Goal: Information Seeking & Learning: Learn about a topic

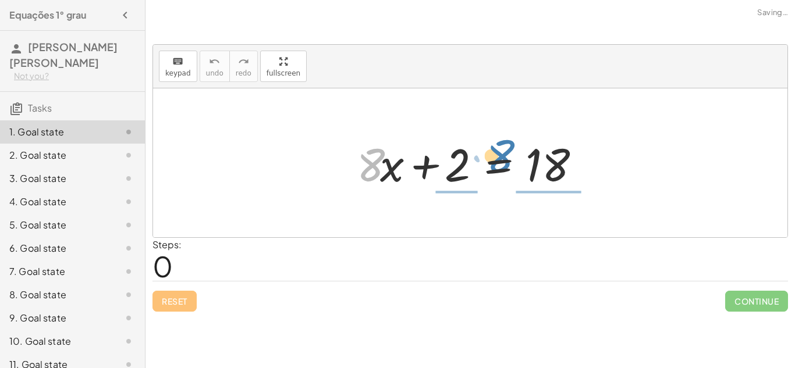
drag, startPoint x: 370, startPoint y: 172, endPoint x: 499, endPoint y: 163, distance: 130.1
click at [499, 163] on div at bounding box center [474, 163] width 247 height 60
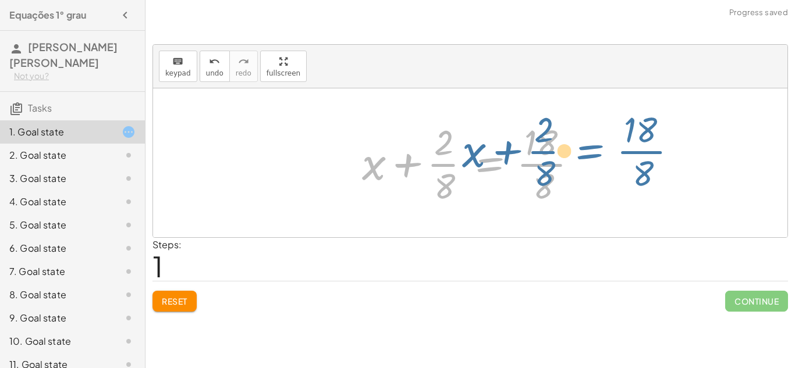
drag, startPoint x: 483, startPoint y: 165, endPoint x: 585, endPoint y: 153, distance: 102.5
click at [585, 153] on div at bounding box center [474, 163] width 237 height 90
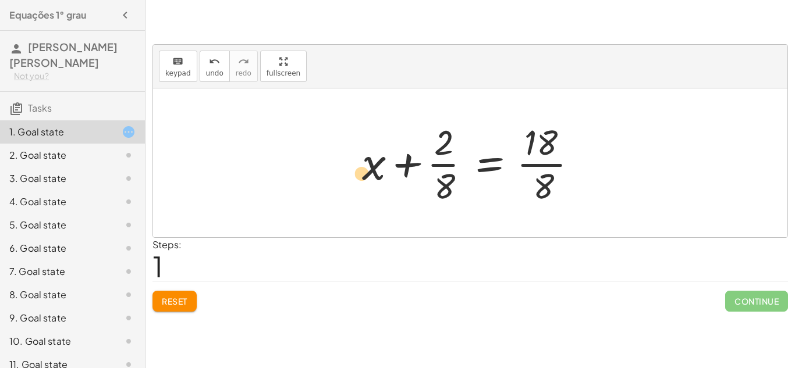
drag, startPoint x: 445, startPoint y: 143, endPoint x: 364, endPoint y: 173, distance: 87.1
click at [364, 173] on div at bounding box center [474, 163] width 237 height 90
drag, startPoint x: 363, startPoint y: 165, endPoint x: 538, endPoint y: 168, distance: 175.8
click at [538, 168] on div at bounding box center [474, 163] width 237 height 90
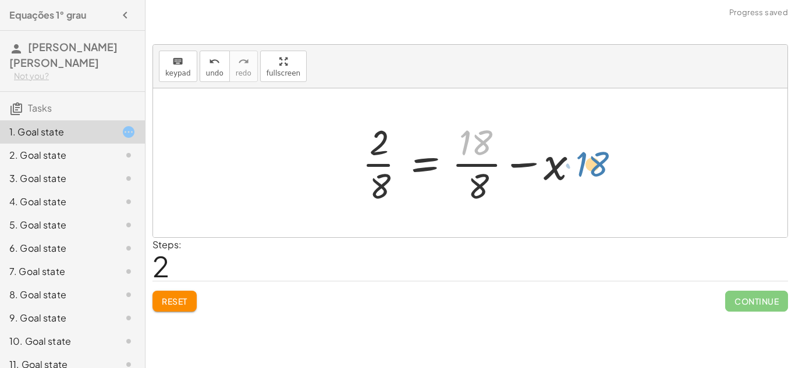
drag, startPoint x: 477, startPoint y: 136, endPoint x: 590, endPoint y: 157, distance: 115.5
click at [590, 157] on div at bounding box center [474, 163] width 237 height 90
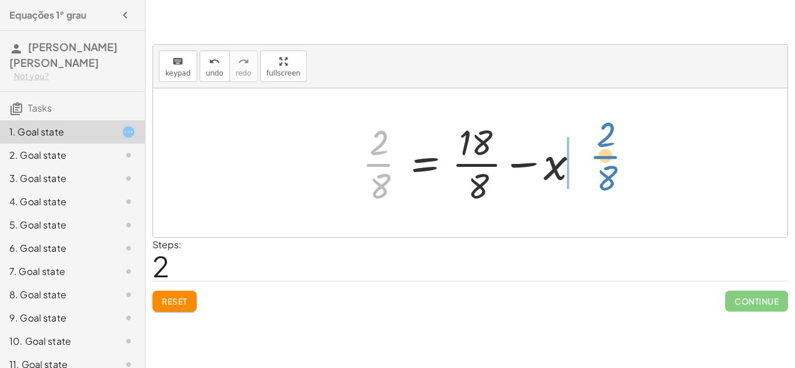
drag, startPoint x: 389, startPoint y: 158, endPoint x: 603, endPoint y: 150, distance: 213.7
click at [603, 150] on div "+ · 8 · x + 2 = 18 + x + · 2 · 8 = · 18 · 8 · 2 · 8 x 2 = 18 · · 8 · · 8 + −" at bounding box center [470, 162] width 634 height 149
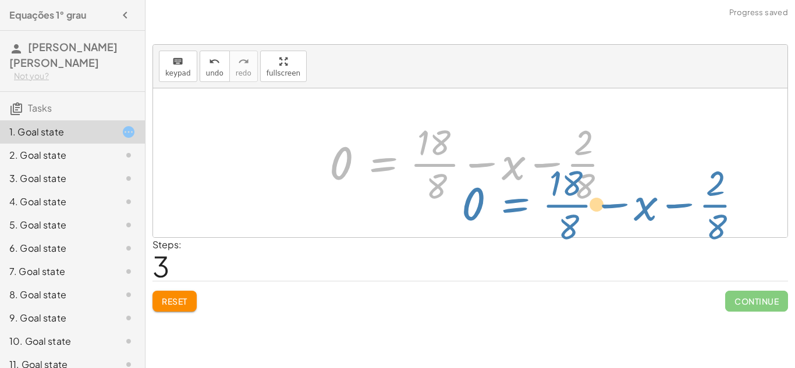
drag, startPoint x: 379, startPoint y: 168, endPoint x: 513, endPoint y: 226, distance: 145.4
click at [513, 226] on div "+ · 8 · x + 2 = 18 + x + · 2 · 8 = · 18 · 8 · 2 · 8 = + · 18 · 8 − x 0 = + · 18…" at bounding box center [470, 162] width 634 height 149
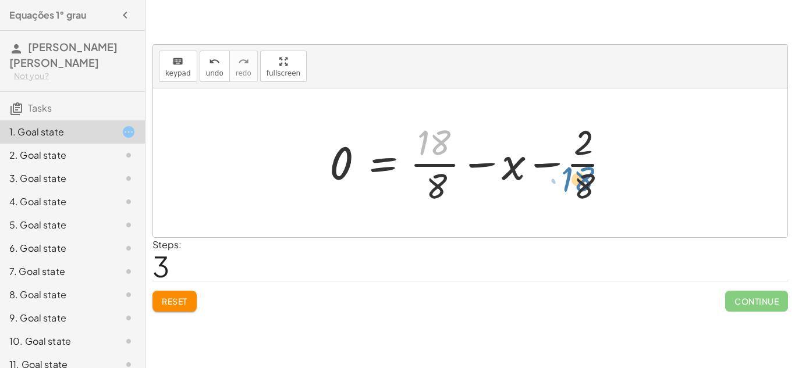
drag, startPoint x: 440, startPoint y: 144, endPoint x: 584, endPoint y: 183, distance: 148.8
click at [584, 183] on div at bounding box center [474, 163] width 301 height 90
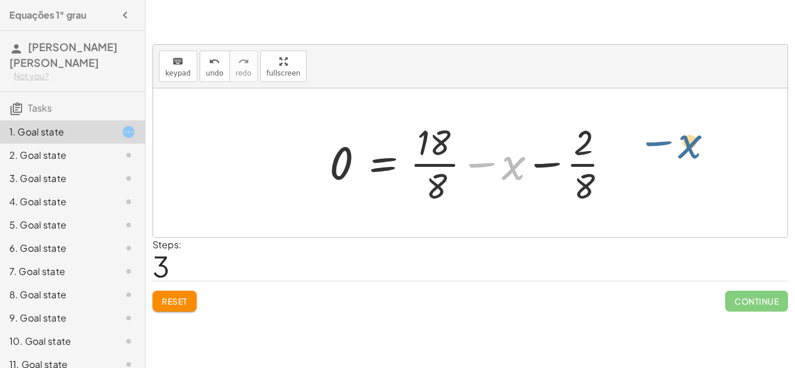
drag, startPoint x: 503, startPoint y: 171, endPoint x: 676, endPoint y: 152, distance: 173.8
click at [676, 152] on div "+ · 8 · x + 2 = 18 + x + · 2 · 8 = · 18 · 8 · 2 · 8 = + · 18 · 8 − x − x x 2 = …" at bounding box center [470, 162] width 634 height 149
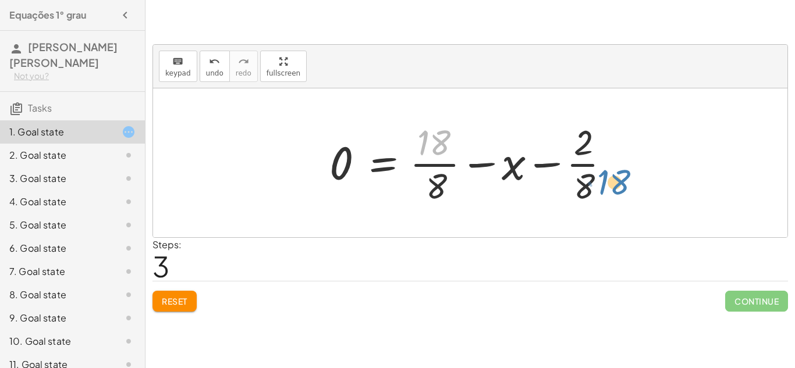
drag, startPoint x: 433, startPoint y: 134, endPoint x: 617, endPoint y: 170, distance: 187.3
click at [617, 170] on div at bounding box center [474, 163] width 301 height 90
drag, startPoint x: 585, startPoint y: 145, endPoint x: 434, endPoint y: 184, distance: 155.8
click at [434, 184] on div at bounding box center [474, 163] width 301 height 90
drag, startPoint x: 571, startPoint y: 135, endPoint x: 471, endPoint y: 150, distance: 101.7
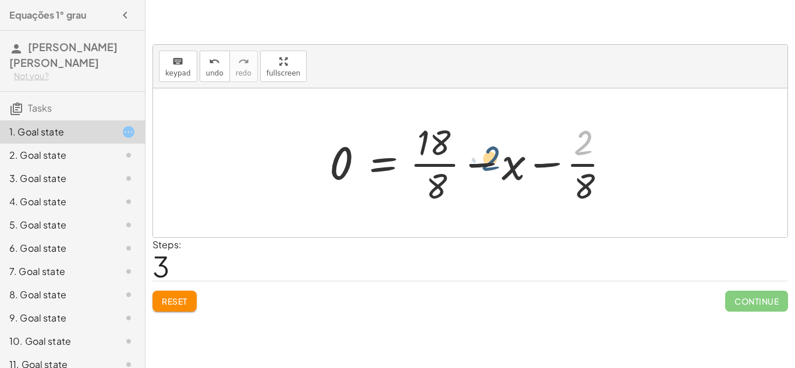
click at [471, 150] on div at bounding box center [474, 163] width 301 height 90
drag, startPoint x: 344, startPoint y: 154, endPoint x: 570, endPoint y: 122, distance: 228.6
click at [570, 122] on div at bounding box center [474, 163] width 301 height 90
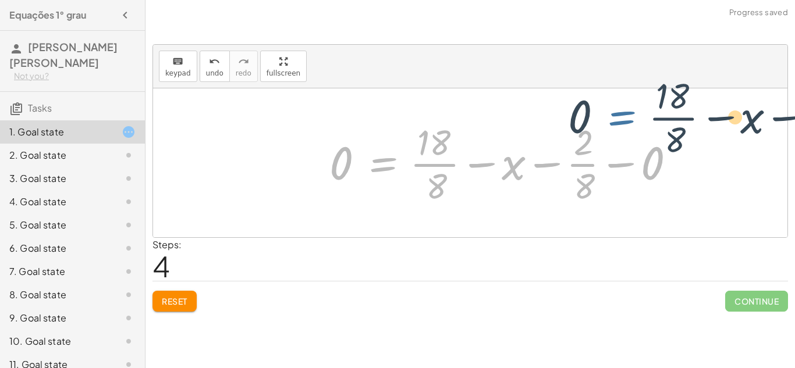
drag, startPoint x: 359, startPoint y: 145, endPoint x: 672, endPoint y: 102, distance: 315.9
click at [672, 102] on div "+ · 8 · x + 2 = 18 + x + · 2 · 8 = · 18 · 8 · 2 · 8 = + · 18 · 8 − x 0 = + · 18…" at bounding box center [470, 162] width 634 height 149
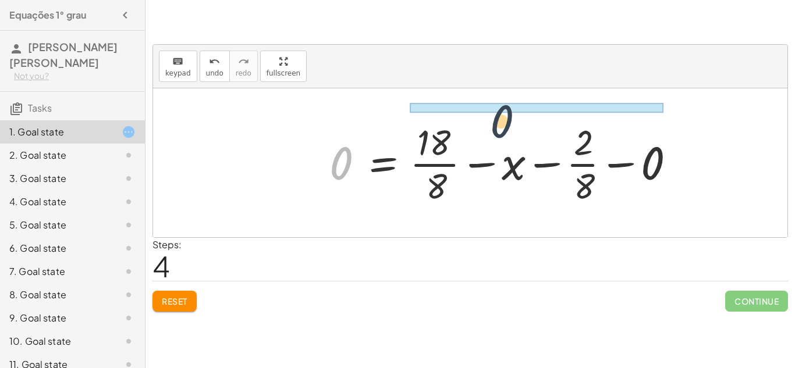
drag, startPoint x: 332, startPoint y: 169, endPoint x: 665, endPoint y: 120, distance: 336.4
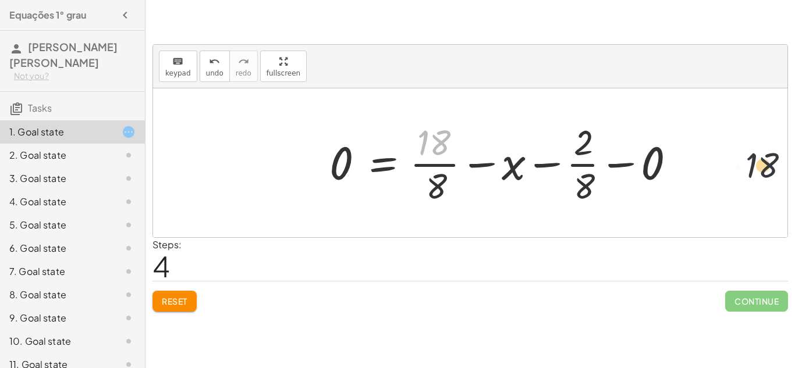
drag, startPoint x: 426, startPoint y: 133, endPoint x: 794, endPoint y: 189, distance: 372.6
click at [0, 0] on div "keyboard keypad undo undo redo redo fullscreen + · 8 · x + 2 = 18 + x + · 2 · 8…" at bounding box center [0, 0] width 0 height 0
drag, startPoint x: 422, startPoint y: 176, endPoint x: 612, endPoint y: 136, distance: 193.9
click at [612, 136] on div at bounding box center [507, 163] width 367 height 90
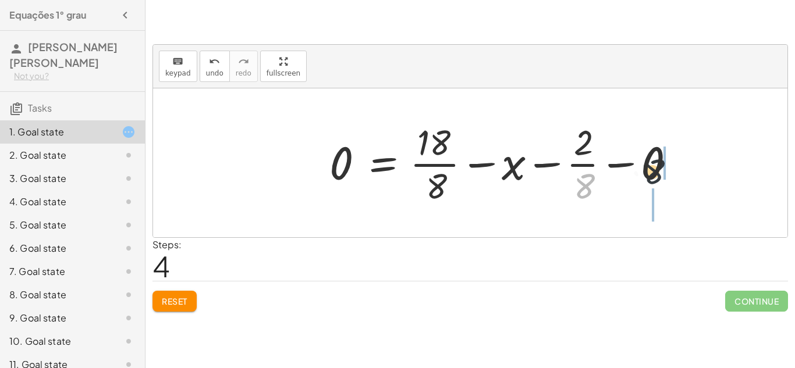
drag, startPoint x: 582, startPoint y: 187, endPoint x: 686, endPoint y: 168, distance: 105.3
click at [686, 168] on div at bounding box center [507, 163] width 367 height 90
drag, startPoint x: 584, startPoint y: 138, endPoint x: 744, endPoint y: 165, distance: 162.3
click at [165, 300] on span "Reset" at bounding box center [175, 301] width 26 height 10
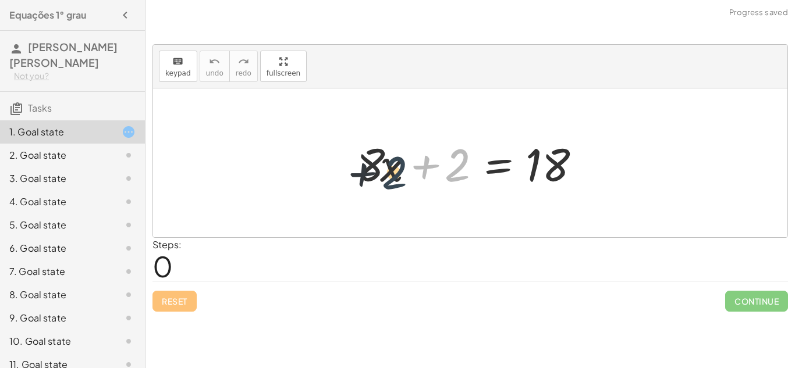
drag, startPoint x: 455, startPoint y: 167, endPoint x: 388, endPoint y: 173, distance: 67.2
click at [388, 173] on div at bounding box center [474, 163] width 247 height 60
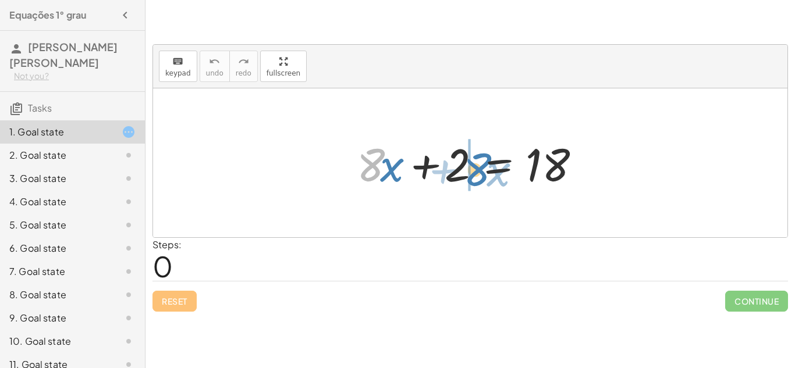
drag, startPoint x: 374, startPoint y: 166, endPoint x: 482, endPoint y: 169, distance: 108.9
click at [482, 169] on div at bounding box center [474, 163] width 247 height 60
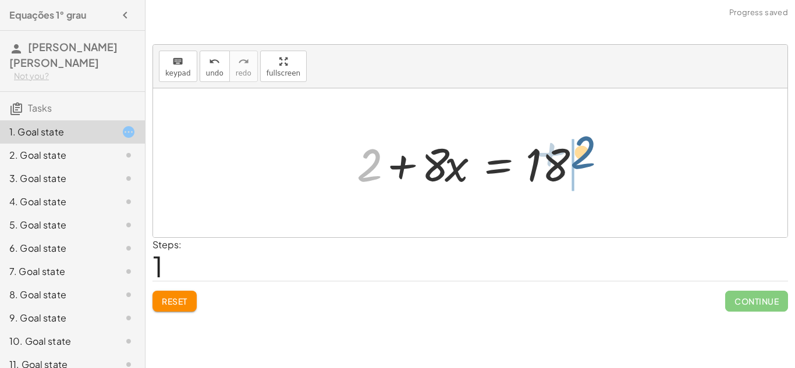
drag, startPoint x: 368, startPoint y: 169, endPoint x: 581, endPoint y: 157, distance: 213.9
click at [581, 157] on div at bounding box center [474, 163] width 247 height 60
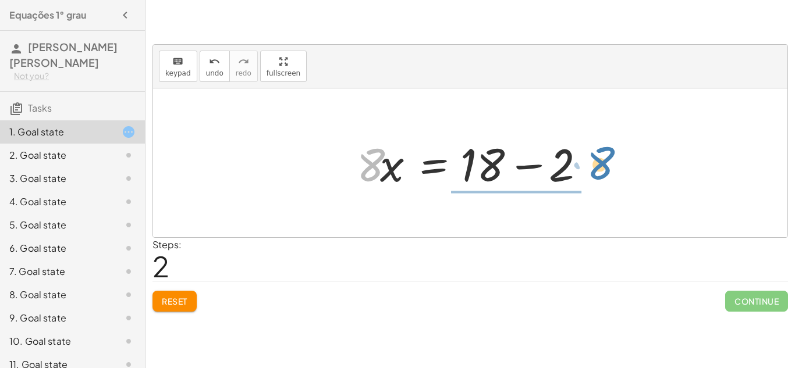
drag, startPoint x: 358, startPoint y: 169, endPoint x: 586, endPoint y: 167, distance: 227.5
click at [586, 167] on div at bounding box center [474, 163] width 247 height 60
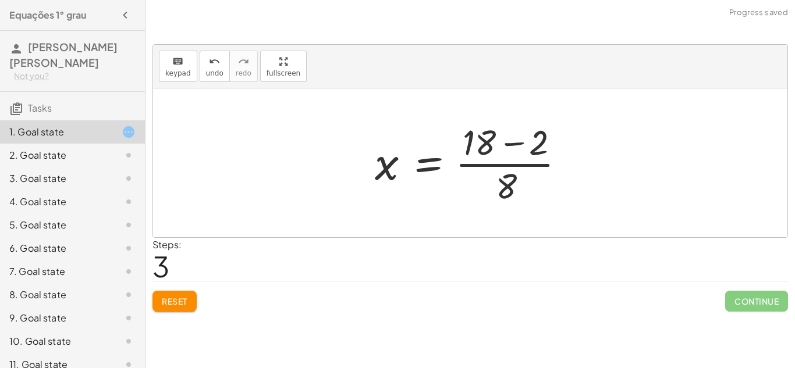
click at [175, 305] on span "Reset" at bounding box center [175, 301] width 26 height 10
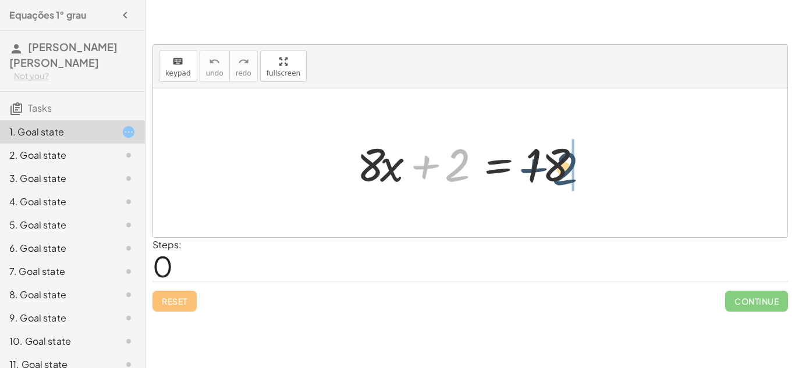
drag, startPoint x: 449, startPoint y: 165, endPoint x: 572, endPoint y: 168, distance: 122.8
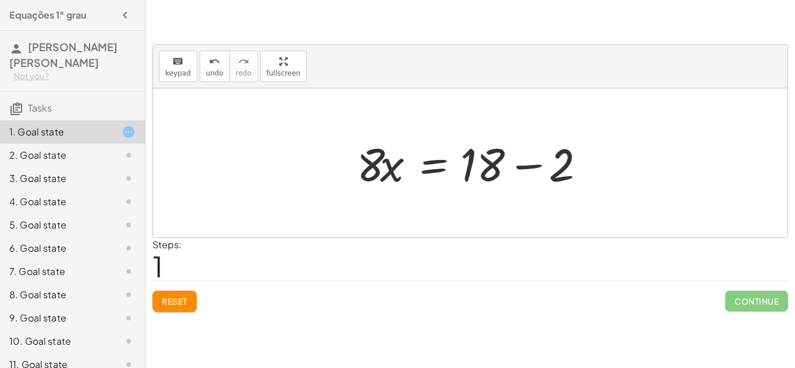
click at [486, 178] on div at bounding box center [474, 163] width 247 height 60
click at [528, 164] on div at bounding box center [474, 163] width 247 height 60
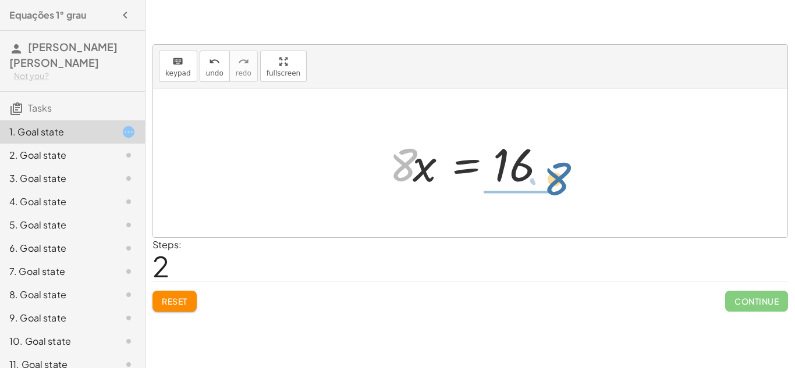
drag, startPoint x: 399, startPoint y: 163, endPoint x: 554, endPoint y: 177, distance: 155.4
click at [554, 177] on div at bounding box center [474, 163] width 182 height 60
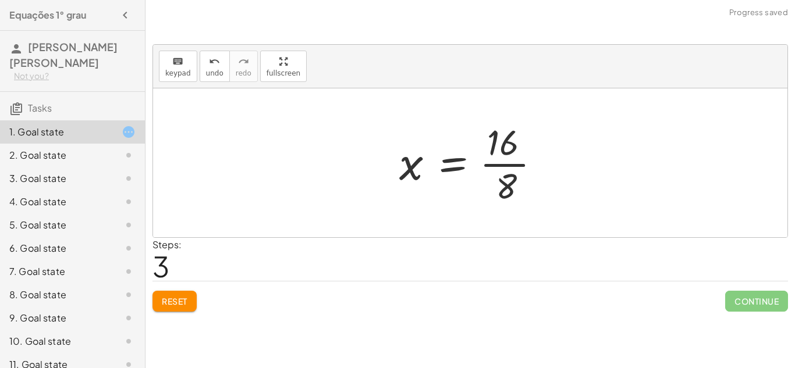
click at [507, 164] on div at bounding box center [474, 163] width 162 height 90
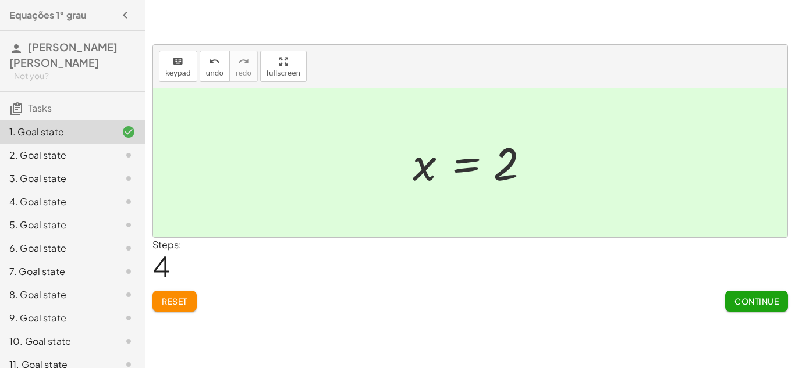
click at [739, 300] on span "Continue" at bounding box center [756, 301] width 44 height 10
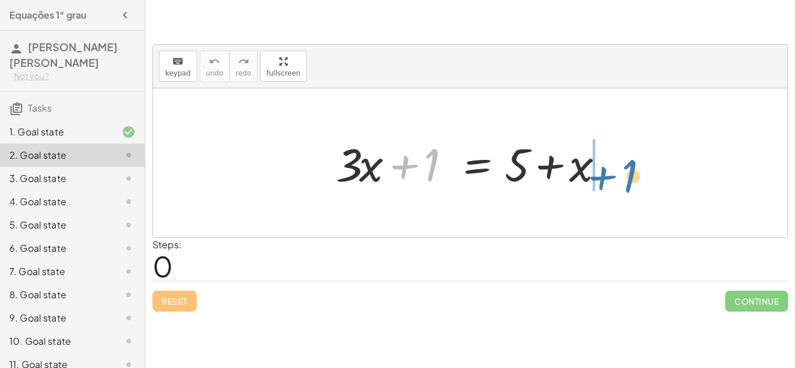
drag, startPoint x: 430, startPoint y: 164, endPoint x: 624, endPoint y: 172, distance: 194.5
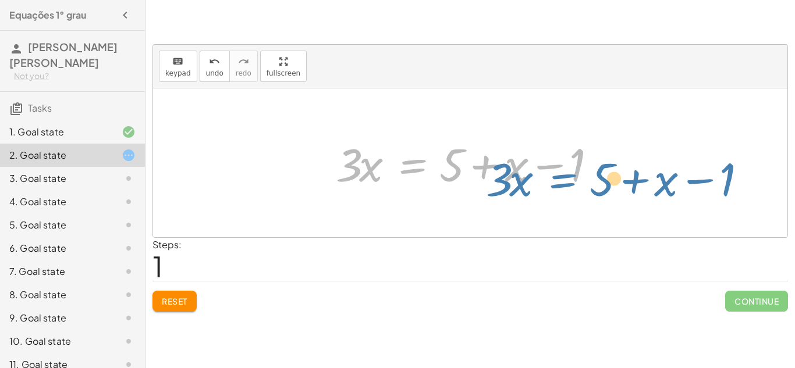
drag, startPoint x: 412, startPoint y: 162, endPoint x: 456, endPoint y: 169, distance: 44.2
click at [456, 169] on div at bounding box center [474, 163] width 289 height 60
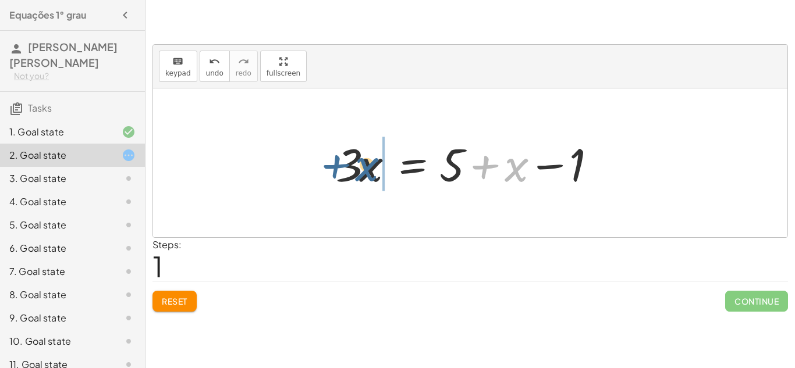
drag, startPoint x: 512, startPoint y: 172, endPoint x: 367, endPoint y: 173, distance: 144.9
click at [367, 173] on div at bounding box center [474, 163] width 289 height 60
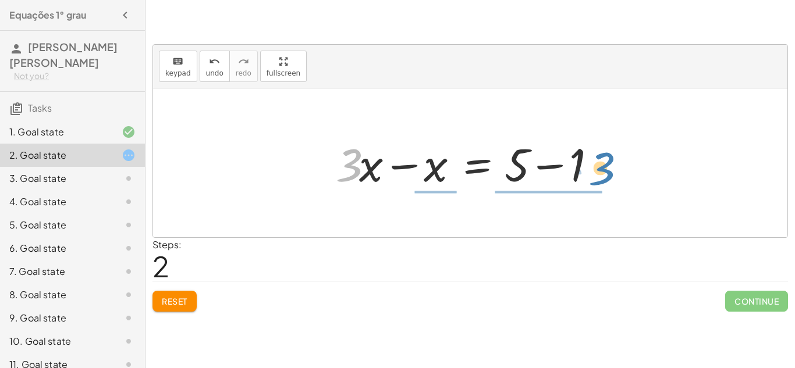
drag, startPoint x: 350, startPoint y: 167, endPoint x: 608, endPoint y: 164, distance: 257.2
click at [608, 164] on div at bounding box center [474, 163] width 289 height 60
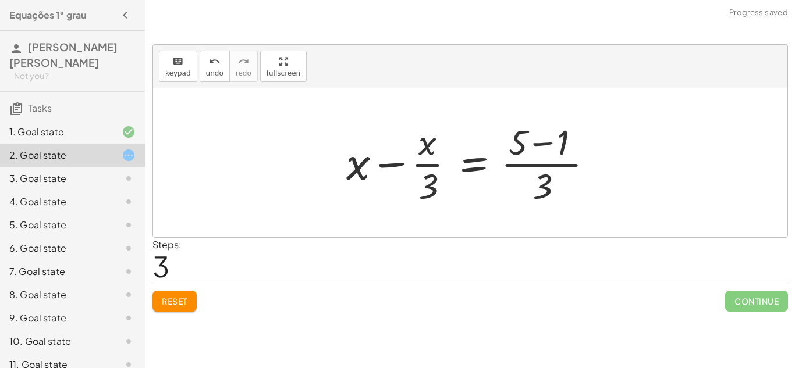
click at [527, 160] on div at bounding box center [474, 163] width 268 height 90
click at [435, 166] on div at bounding box center [474, 163] width 268 height 90
drag, startPoint x: 361, startPoint y: 164, endPoint x: 612, endPoint y: 154, distance: 251.6
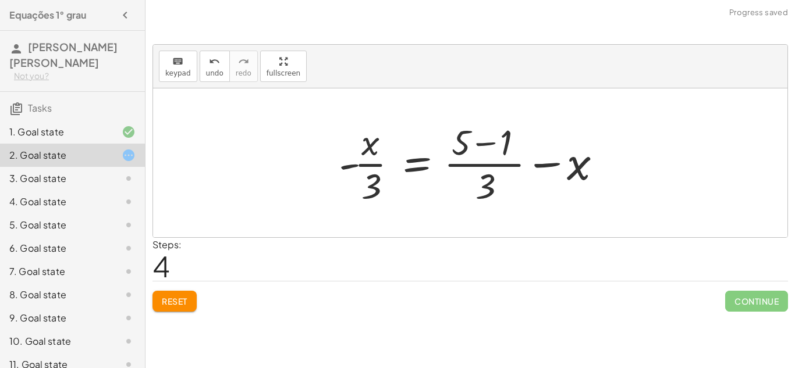
click at [508, 163] on div at bounding box center [474, 163] width 283 height 90
drag, startPoint x: 367, startPoint y: 190, endPoint x: 616, endPoint y: 168, distance: 250.0
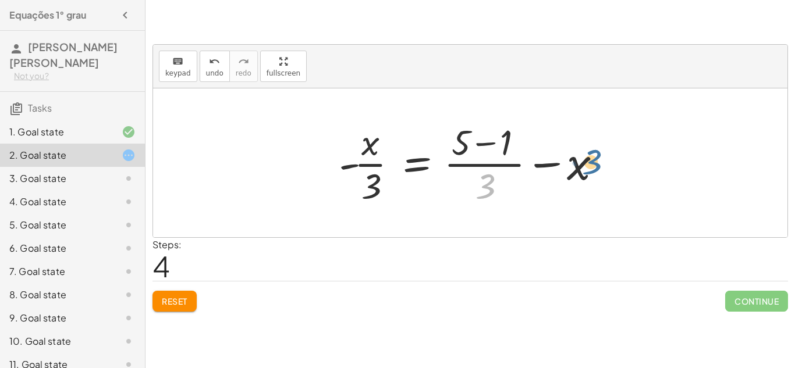
drag, startPoint x: 501, startPoint y: 191, endPoint x: 612, endPoint y: 166, distance: 113.2
click at [612, 166] on div at bounding box center [474, 163] width 283 height 90
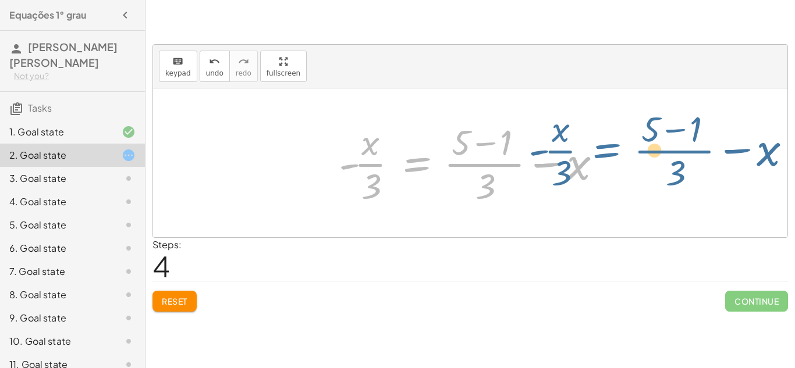
drag, startPoint x: 410, startPoint y: 158, endPoint x: 602, endPoint y: 145, distance: 193.0
click at [602, 145] on div at bounding box center [474, 163] width 283 height 90
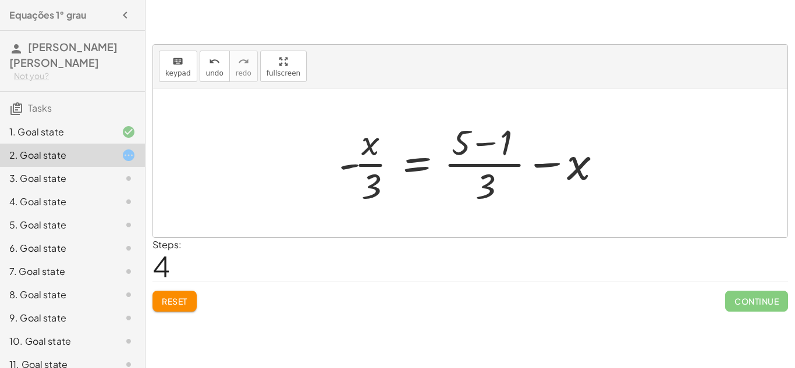
click at [168, 297] on span "Reset" at bounding box center [175, 301] width 26 height 10
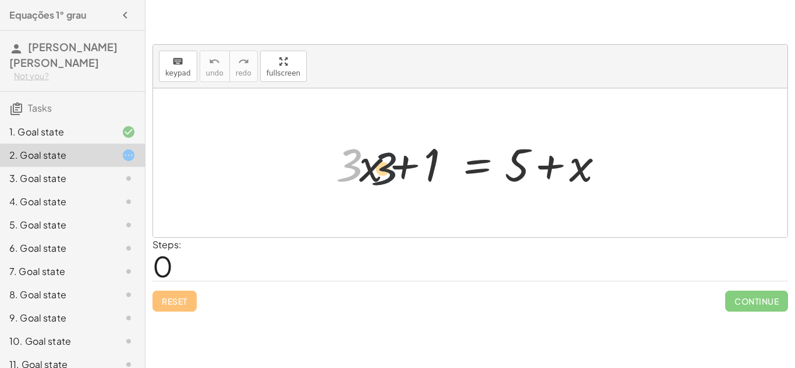
drag, startPoint x: 344, startPoint y: 171, endPoint x: 420, endPoint y: 179, distance: 76.1
click at [420, 179] on div at bounding box center [474, 163] width 289 height 60
drag, startPoint x: 349, startPoint y: 159, endPoint x: 646, endPoint y: 155, distance: 297.4
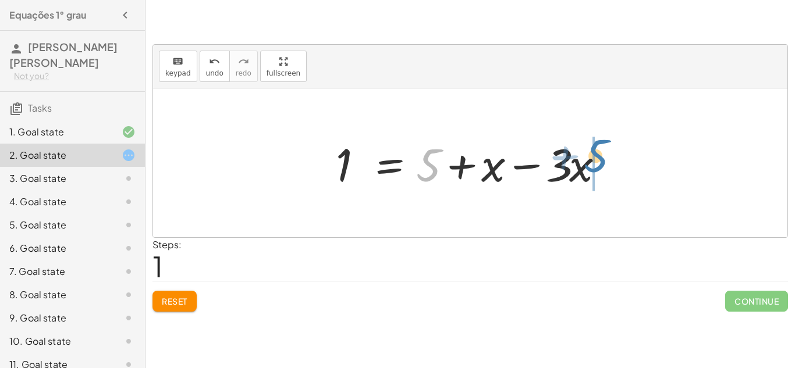
drag, startPoint x: 425, startPoint y: 165, endPoint x: 599, endPoint y: 159, distance: 174.1
click at [599, 159] on div at bounding box center [474, 163] width 289 height 60
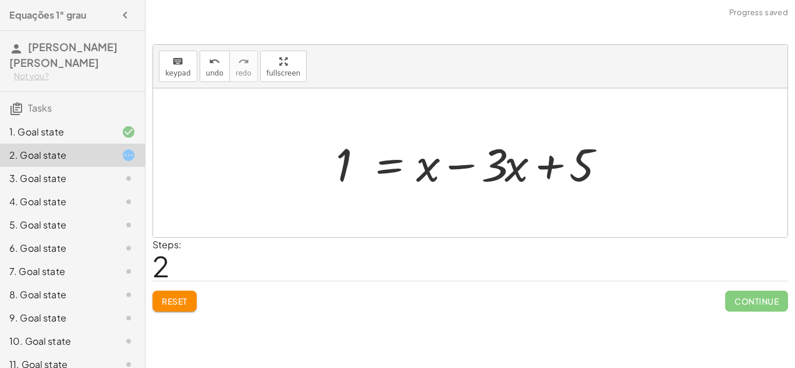
click at [512, 167] on div at bounding box center [474, 163] width 289 height 60
click at [435, 165] on div at bounding box center [474, 163] width 289 height 60
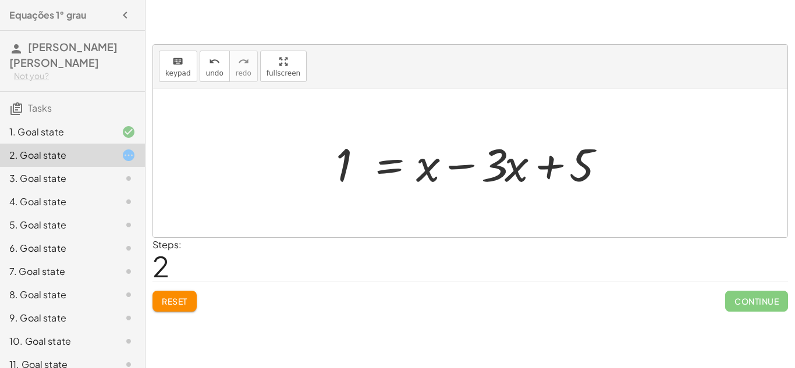
click at [435, 165] on div at bounding box center [474, 163] width 289 height 60
click at [189, 306] on button "Reset" at bounding box center [174, 301] width 44 height 21
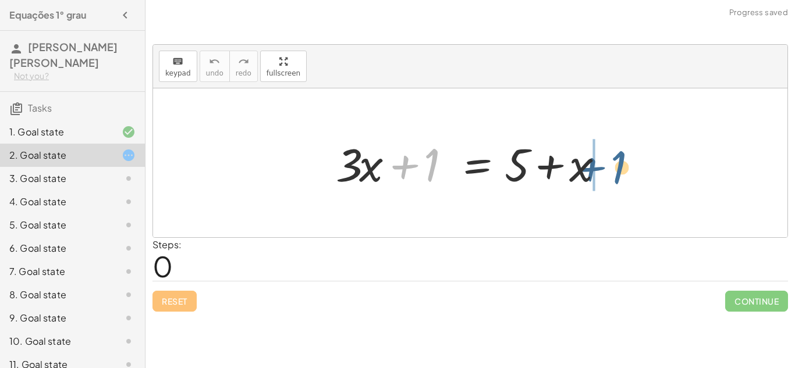
drag, startPoint x: 429, startPoint y: 164, endPoint x: 618, endPoint y: 166, distance: 188.6
click at [618, 166] on div at bounding box center [474, 163] width 289 height 60
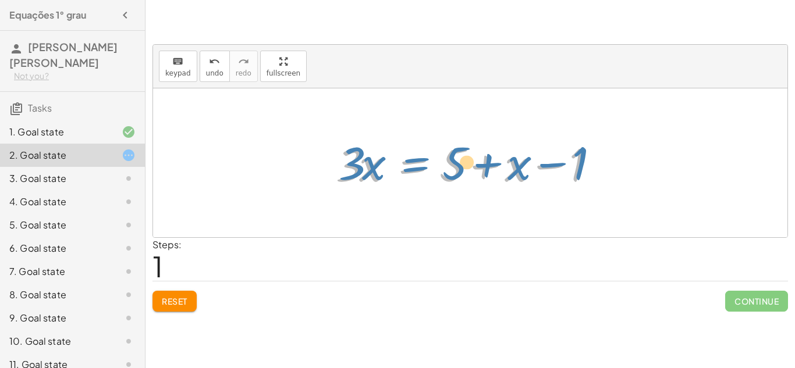
click at [417, 164] on div at bounding box center [474, 163] width 289 height 60
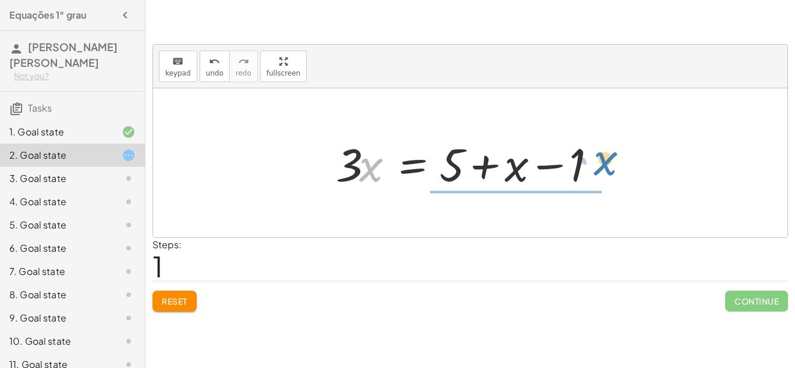
drag, startPoint x: 360, startPoint y: 162, endPoint x: 596, endPoint y: 157, distance: 235.7
click at [596, 157] on div at bounding box center [474, 163] width 289 height 60
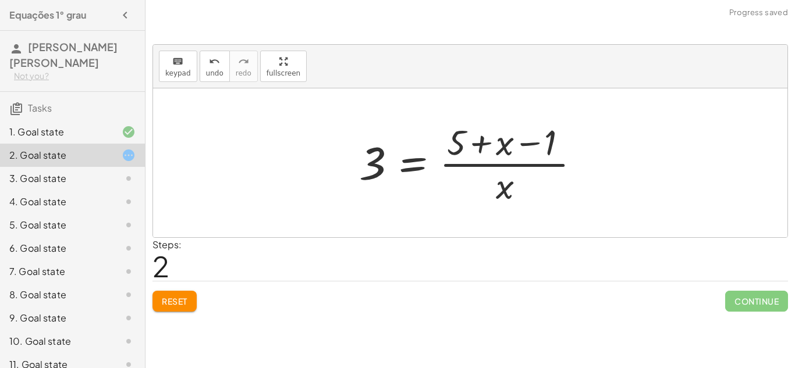
click at [480, 166] on div at bounding box center [474, 163] width 242 height 90
drag, startPoint x: 367, startPoint y: 164, endPoint x: 518, endPoint y: 180, distance: 151.5
click at [518, 180] on div at bounding box center [474, 163] width 242 height 90
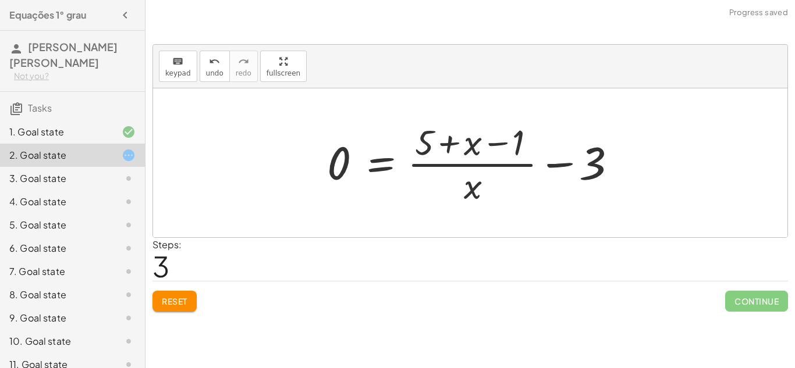
click at [439, 161] on div at bounding box center [474, 163] width 307 height 90
drag, startPoint x: 337, startPoint y: 162, endPoint x: 435, endPoint y: 159, distance: 98.4
click at [435, 159] on div at bounding box center [474, 163] width 307 height 90
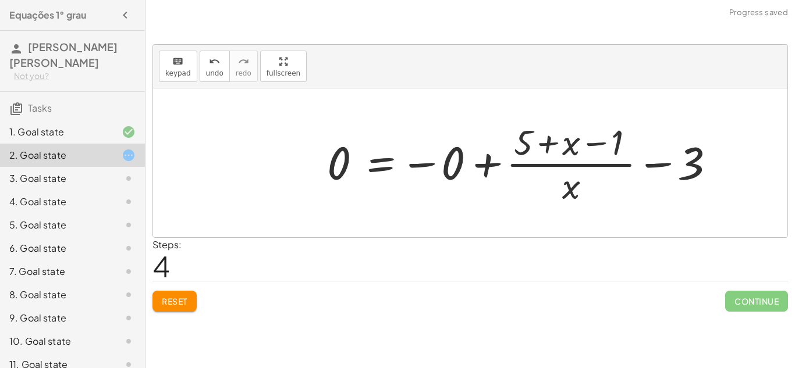
click at [339, 161] on div at bounding box center [524, 163] width 406 height 90
click at [526, 169] on div at bounding box center [524, 163] width 406 height 90
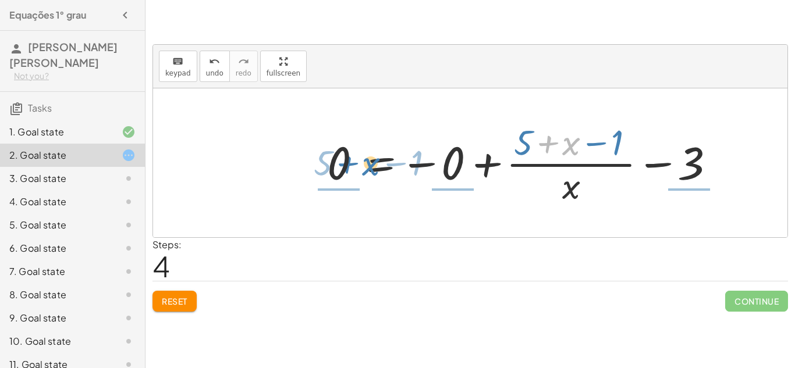
drag, startPoint x: 553, startPoint y: 141, endPoint x: 351, endPoint y: 161, distance: 203.5
click at [351, 161] on div at bounding box center [524, 163] width 406 height 90
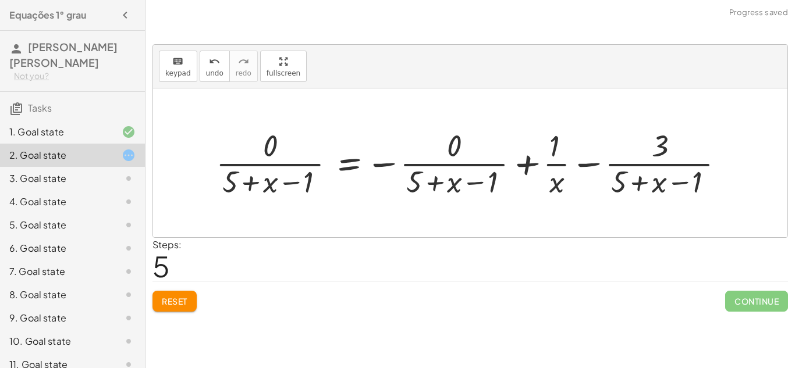
click at [473, 160] on div at bounding box center [474, 163] width 529 height 76
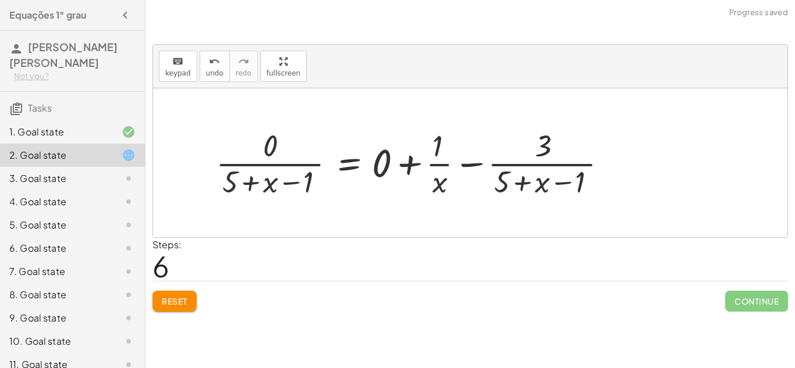
click at [511, 165] on div at bounding box center [416, 163] width 412 height 76
click at [296, 162] on div at bounding box center [416, 163] width 412 height 76
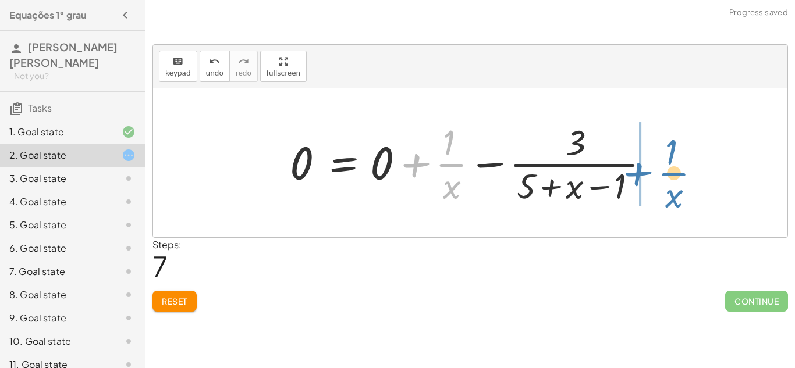
drag, startPoint x: 449, startPoint y: 165, endPoint x: 672, endPoint y: 174, distance: 223.1
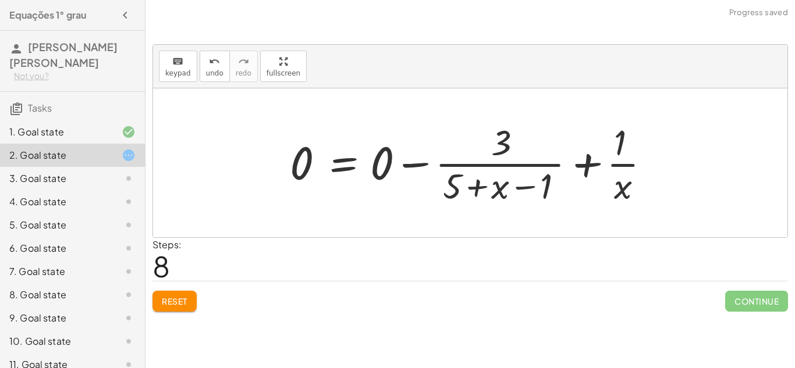
click at [473, 162] on div at bounding box center [474, 163] width 381 height 90
click at [616, 165] on div at bounding box center [474, 163] width 381 height 90
drag, startPoint x: 624, startPoint y: 194, endPoint x: 459, endPoint y: 145, distance: 172.3
click at [459, 145] on div at bounding box center [474, 163] width 381 height 90
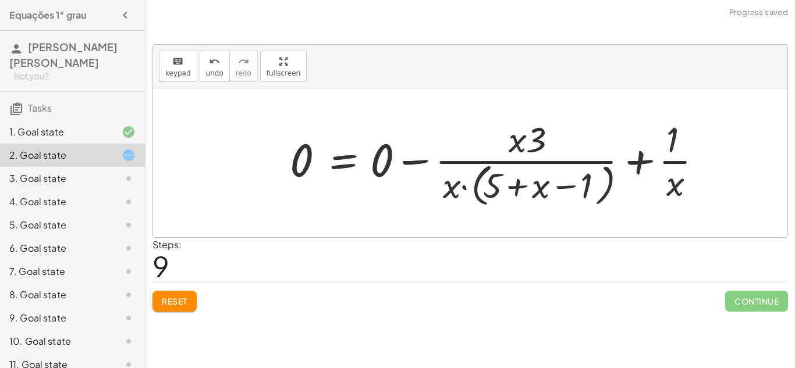
click at [564, 157] on div at bounding box center [501, 162] width 434 height 95
drag, startPoint x: 441, startPoint y: 200, endPoint x: 557, endPoint y: 183, distance: 117.6
click at [559, 183] on div at bounding box center [501, 162] width 434 height 95
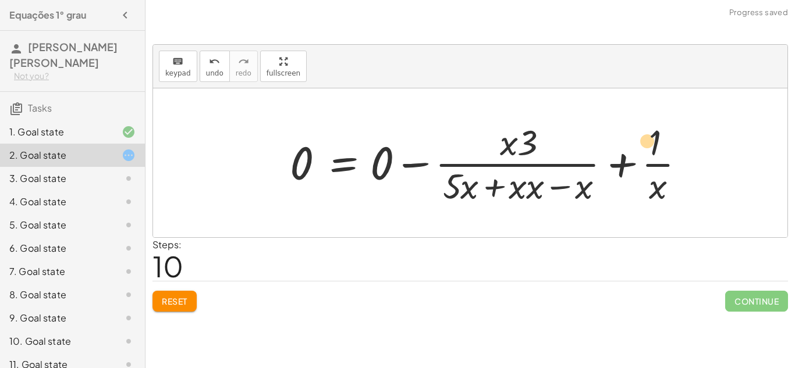
drag, startPoint x: 467, startPoint y: 195, endPoint x: 644, endPoint y: 153, distance: 182.4
click at [644, 153] on div at bounding box center [492, 163] width 416 height 90
click at [550, 161] on div at bounding box center [492, 163] width 416 height 90
click at [652, 168] on div at bounding box center [492, 163] width 416 height 90
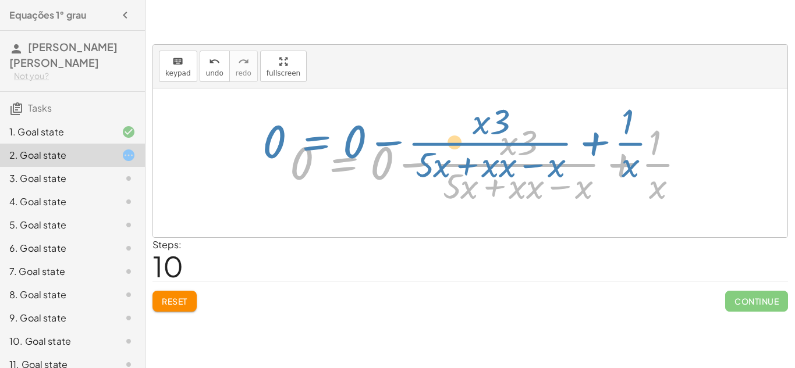
drag, startPoint x: 368, startPoint y: 161, endPoint x: 337, endPoint y: 140, distance: 37.8
click at [337, 140] on div at bounding box center [492, 163] width 416 height 90
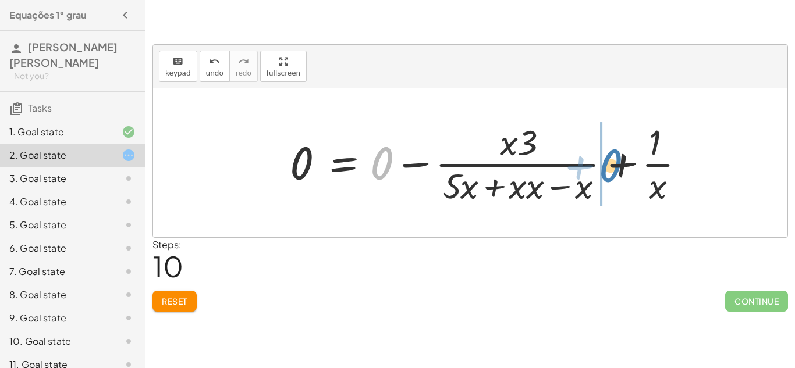
drag, startPoint x: 377, startPoint y: 155, endPoint x: 606, endPoint y: 155, distance: 228.7
click at [606, 155] on div at bounding box center [492, 163] width 416 height 90
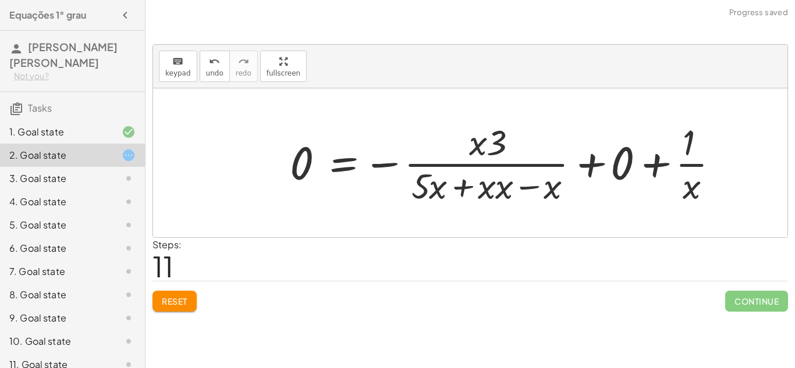
click at [674, 163] on div at bounding box center [509, 163] width 450 height 90
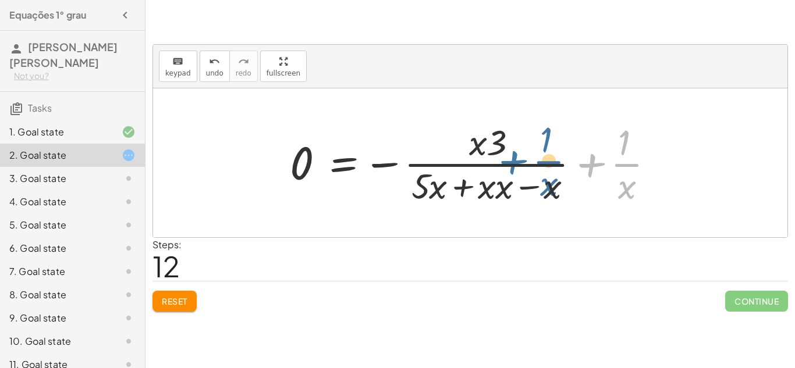
drag, startPoint x: 590, startPoint y: 171, endPoint x: 508, endPoint y: 168, distance: 82.1
click at [508, 168] on div at bounding box center [476, 163] width 385 height 90
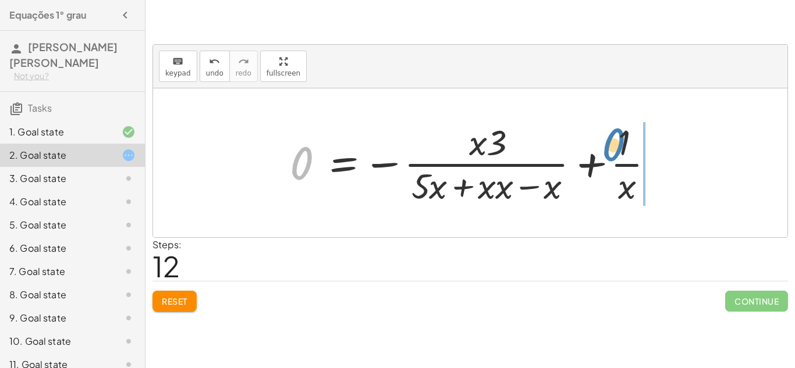
drag, startPoint x: 302, startPoint y: 157, endPoint x: 617, endPoint y: 139, distance: 315.9
click at [617, 139] on div at bounding box center [476, 163] width 385 height 90
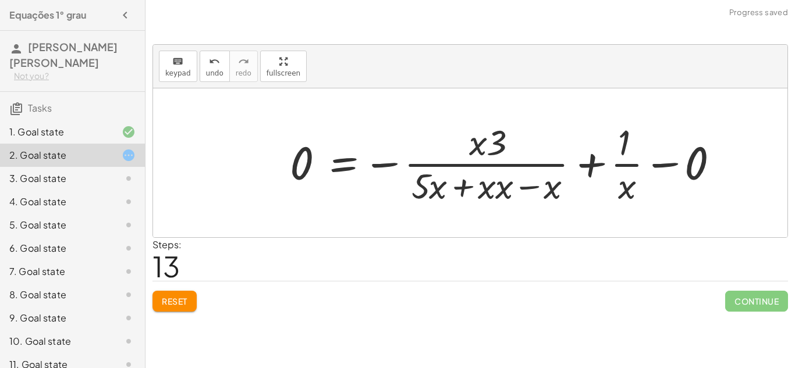
click at [627, 165] on div at bounding box center [509, 163] width 450 height 90
click at [522, 158] on div at bounding box center [509, 163] width 450 height 90
drag, startPoint x: 700, startPoint y: 165, endPoint x: 370, endPoint y: 169, distance: 330.5
click at [370, 169] on div at bounding box center [509, 163] width 450 height 90
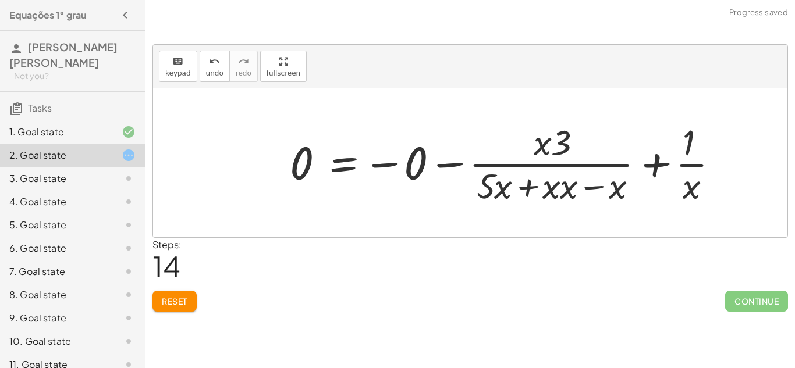
click at [505, 169] on div at bounding box center [509, 163] width 450 height 90
click at [686, 162] on div at bounding box center [509, 163] width 450 height 90
click at [589, 164] on div at bounding box center [509, 163] width 450 height 90
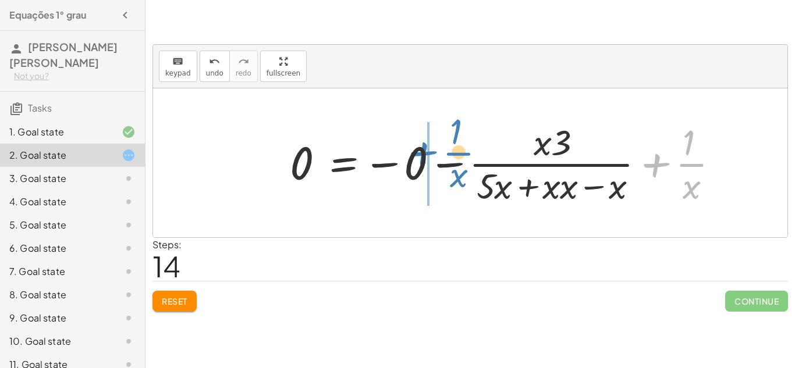
drag, startPoint x: 652, startPoint y: 166, endPoint x: 418, endPoint y: 155, distance: 233.6
click at [418, 155] on div at bounding box center [509, 163] width 450 height 90
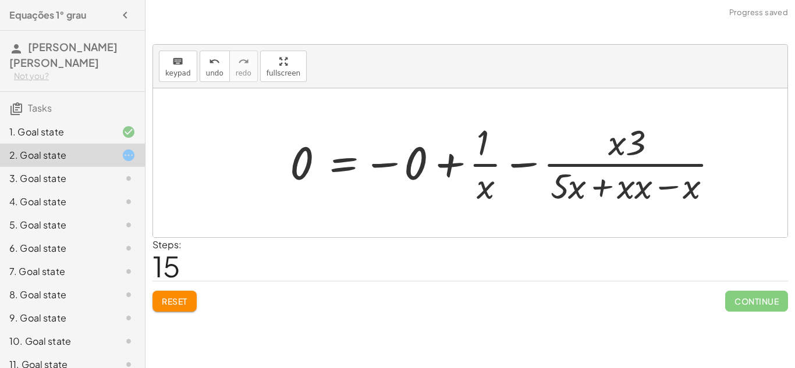
click at [564, 157] on div at bounding box center [509, 163] width 450 height 90
click at [498, 161] on div at bounding box center [509, 163] width 450 height 90
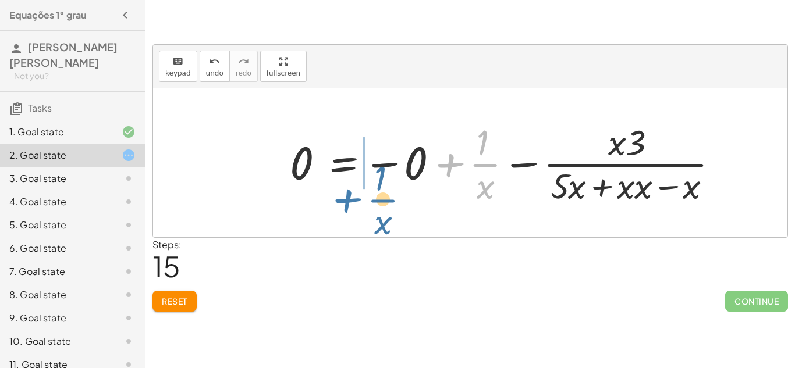
drag, startPoint x: 450, startPoint y: 152, endPoint x: 348, endPoint y: 187, distance: 108.4
click at [348, 187] on div at bounding box center [509, 163] width 450 height 90
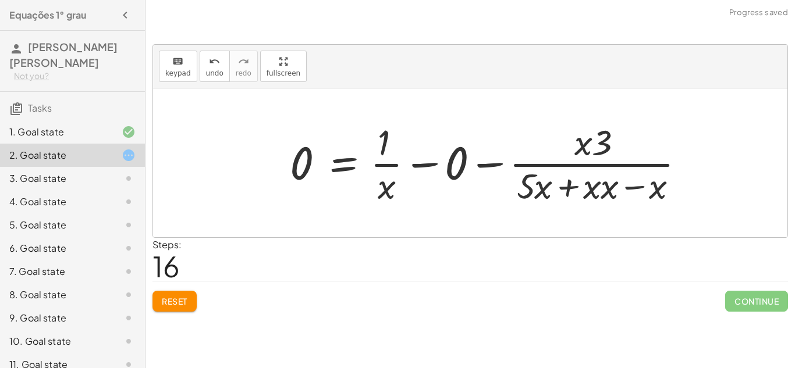
click at [381, 168] on div at bounding box center [492, 163] width 416 height 90
drag, startPoint x: 422, startPoint y: 165, endPoint x: 700, endPoint y: 165, distance: 278.2
click at [700, 165] on div "+ · 3 · x + 1 = + 5 + x · 3 · x = + 5 + x − 1 3 = · ( + 5 + x − 1 ) · x 0 = + ·…" at bounding box center [487, 162] width 431 height 95
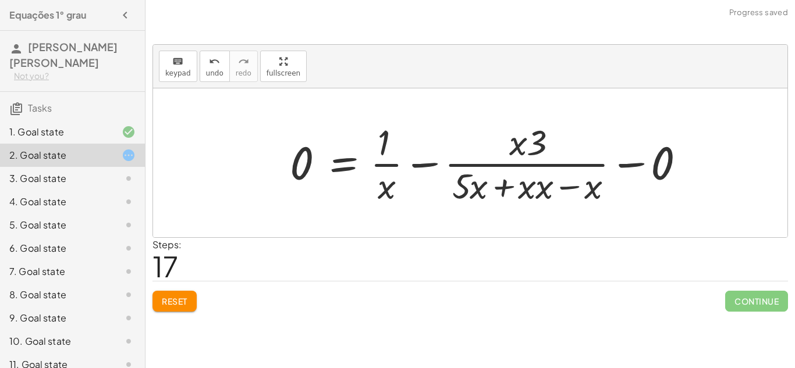
click at [473, 161] on div at bounding box center [492, 163] width 416 height 90
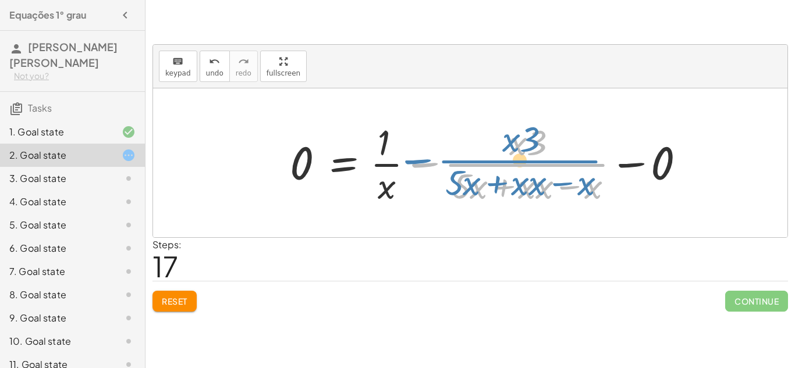
drag, startPoint x: 428, startPoint y: 161, endPoint x: 422, endPoint y: 157, distance: 6.3
click at [422, 157] on div at bounding box center [492, 163] width 416 height 90
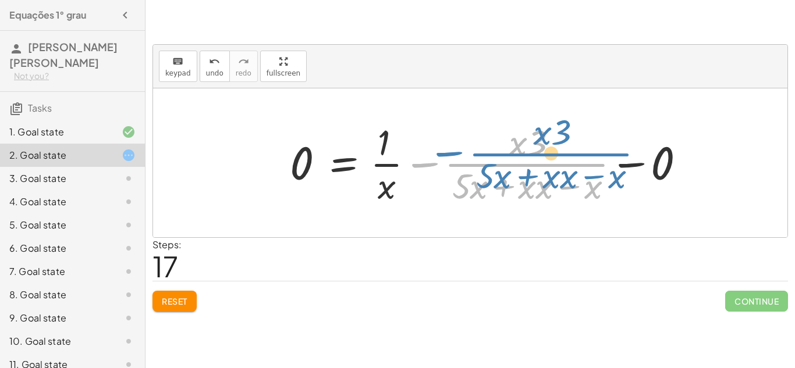
drag, startPoint x: 418, startPoint y: 158, endPoint x: 440, endPoint y: 148, distance: 23.9
click at [440, 148] on div at bounding box center [492, 163] width 416 height 90
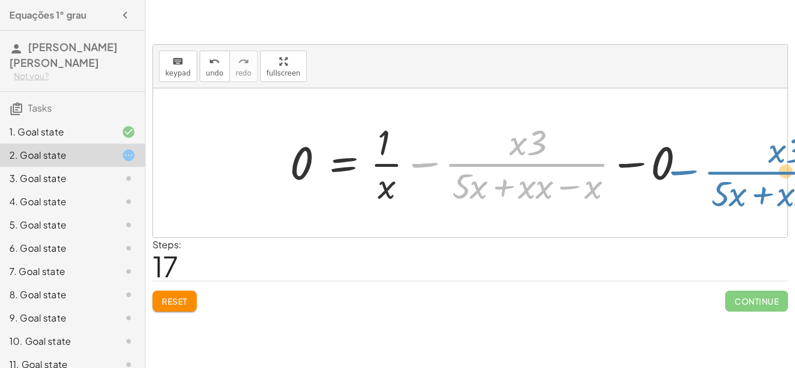
drag, startPoint x: 428, startPoint y: 160, endPoint x: 688, endPoint y: 166, distance: 260.2
click at [688, 166] on div at bounding box center [492, 163] width 416 height 90
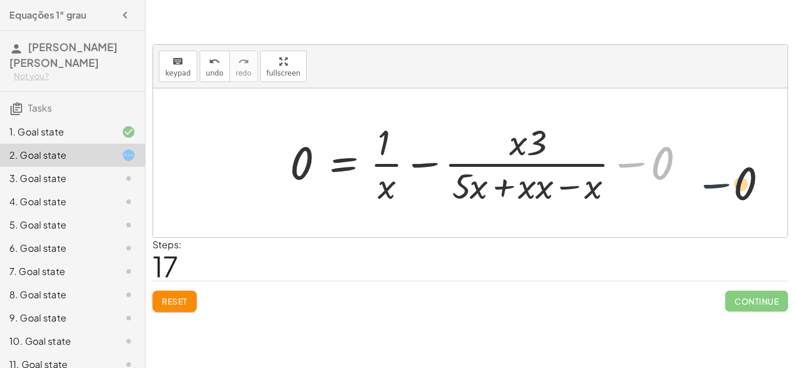
drag, startPoint x: 633, startPoint y: 158, endPoint x: 789, endPoint y: 122, distance: 160.1
click at [0, 0] on div "keyboard keypad undo undo redo redo fullscreen + · 3 · x + 1 = + 5 + x · 3 · x …" at bounding box center [0, 0] width 0 height 0
drag, startPoint x: 671, startPoint y: 157, endPoint x: 201, endPoint y: 185, distance: 470.5
click at [201, 185] on div "+ · 3 · x + 1 = + 5 + x · 3 · x = + 5 + x − 1 3 = · ( + 5 + x − 1 ) · x 0 = + ·…" at bounding box center [470, 162] width 634 height 149
click at [201, 185] on div at bounding box center [470, 162] width 634 height 149
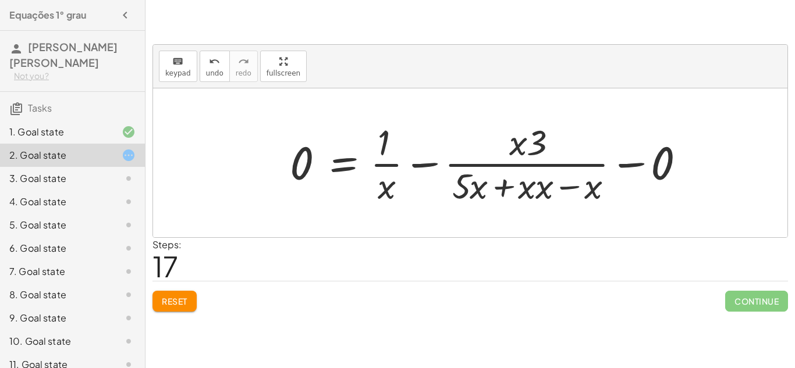
drag, startPoint x: 201, startPoint y: 185, endPoint x: 12, endPoint y: 201, distance: 189.8
click at [12, 201] on main "Equações 1° grau Leonardo Ferreira Da Rosa Not you? Tasks 1. Goal state 2. Goal…" at bounding box center [397, 184] width 795 height 368
drag, startPoint x: 387, startPoint y: 143, endPoint x: 779, endPoint y: 150, distance: 392.3
drag, startPoint x: 385, startPoint y: 167, endPoint x: 715, endPoint y: 168, distance: 329.4
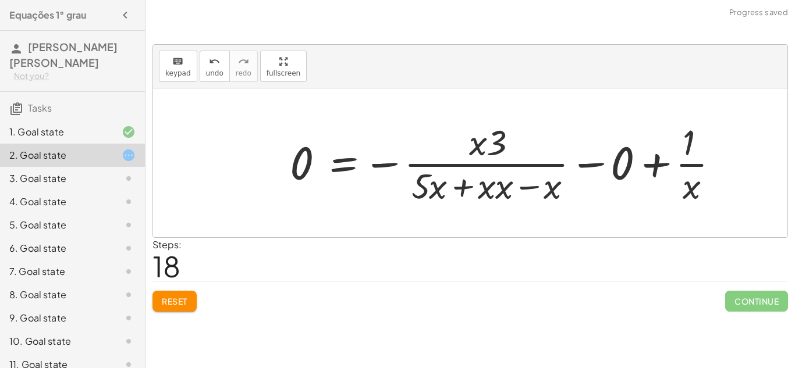
click at [692, 168] on div at bounding box center [509, 163] width 450 height 90
click at [524, 160] on div at bounding box center [509, 163] width 450 height 90
drag, startPoint x: 474, startPoint y: 142, endPoint x: 681, endPoint y: 127, distance: 207.7
click at [681, 127] on div at bounding box center [509, 163] width 450 height 90
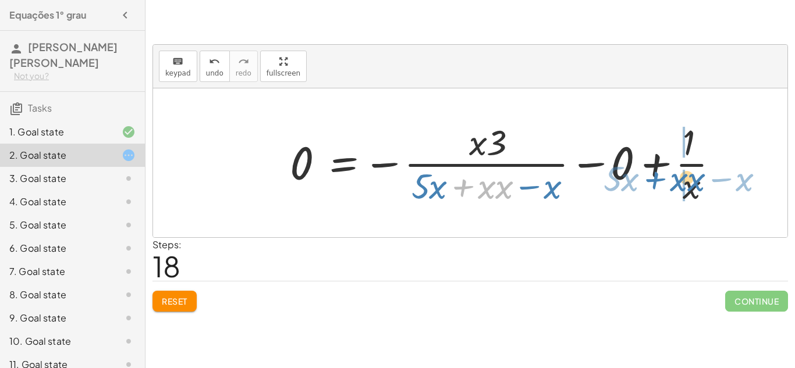
drag, startPoint x: 463, startPoint y: 182, endPoint x: 658, endPoint y: 174, distance: 195.1
click at [658, 174] on div at bounding box center [509, 163] width 450 height 90
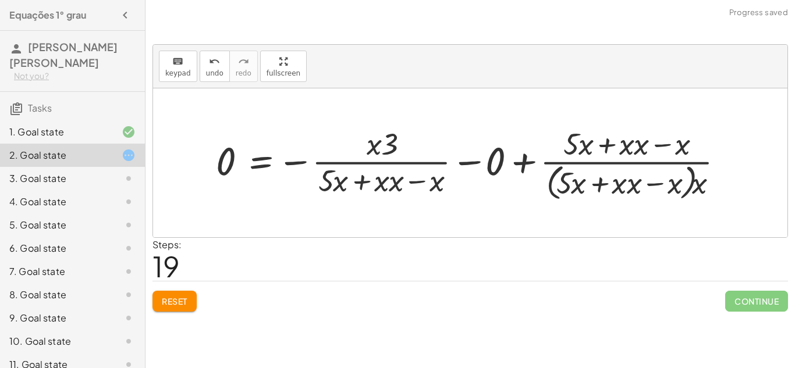
click at [631, 161] on div at bounding box center [474, 163] width 529 height 81
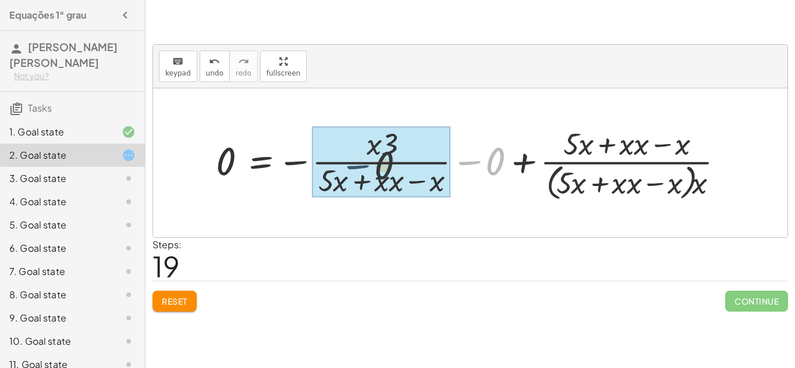
drag, startPoint x: 484, startPoint y: 161, endPoint x: 353, endPoint y: 171, distance: 131.8
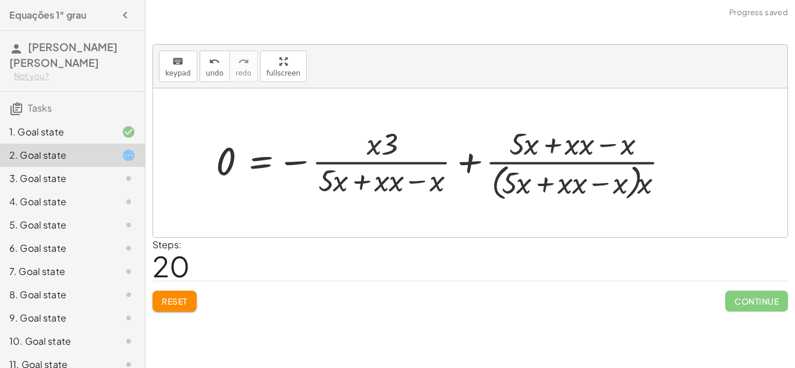
click at [418, 172] on div at bounding box center [447, 163] width 474 height 81
click at [506, 164] on div at bounding box center [447, 163] width 474 height 81
click at [432, 162] on div at bounding box center [447, 163] width 474 height 81
drag, startPoint x: 208, startPoint y: 159, endPoint x: 329, endPoint y: 180, distance: 123.4
click at [329, 180] on div "+ · 3 · x + 1 = + 5 + x · 3 · x = + 5 + x − 1 3 = · ( + 5 + x − 1 ) · x 0 = + ·…" at bounding box center [442, 163] width 489 height 87
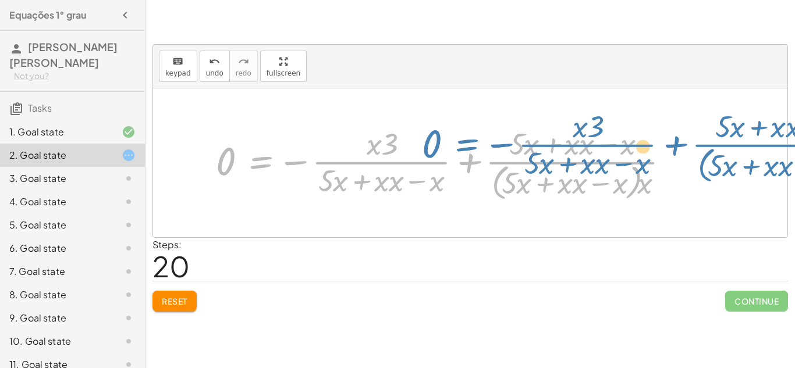
drag, startPoint x: 247, startPoint y: 168, endPoint x: 335, endPoint y: 171, distance: 88.5
click at [335, 171] on div at bounding box center [447, 163] width 474 height 81
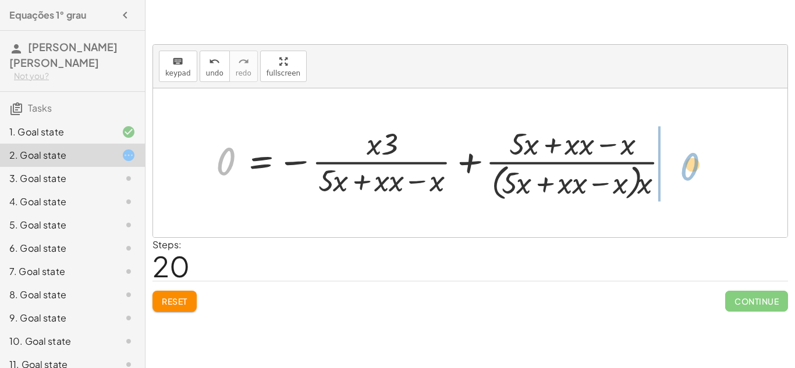
drag, startPoint x: 226, startPoint y: 157, endPoint x: 673, endPoint y: 172, distance: 447.8
click at [673, 173] on div at bounding box center [447, 163] width 474 height 81
click at [509, 159] on div at bounding box center [474, 163] width 529 height 81
click at [535, 165] on div at bounding box center [474, 163] width 529 height 81
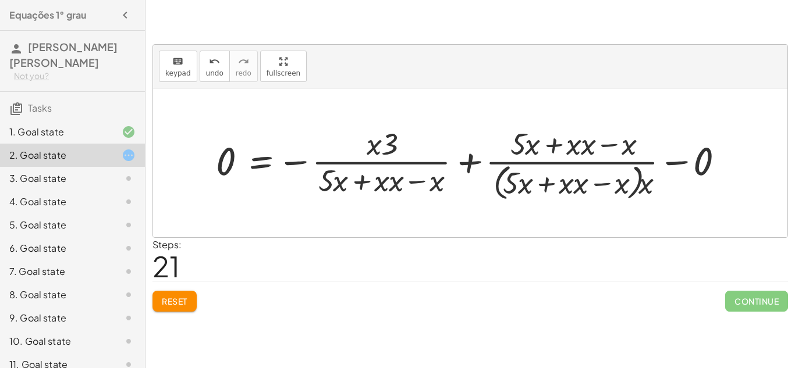
click at [535, 165] on div at bounding box center [474, 163] width 529 height 81
click at [381, 163] on div at bounding box center [474, 163] width 529 height 81
click at [178, 296] on span "Reset" at bounding box center [175, 301] width 26 height 10
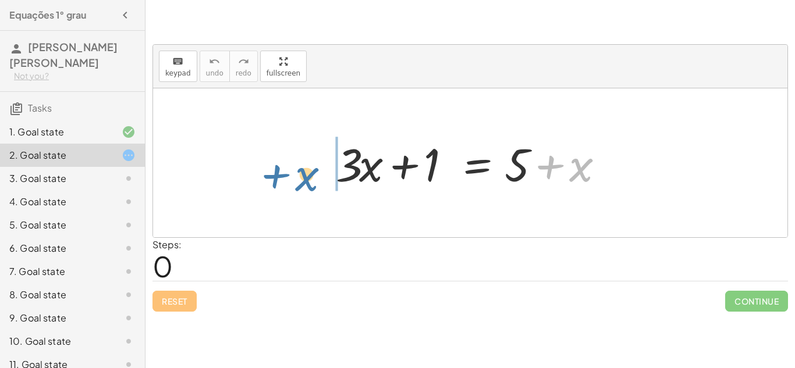
drag, startPoint x: 587, startPoint y: 159, endPoint x: 315, endPoint y: 168, distance: 271.9
click at [315, 168] on div "+ x + · 3 · x + 1 = + 5 + x" at bounding box center [470, 162] width 634 height 149
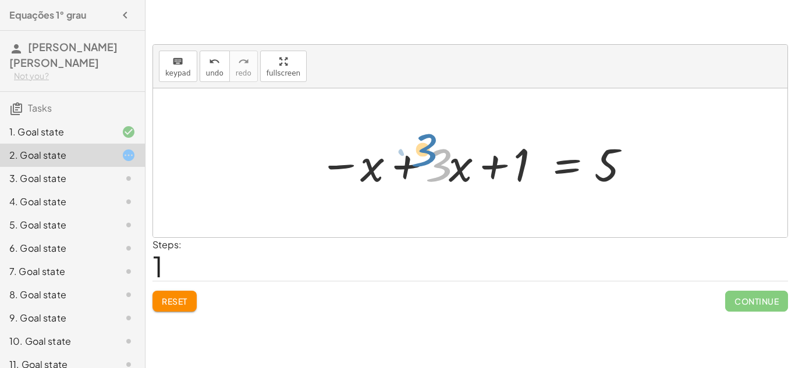
drag, startPoint x: 438, startPoint y: 166, endPoint x: 427, endPoint y: 154, distance: 16.5
click at [427, 154] on div at bounding box center [474, 163] width 322 height 60
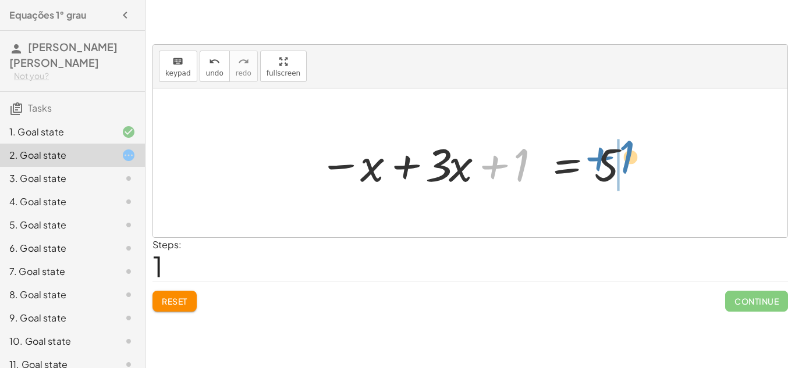
drag, startPoint x: 507, startPoint y: 168, endPoint x: 612, endPoint y: 158, distance: 105.7
click at [612, 158] on div at bounding box center [474, 163] width 322 height 60
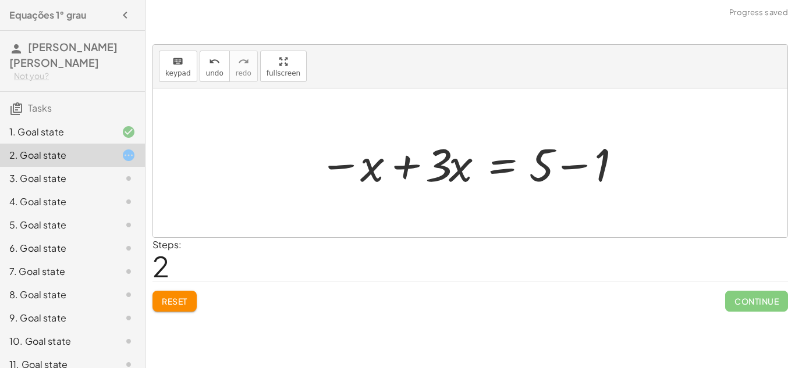
click at [550, 163] on div at bounding box center [474, 163] width 322 height 60
click at [569, 164] on div at bounding box center [474, 163] width 322 height 60
click at [569, 164] on div at bounding box center [442, 163] width 258 height 60
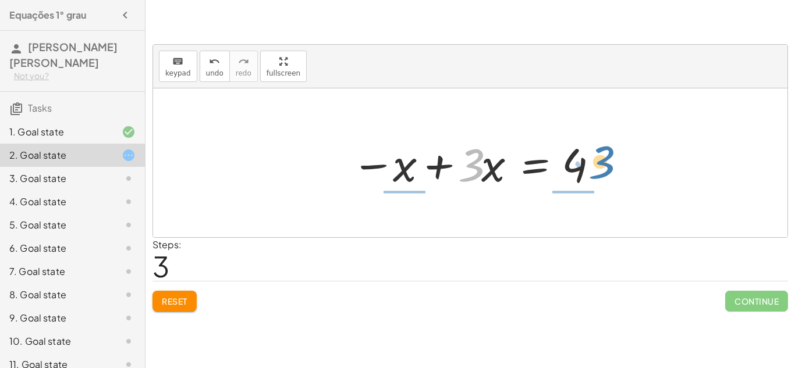
drag, startPoint x: 473, startPoint y: 163, endPoint x: 605, endPoint y: 160, distance: 132.7
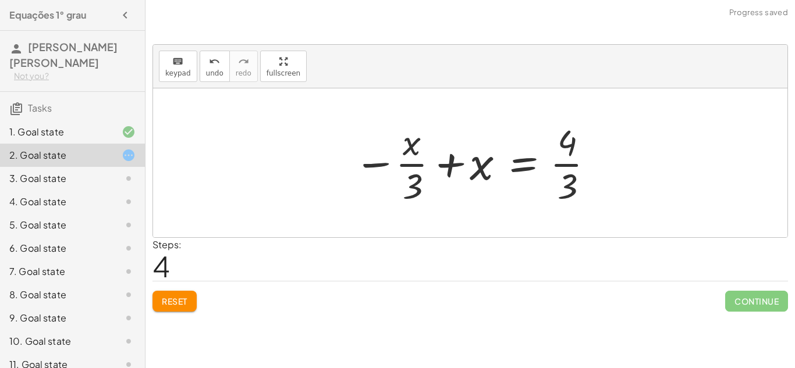
click at [566, 166] on div at bounding box center [474, 163] width 253 height 90
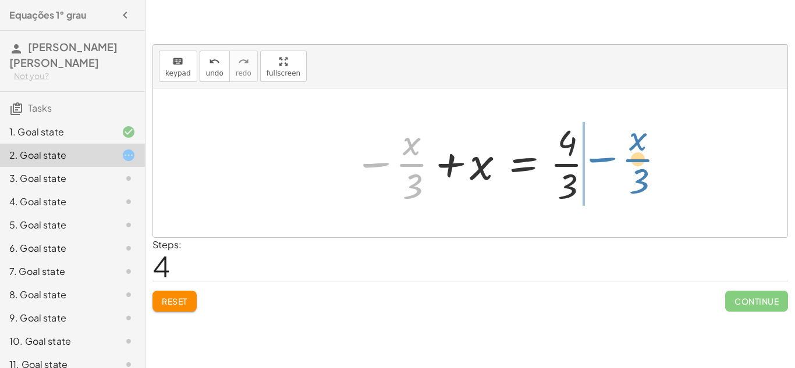
drag, startPoint x: 372, startPoint y: 164, endPoint x: 598, endPoint y: 162, distance: 225.8
click at [598, 162] on div at bounding box center [474, 163] width 253 height 90
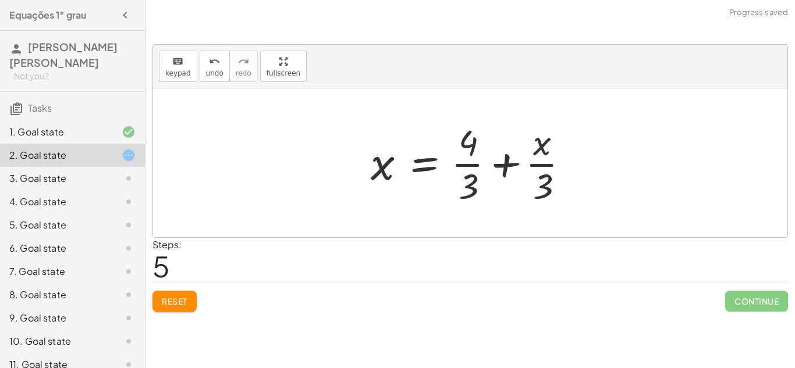
click at [541, 155] on div at bounding box center [474, 163] width 219 height 90
click at [468, 159] on div at bounding box center [474, 163] width 219 height 90
drag, startPoint x: 382, startPoint y: 168, endPoint x: 567, endPoint y: 157, distance: 184.8
click at [567, 157] on div at bounding box center [474, 163] width 219 height 90
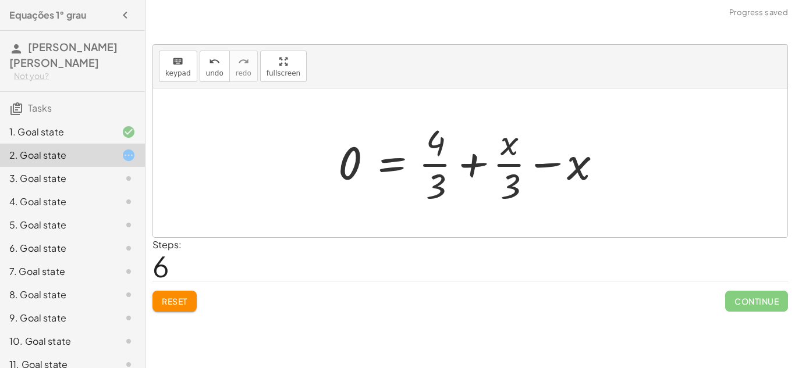
click at [539, 165] on div at bounding box center [474, 163] width 284 height 90
drag, startPoint x: 349, startPoint y: 168, endPoint x: 576, endPoint y: 147, distance: 228.5
click at [576, 147] on div at bounding box center [474, 163] width 284 height 90
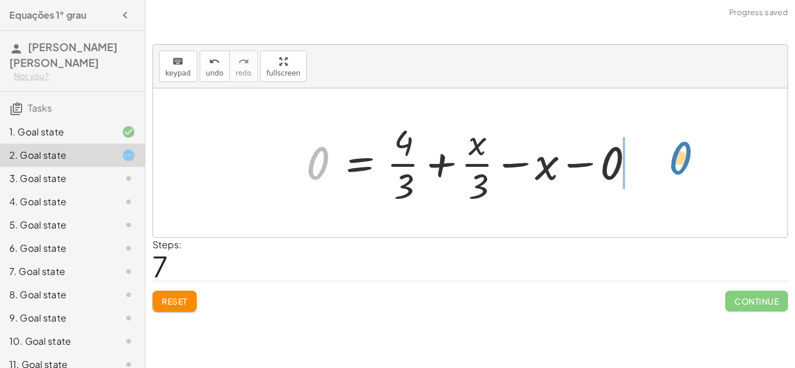
drag, startPoint x: 312, startPoint y: 164, endPoint x: 685, endPoint y: 158, distance: 373.0
click at [531, 173] on div at bounding box center [474, 163] width 349 height 90
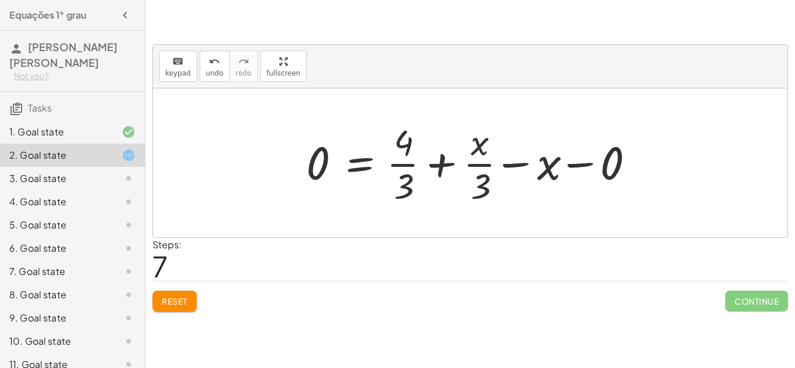
click at [604, 168] on div at bounding box center [474, 163] width 349 height 90
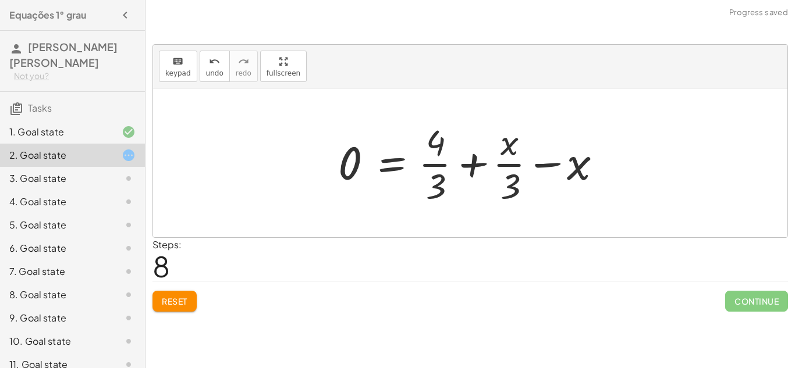
click at [542, 166] on div at bounding box center [474, 163] width 284 height 90
click at [506, 156] on div at bounding box center [474, 163] width 284 height 90
click at [430, 161] on div at bounding box center [474, 163] width 284 height 90
click at [176, 307] on button "Reset" at bounding box center [174, 301] width 44 height 21
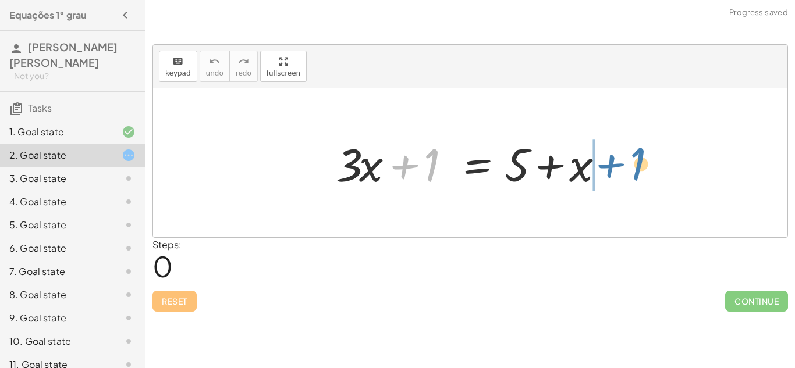
drag, startPoint x: 435, startPoint y: 162, endPoint x: 646, endPoint y: 161, distance: 210.7
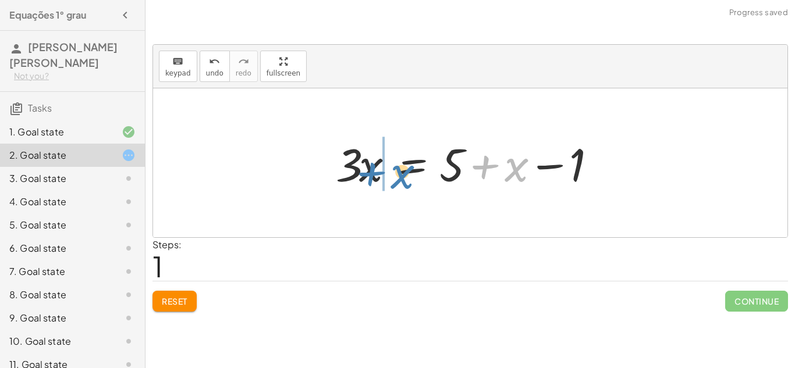
drag, startPoint x: 517, startPoint y: 175, endPoint x: 397, endPoint y: 178, distance: 119.3
click at [397, 178] on div at bounding box center [474, 163] width 289 height 60
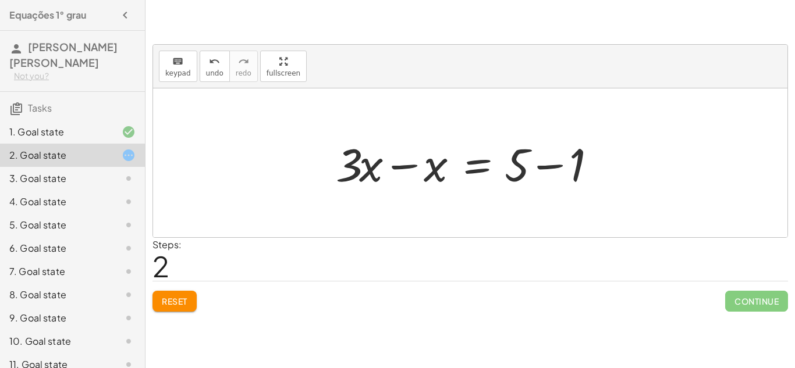
click at [553, 166] on div at bounding box center [474, 163] width 289 height 60
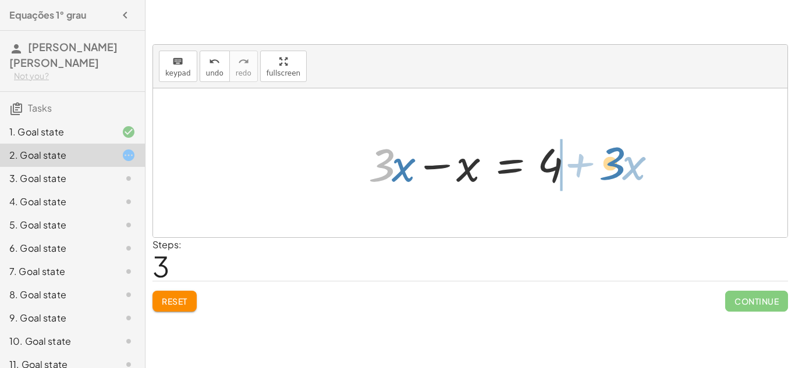
drag, startPoint x: 381, startPoint y: 166, endPoint x: 611, endPoint y: 164, distance: 230.4
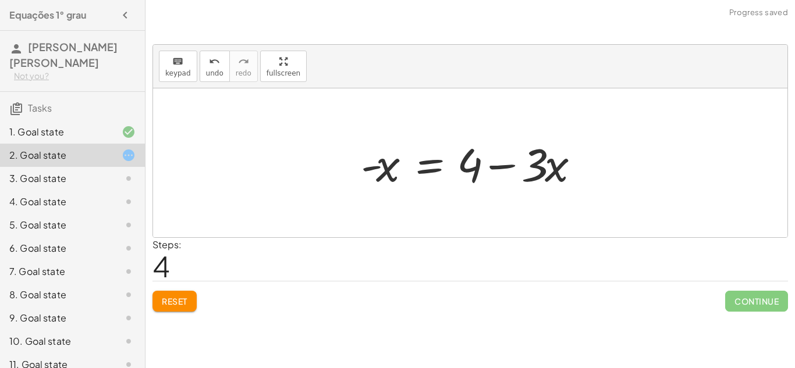
click at [556, 161] on div at bounding box center [474, 163] width 239 height 60
click at [493, 164] on div at bounding box center [474, 163] width 239 height 60
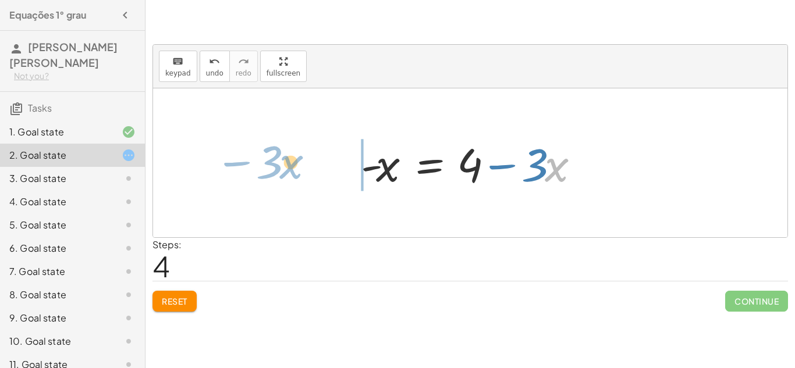
drag, startPoint x: 559, startPoint y: 171, endPoint x: 293, endPoint y: 168, distance: 265.4
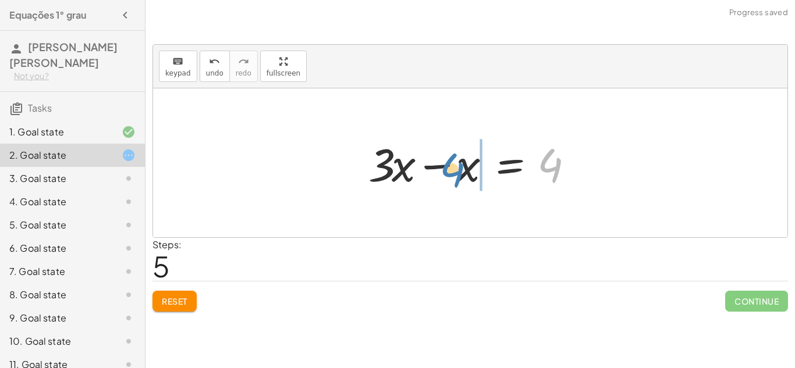
drag, startPoint x: 546, startPoint y: 166, endPoint x: 452, endPoint y: 171, distance: 93.8
click at [452, 171] on div at bounding box center [475, 163] width 224 height 60
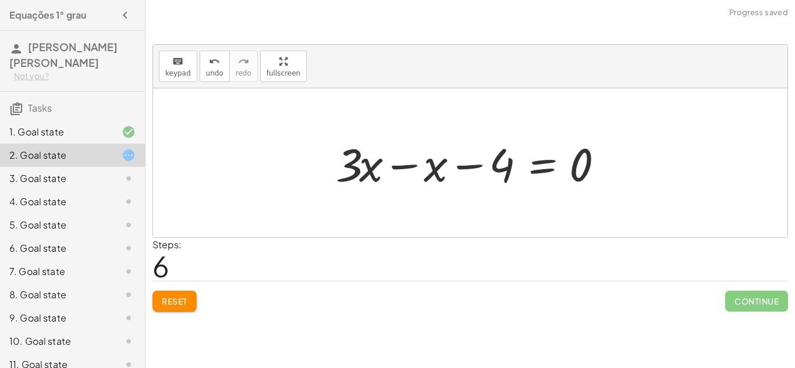
click at [453, 171] on div at bounding box center [474, 163] width 289 height 60
drag, startPoint x: 352, startPoint y: 167, endPoint x: 666, endPoint y: 161, distance: 313.7
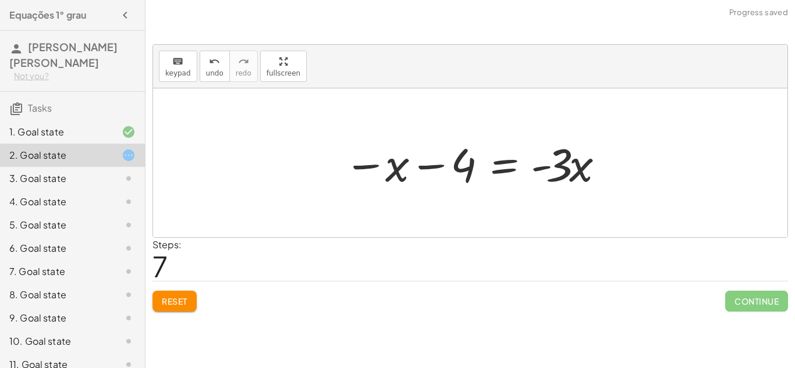
click at [546, 169] on div at bounding box center [474, 163] width 273 height 60
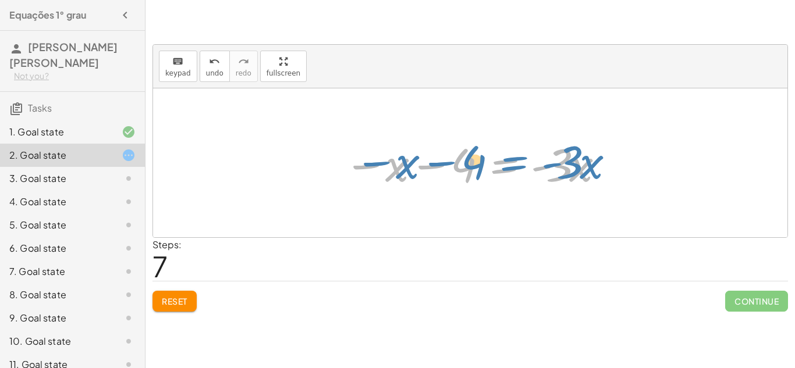
drag, startPoint x: 474, startPoint y: 160, endPoint x: 460, endPoint y: 155, distance: 14.9
click at [460, 155] on div at bounding box center [474, 163] width 273 height 60
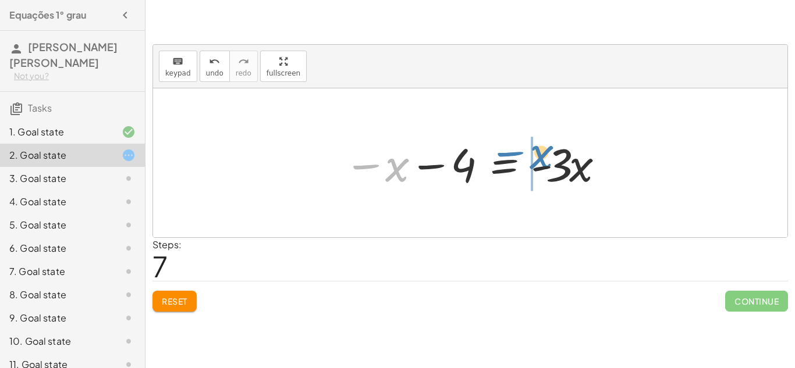
drag, startPoint x: 383, startPoint y: 165, endPoint x: 527, endPoint y: 155, distance: 144.1
click at [527, 155] on div at bounding box center [474, 163] width 273 height 60
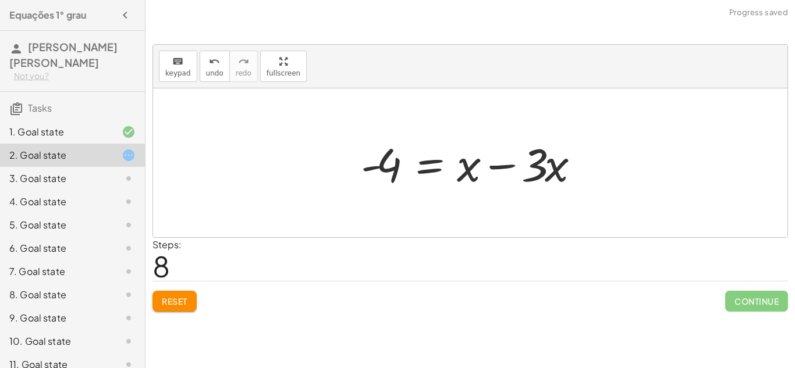
click at [524, 161] on div at bounding box center [474, 163] width 239 height 60
drag, startPoint x: 392, startPoint y: 162, endPoint x: 489, endPoint y: 164, distance: 96.6
click at [489, 164] on div at bounding box center [474, 163] width 239 height 60
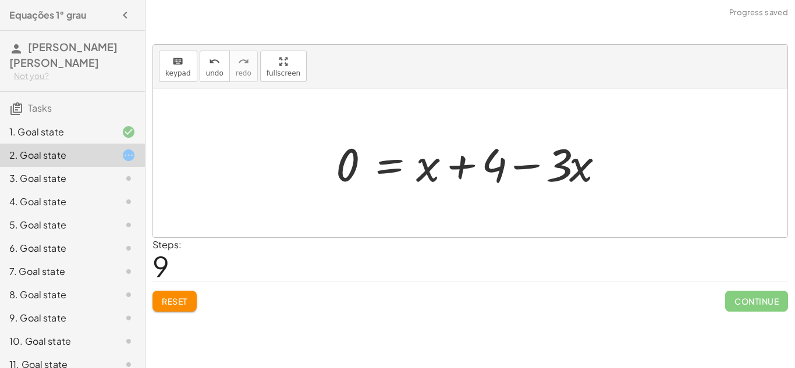
click at [540, 165] on div at bounding box center [474, 163] width 289 height 60
click at [171, 298] on span "Reset" at bounding box center [175, 301] width 26 height 10
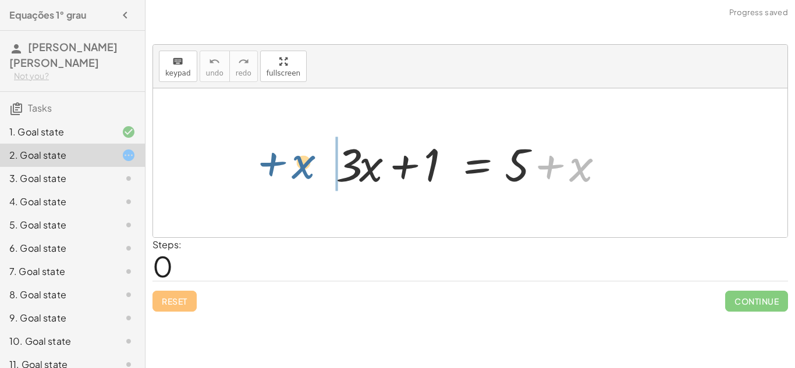
drag, startPoint x: 590, startPoint y: 169, endPoint x: 312, endPoint y: 166, distance: 278.2
click at [312, 166] on div "+ x + · 3 · x + 1 = + 5 + x" at bounding box center [470, 162] width 634 height 149
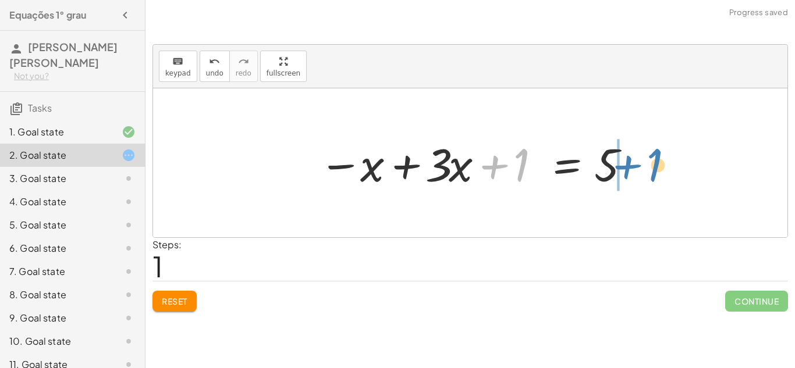
drag, startPoint x: 510, startPoint y: 159, endPoint x: 644, endPoint y: 159, distance: 133.8
click at [644, 159] on div "+ · 3 · x + 1 = + 5 + x + 1 + · 3 · x + 1 = 5 x −" at bounding box center [470, 162] width 634 height 149
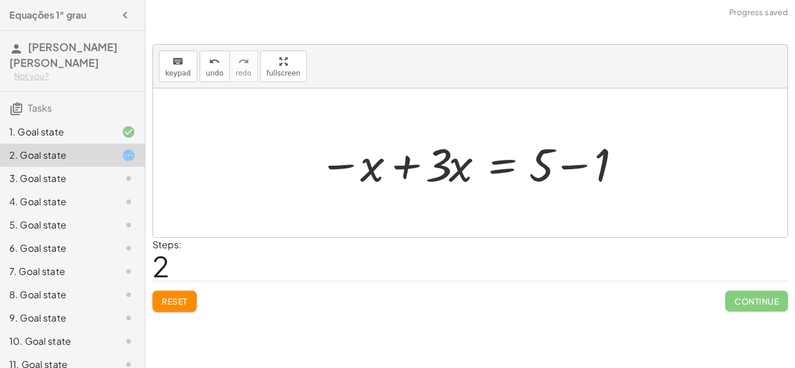
click at [563, 164] on div at bounding box center [474, 163] width 322 height 60
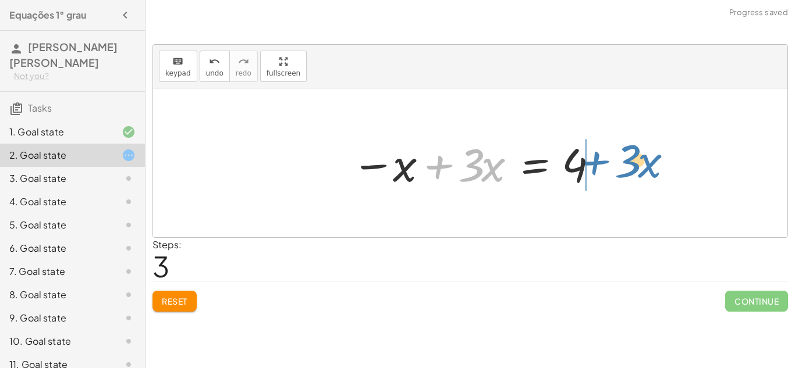
drag, startPoint x: 437, startPoint y: 165, endPoint x: 594, endPoint y: 161, distance: 157.2
click at [594, 161] on div at bounding box center [475, 163] width 258 height 60
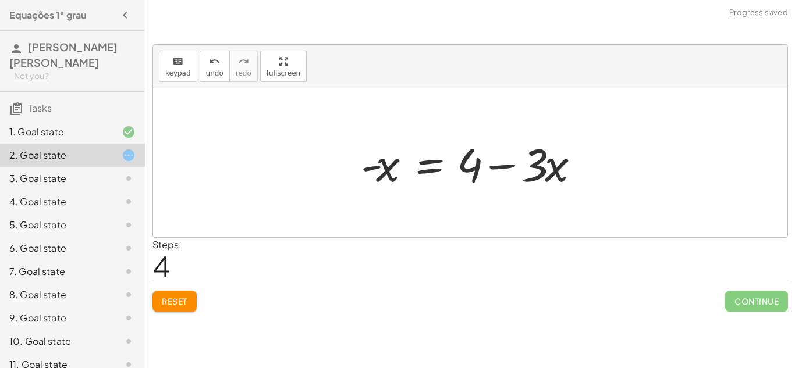
click at [498, 167] on div at bounding box center [474, 163] width 239 height 60
drag, startPoint x: 388, startPoint y: 169, endPoint x: 458, endPoint y: 164, distance: 70.6
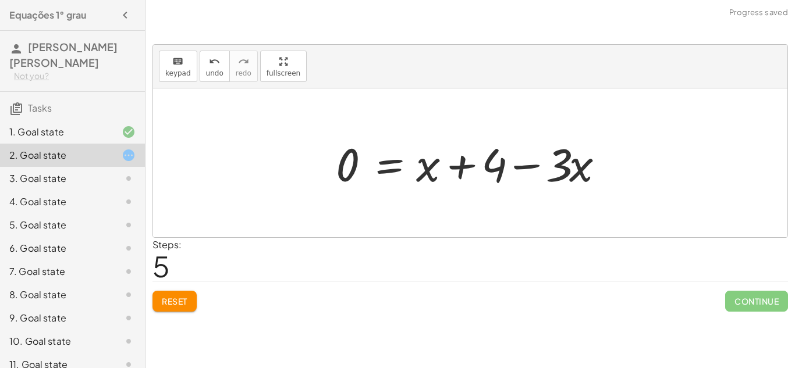
click at [528, 167] on div at bounding box center [474, 163] width 289 height 60
drag, startPoint x: 340, startPoint y: 164, endPoint x: 498, endPoint y: 159, distance: 158.4
click at [498, 159] on div at bounding box center [474, 163] width 289 height 60
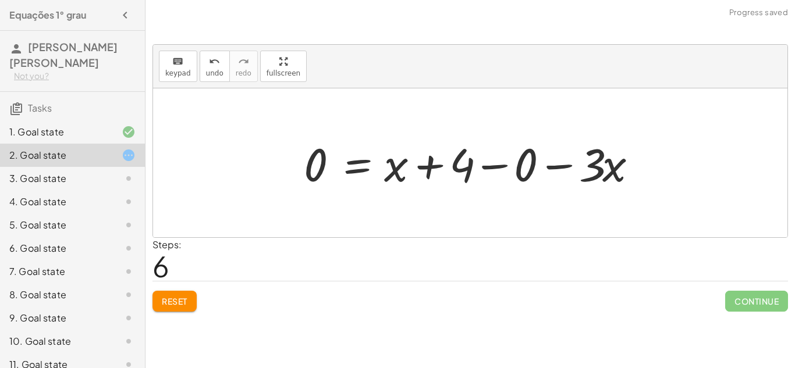
click at [577, 164] on div at bounding box center [475, 163] width 354 height 60
click at [577, 164] on div at bounding box center [442, 163] width 289 height 60
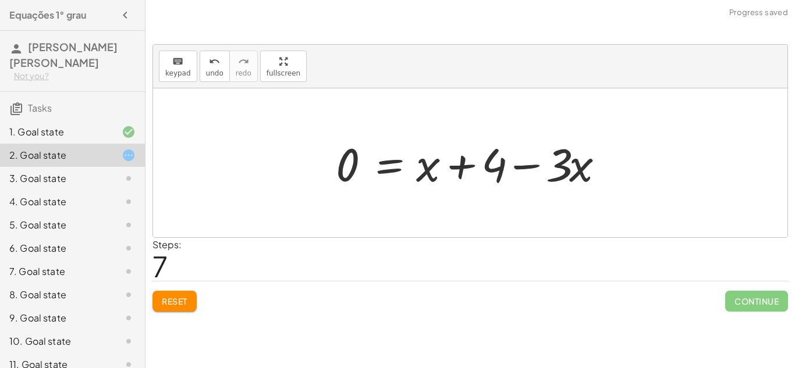
click at [519, 168] on div at bounding box center [474, 163] width 289 height 60
drag, startPoint x: 589, startPoint y: 172, endPoint x: 454, endPoint y: 106, distance: 149.9
click at [454, 106] on div "+ · 3 · x + 1 = + 5 + x − x + · 3 · x + 1 = 5 − x + · 3 · x = + 5 − 1 − x + · 3…" at bounding box center [470, 162] width 634 height 149
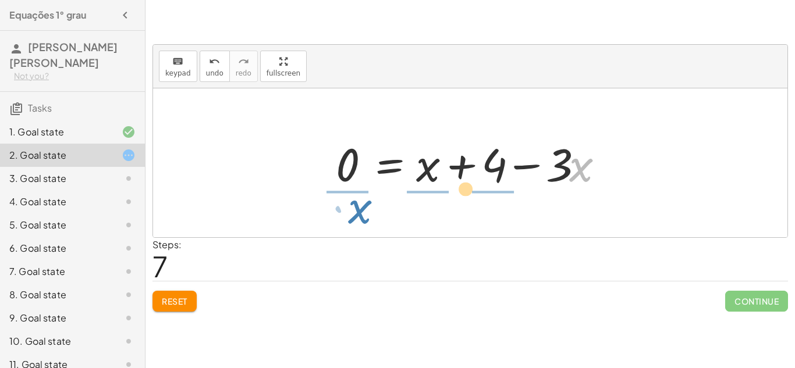
drag, startPoint x: 578, startPoint y: 169, endPoint x: 266, endPoint y: 185, distance: 312.9
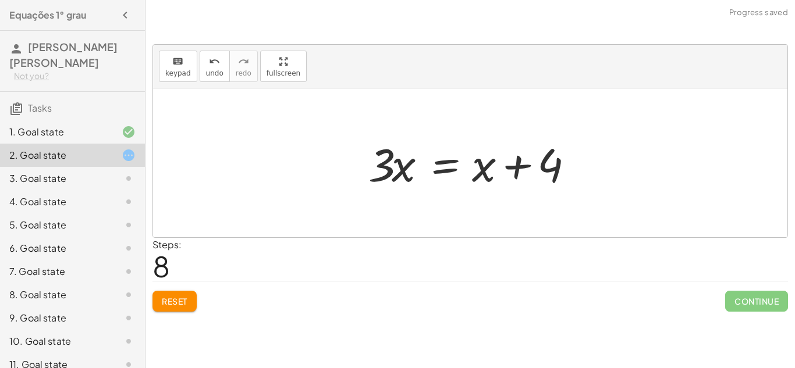
click at [506, 168] on div at bounding box center [475, 163] width 224 height 60
click at [170, 299] on span "Reset" at bounding box center [175, 301] width 26 height 10
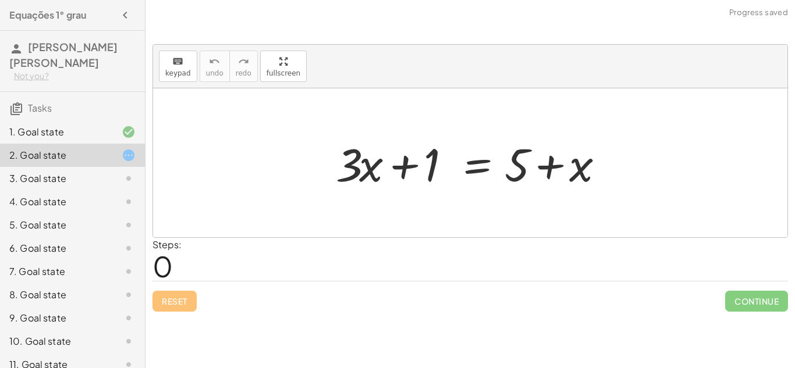
click at [170, 299] on div "Reset Continue" at bounding box center [469, 296] width 635 height 31
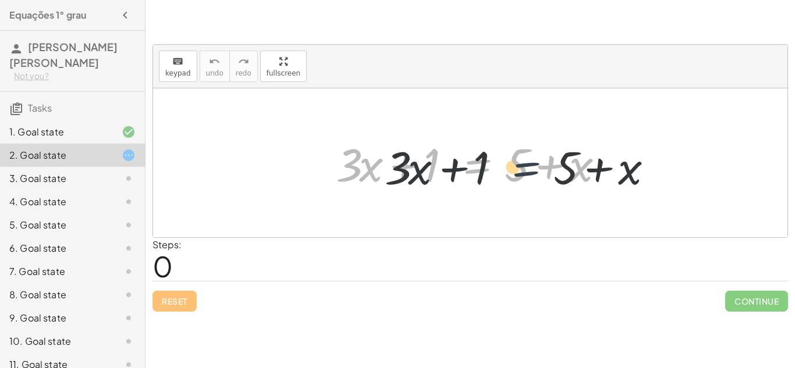
drag, startPoint x: 470, startPoint y: 163, endPoint x: 524, endPoint y: 168, distance: 54.3
click at [524, 168] on div at bounding box center [474, 163] width 289 height 60
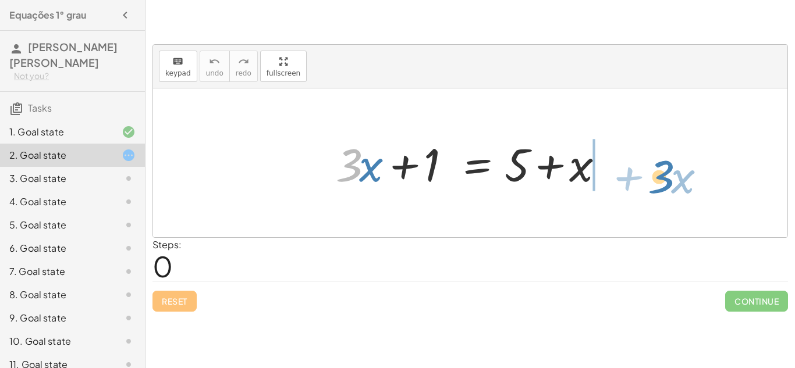
drag, startPoint x: 344, startPoint y: 168, endPoint x: 627, endPoint y: 166, distance: 282.8
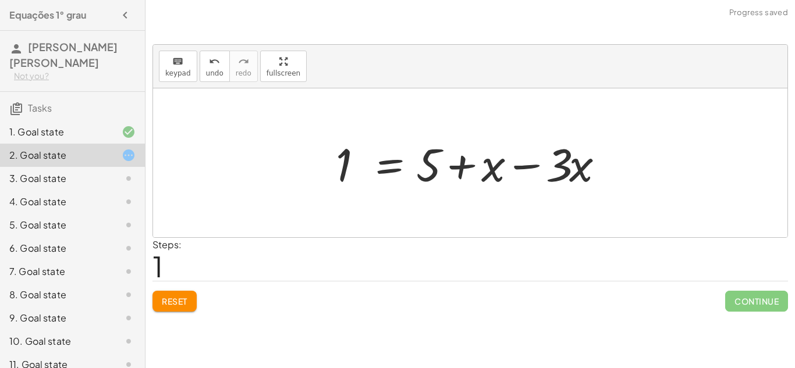
click at [522, 161] on div at bounding box center [474, 163] width 289 height 60
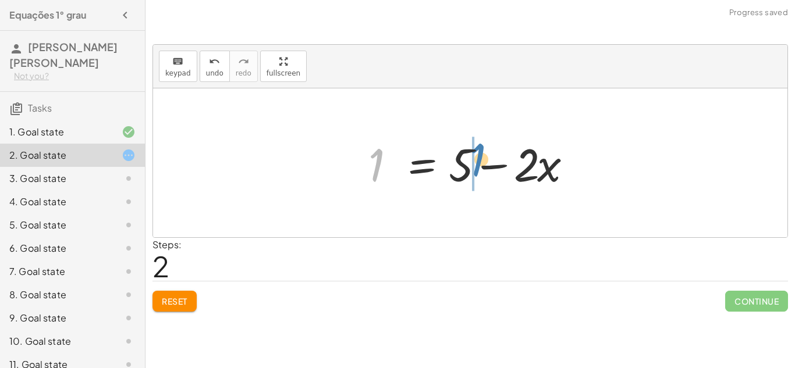
drag, startPoint x: 373, startPoint y: 169, endPoint x: 475, endPoint y: 164, distance: 101.9
click at [475, 164] on div at bounding box center [475, 163] width 224 height 60
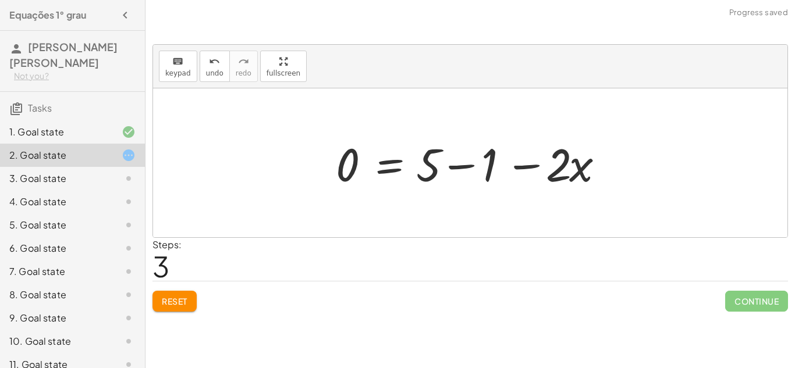
click at [530, 159] on div at bounding box center [474, 163] width 289 height 60
click at [456, 164] on div at bounding box center [474, 163] width 289 height 60
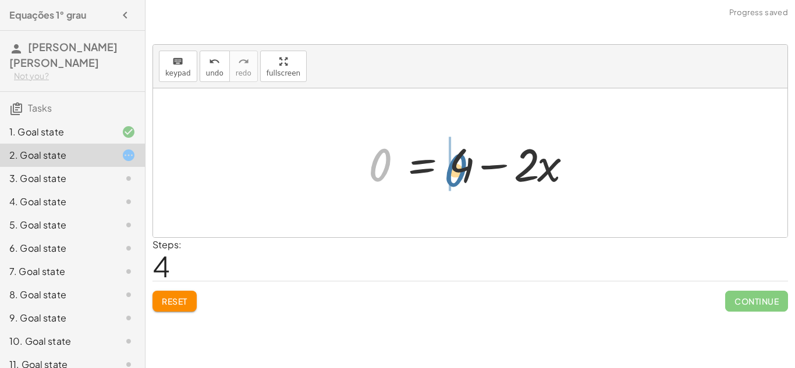
drag, startPoint x: 384, startPoint y: 164, endPoint x: 473, endPoint y: 172, distance: 89.4
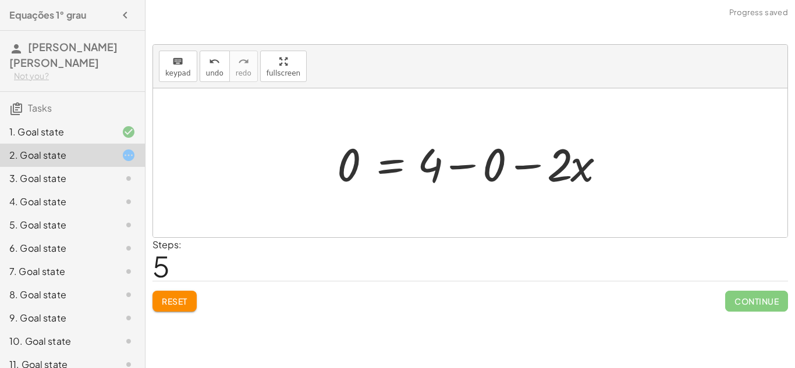
click at [550, 164] on div at bounding box center [475, 163] width 289 height 60
click at [438, 165] on div at bounding box center [474, 163] width 289 height 60
click at [453, 167] on div at bounding box center [474, 163] width 289 height 60
click at [453, 167] on div at bounding box center [442, 163] width 224 height 60
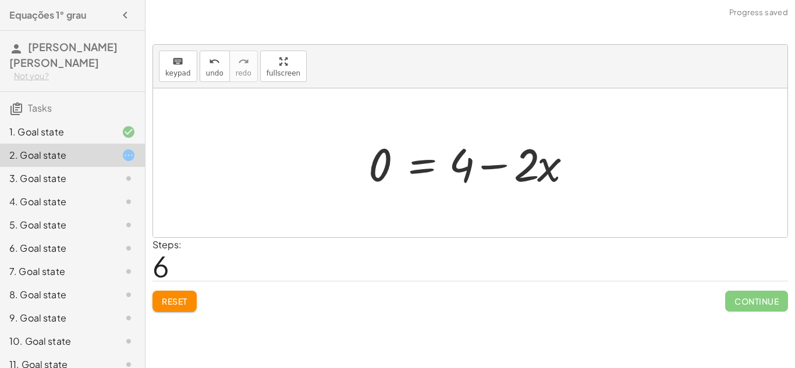
click at [480, 167] on div at bounding box center [475, 163] width 224 height 60
drag, startPoint x: 550, startPoint y: 173, endPoint x: 379, endPoint y: 175, distance: 170.5
click at [379, 175] on div at bounding box center [475, 163] width 224 height 60
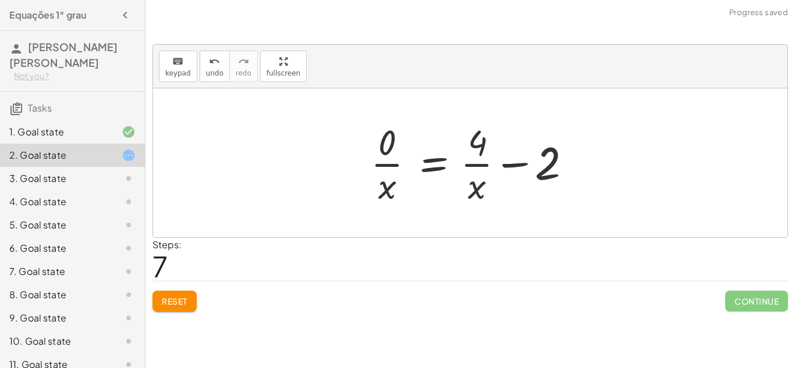
click at [382, 166] on div at bounding box center [474, 163] width 219 height 90
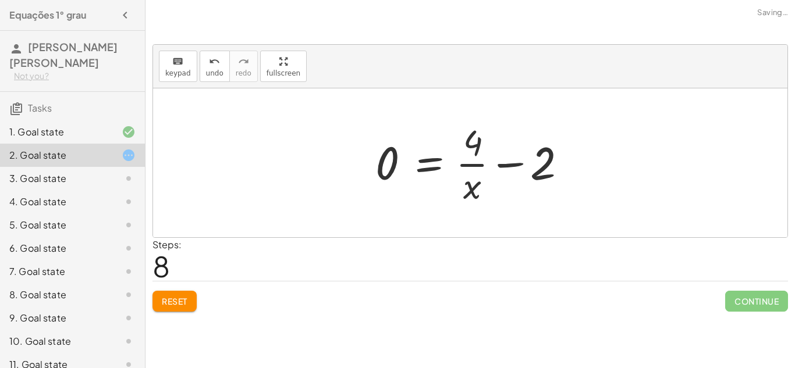
click at [476, 165] on div at bounding box center [475, 163] width 210 height 90
click at [503, 163] on div at bounding box center [475, 163] width 210 height 90
click at [503, 163] on div at bounding box center [488, 163] width 237 height 90
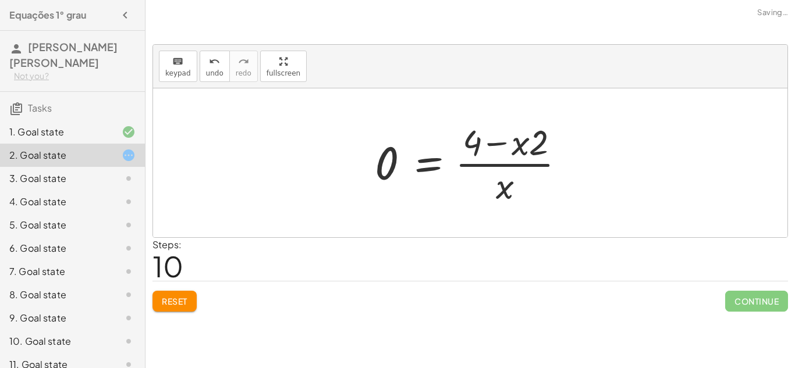
click at [500, 136] on div at bounding box center [474, 163] width 211 height 90
click at [502, 196] on div at bounding box center [474, 163] width 211 height 90
drag, startPoint x: 378, startPoint y: 166, endPoint x: 505, endPoint y: 191, distance: 128.7
click at [505, 191] on div at bounding box center [474, 163] width 211 height 90
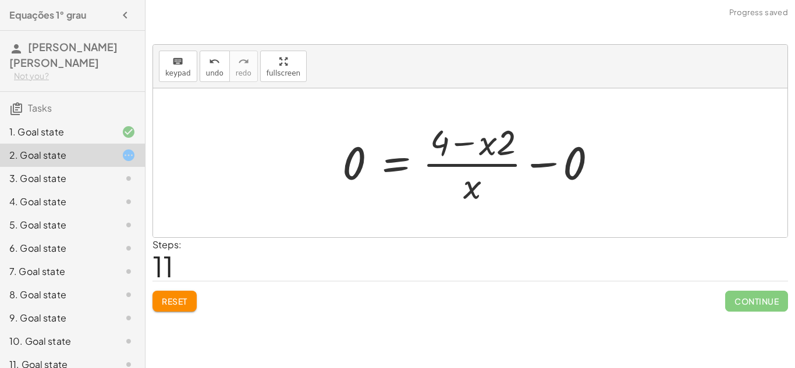
click at [474, 143] on div at bounding box center [474, 163] width 276 height 90
click at [460, 198] on div at bounding box center [474, 163] width 276 height 90
click at [512, 150] on div at bounding box center [474, 163] width 276 height 90
click at [491, 143] on div at bounding box center [474, 163] width 276 height 90
drag, startPoint x: 352, startPoint y: 165, endPoint x: 544, endPoint y: 161, distance: 192.1
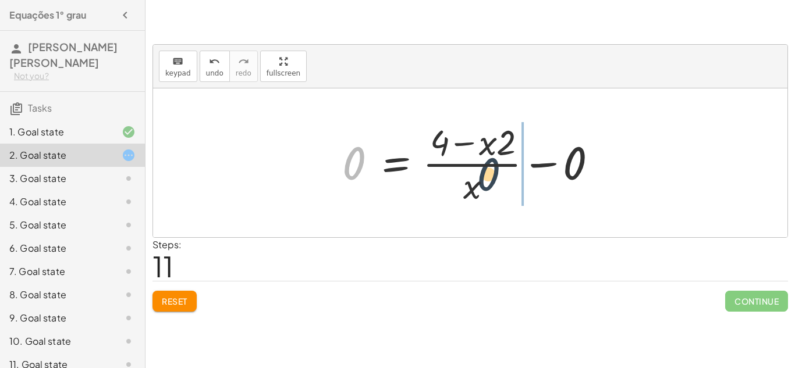
drag, startPoint x: 347, startPoint y: 165, endPoint x: 558, endPoint y: 180, distance: 211.8
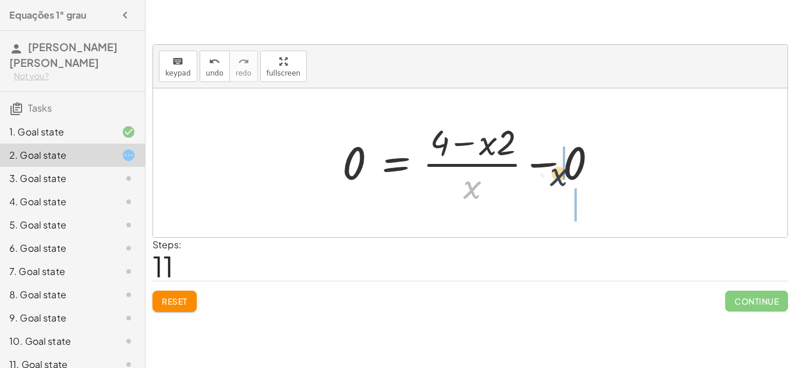
drag, startPoint x: 472, startPoint y: 191, endPoint x: 570, endPoint y: 178, distance: 98.7
click at [570, 178] on div at bounding box center [474, 163] width 276 height 90
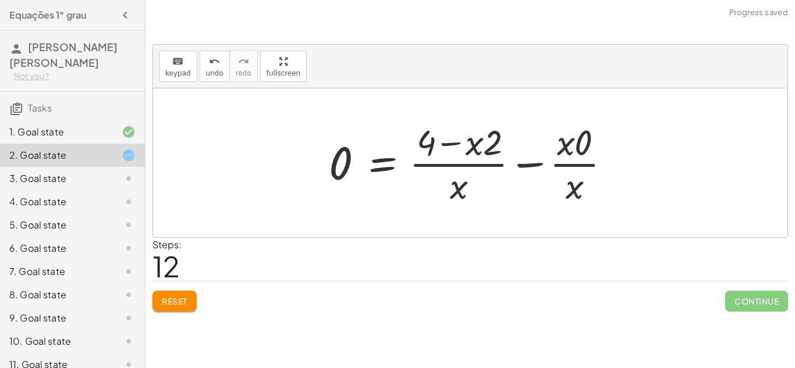
click at [568, 144] on div at bounding box center [474, 163] width 303 height 90
click at [466, 143] on div at bounding box center [474, 163] width 303 height 90
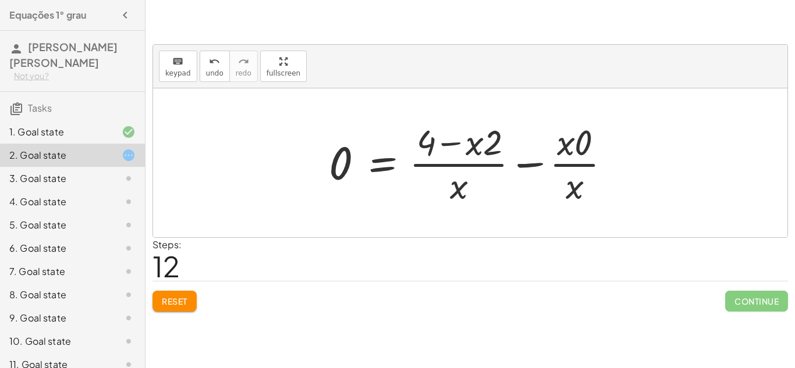
click at [166, 303] on span "Reset" at bounding box center [175, 301] width 26 height 10
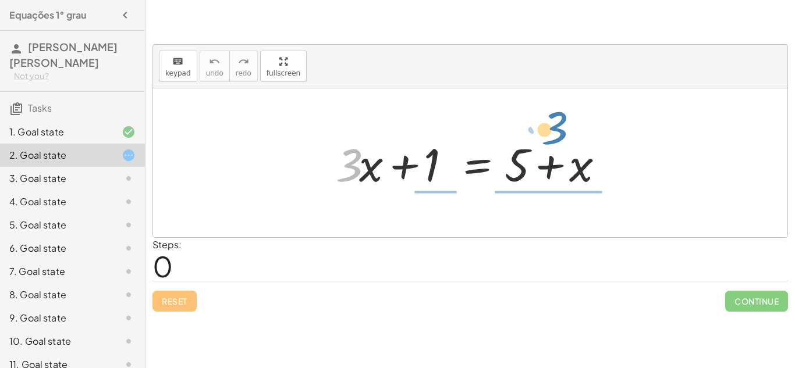
drag, startPoint x: 345, startPoint y: 172, endPoint x: 634, endPoint y: 123, distance: 292.7
click at [634, 123] on div "· 3 + · x + · 3 · x + 1 = + 5 + x" at bounding box center [470, 162] width 634 height 149
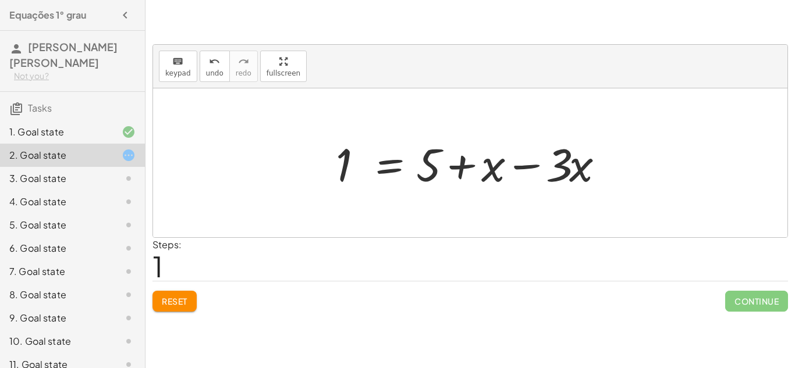
click at [0, 0] on div "keyboard keypad undo undo redo redo fullscreen + · 3 · x + 1 = + 5 + x · 3 · x …" at bounding box center [0, 0] width 0 height 0
click at [173, 294] on button "Reset" at bounding box center [174, 301] width 44 height 21
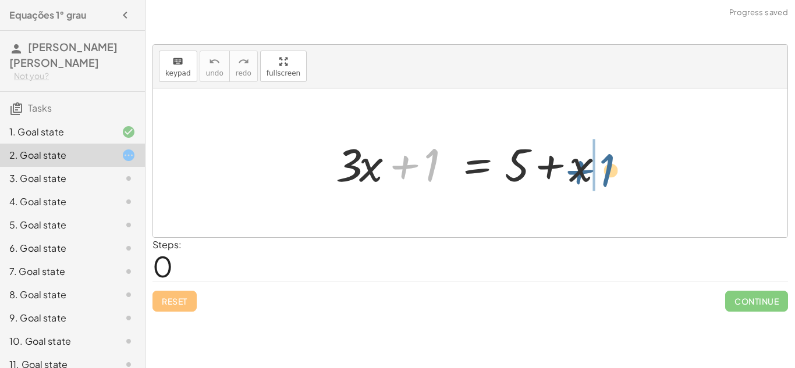
drag, startPoint x: 422, startPoint y: 176, endPoint x: 602, endPoint y: 182, distance: 179.9
click at [602, 182] on div at bounding box center [474, 163] width 289 height 60
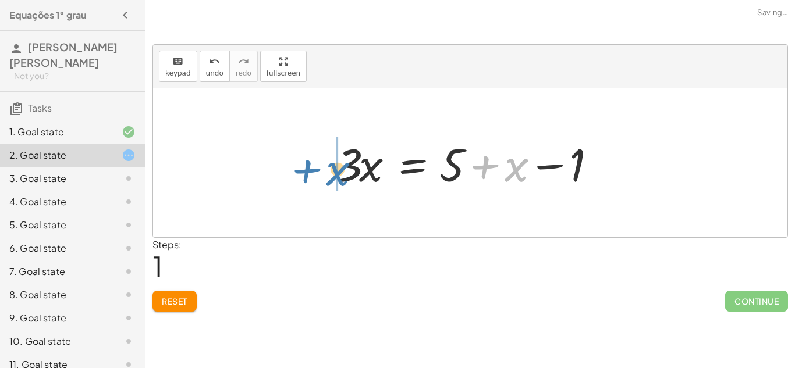
drag, startPoint x: 583, startPoint y: 168, endPoint x: 454, endPoint y: 162, distance: 128.2
click at [454, 162] on div at bounding box center [474, 163] width 289 height 60
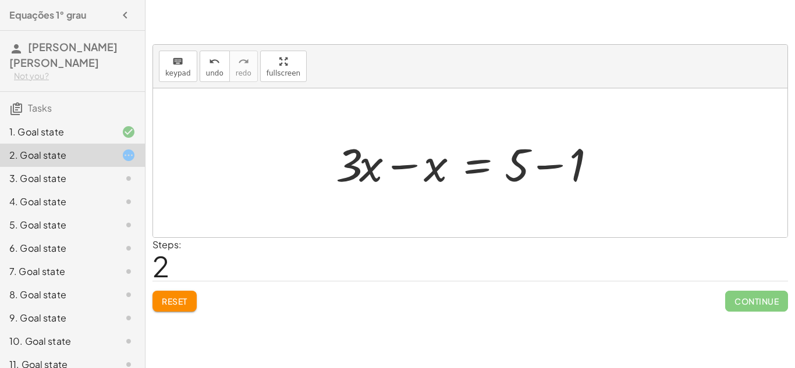
click at [162, 300] on span "Reset" at bounding box center [175, 301] width 26 height 10
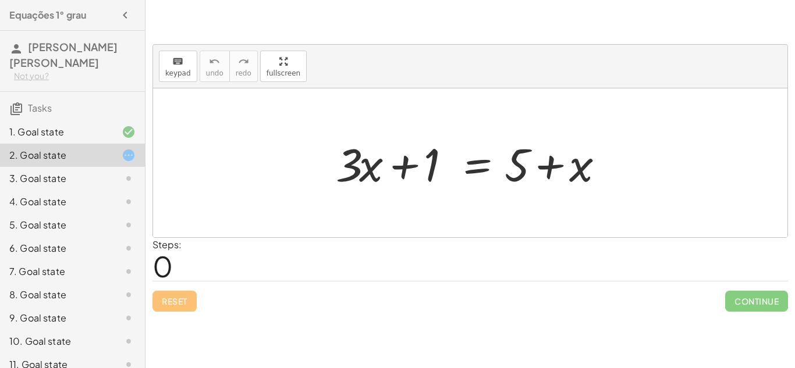
click at [176, 299] on div "Reset Continue" at bounding box center [469, 296] width 635 height 31
drag, startPoint x: 583, startPoint y: 169, endPoint x: 428, endPoint y: 184, distance: 156.1
click at [428, 184] on div at bounding box center [474, 163] width 289 height 60
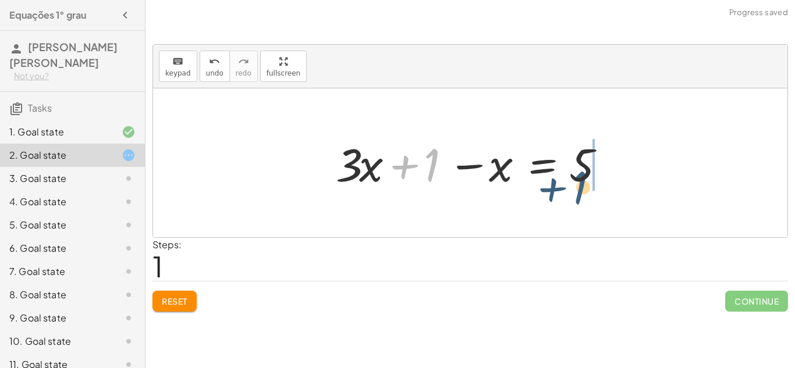
drag, startPoint x: 431, startPoint y: 157, endPoint x: 630, endPoint y: 176, distance: 199.3
click at [630, 176] on div "+ · 3 · x + 1 = + 5 + x + 1 + · 3 · x + 1 = 5 x −" at bounding box center [470, 162] width 634 height 149
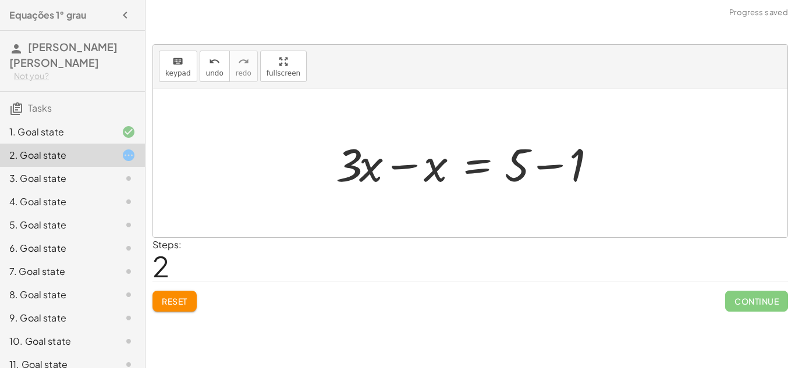
click at [545, 163] on div at bounding box center [474, 163] width 289 height 60
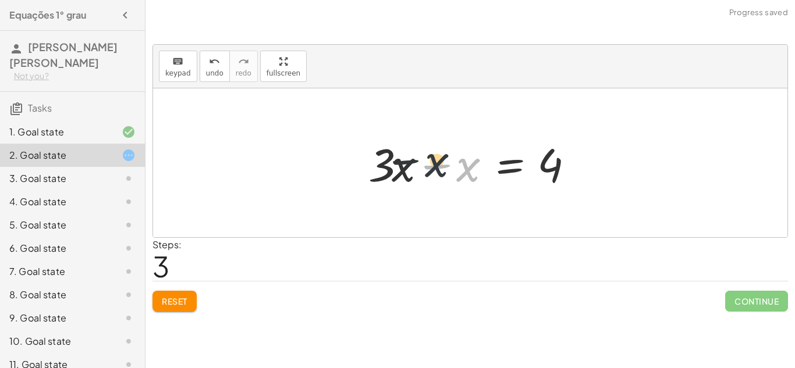
drag, startPoint x: 466, startPoint y: 168, endPoint x: 421, endPoint y: 161, distance: 45.3
click at [421, 161] on div at bounding box center [475, 163] width 224 height 60
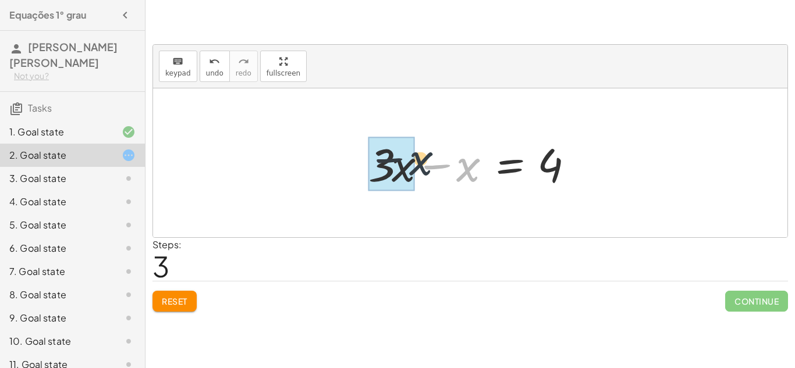
drag, startPoint x: 465, startPoint y: 164, endPoint x: 403, endPoint y: 157, distance: 62.7
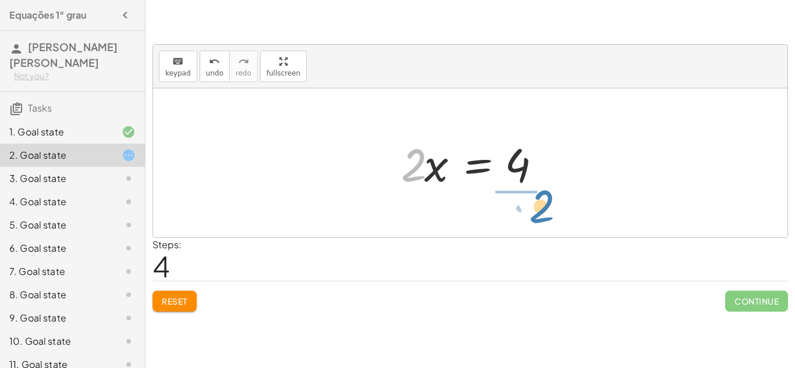
drag, startPoint x: 413, startPoint y: 172, endPoint x: 531, endPoint y: 212, distance: 125.3
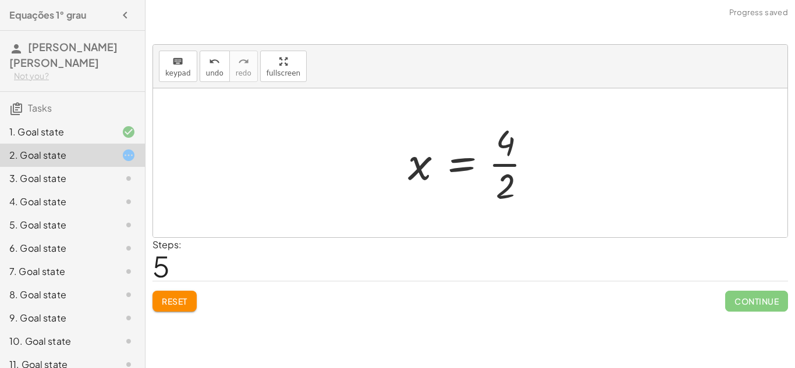
click at [510, 149] on div at bounding box center [474, 163] width 145 height 90
click at [506, 162] on div at bounding box center [474, 163] width 145 height 90
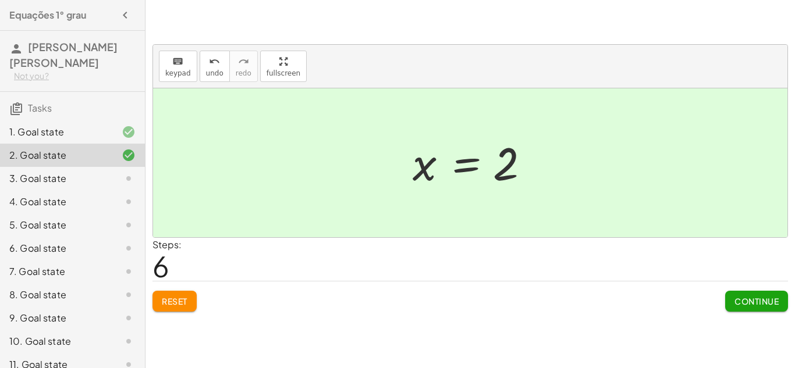
scroll to position [222, 0]
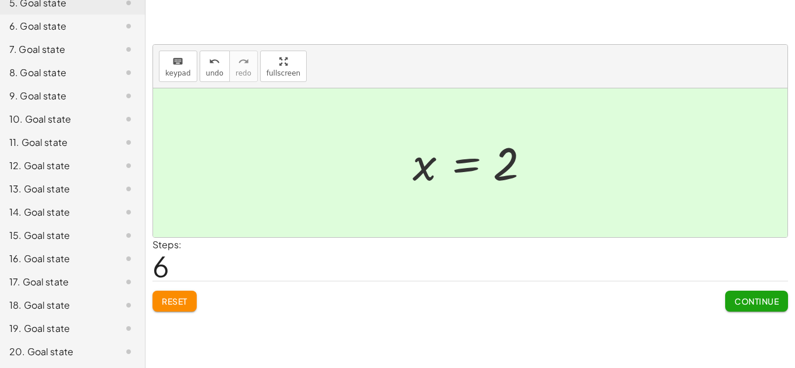
click at [45, 351] on div "20. Goal state" at bounding box center [56, 352] width 94 height 14
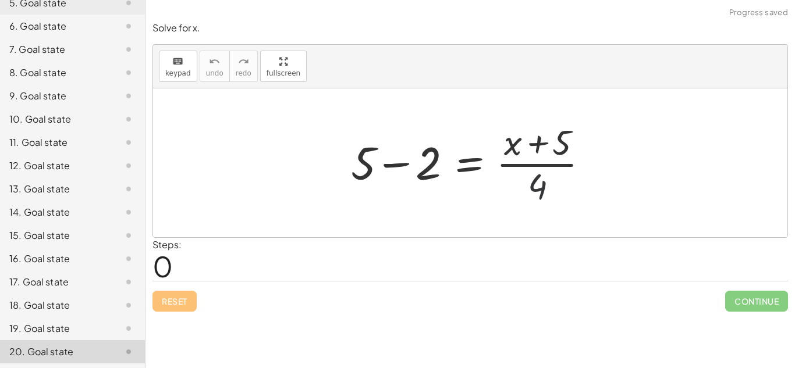
drag, startPoint x: 538, startPoint y: 183, endPoint x: 334, endPoint y: 140, distance: 208.7
click at [334, 140] on div "+ 5 − 2 = · ( + x + 5 ) · 4" at bounding box center [469, 162] width 273 height 95
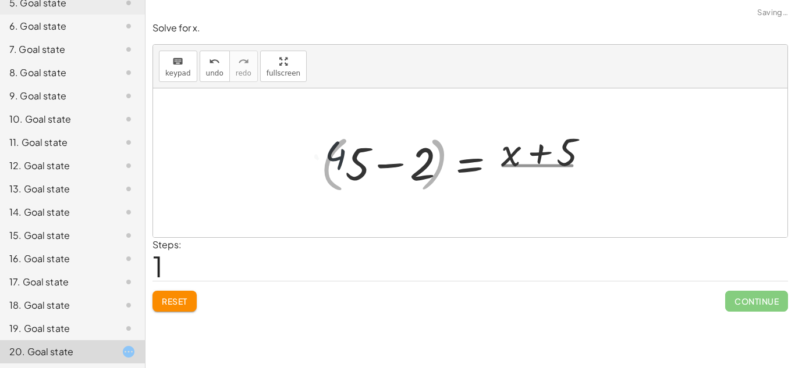
click at [324, 143] on div at bounding box center [451, 163] width 319 height 67
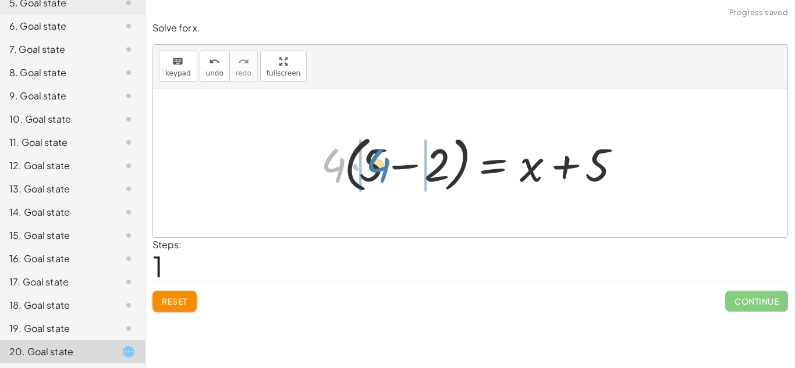
drag, startPoint x: 331, startPoint y: 154, endPoint x: 371, endPoint y: 153, distance: 39.6
click at [371, 153] on div at bounding box center [474, 163] width 319 height 67
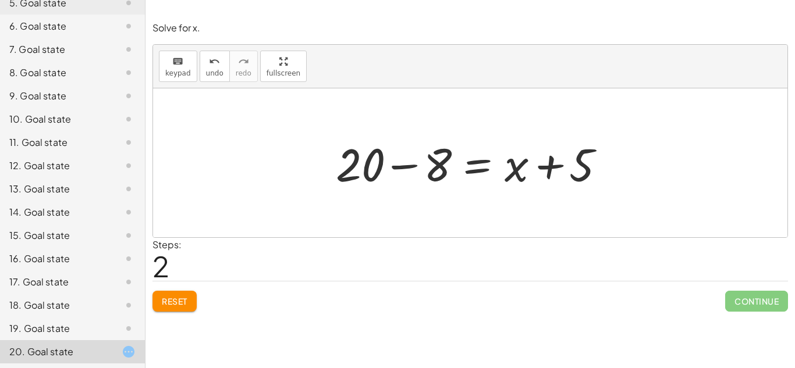
click at [396, 159] on div at bounding box center [474, 163] width 289 height 60
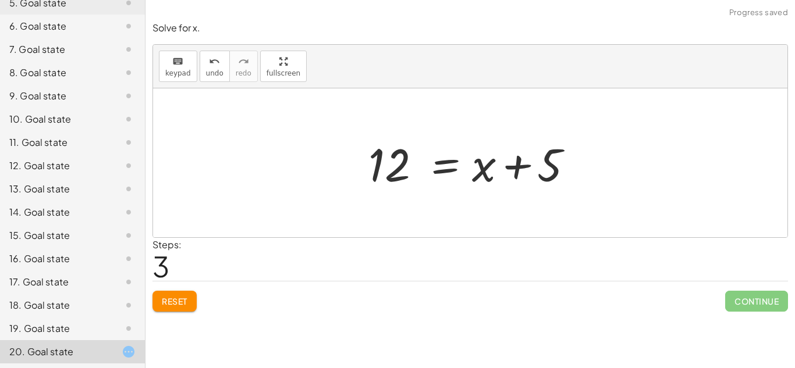
click at [520, 162] on div at bounding box center [475, 163] width 224 height 60
drag, startPoint x: 491, startPoint y: 173, endPoint x: 382, endPoint y: 164, distance: 108.7
click at [382, 164] on div at bounding box center [475, 163] width 224 height 60
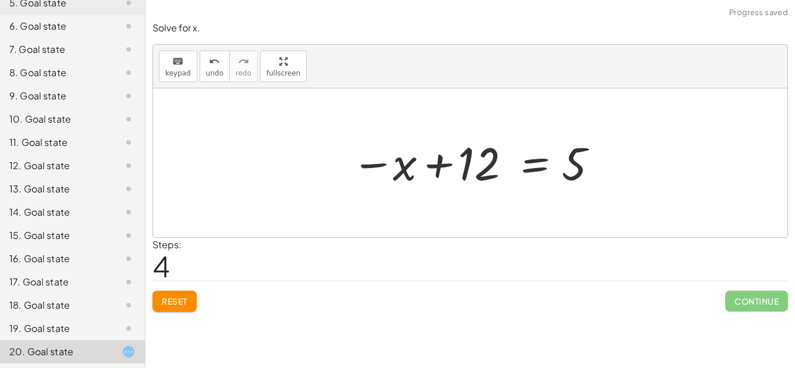
click at [413, 165] on div at bounding box center [475, 163] width 258 height 58
drag, startPoint x: 415, startPoint y: 168, endPoint x: 403, endPoint y: 173, distance: 13.3
click at [378, 191] on div at bounding box center [475, 163] width 258 height 58
drag, startPoint x: 395, startPoint y: 166, endPoint x: 545, endPoint y: 142, distance: 152.0
click at [545, 142] on div at bounding box center [475, 163] width 258 height 58
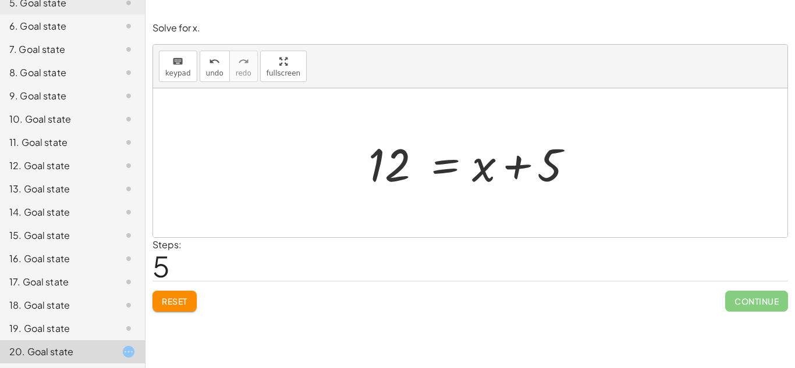
click at [169, 300] on span "Reset" at bounding box center [175, 301] width 26 height 10
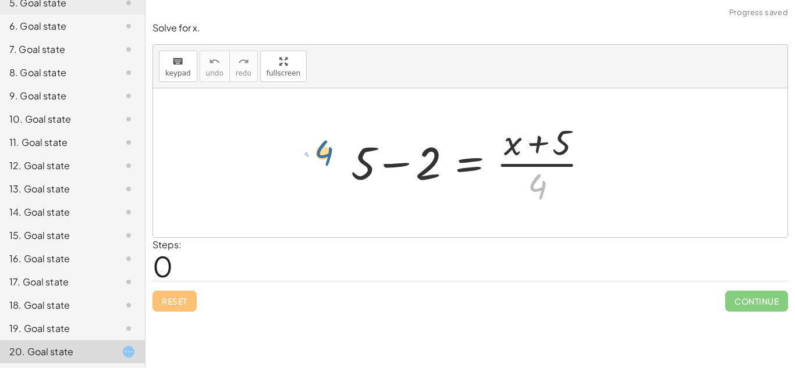
drag, startPoint x: 549, startPoint y: 187, endPoint x: 332, endPoint y: 154, distance: 219.7
click at [332, 154] on div "· 4 + 5 − 2 = · ( + x + 5 ) · 4" at bounding box center [470, 162] width 634 height 149
drag, startPoint x: 535, startPoint y: 184, endPoint x: 357, endPoint y: 162, distance: 179.4
click at [357, 162] on div at bounding box center [474, 163] width 258 height 90
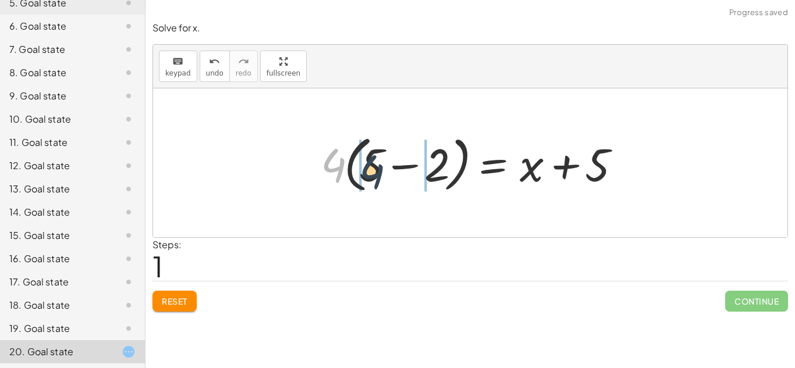
drag, startPoint x: 326, startPoint y: 161, endPoint x: 365, endPoint y: 166, distance: 39.9
click at [365, 166] on div at bounding box center [474, 163] width 319 height 67
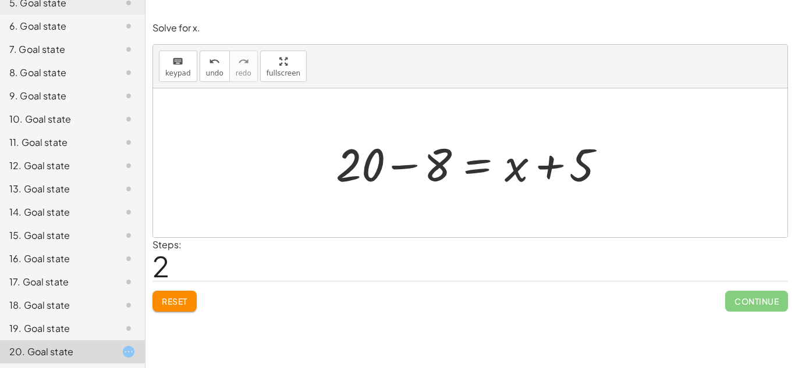
click at [395, 155] on div at bounding box center [474, 163] width 289 height 60
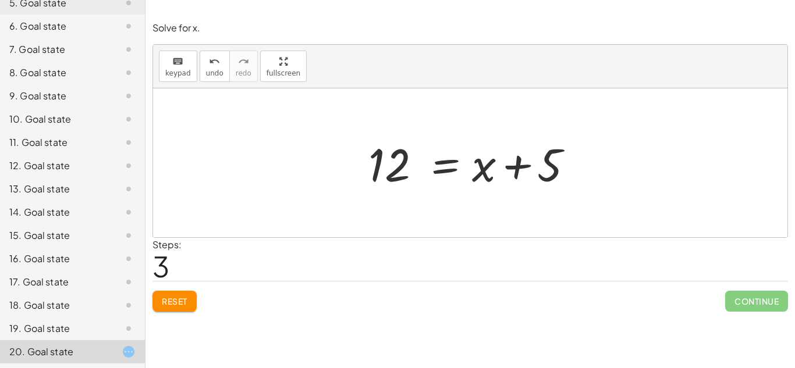
click at [395, 155] on div at bounding box center [475, 163] width 224 height 60
drag, startPoint x: 488, startPoint y: 175, endPoint x: 496, endPoint y: 182, distance: 10.4
click at [496, 182] on div at bounding box center [475, 163] width 224 height 60
click at [481, 170] on div at bounding box center [475, 163] width 224 height 60
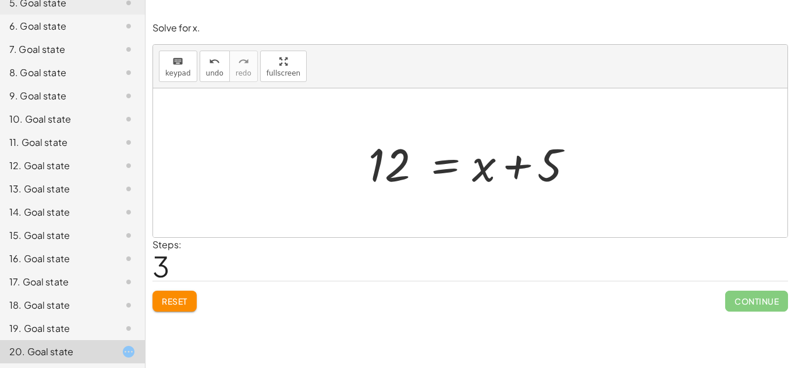
click at [455, 173] on div at bounding box center [475, 163] width 224 height 60
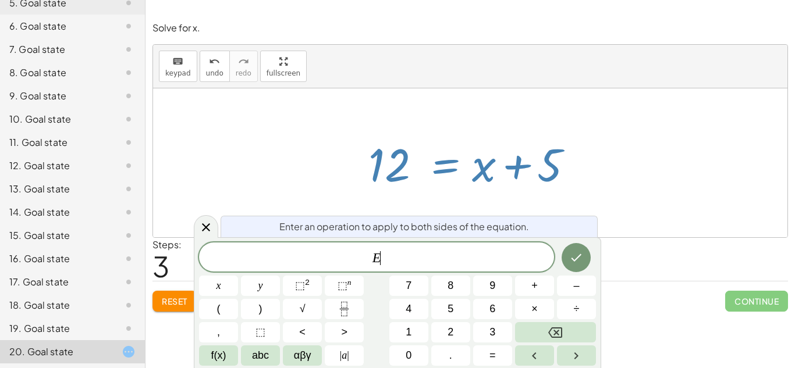
scroll to position [1, 0]
click at [392, 163] on div at bounding box center [475, 163] width 224 height 60
click at [594, 169] on div at bounding box center [470, 162] width 634 height 149
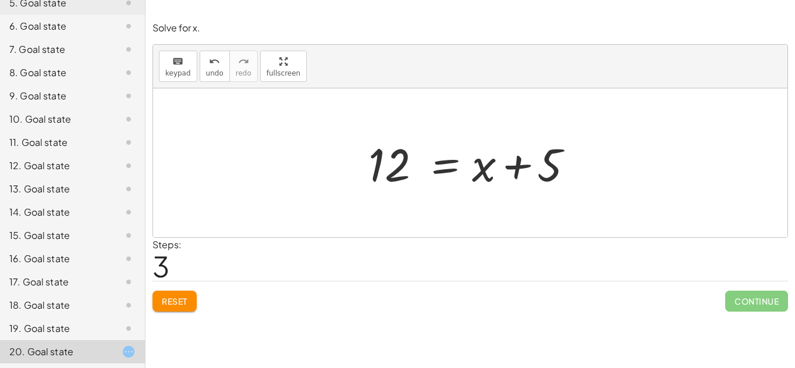
click at [552, 169] on div at bounding box center [475, 163] width 224 height 60
drag, startPoint x: 549, startPoint y: 169, endPoint x: 417, endPoint y: 172, distance: 131.5
click at [417, 172] on div at bounding box center [475, 163] width 224 height 60
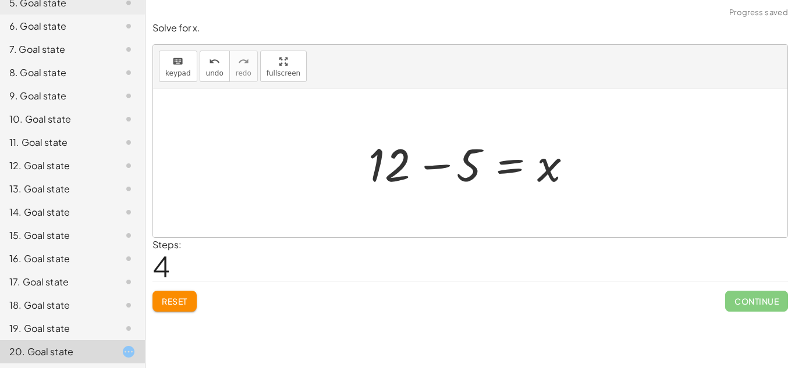
click at [404, 167] on div at bounding box center [475, 163] width 224 height 60
click at [430, 164] on div at bounding box center [475, 163] width 224 height 60
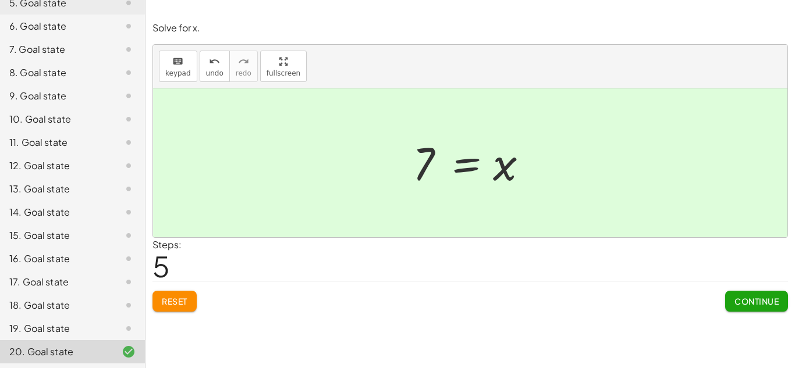
click at [770, 295] on button "Continue" at bounding box center [756, 301] width 63 height 21
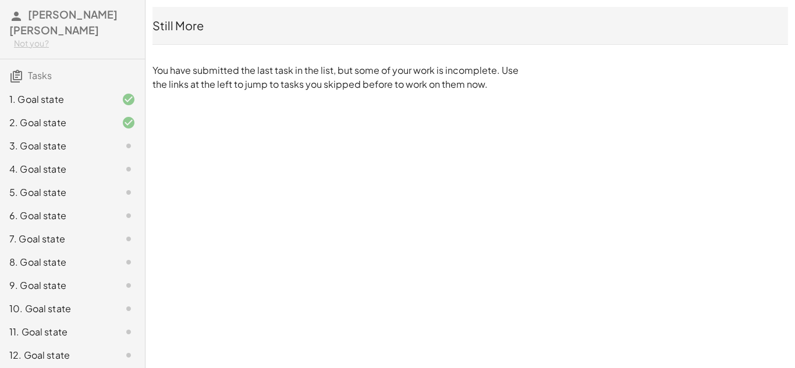
scroll to position [31, 0]
click at [70, 150] on div "3. Goal state" at bounding box center [56, 147] width 94 height 14
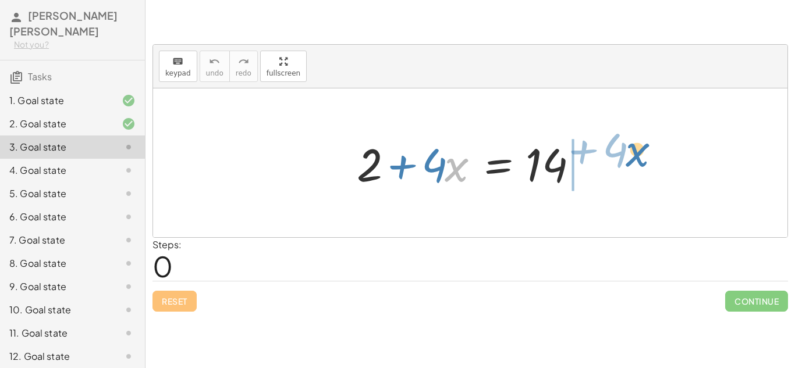
drag, startPoint x: 460, startPoint y: 162, endPoint x: 630, endPoint y: 152, distance: 170.8
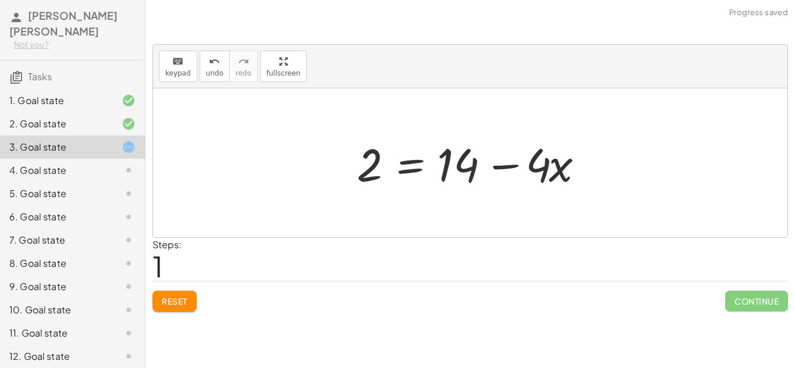
click at [502, 163] on div at bounding box center [474, 163] width 247 height 60
drag, startPoint x: 361, startPoint y: 171, endPoint x: 485, endPoint y: 152, distance: 124.8
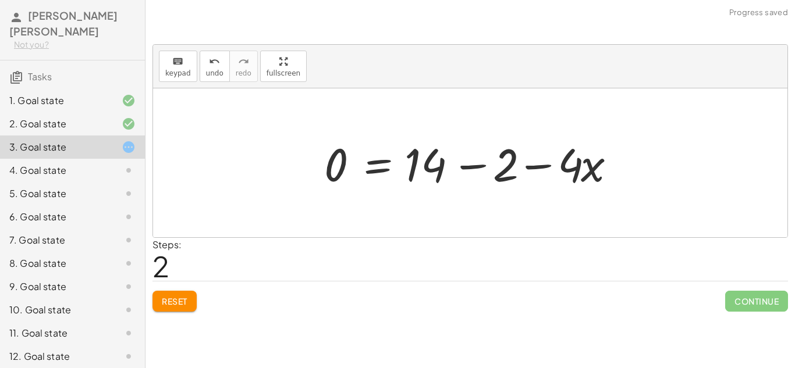
click at [567, 165] on div at bounding box center [474, 163] width 312 height 60
click at [550, 163] on div at bounding box center [474, 163] width 312 height 60
click at [459, 165] on div at bounding box center [474, 163] width 312 height 60
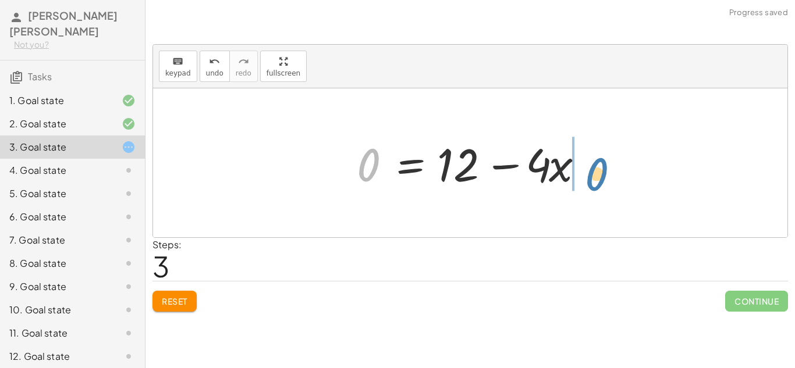
drag, startPoint x: 370, startPoint y: 166, endPoint x: 601, endPoint y: 177, distance: 230.7
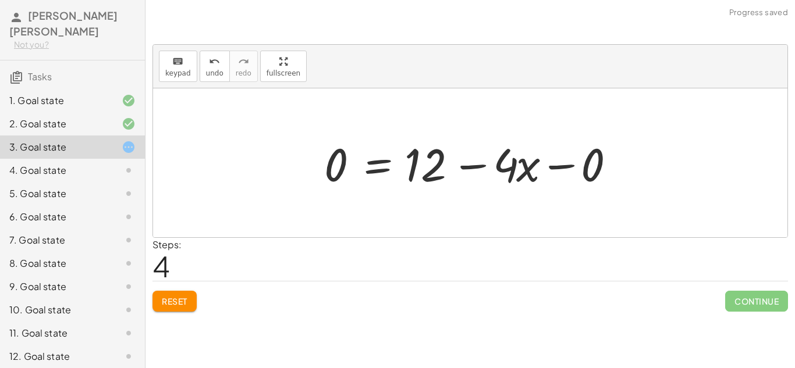
click at [565, 171] on div at bounding box center [474, 163] width 312 height 60
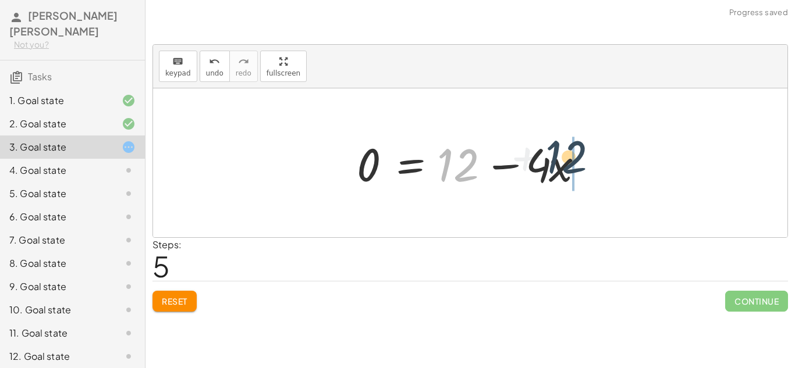
drag, startPoint x: 466, startPoint y: 172, endPoint x: 581, endPoint y: 164, distance: 114.9
click at [581, 164] on div at bounding box center [474, 163] width 247 height 60
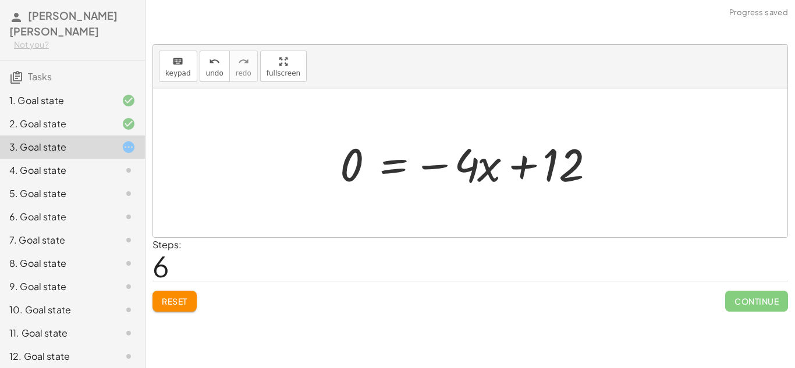
click at [510, 165] on div at bounding box center [474, 163] width 281 height 60
drag, startPoint x: 358, startPoint y: 159, endPoint x: 514, endPoint y: 161, distance: 156.0
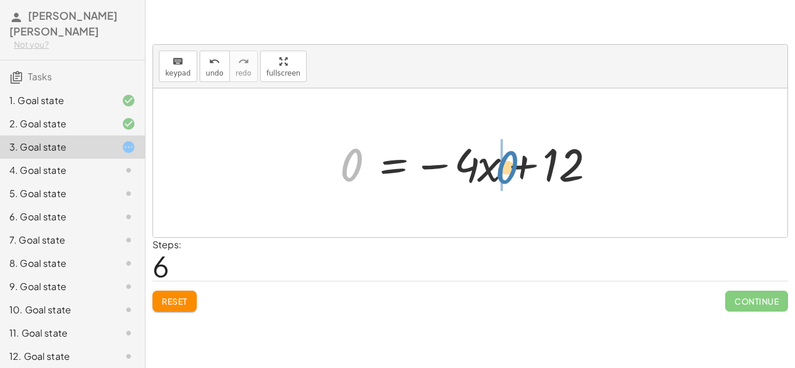
click at [514, 161] on div at bounding box center [474, 163] width 281 height 60
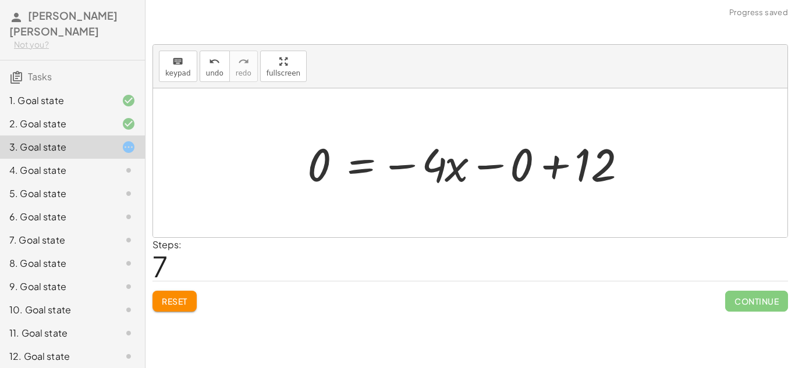
click at [608, 159] on div at bounding box center [474, 163] width 346 height 60
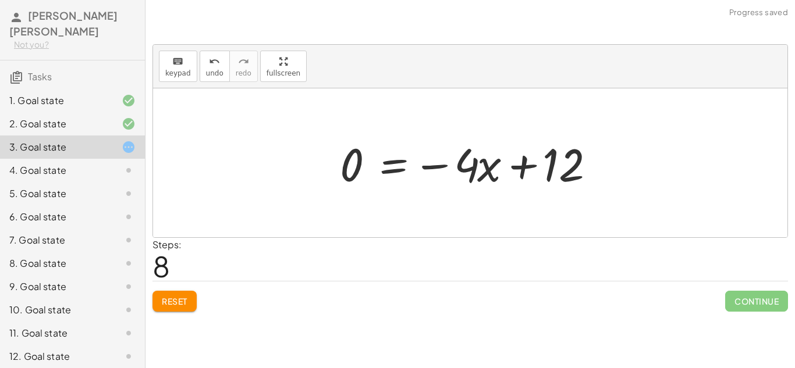
click at [523, 171] on div at bounding box center [474, 163] width 281 height 60
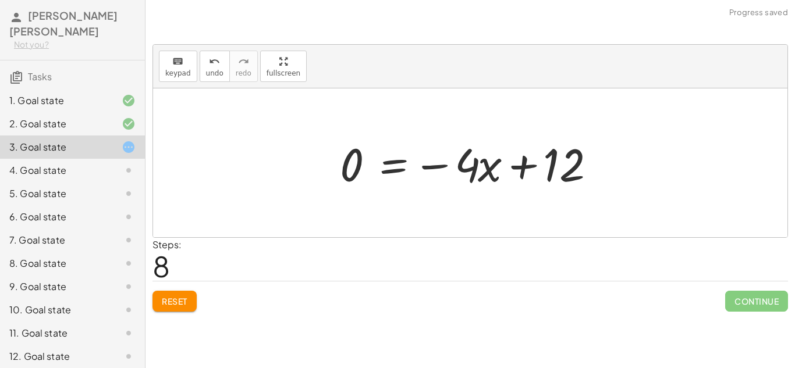
click at [523, 171] on div at bounding box center [474, 163] width 281 height 60
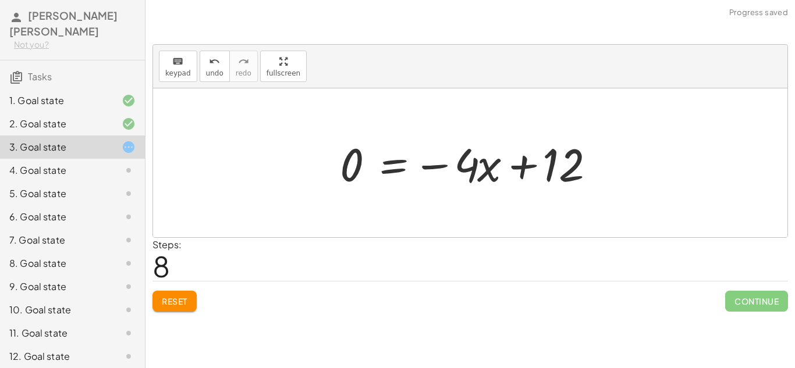
click at [523, 171] on div at bounding box center [474, 163] width 281 height 60
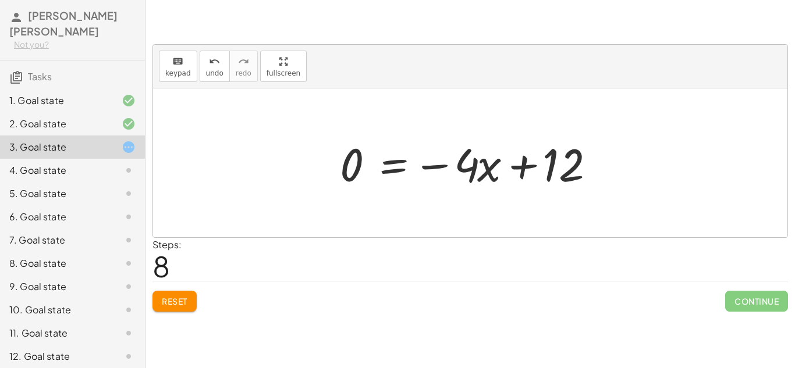
click at [523, 171] on div at bounding box center [474, 163] width 281 height 60
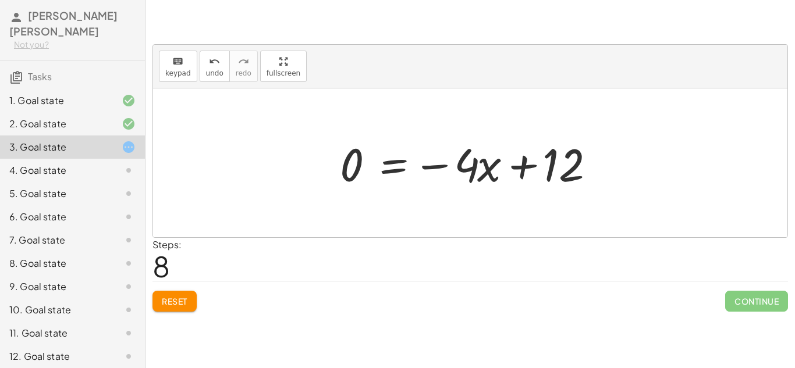
click at [523, 171] on div at bounding box center [474, 163] width 281 height 60
click at [488, 171] on div at bounding box center [474, 163] width 281 height 60
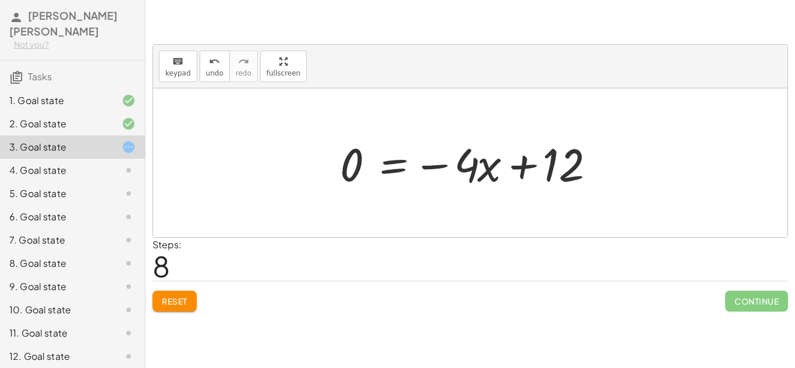
click at [488, 171] on div at bounding box center [474, 163] width 281 height 60
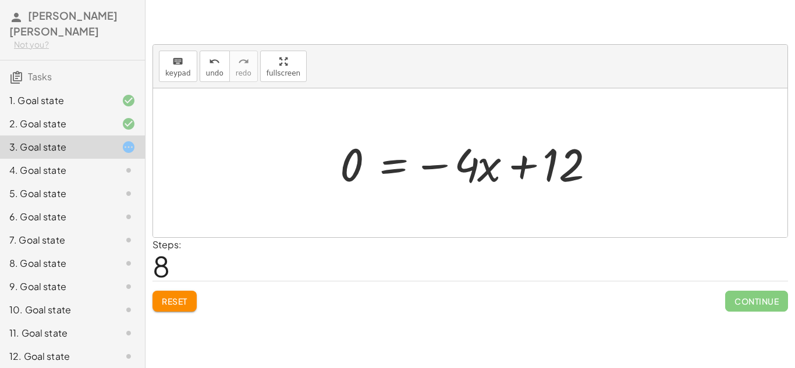
click at [488, 171] on div at bounding box center [474, 163] width 281 height 60
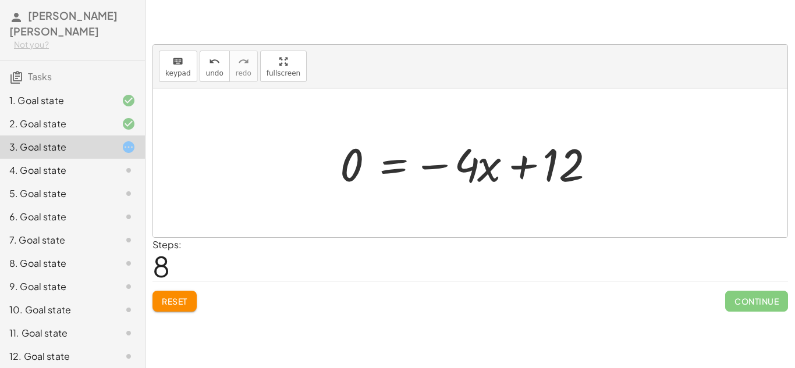
click at [488, 171] on div at bounding box center [474, 163] width 281 height 60
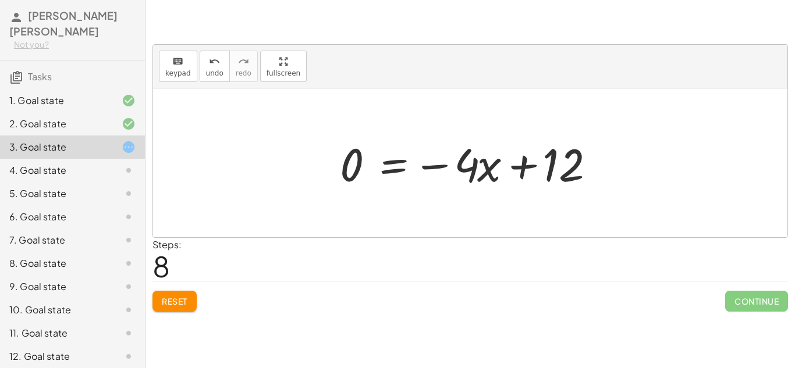
click at [488, 171] on div at bounding box center [474, 163] width 281 height 60
drag, startPoint x: 488, startPoint y: 175, endPoint x: 371, endPoint y: 172, distance: 117.0
click at [371, 172] on div at bounding box center [474, 163] width 281 height 60
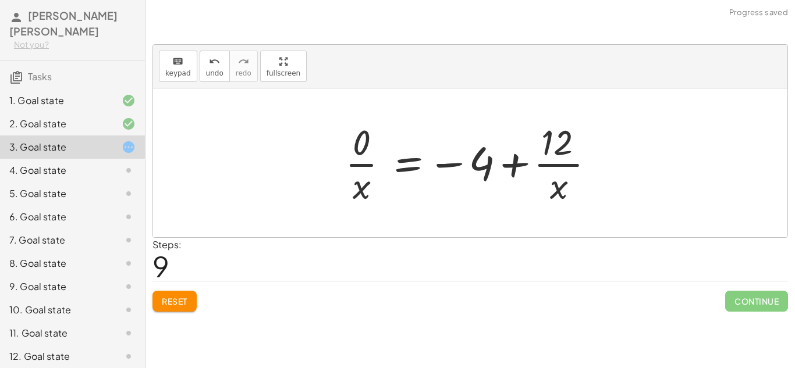
click at [554, 157] on div at bounding box center [474, 163] width 271 height 90
click at [489, 146] on div at bounding box center [474, 163] width 271 height 90
click at [446, 164] on div at bounding box center [474, 163] width 271 height 90
click at [362, 163] on div at bounding box center [474, 163] width 271 height 90
click at [362, 163] on div at bounding box center [479, 163] width 261 height 90
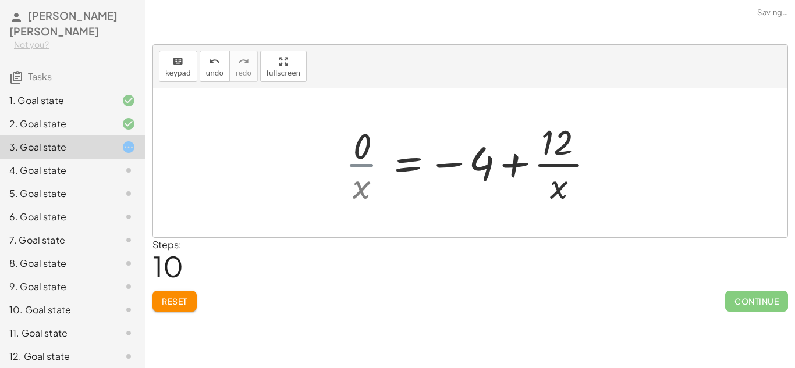
click at [362, 163] on div at bounding box center [479, 163] width 261 height 90
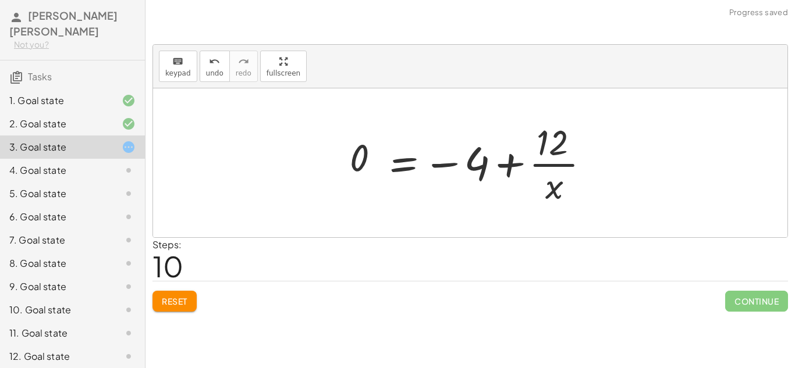
click at [362, 163] on div at bounding box center [474, 163] width 261 height 90
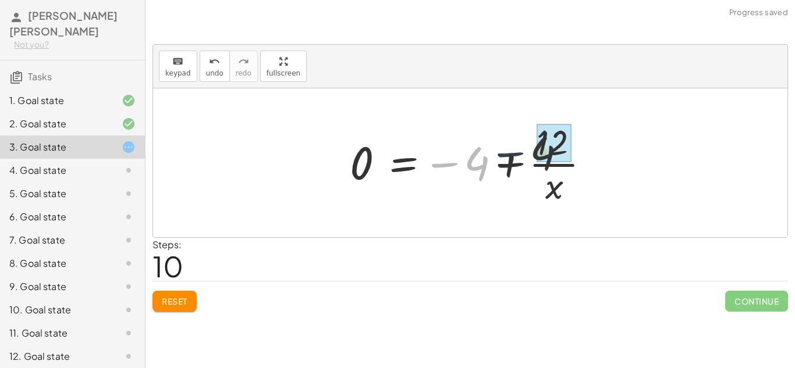
drag, startPoint x: 446, startPoint y: 164, endPoint x: 521, endPoint y: 154, distance: 75.8
click at [521, 154] on div at bounding box center [474, 163] width 261 height 90
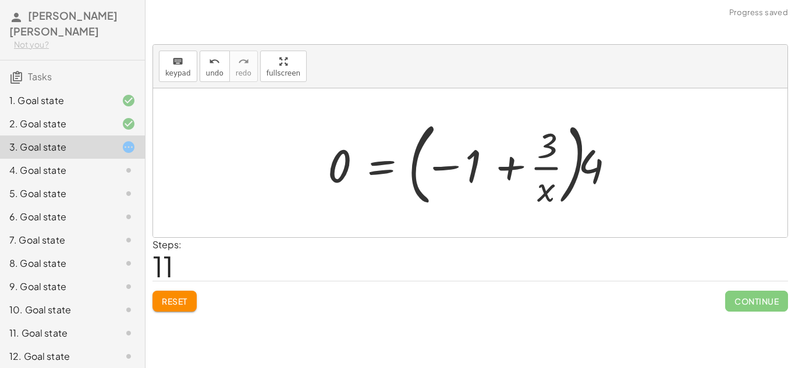
click at [534, 165] on div at bounding box center [475, 163] width 306 height 97
drag, startPoint x: 593, startPoint y: 167, endPoint x: 503, endPoint y: 165, distance: 89.6
click at [503, 165] on div at bounding box center [475, 163] width 306 height 97
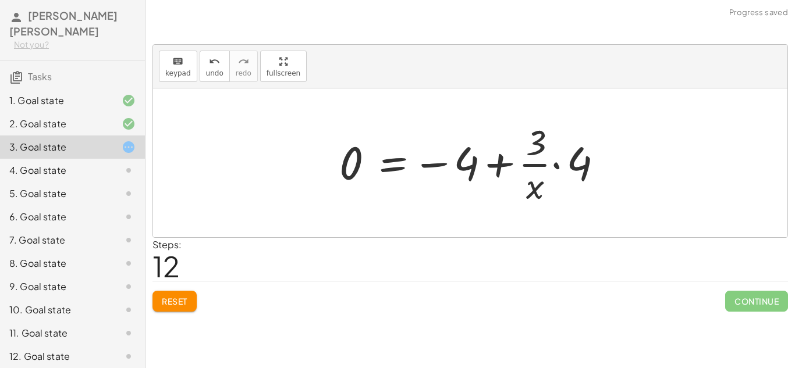
click at [482, 161] on div at bounding box center [474, 163] width 282 height 90
click at [549, 176] on div at bounding box center [474, 163] width 282 height 90
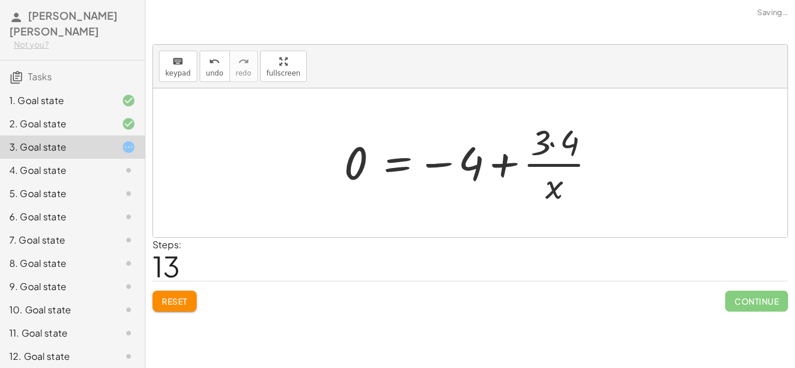
click at [564, 159] on div at bounding box center [474, 163] width 273 height 90
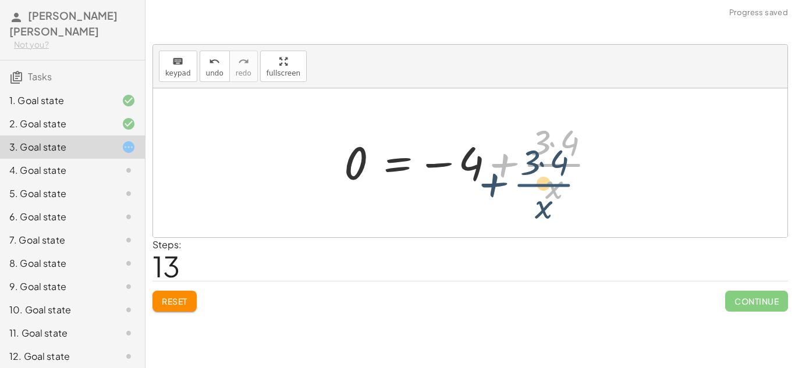
drag, startPoint x: 564, startPoint y: 159, endPoint x: 552, endPoint y: 182, distance: 25.0
click at [552, 182] on div at bounding box center [474, 163] width 273 height 90
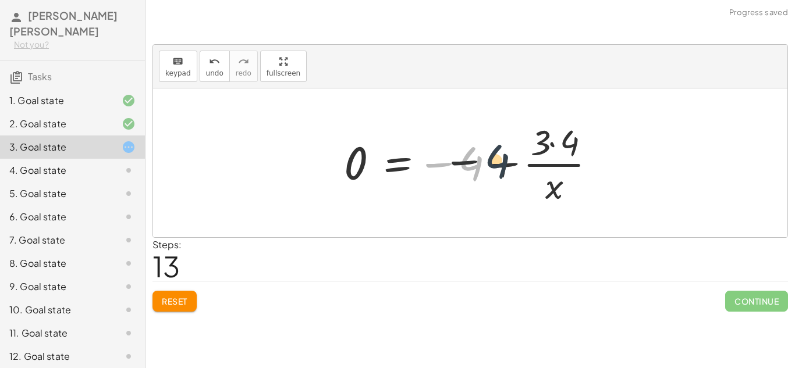
drag, startPoint x: 475, startPoint y: 158, endPoint x: 546, endPoint y: 153, distance: 71.1
click at [546, 153] on div at bounding box center [474, 163] width 273 height 90
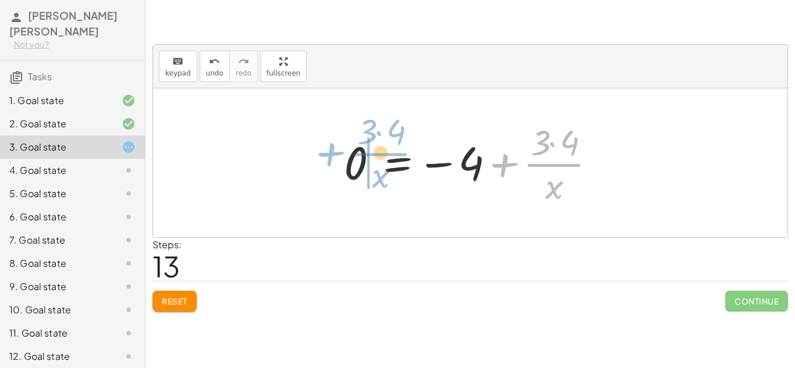
drag, startPoint x: 497, startPoint y: 161, endPoint x: 329, endPoint y: 154, distance: 168.3
click at [329, 154] on div "+ 2 + · 4 · x = 14 2 = + 14 − · 4 · x 0 = + 14 − 2 − · 4 · x 0 = + 12 − · 4 · x…" at bounding box center [469, 162] width 287 height 95
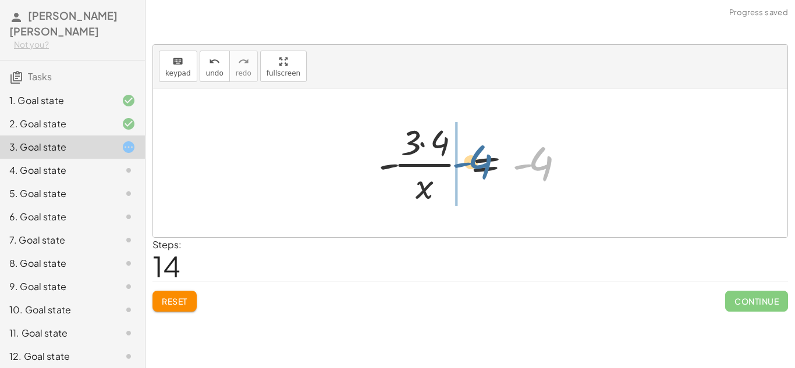
drag, startPoint x: 532, startPoint y: 165, endPoint x: 464, endPoint y: 164, distance: 68.1
click at [464, 164] on div at bounding box center [474, 163] width 205 height 90
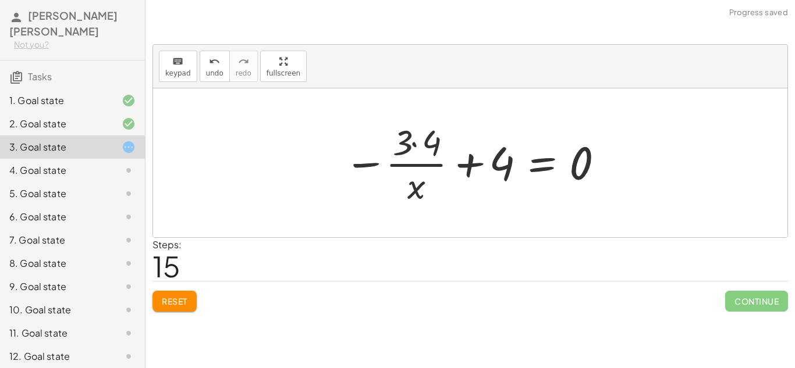
click at [388, 155] on div at bounding box center [474, 163] width 273 height 90
drag, startPoint x: 578, startPoint y: 171, endPoint x: 450, endPoint y: 169, distance: 127.4
click at [450, 169] on div at bounding box center [474, 163] width 273 height 90
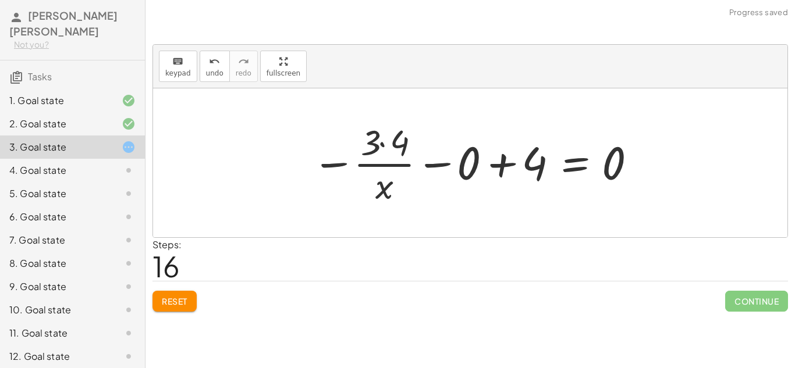
click at [495, 161] on div at bounding box center [475, 163] width 338 height 90
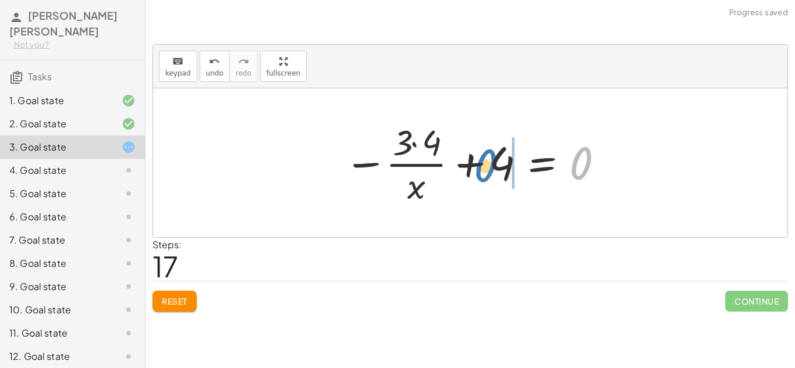
drag, startPoint x: 583, startPoint y: 174, endPoint x: 485, endPoint y: 177, distance: 97.8
click at [485, 177] on div at bounding box center [474, 163] width 273 height 90
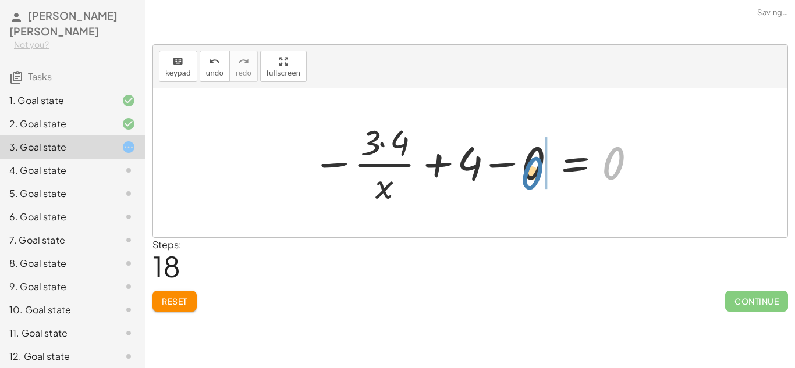
drag, startPoint x: 610, startPoint y: 164, endPoint x: 527, endPoint y: 170, distance: 82.9
click at [492, 161] on div at bounding box center [475, 163] width 338 height 90
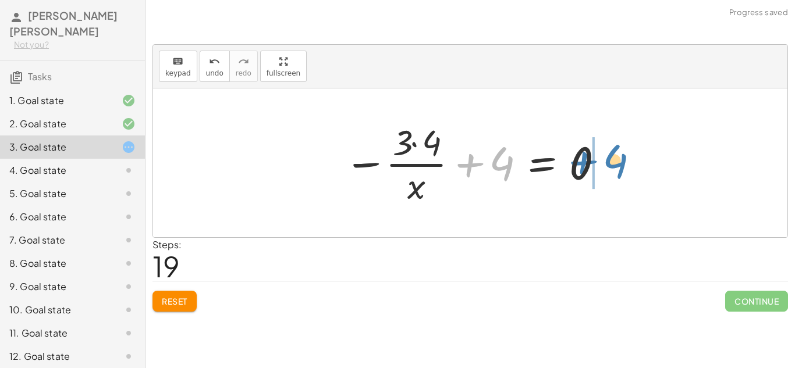
drag, startPoint x: 474, startPoint y: 163, endPoint x: 587, endPoint y: 160, distance: 113.5
click at [587, 160] on div at bounding box center [474, 163] width 273 height 90
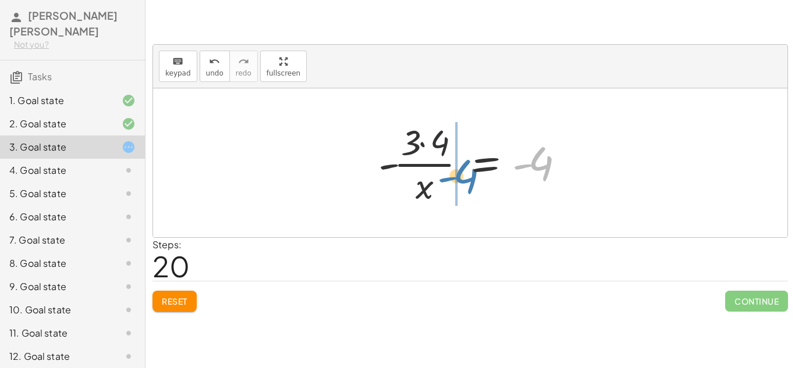
drag, startPoint x: 528, startPoint y: 162, endPoint x: 453, endPoint y: 177, distance: 76.6
click at [453, 177] on div at bounding box center [474, 163] width 205 height 90
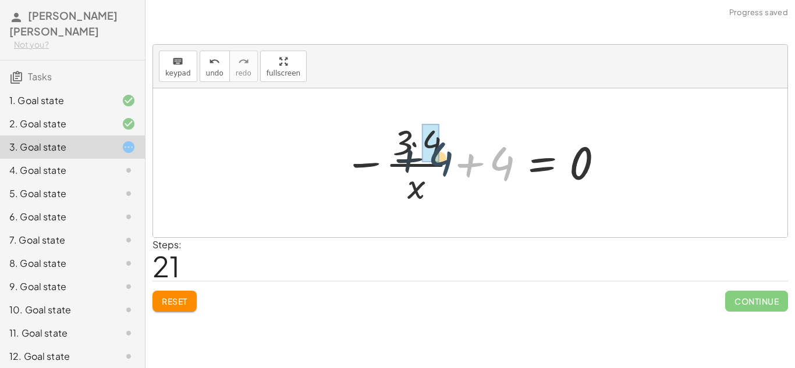
drag, startPoint x: 495, startPoint y: 165, endPoint x: 417, endPoint y: 159, distance: 78.2
click at [417, 159] on div at bounding box center [474, 163] width 273 height 90
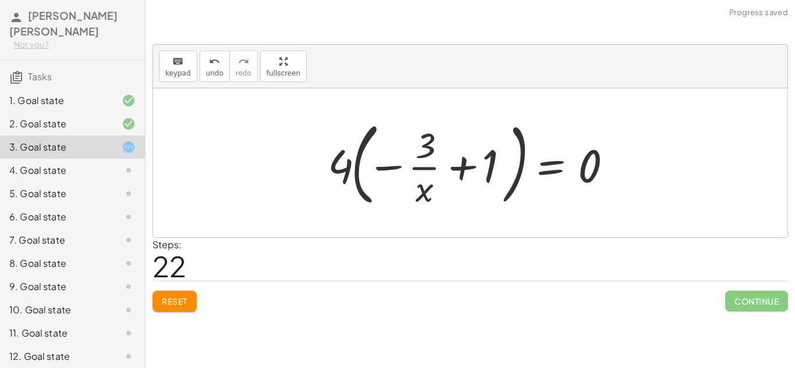
click at [478, 168] on div at bounding box center [475, 163] width 306 height 97
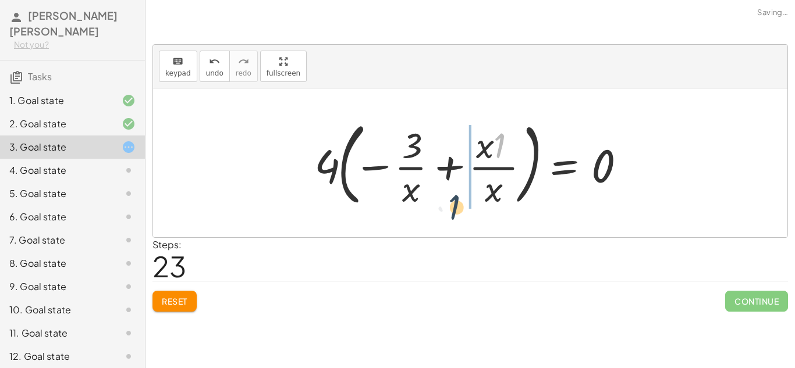
drag, startPoint x: 506, startPoint y: 139, endPoint x: 452, endPoint y: 203, distance: 83.8
click at [452, 203] on div at bounding box center [474, 163] width 332 height 97
drag, startPoint x: 498, startPoint y: 152, endPoint x: 361, endPoint y: 157, distance: 136.2
click at [361, 157] on div at bounding box center [474, 163] width 332 height 97
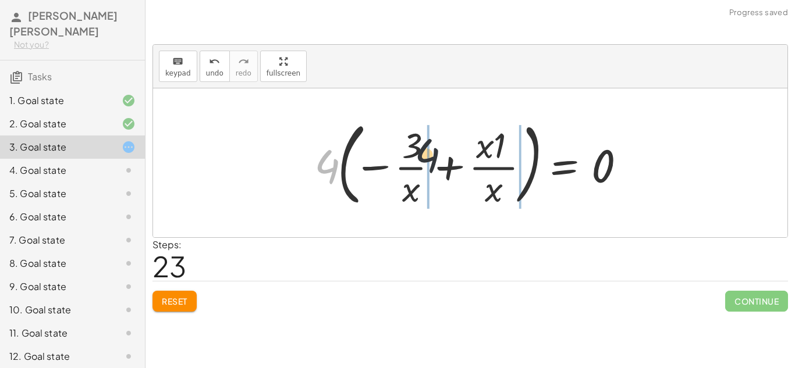
drag, startPoint x: 323, startPoint y: 177, endPoint x: 471, endPoint y: 159, distance: 149.5
click at [471, 159] on div at bounding box center [474, 163] width 332 height 97
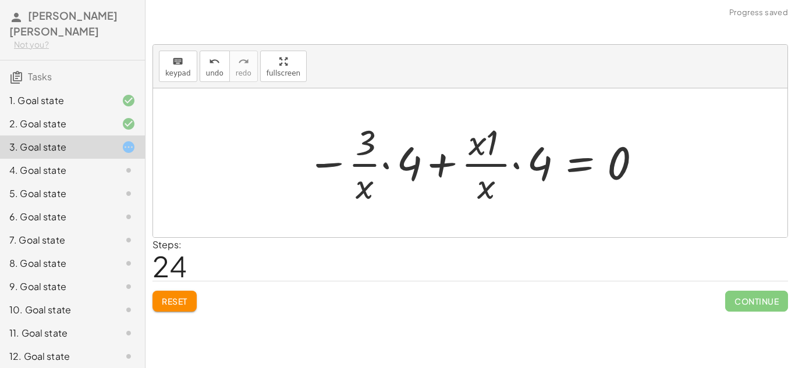
click at [534, 161] on div at bounding box center [475, 163] width 348 height 90
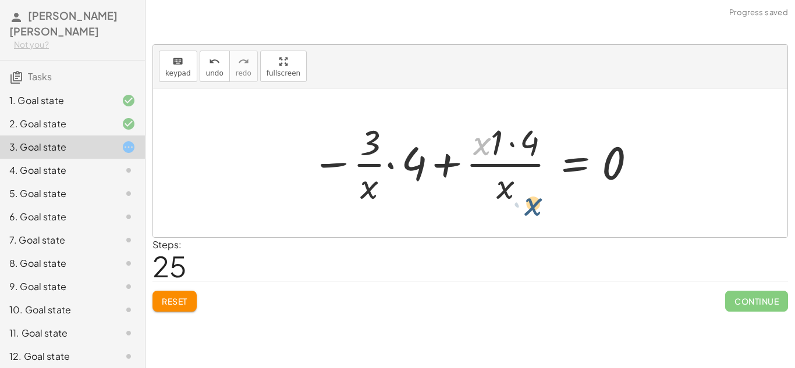
drag, startPoint x: 486, startPoint y: 144, endPoint x: 538, endPoint y: 204, distance: 79.3
click at [538, 204] on div at bounding box center [475, 163] width 338 height 90
drag, startPoint x: 534, startPoint y: 137, endPoint x: 481, endPoint y: 191, distance: 76.1
click at [481, 191] on div at bounding box center [475, 163] width 338 height 90
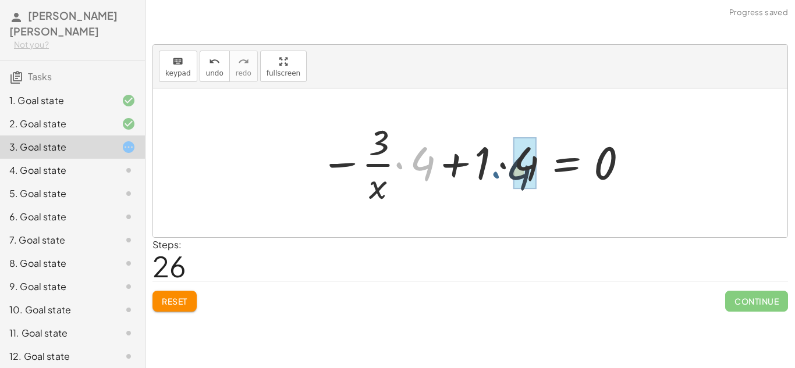
drag, startPoint x: 401, startPoint y: 149, endPoint x: 520, endPoint y: 158, distance: 119.0
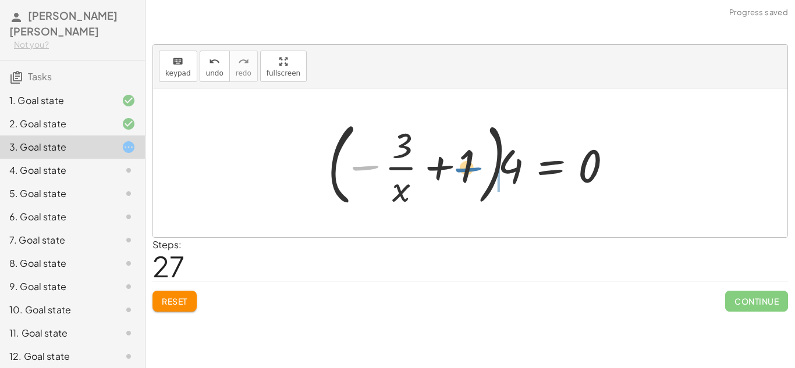
drag, startPoint x: 382, startPoint y: 156, endPoint x: 547, endPoint y: 169, distance: 165.8
click at [547, 169] on div at bounding box center [475, 163] width 306 height 97
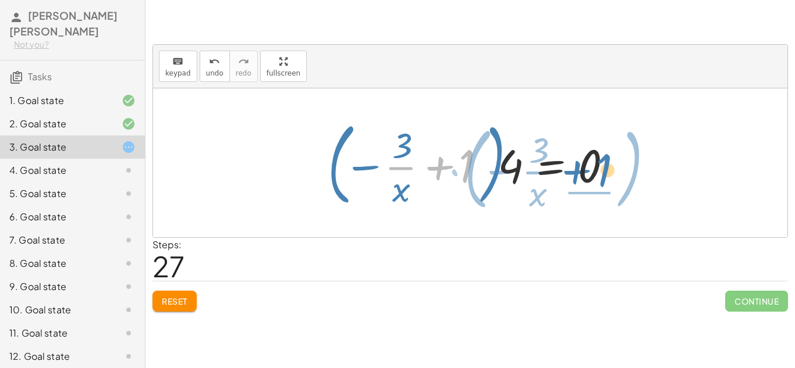
drag, startPoint x: 448, startPoint y: 165, endPoint x: 596, endPoint y: 158, distance: 147.9
click at [596, 158] on div at bounding box center [475, 163] width 306 height 97
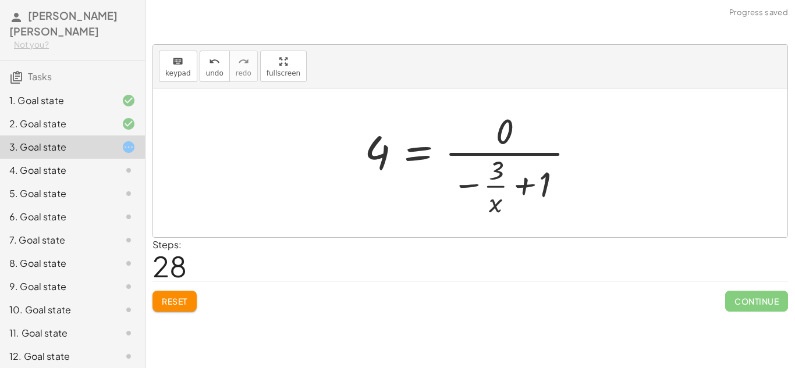
click at [546, 184] on div at bounding box center [474, 163] width 232 height 112
drag, startPoint x: 496, startPoint y: 173, endPoint x: 521, endPoint y: 134, distance: 46.3
click at [521, 134] on div at bounding box center [474, 163] width 232 height 112
drag, startPoint x: 552, startPoint y: 184, endPoint x: 550, endPoint y: 134, distance: 50.1
click at [550, 134] on div at bounding box center [474, 163] width 232 height 112
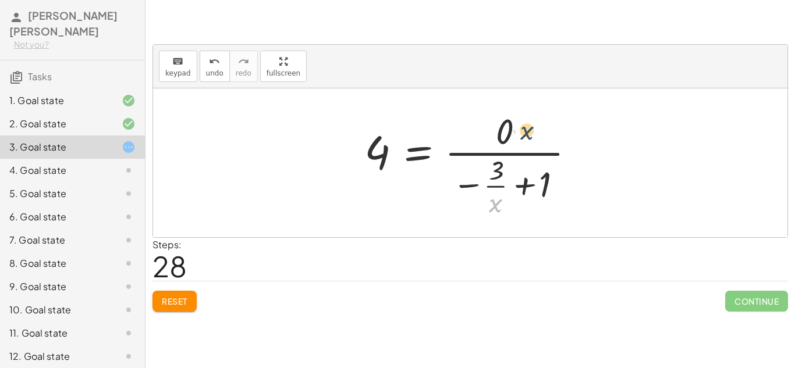
drag, startPoint x: 496, startPoint y: 200, endPoint x: 528, endPoint y: 120, distance: 85.9
click at [528, 120] on div at bounding box center [474, 163] width 232 height 112
drag, startPoint x: 488, startPoint y: 171, endPoint x: 511, endPoint y: 133, distance: 44.6
click at [511, 133] on div at bounding box center [474, 163] width 232 height 112
drag, startPoint x: 466, startPoint y: 180, endPoint x: 534, endPoint y: 130, distance: 83.7
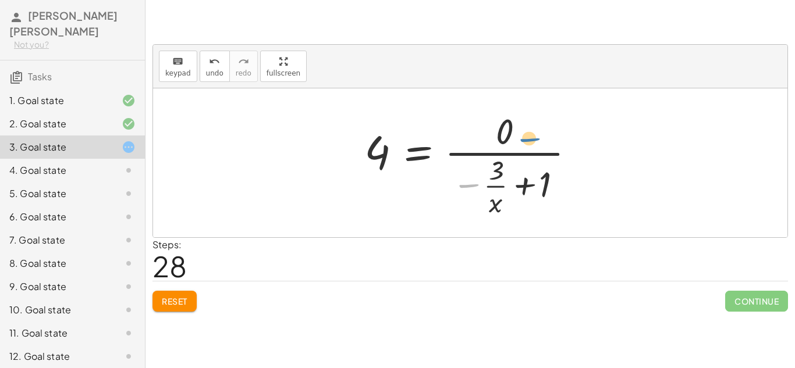
click at [534, 130] on div at bounding box center [474, 163] width 232 height 112
drag, startPoint x: 375, startPoint y: 160, endPoint x: 540, endPoint y: 143, distance: 165.6
click at [540, 143] on div at bounding box center [474, 163] width 232 height 112
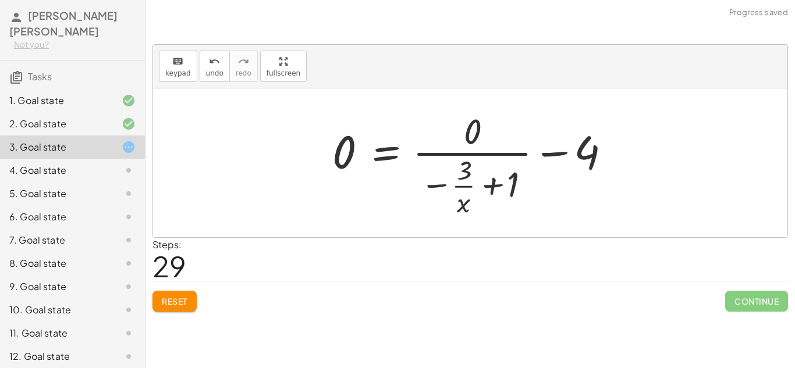
click at [554, 150] on div at bounding box center [474, 163] width 297 height 112
click at [165, 303] on span "Reset" at bounding box center [175, 301] width 26 height 10
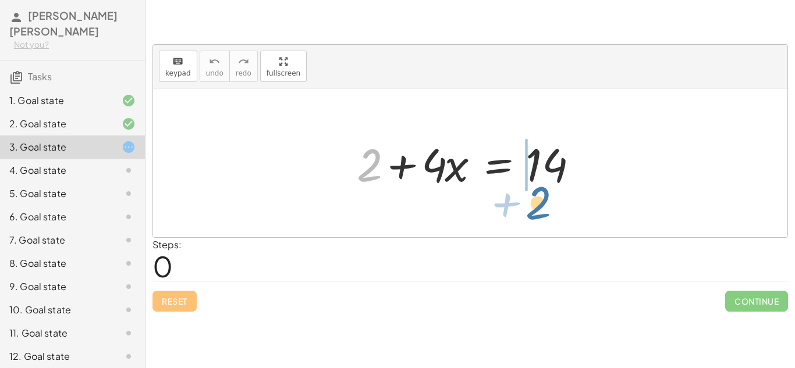
drag, startPoint x: 364, startPoint y: 176, endPoint x: 534, endPoint y: 216, distance: 173.9
click at [534, 216] on div "+ 2 + 2 + · 4 · x = 14" at bounding box center [470, 162] width 634 height 149
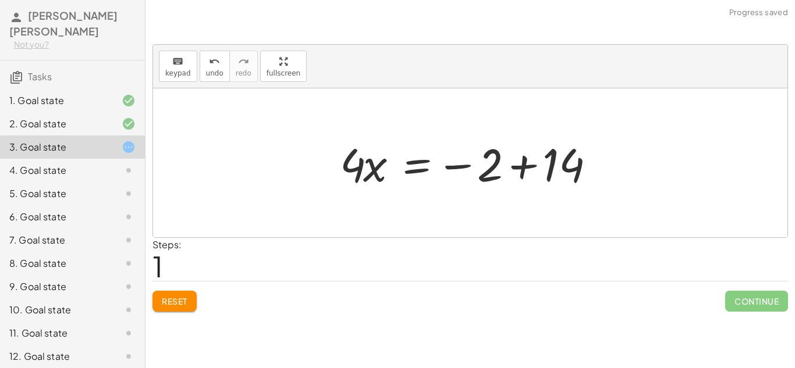
click at [167, 299] on span "Reset" at bounding box center [175, 301] width 26 height 10
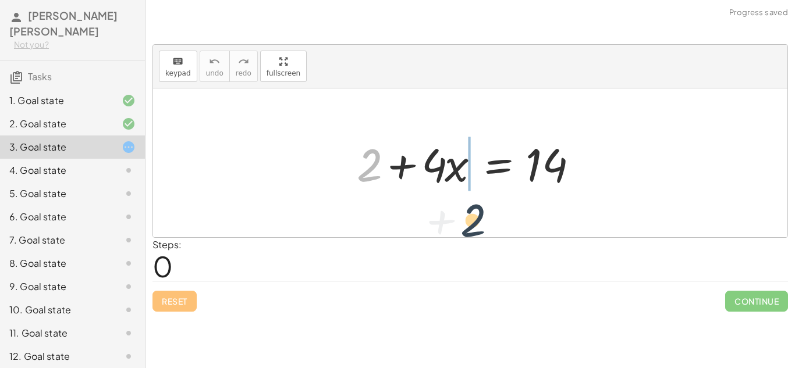
drag, startPoint x: 365, startPoint y: 158, endPoint x: 521, endPoint y: 211, distance: 164.5
click at [521, 211] on div "+ 2 + 2 + · 4 · x = 14" at bounding box center [470, 162] width 634 height 149
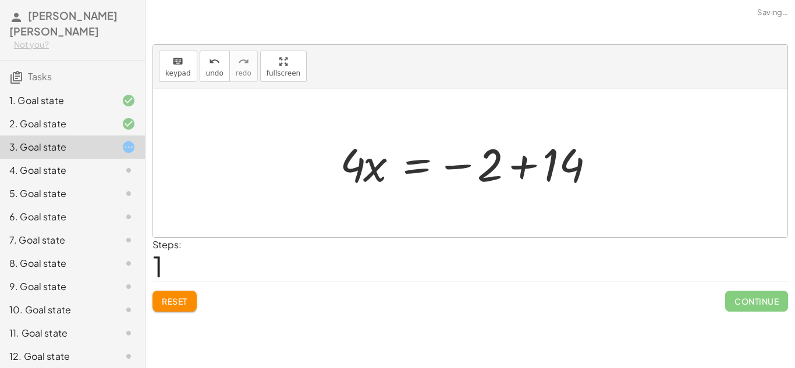
click at [183, 294] on button "Reset" at bounding box center [174, 301] width 44 height 21
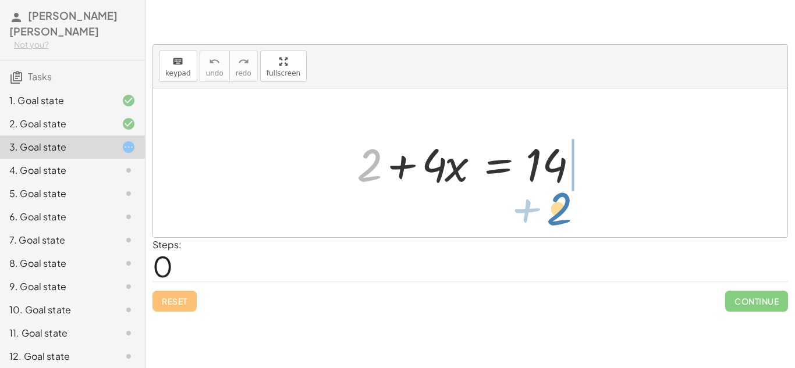
drag, startPoint x: 360, startPoint y: 170, endPoint x: 556, endPoint y: 212, distance: 200.5
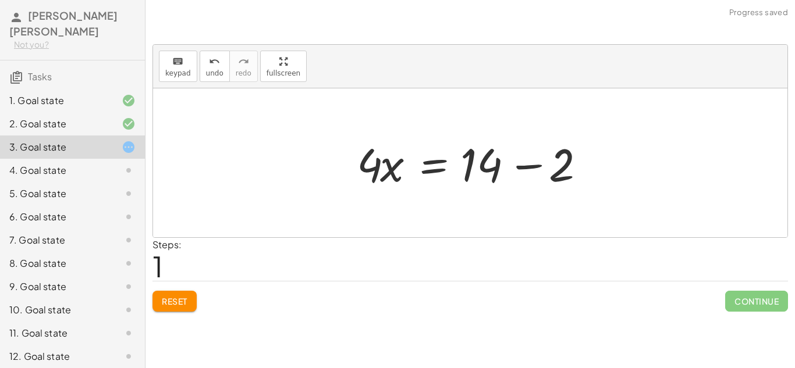
click at [484, 166] on div at bounding box center [474, 163] width 247 height 60
click at [474, 167] on div at bounding box center [474, 163] width 247 height 60
click at [528, 161] on div at bounding box center [474, 163] width 247 height 60
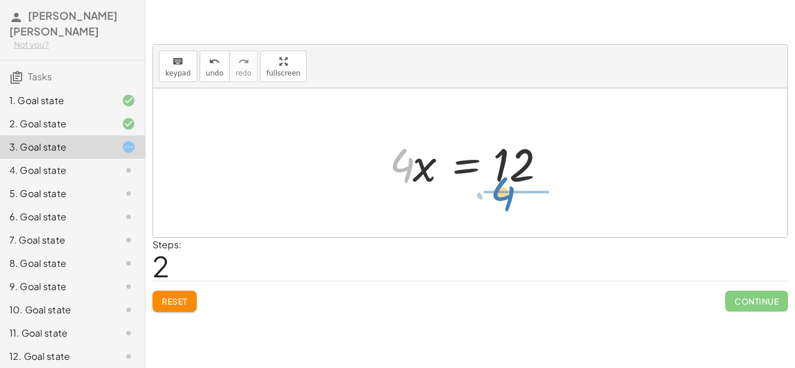
drag, startPoint x: 396, startPoint y: 155, endPoint x: 504, endPoint y: 187, distance: 112.9
click at [504, 187] on div at bounding box center [474, 163] width 182 height 60
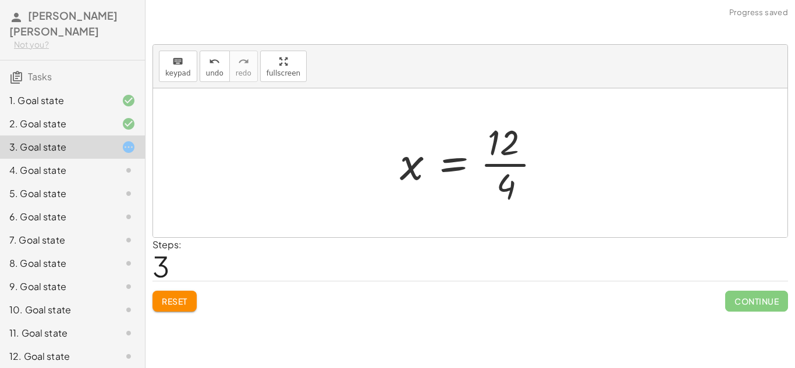
click at [514, 166] on div at bounding box center [475, 163] width 162 height 90
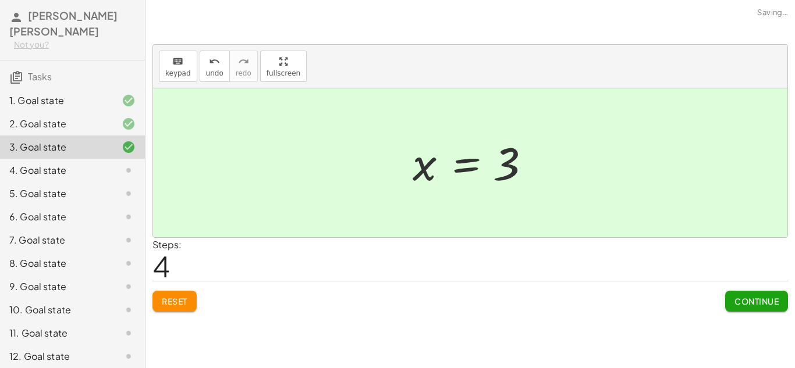
click at [74, 169] on div "4. Goal state" at bounding box center [56, 171] width 94 height 14
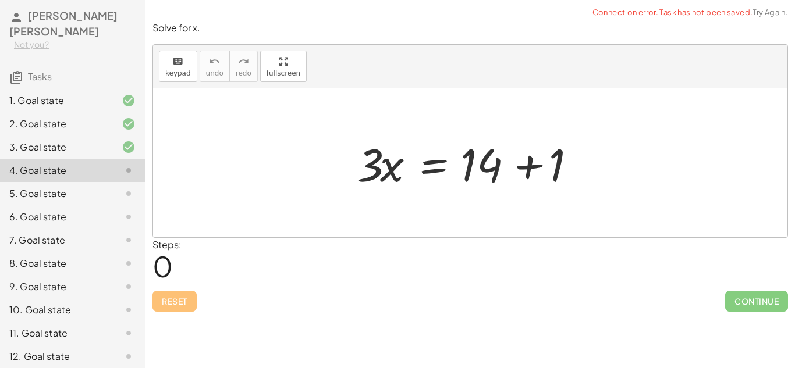
click at [531, 167] on div at bounding box center [474, 163] width 247 height 60
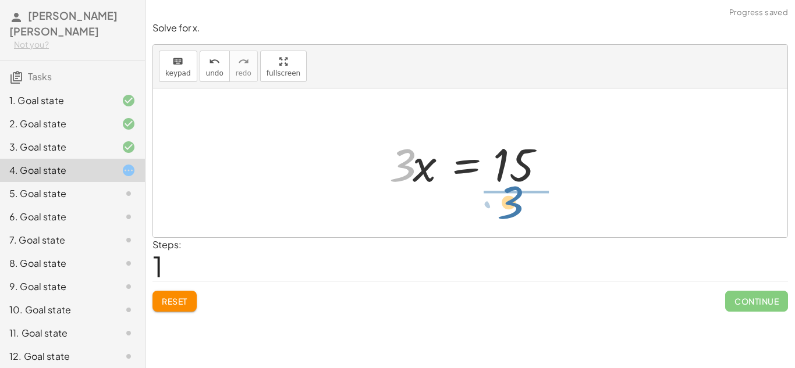
drag, startPoint x: 400, startPoint y: 168, endPoint x: 510, endPoint y: 206, distance: 115.8
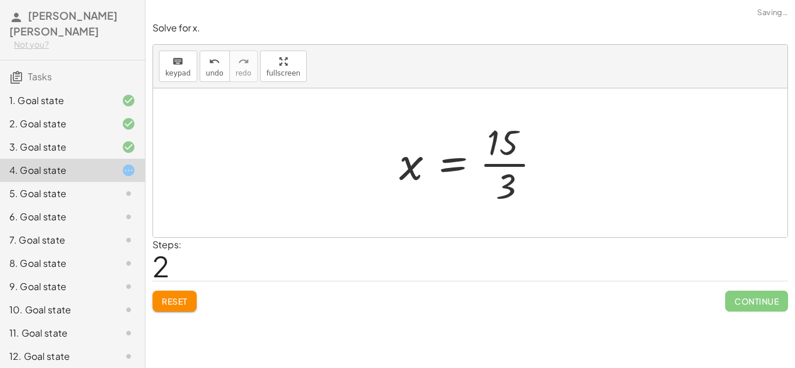
click at [502, 151] on div at bounding box center [474, 163] width 162 height 90
click at [502, 164] on div at bounding box center [474, 163] width 162 height 90
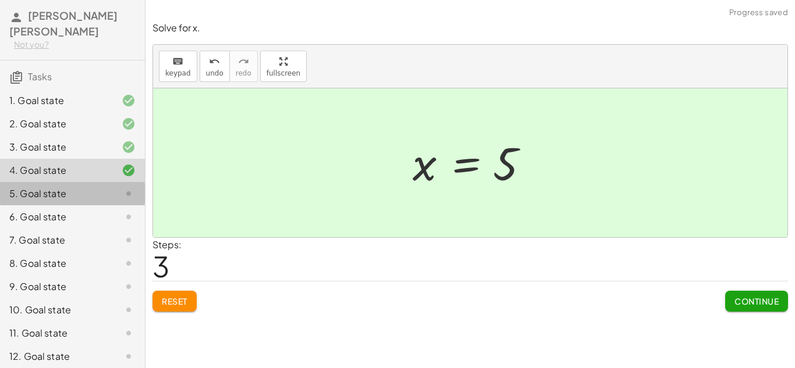
click at [83, 187] on div "5. Goal state" at bounding box center [56, 194] width 94 height 14
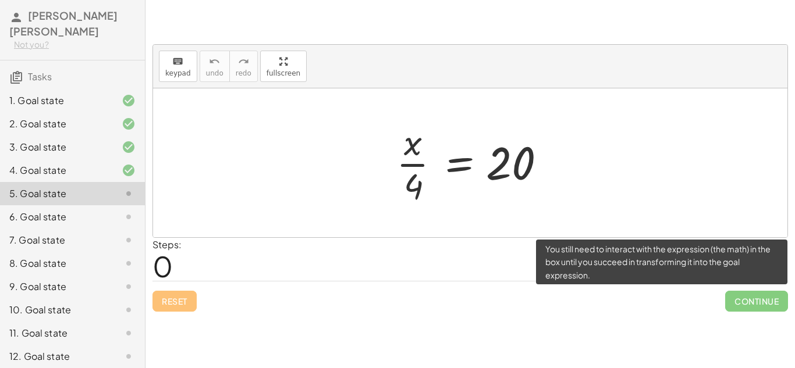
click at [777, 292] on span "Continue" at bounding box center [756, 301] width 63 height 21
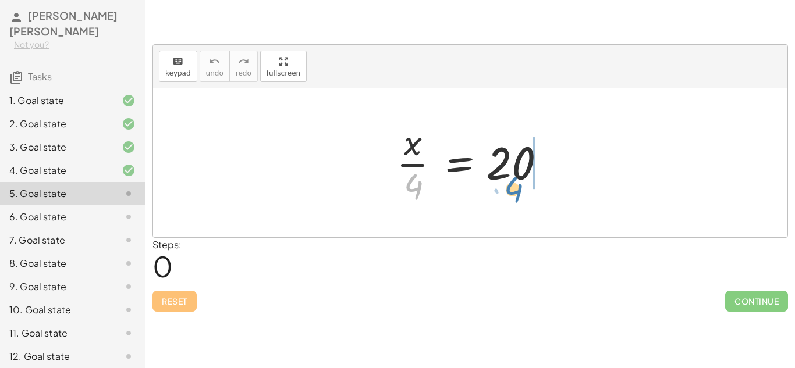
drag, startPoint x: 414, startPoint y: 177, endPoint x: 513, endPoint y: 181, distance: 98.4
click at [513, 181] on div at bounding box center [474, 163] width 168 height 90
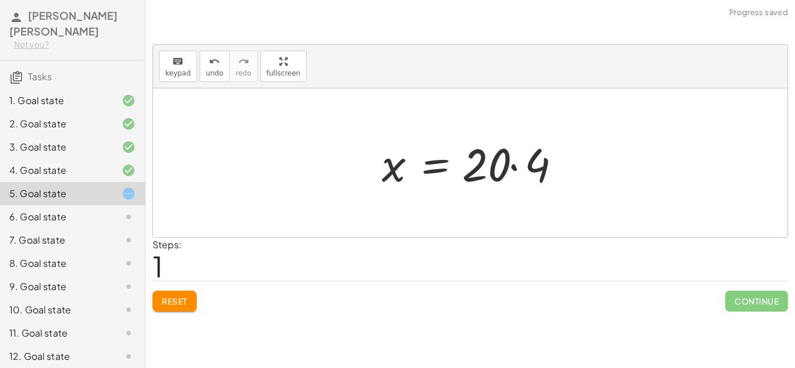
click at [503, 158] on div at bounding box center [475, 163] width 198 height 60
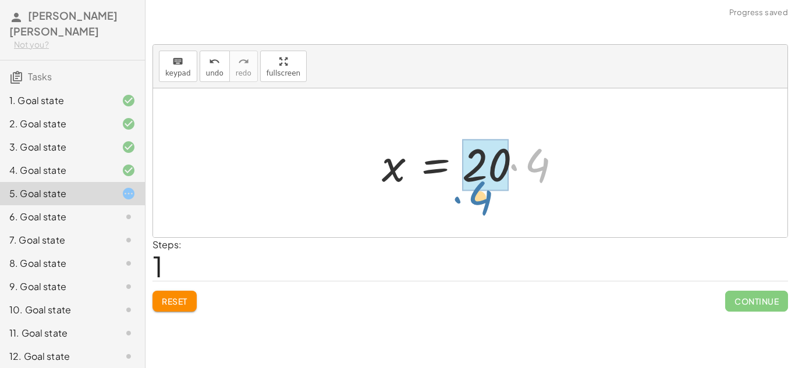
drag, startPoint x: 553, startPoint y: 167, endPoint x: 496, endPoint y: 200, distance: 65.7
click at [496, 200] on div "· x · 4 = 20 · 4 x · 4 = 20 ·" at bounding box center [470, 162] width 634 height 149
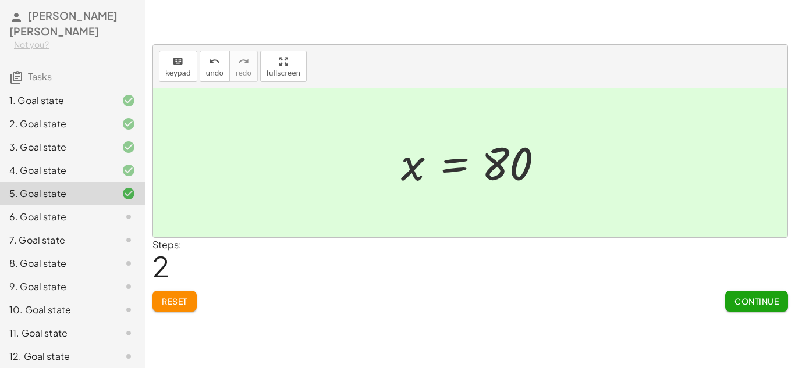
click at [780, 302] on button "Continue" at bounding box center [756, 301] width 63 height 21
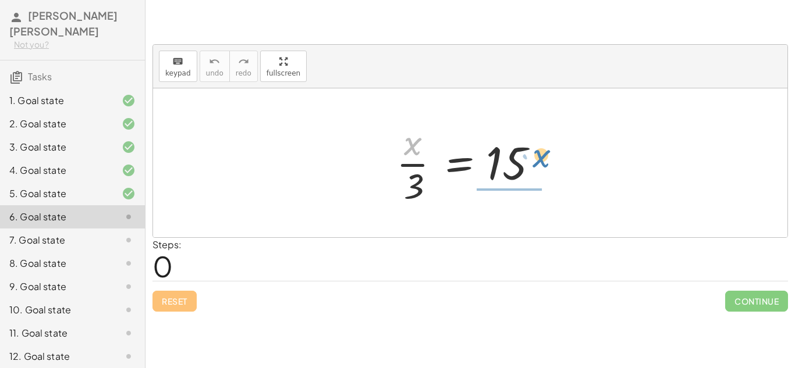
drag, startPoint x: 399, startPoint y: 144, endPoint x: 529, endPoint y: 161, distance: 130.9
click at [529, 161] on div at bounding box center [474, 163] width 168 height 90
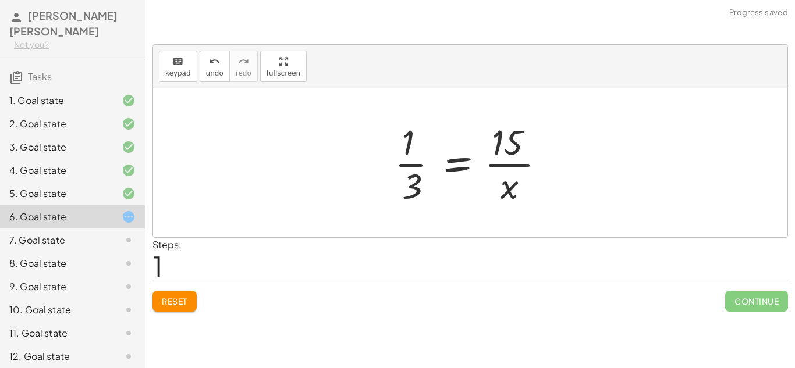
click at [506, 144] on div at bounding box center [475, 163] width 172 height 90
drag, startPoint x: 407, startPoint y: 184, endPoint x: 405, endPoint y: 157, distance: 28.0
click at [405, 157] on div at bounding box center [475, 163] width 172 height 90
click at [407, 165] on div at bounding box center [475, 163] width 172 height 90
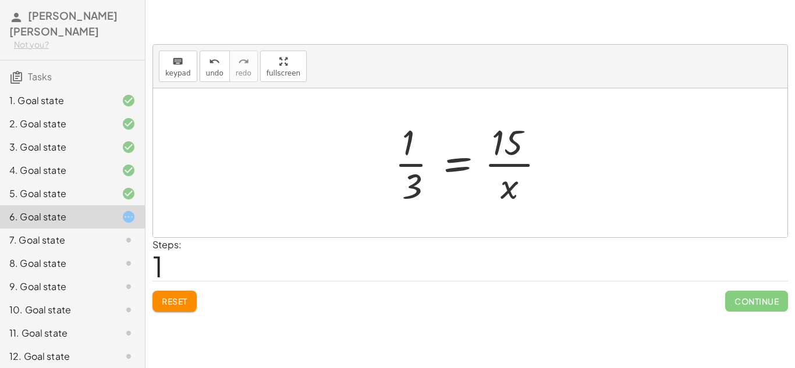
click at [407, 165] on div at bounding box center [475, 163] width 172 height 90
click at [407, 165] on div at bounding box center [431, 163] width 260 height 90
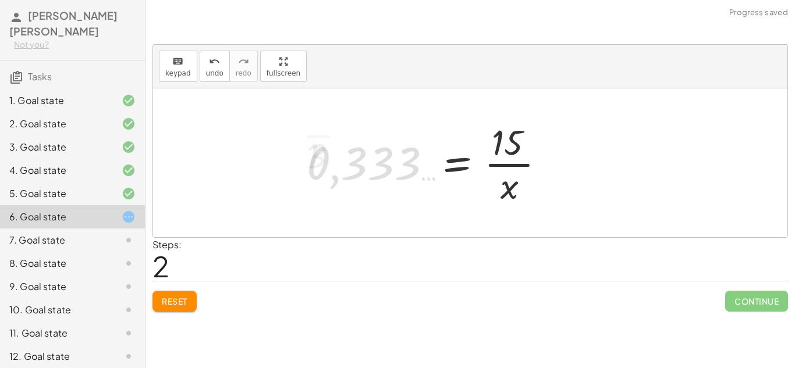
click at [407, 165] on div at bounding box center [431, 163] width 260 height 90
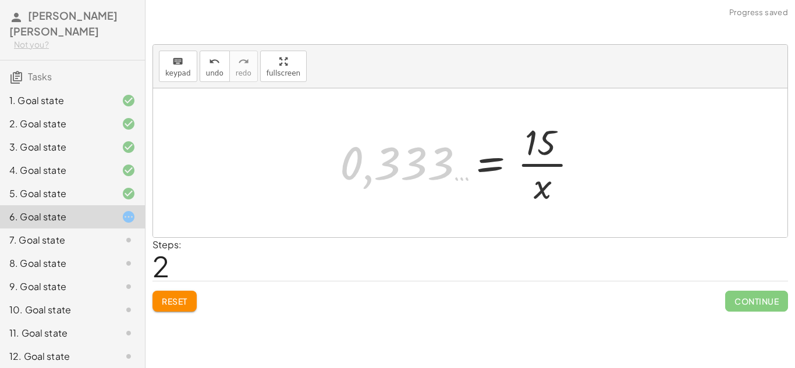
click at [407, 165] on div at bounding box center [464, 163] width 260 height 90
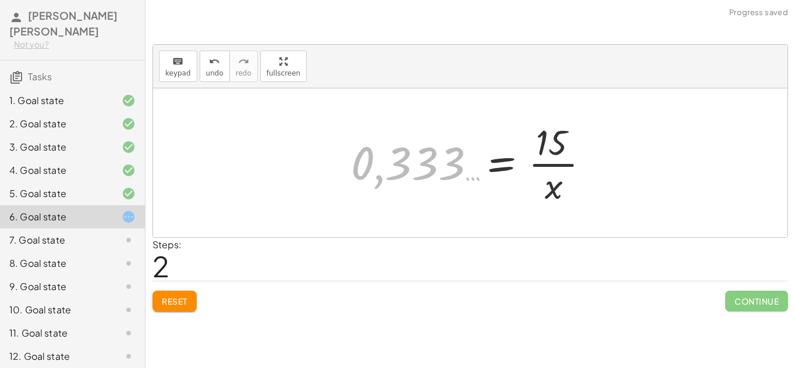
click at [407, 165] on div at bounding box center [475, 163] width 260 height 90
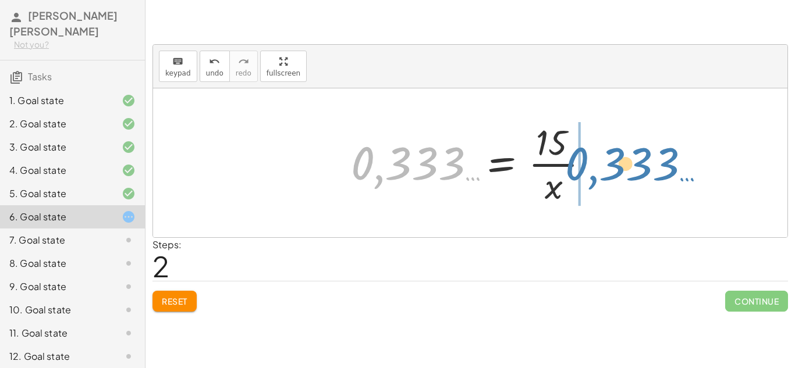
drag, startPoint x: 390, startPoint y: 174, endPoint x: 610, endPoint y: 176, distance: 219.4
click at [610, 176] on div "· x · 3 = 15 · 1 · 3 = · 15 · x 0,333 … · x = 15 · 0,333 …" at bounding box center [470, 162] width 634 height 149
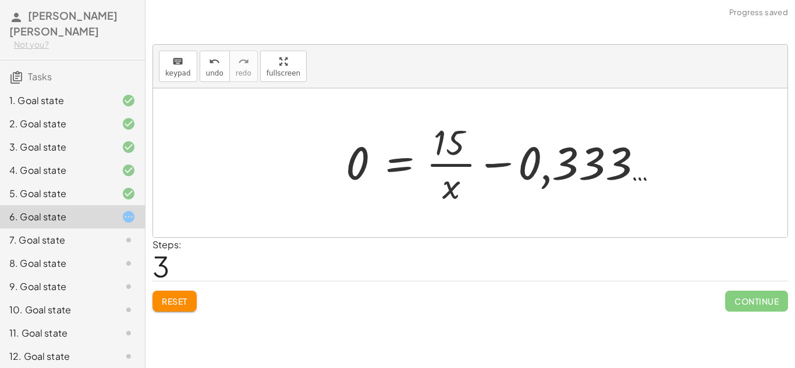
click at [557, 162] on div at bounding box center [502, 163] width 324 height 90
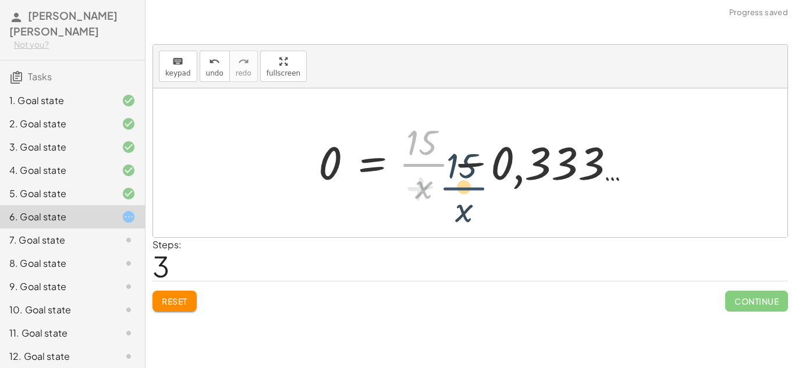
drag, startPoint x: 418, startPoint y: 155, endPoint x: 461, endPoint y: 178, distance: 48.4
click at [461, 178] on div at bounding box center [474, 163] width 324 height 90
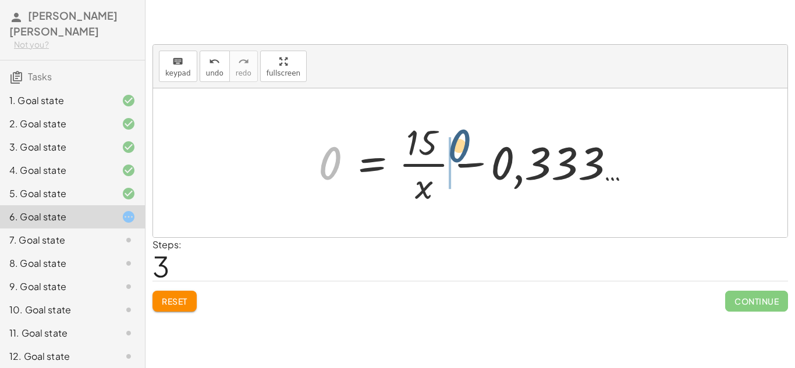
drag, startPoint x: 325, startPoint y: 169, endPoint x: 485, endPoint y: 150, distance: 160.6
click at [485, 150] on div at bounding box center [474, 163] width 324 height 90
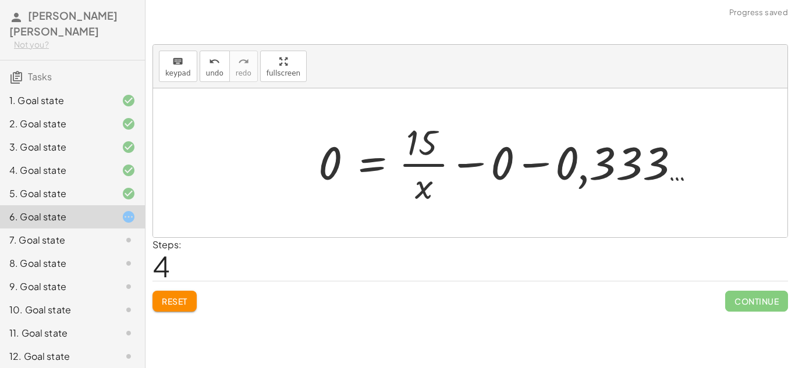
click at [548, 172] on div at bounding box center [506, 163] width 389 height 90
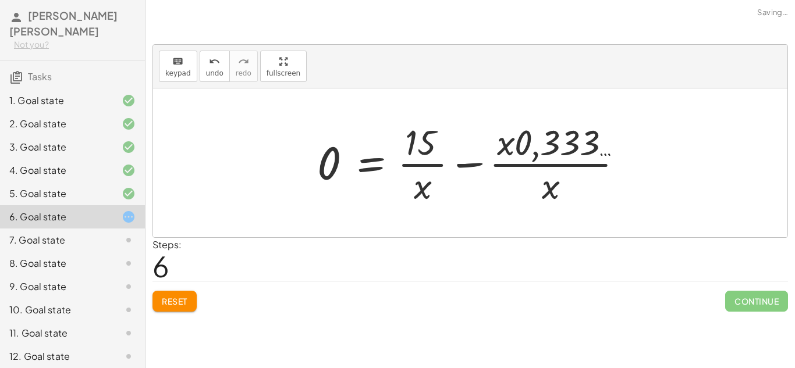
click at [555, 131] on div at bounding box center [474, 163] width 327 height 90
drag, startPoint x: 551, startPoint y: 187, endPoint x: 562, endPoint y: 137, distance: 51.3
click at [562, 137] on div at bounding box center [474, 163] width 327 height 90
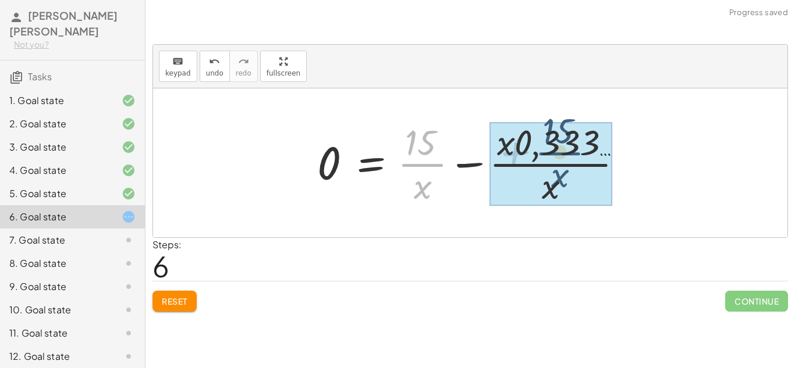
drag, startPoint x: 414, startPoint y: 156, endPoint x: 553, endPoint y: 145, distance: 139.5
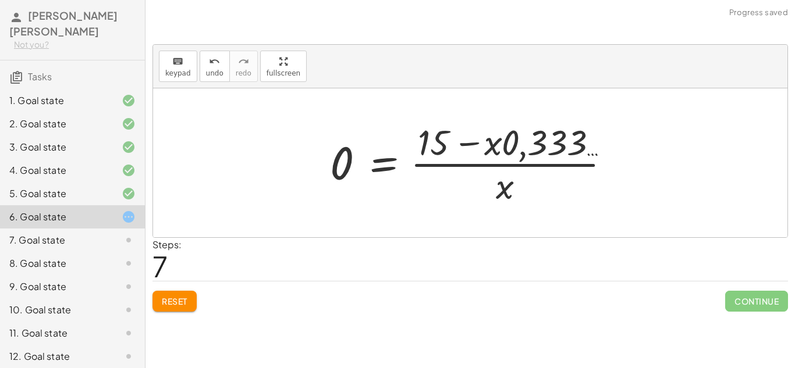
click at [497, 140] on div at bounding box center [474, 163] width 301 height 90
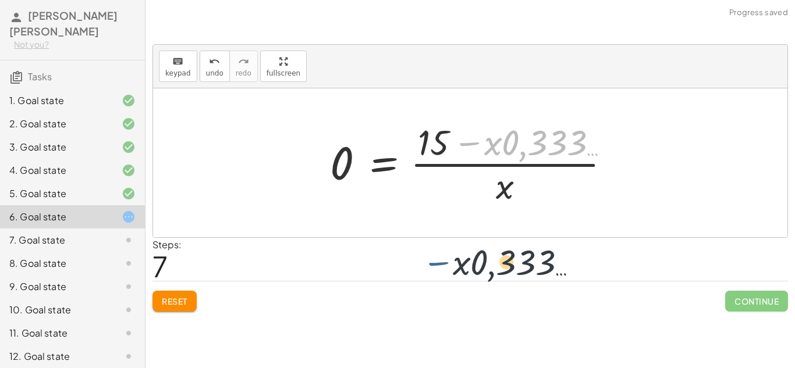
drag, startPoint x: 461, startPoint y: 149, endPoint x: 433, endPoint y: 274, distance: 127.8
click at [0, 0] on div "keyboard keypad undo undo redo redo fullscreen · x · 3 = 15 · 1 · 3 = · 15 · x …" at bounding box center [0, 0] width 0 height 0
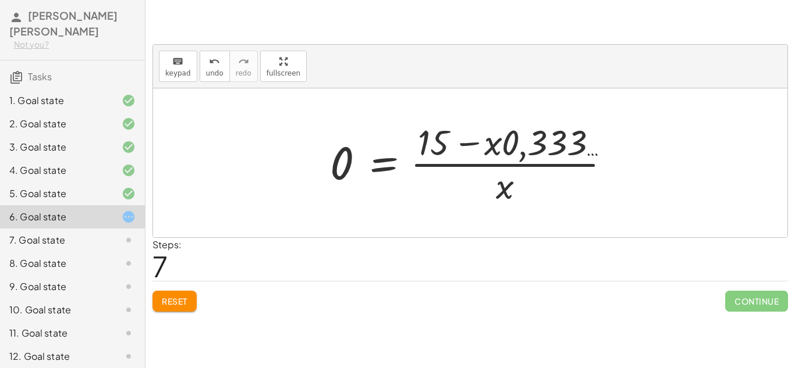
click at [173, 297] on span "Reset" at bounding box center [175, 301] width 26 height 10
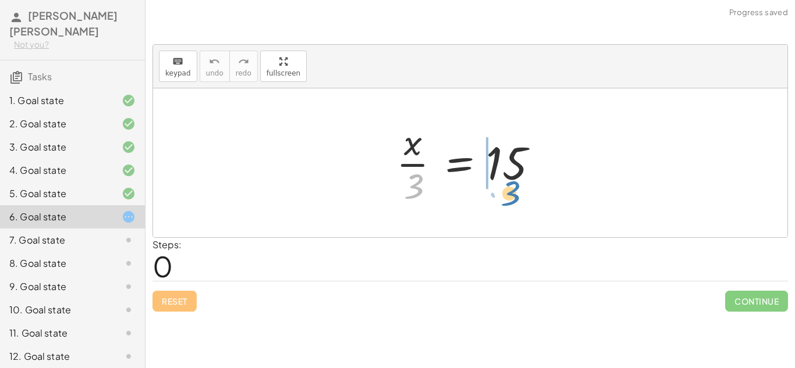
drag, startPoint x: 409, startPoint y: 182, endPoint x: 506, endPoint y: 189, distance: 96.9
click at [506, 189] on div at bounding box center [474, 163] width 168 height 90
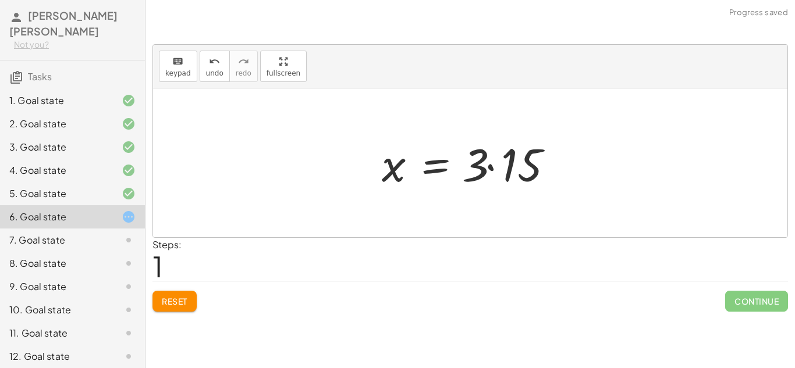
click at [505, 159] on div at bounding box center [475, 163] width 198 height 60
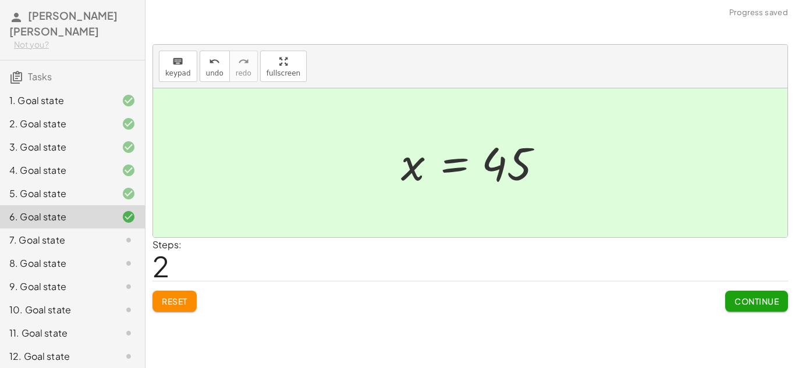
click at [75, 235] on div "7. Goal state" at bounding box center [56, 240] width 94 height 14
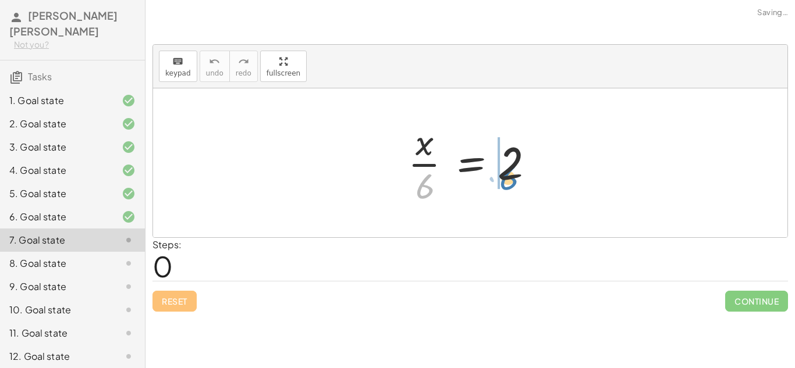
drag, startPoint x: 423, startPoint y: 189, endPoint x: 507, endPoint y: 179, distance: 84.9
click at [507, 179] on div at bounding box center [474, 163] width 145 height 90
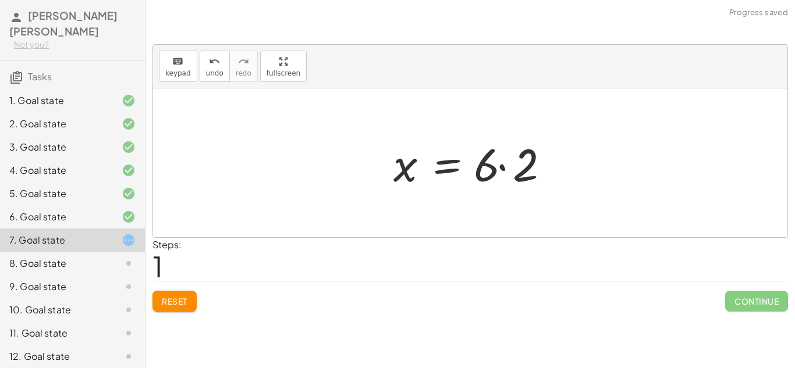
click at [484, 176] on div at bounding box center [475, 163] width 175 height 60
click at [493, 176] on div at bounding box center [475, 163] width 175 height 60
click at [512, 168] on div at bounding box center [475, 163] width 175 height 60
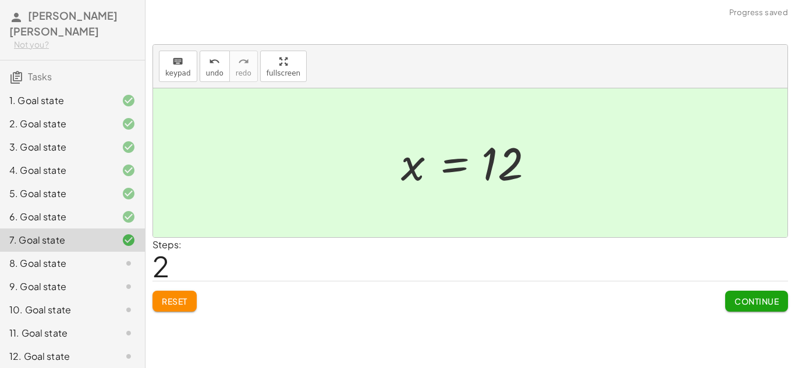
click at [90, 265] on div "8. Goal state" at bounding box center [56, 264] width 94 height 14
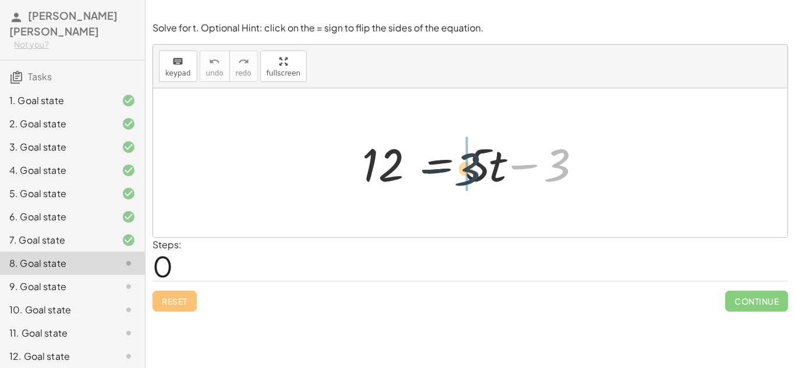
drag, startPoint x: 570, startPoint y: 163, endPoint x: 452, endPoint y: 175, distance: 118.8
click at [452, 175] on div at bounding box center [474, 163] width 237 height 60
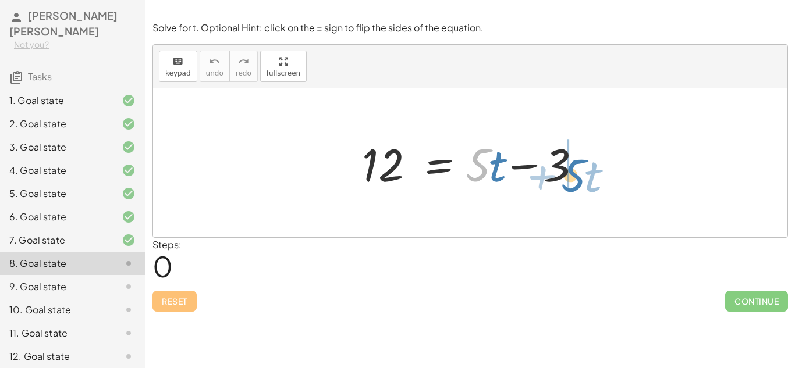
drag, startPoint x: 478, startPoint y: 158, endPoint x: 595, endPoint y: 163, distance: 117.1
click at [595, 163] on div "· 5 + · t 12 = + · 5 · t − 3" at bounding box center [469, 163] width 251 height 66
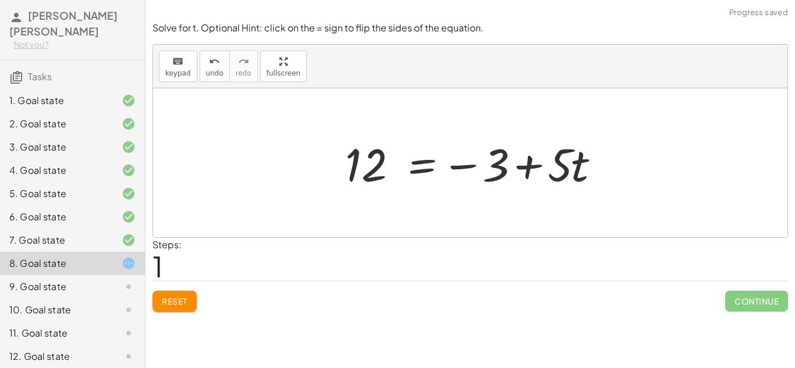
click at [529, 162] on div at bounding box center [474, 163] width 271 height 60
drag, startPoint x: 376, startPoint y: 173, endPoint x: 560, endPoint y: 178, distance: 184.0
click at [560, 178] on div at bounding box center [474, 163] width 271 height 60
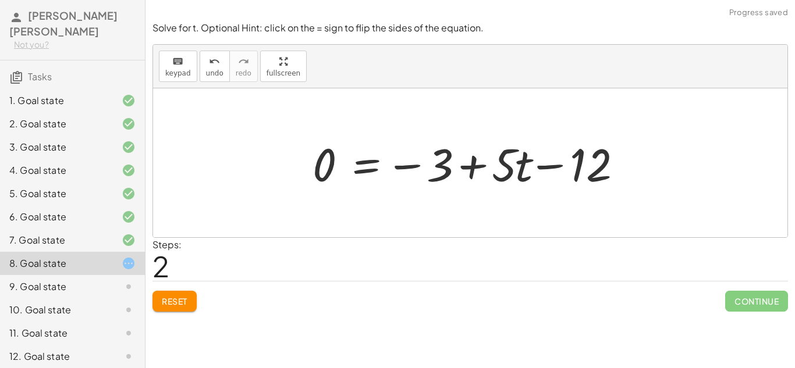
click at [545, 166] on div at bounding box center [475, 163] width 336 height 60
drag, startPoint x: 521, startPoint y: 165, endPoint x: 322, endPoint y: 153, distance: 200.0
click at [322, 153] on div at bounding box center [475, 163] width 336 height 60
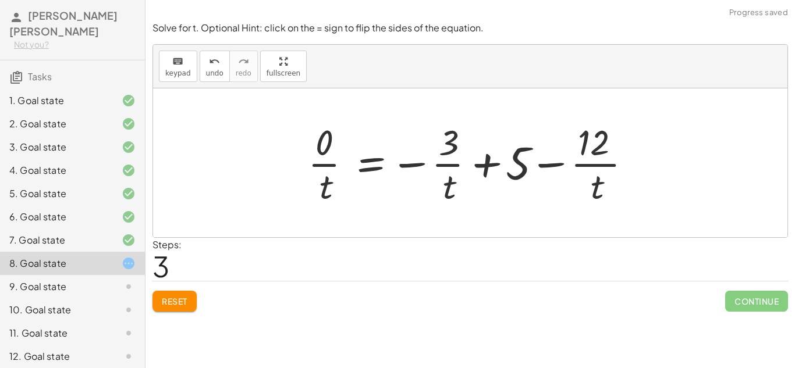
click at [443, 160] on div at bounding box center [474, 163] width 344 height 90
click at [159, 299] on button "Reset" at bounding box center [174, 301] width 44 height 21
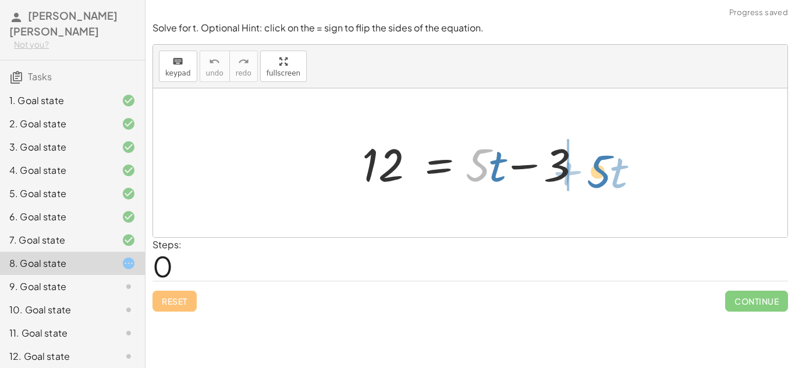
drag, startPoint x: 480, startPoint y: 163, endPoint x: 600, endPoint y: 170, distance: 120.1
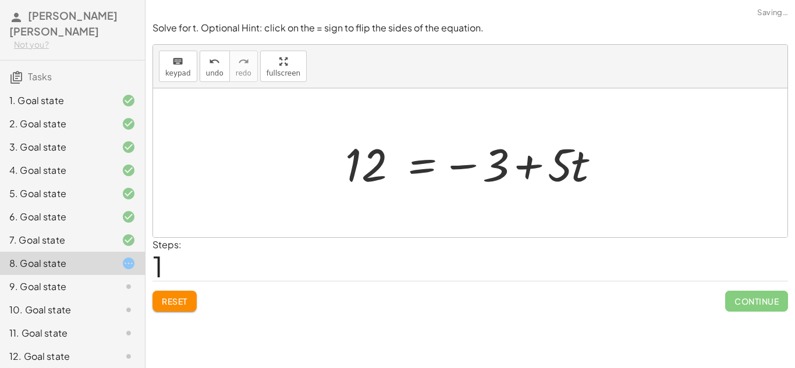
click at [518, 168] on div at bounding box center [474, 163] width 271 height 60
drag, startPoint x: 378, startPoint y: 166, endPoint x: 527, endPoint y: 162, distance: 149.0
click at [527, 162] on div at bounding box center [474, 163] width 271 height 60
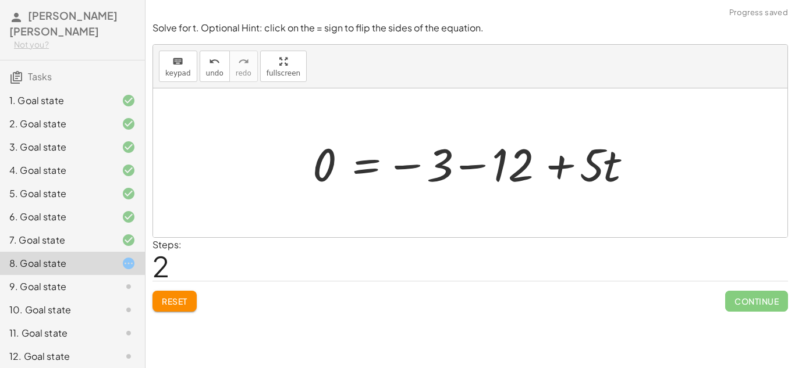
click at [306, 170] on div "12 = + · 5 · t − 3 12 = − 3 + · 5 · t 12 = + · 5 · t − 3 0 −" at bounding box center [470, 163] width 350 height 66
drag, startPoint x: 307, startPoint y: 170, endPoint x: 563, endPoint y: 168, distance: 256.1
click at [563, 168] on div at bounding box center [475, 163] width 336 height 60
drag, startPoint x: 319, startPoint y: 163, endPoint x: 709, endPoint y: 170, distance: 389.9
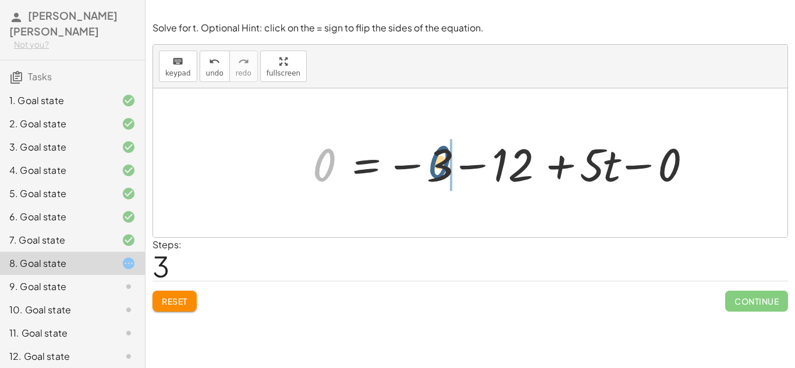
drag, startPoint x: 312, startPoint y: 168, endPoint x: 431, endPoint y: 165, distance: 118.7
click at [431, 165] on div at bounding box center [507, 163] width 400 height 60
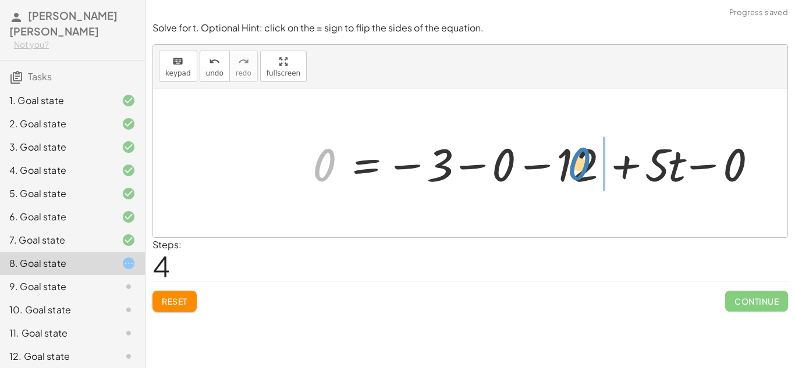
drag, startPoint x: 316, startPoint y: 165, endPoint x: 571, endPoint y: 164, distance: 255.5
click at [571, 164] on div at bounding box center [540, 163] width 466 height 60
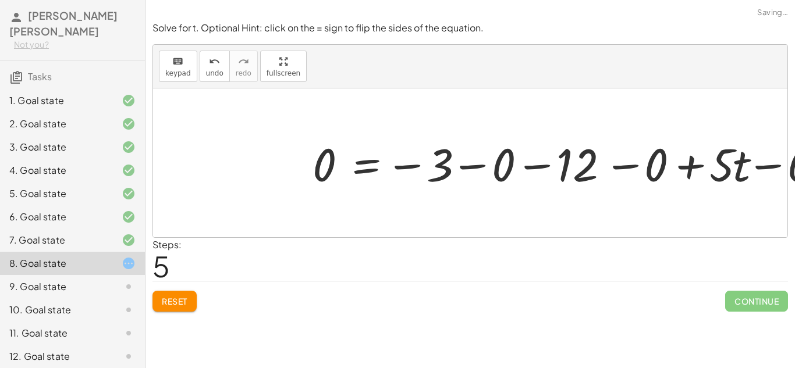
click at [409, 168] on div at bounding box center [572, 163] width 530 height 60
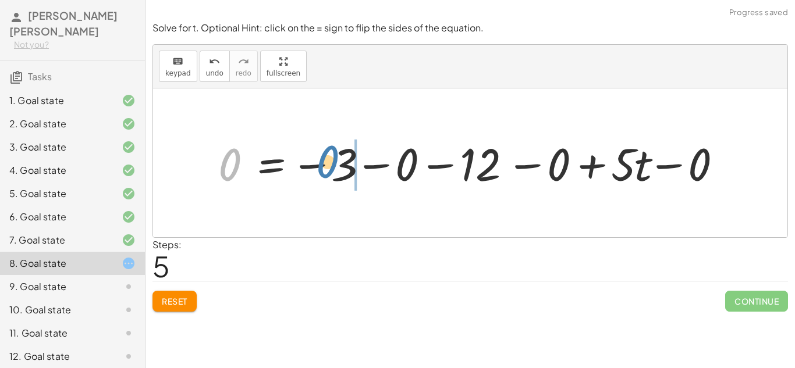
drag, startPoint x: 226, startPoint y: 160, endPoint x: 327, endPoint y: 158, distance: 100.7
drag, startPoint x: 214, startPoint y: 162, endPoint x: 403, endPoint y: 158, distance: 188.6
click at [403, 158] on div at bounding box center [474, 162] width 525 height 59
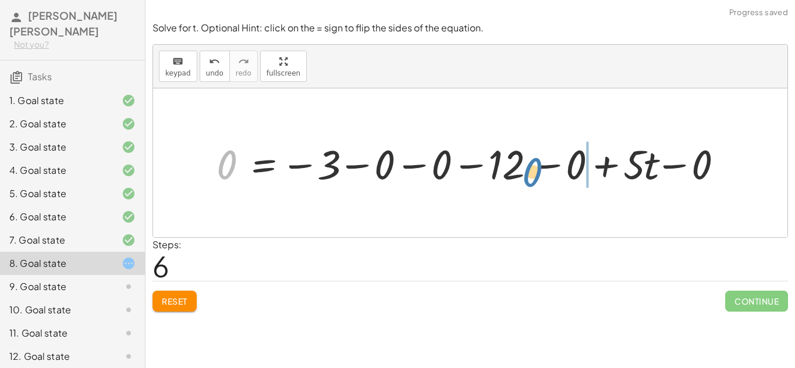
drag, startPoint x: 218, startPoint y: 165, endPoint x: 553, endPoint y: 176, distance: 336.0
drag, startPoint x: 229, startPoint y: 165, endPoint x: 585, endPoint y: 166, distance: 356.7
click at [420, 161] on div at bounding box center [475, 163] width 528 height 54
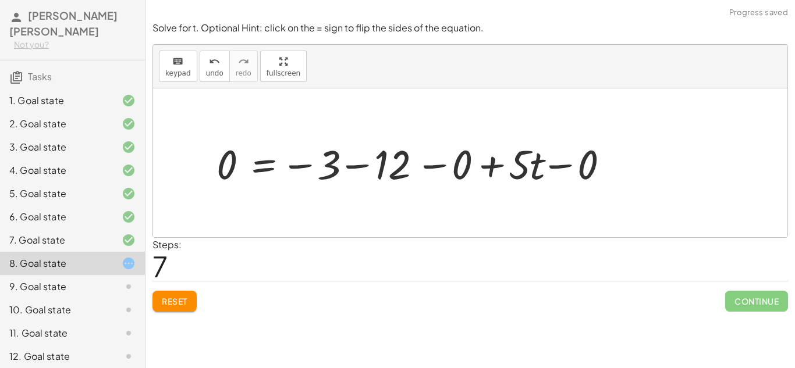
click at [357, 166] on div at bounding box center [417, 163] width 413 height 54
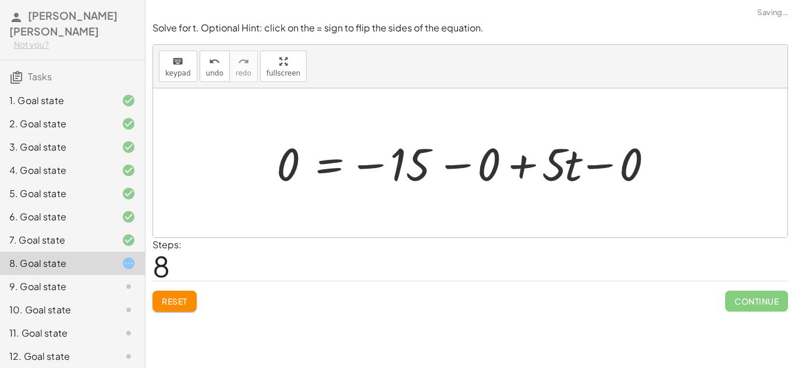
click at [364, 166] on div at bounding box center [470, 163] width 400 height 60
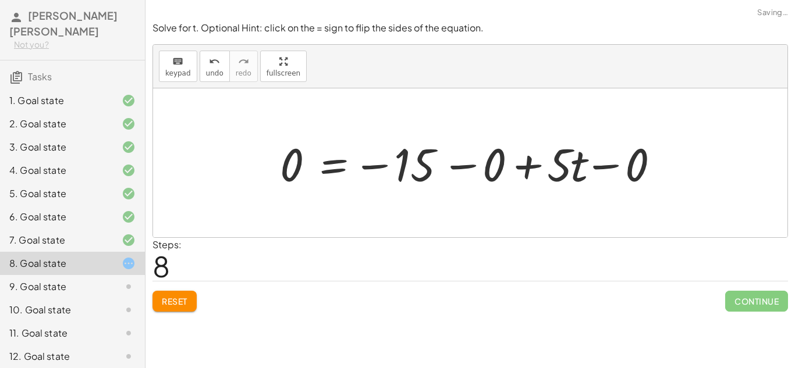
click at [368, 166] on div at bounding box center [474, 163] width 400 height 60
click at [484, 162] on div at bounding box center [474, 163] width 400 height 60
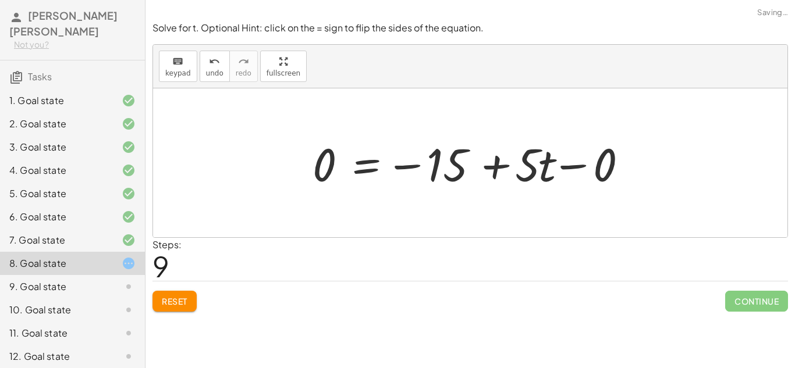
click at [489, 169] on div at bounding box center [475, 163] width 336 height 60
click at [586, 170] on div at bounding box center [475, 163] width 336 height 60
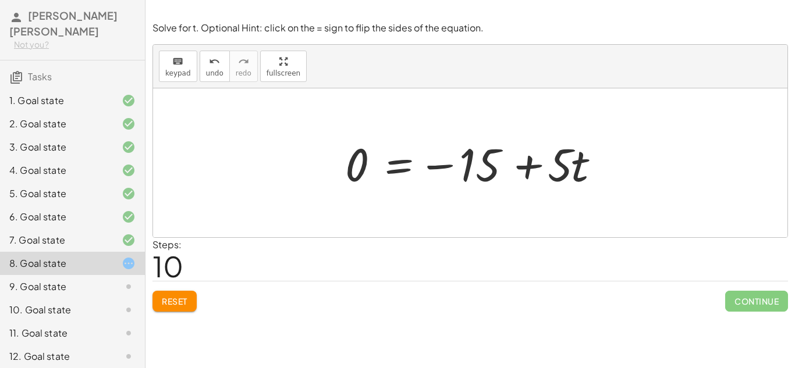
click at [443, 162] on div at bounding box center [474, 163] width 271 height 60
drag, startPoint x: 356, startPoint y: 165, endPoint x: 432, endPoint y: 163, distance: 76.3
click at [432, 163] on div at bounding box center [474, 163] width 271 height 60
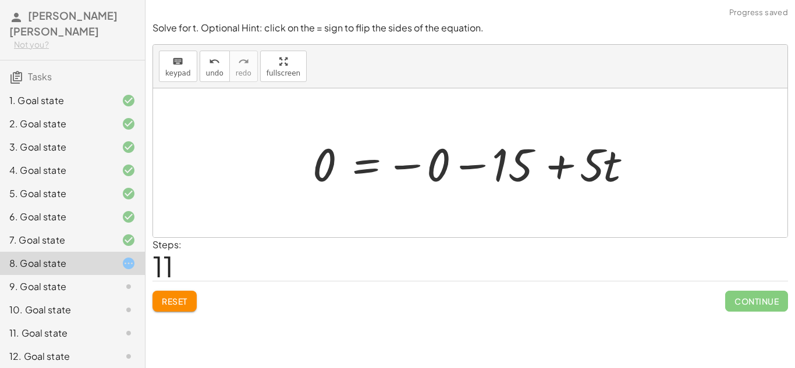
click at [495, 169] on div at bounding box center [475, 163] width 336 height 60
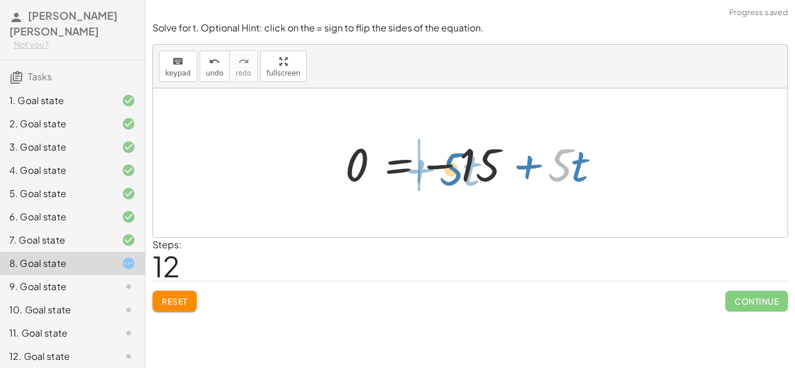
drag, startPoint x: 564, startPoint y: 161, endPoint x: 449, endPoint y: 163, distance: 115.2
click at [449, 163] on div at bounding box center [474, 163] width 271 height 60
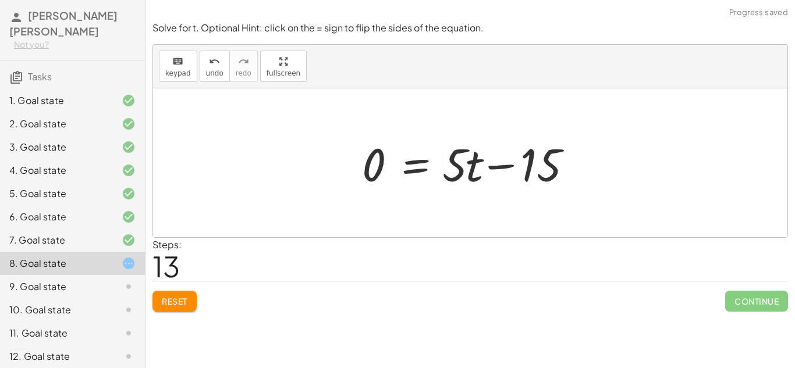
click at [480, 162] on div at bounding box center [474, 163] width 237 height 60
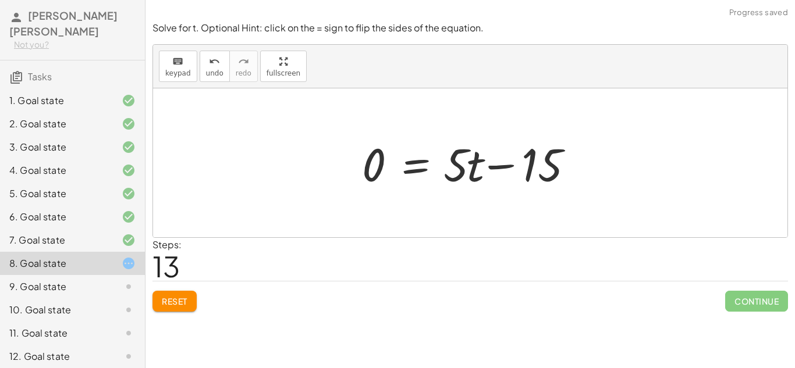
click at [480, 162] on div at bounding box center [474, 163] width 237 height 60
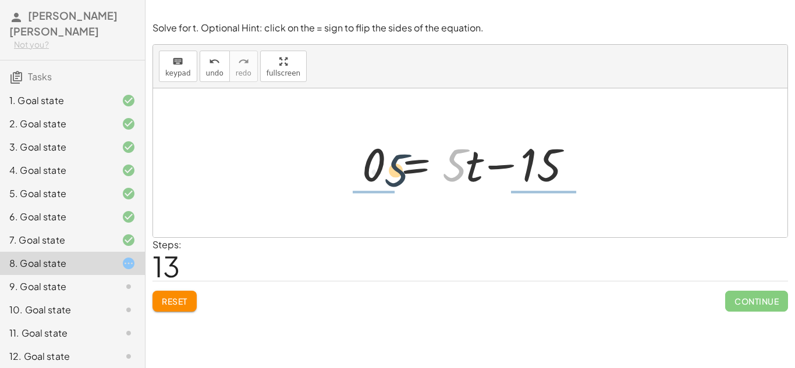
drag, startPoint x: 461, startPoint y: 161, endPoint x: 389, endPoint y: 163, distance: 72.2
click at [389, 163] on div at bounding box center [474, 163] width 237 height 60
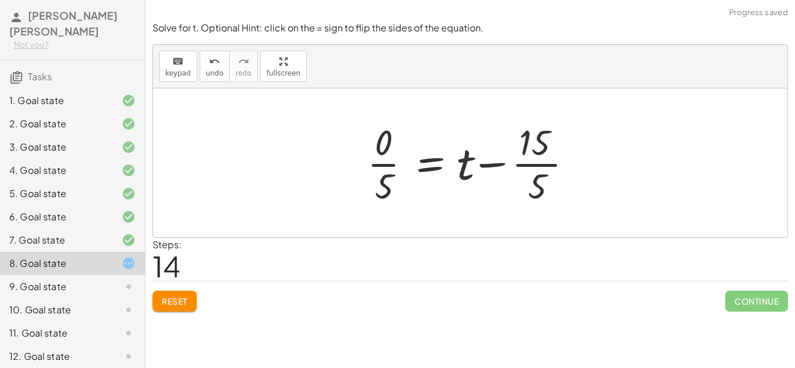
click at [503, 155] on div at bounding box center [474, 163] width 226 height 90
click at [168, 304] on span "Reset" at bounding box center [175, 301] width 26 height 10
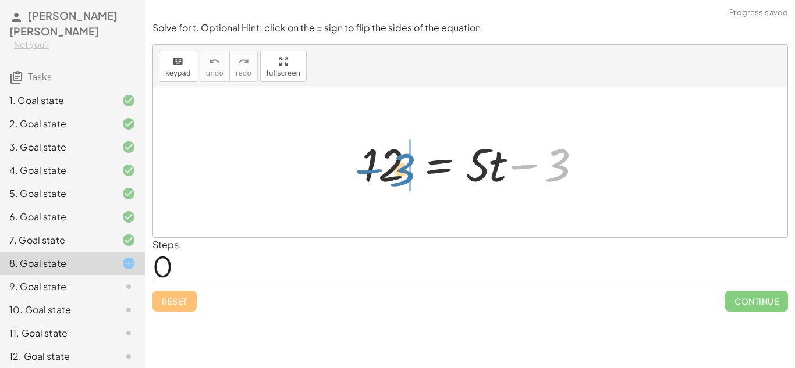
drag, startPoint x: 560, startPoint y: 166, endPoint x: 407, endPoint y: 169, distance: 153.1
click at [407, 169] on div at bounding box center [474, 163] width 237 height 60
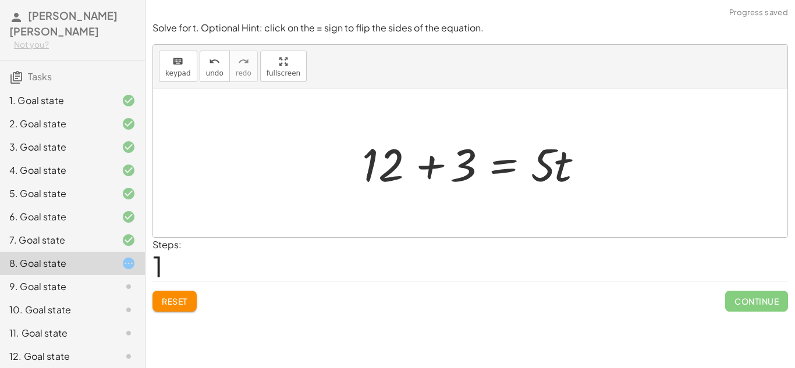
click at [425, 167] on div at bounding box center [474, 163] width 237 height 60
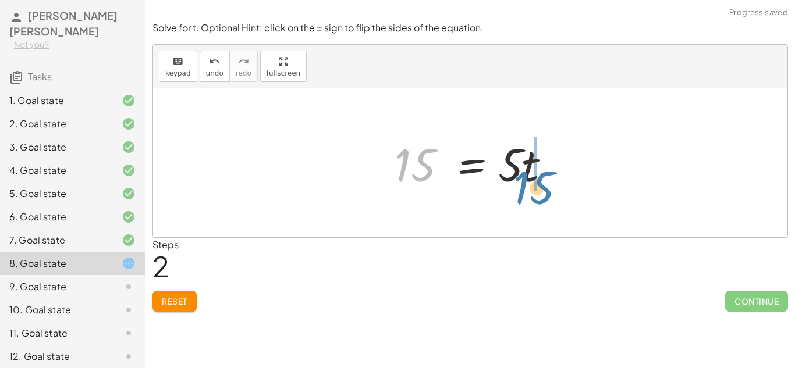
drag, startPoint x: 393, startPoint y: 160, endPoint x: 512, endPoint y: 182, distance: 120.2
click at [512, 182] on div at bounding box center [475, 163] width 172 height 60
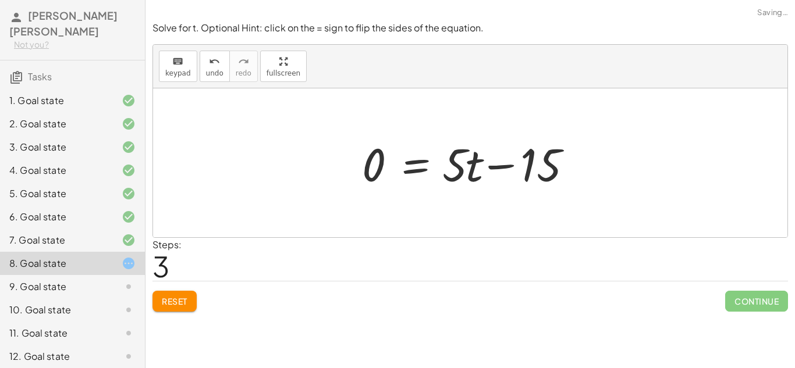
click at [490, 157] on div at bounding box center [474, 163] width 237 height 60
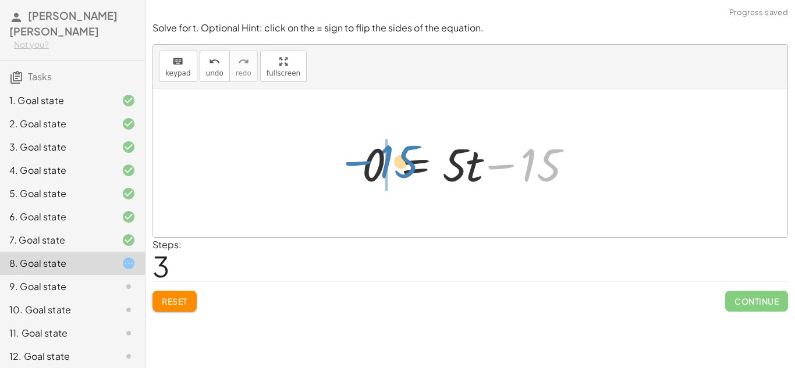
drag, startPoint x: 545, startPoint y: 164, endPoint x: 402, endPoint y: 161, distance: 143.8
click at [402, 161] on div at bounding box center [474, 163] width 237 height 60
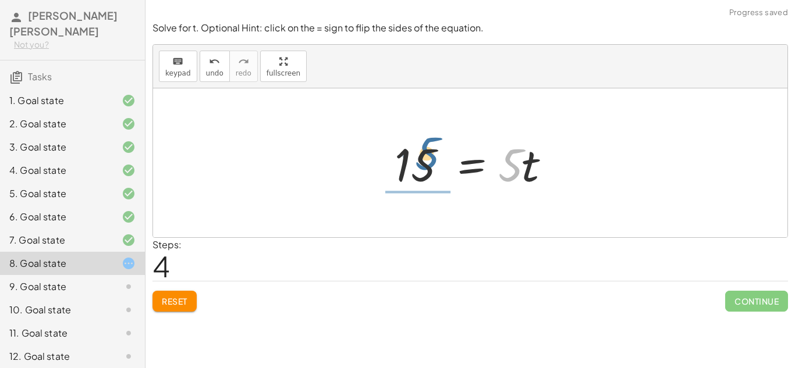
drag, startPoint x: 519, startPoint y: 167, endPoint x: 436, endPoint y: 157, distance: 83.9
click at [436, 157] on div at bounding box center [475, 163] width 172 height 60
click at [436, 157] on div at bounding box center [461, 163] width 152 height 90
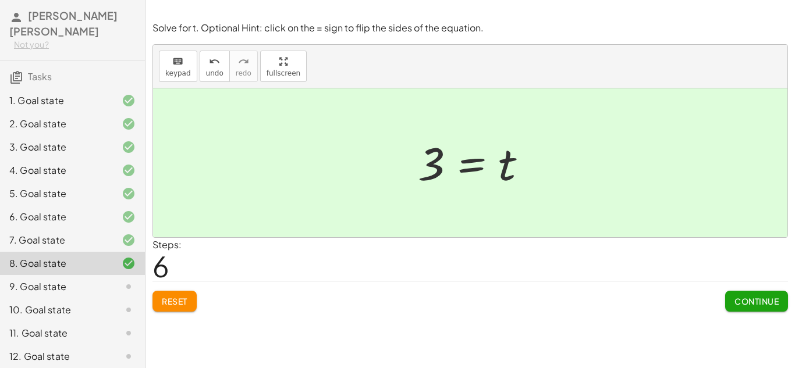
click at [86, 282] on div "9. Goal state" at bounding box center [56, 287] width 94 height 14
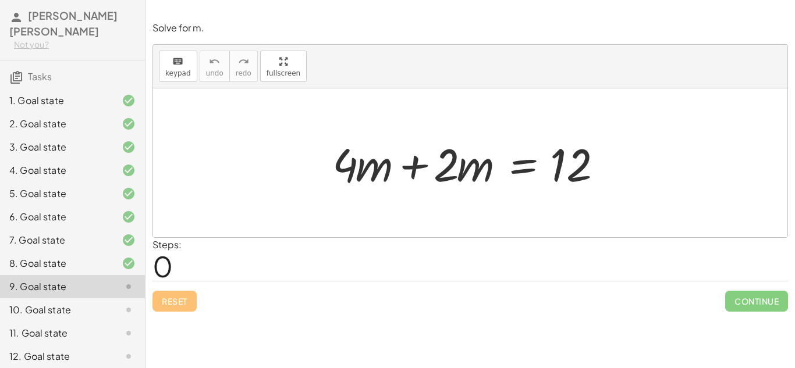
click at [86, 282] on div "9. Goal state" at bounding box center [56, 287] width 94 height 14
click at [61, 136] on div "1. Goal state" at bounding box center [72, 147] width 145 height 23
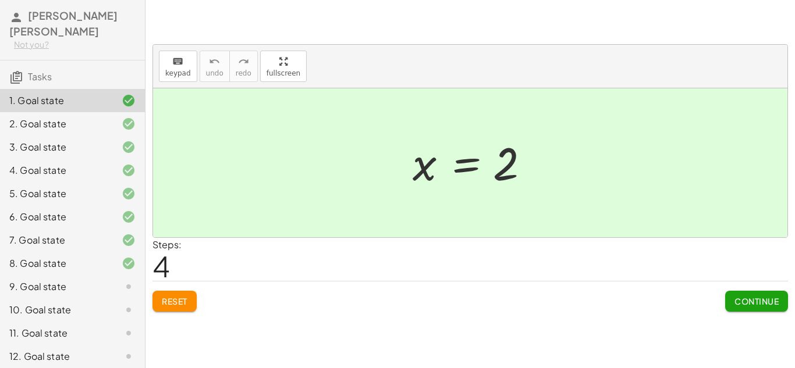
click at [77, 287] on div "9. Goal state" at bounding box center [56, 287] width 94 height 14
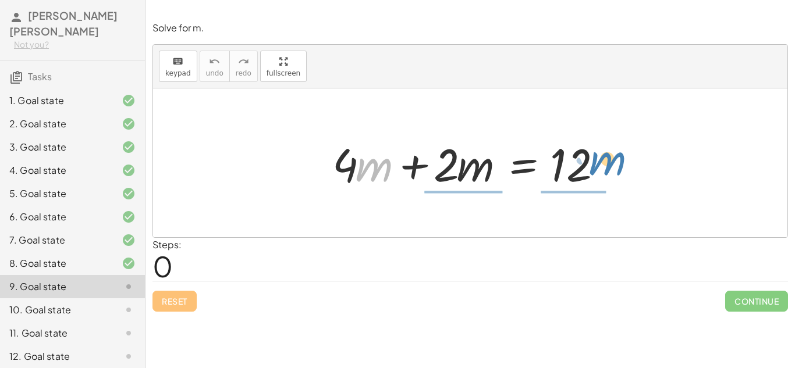
drag, startPoint x: 378, startPoint y: 173, endPoint x: 613, endPoint y: 166, distance: 234.6
click at [613, 166] on div at bounding box center [474, 163] width 296 height 60
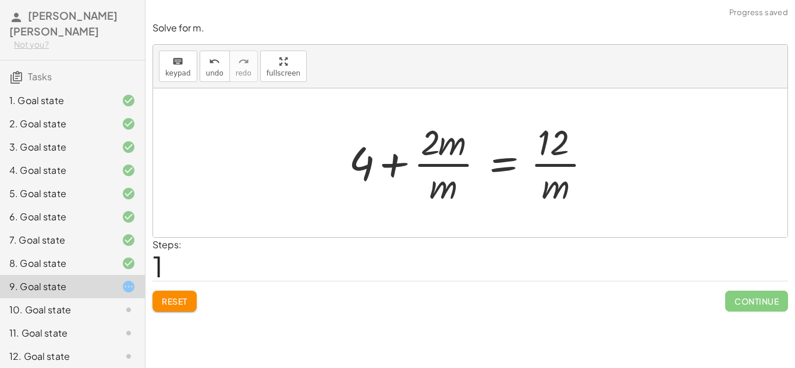
click at [553, 168] on div at bounding box center [475, 163] width 264 height 90
click at [183, 292] on button "Reset" at bounding box center [174, 301] width 44 height 21
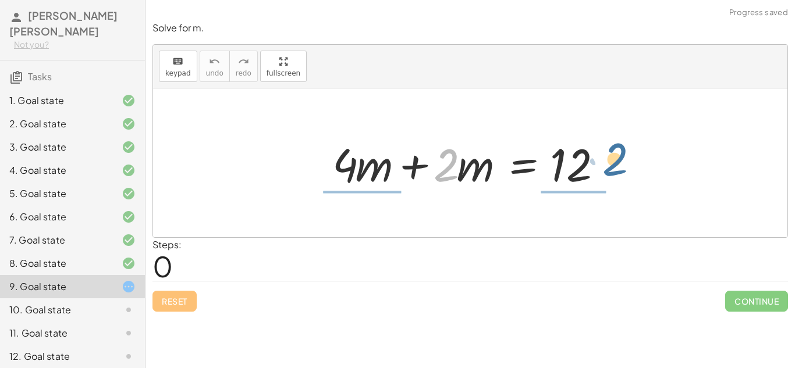
drag, startPoint x: 441, startPoint y: 164, endPoint x: 612, endPoint y: 157, distance: 171.8
click at [612, 157] on div at bounding box center [474, 163] width 296 height 60
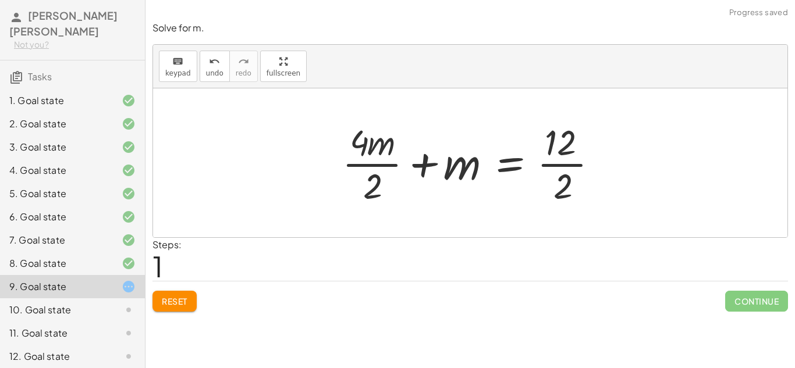
click at [563, 161] on div at bounding box center [474, 163] width 277 height 90
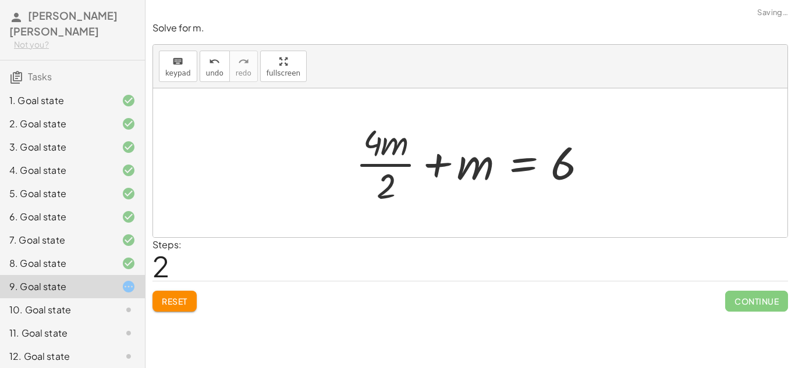
click at [379, 185] on div at bounding box center [475, 163] width 250 height 90
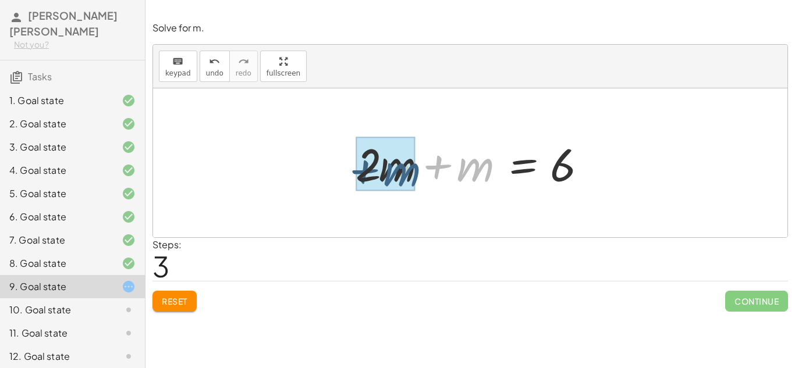
drag, startPoint x: 476, startPoint y: 169, endPoint x: 402, endPoint y: 174, distance: 74.1
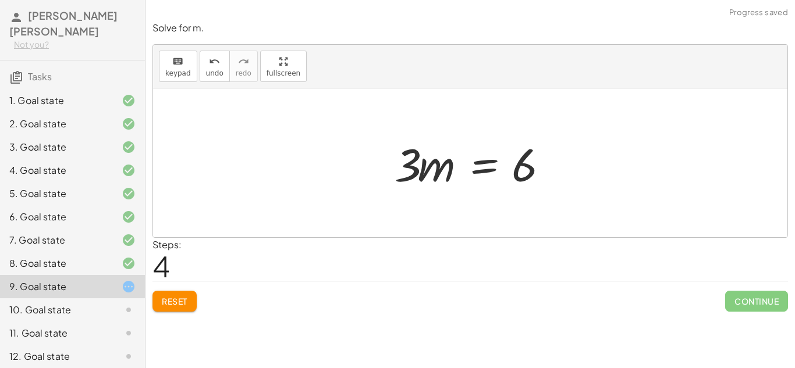
click at [429, 160] on div at bounding box center [475, 163] width 172 height 60
drag, startPoint x: 417, startPoint y: 170, endPoint x: 543, endPoint y: 163, distance: 126.5
click at [543, 163] on div at bounding box center [475, 163] width 172 height 60
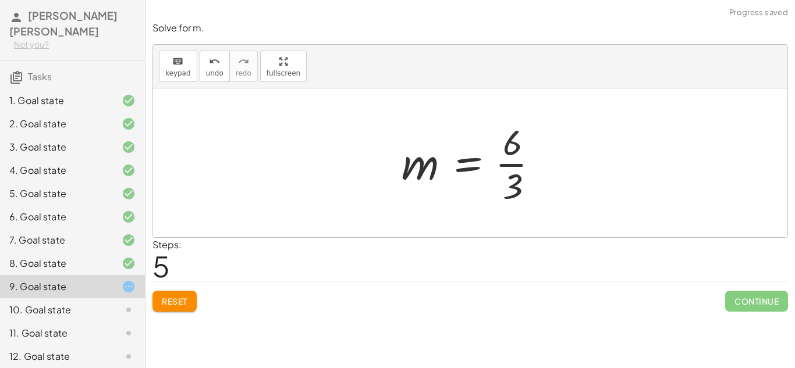
click at [508, 162] on div at bounding box center [475, 163] width 158 height 90
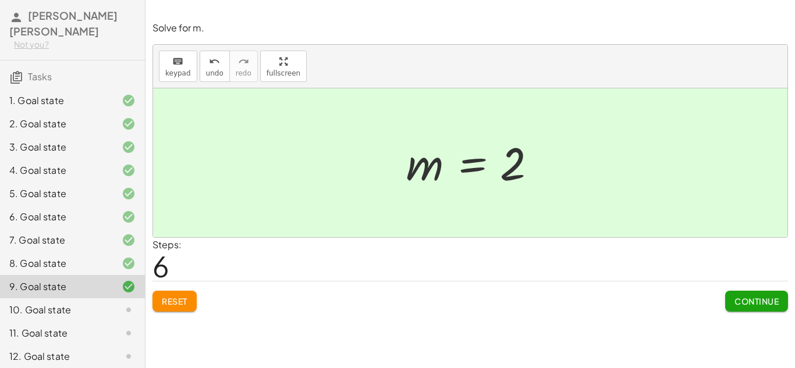
click at [65, 345] on div "10. Goal state" at bounding box center [72, 356] width 145 height 23
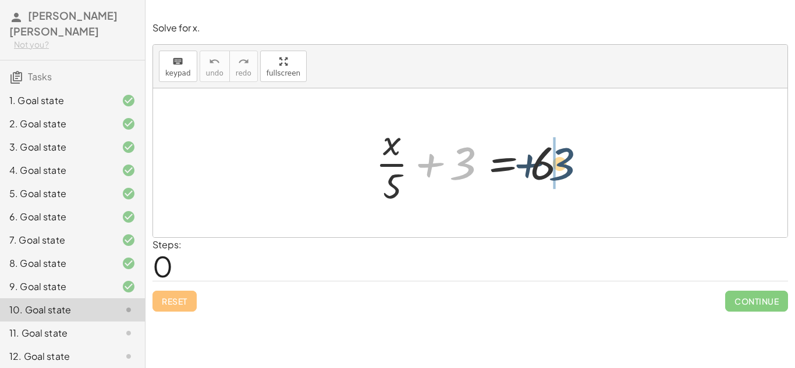
drag, startPoint x: 461, startPoint y: 165, endPoint x: 571, endPoint y: 165, distance: 110.6
click at [571, 165] on div at bounding box center [475, 163] width 210 height 90
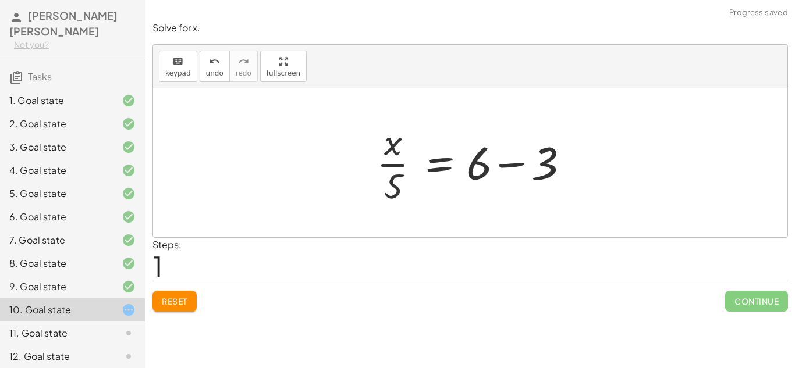
click at [565, 165] on div at bounding box center [476, 163] width 210 height 90
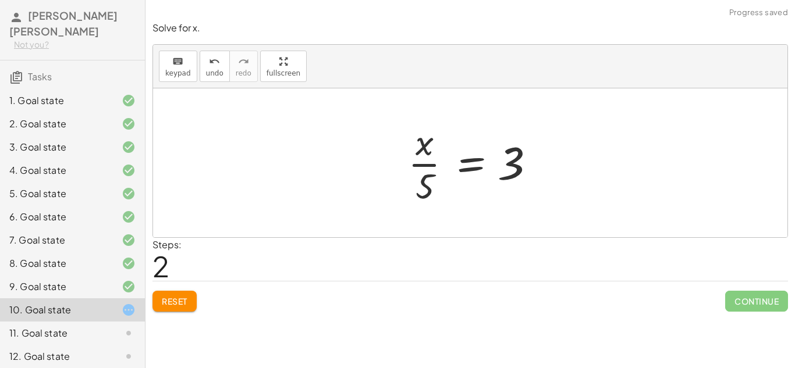
click at [425, 169] on div at bounding box center [474, 163] width 145 height 90
drag, startPoint x: 513, startPoint y: 159, endPoint x: 418, endPoint y: 137, distance: 96.8
click at [418, 137] on div at bounding box center [474, 163] width 145 height 90
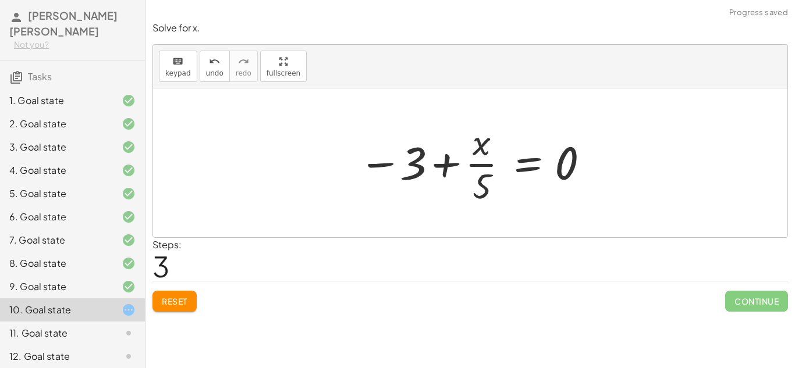
click at [439, 165] on div at bounding box center [475, 163] width 244 height 90
click at [491, 171] on div at bounding box center [475, 163] width 244 height 90
click at [189, 297] on button "Reset" at bounding box center [174, 301] width 44 height 21
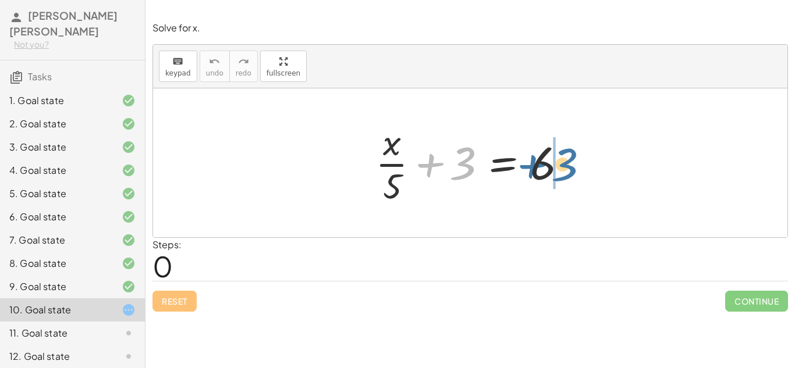
drag, startPoint x: 462, startPoint y: 175, endPoint x: 571, endPoint y: 180, distance: 108.9
click at [571, 180] on div at bounding box center [475, 163] width 210 height 90
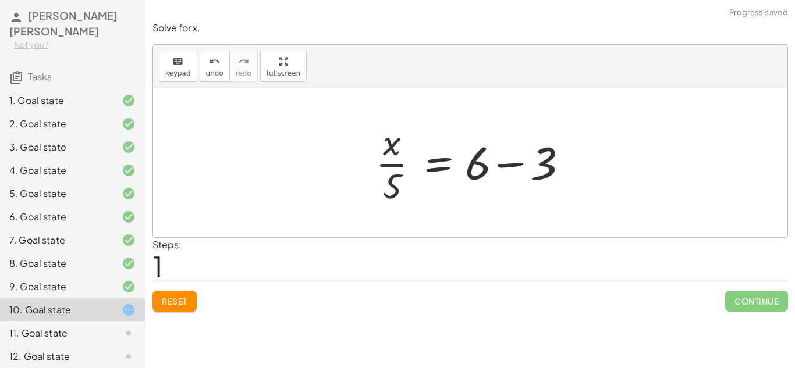
click at [502, 161] on div at bounding box center [475, 163] width 210 height 90
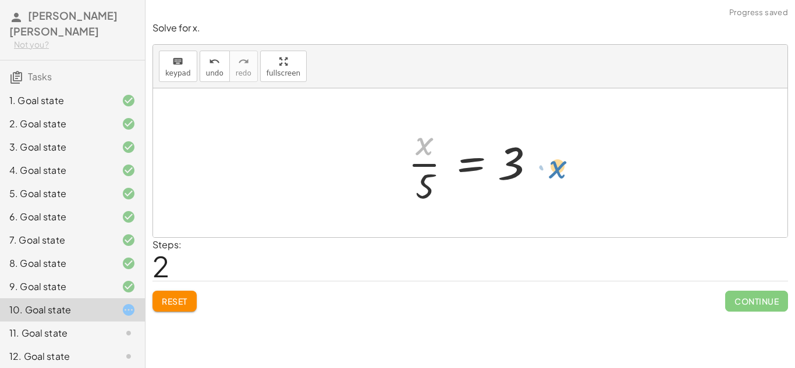
drag, startPoint x: 422, startPoint y: 143, endPoint x: 551, endPoint y: 164, distance: 130.9
drag, startPoint x: 417, startPoint y: 194, endPoint x: 534, endPoint y: 171, distance: 119.4
click at [534, 171] on div at bounding box center [474, 163] width 145 height 90
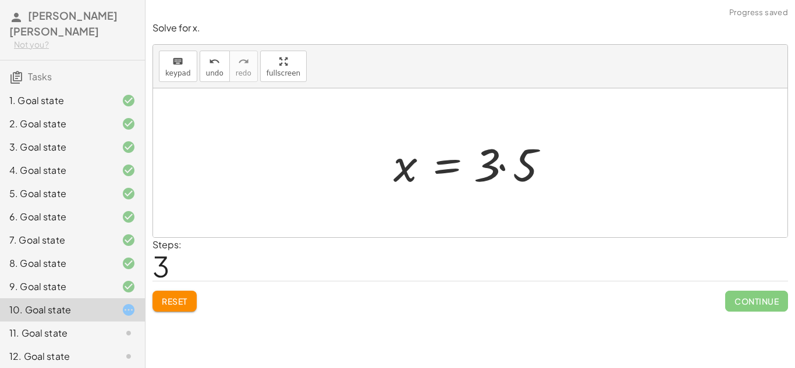
click at [525, 165] on div at bounding box center [475, 163] width 175 height 60
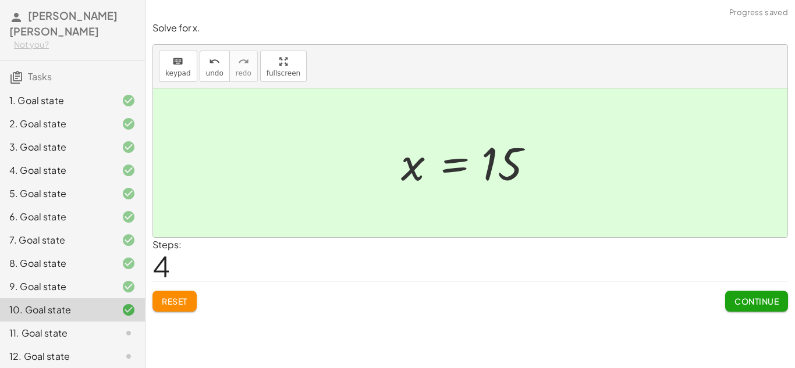
click at [754, 302] on span "Continue" at bounding box center [756, 301] width 44 height 10
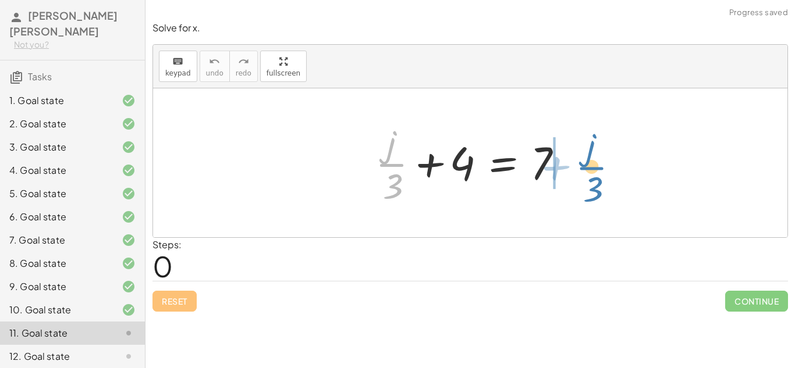
drag, startPoint x: 395, startPoint y: 160, endPoint x: 592, endPoint y: 162, distance: 197.9
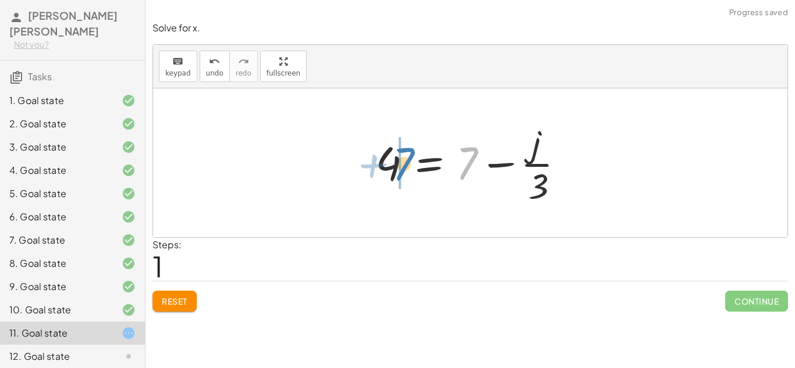
drag, startPoint x: 459, startPoint y: 159, endPoint x: 394, endPoint y: 161, distance: 65.2
click at [394, 161] on div at bounding box center [475, 163] width 210 height 90
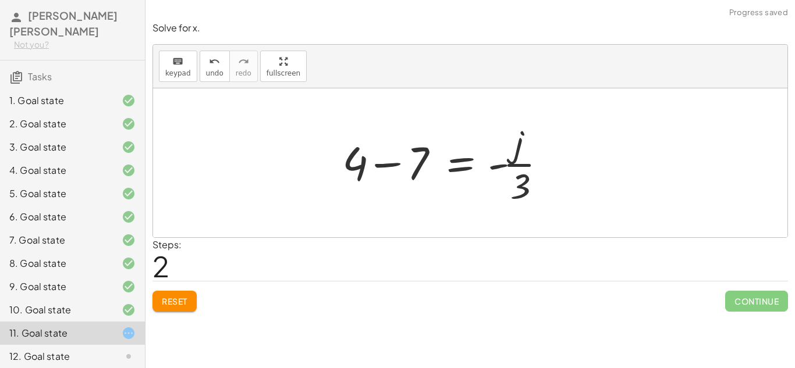
click at [357, 159] on div "+ · j · 3 + 4 = 7 4 = + 7 − · j · 3 · j · 3 4 = 7 - + −" at bounding box center [445, 162] width 240 height 95
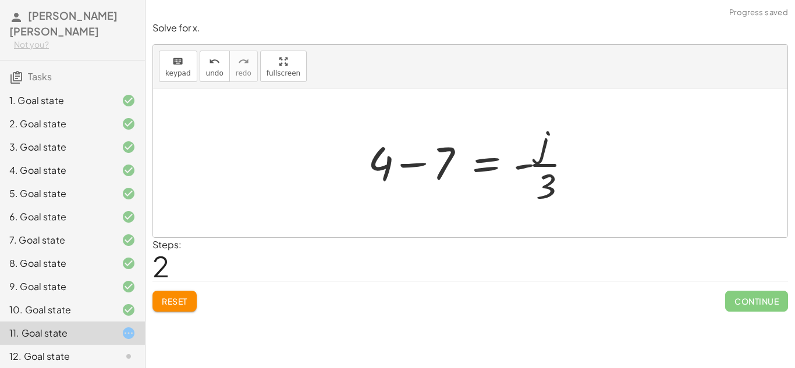
click at [393, 159] on div at bounding box center [474, 163] width 225 height 90
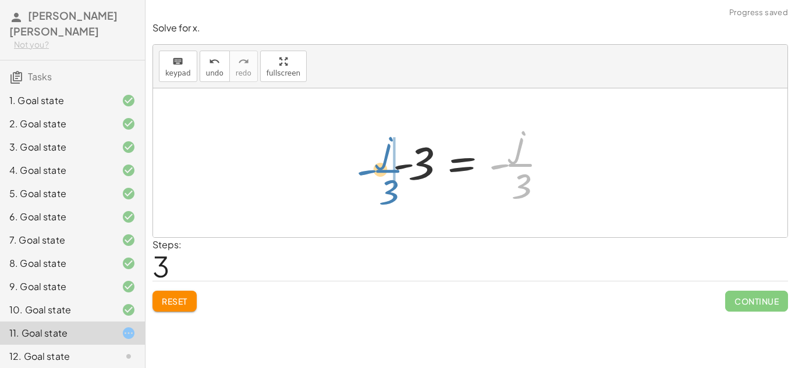
drag, startPoint x: 512, startPoint y: 157, endPoint x: 374, endPoint y: 161, distance: 137.4
click at [374, 161] on div "+ · j · 3 + 4 = 7 4 = + 7 − · j · 3 + 4 − 7 = - · j · 3 - · j · 3 · j · 3 = - -…" at bounding box center [470, 162] width 634 height 149
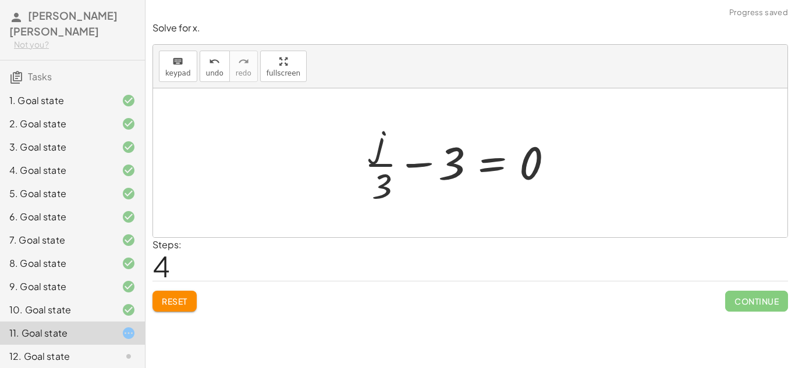
click at [377, 163] on div at bounding box center [463, 163] width 210 height 90
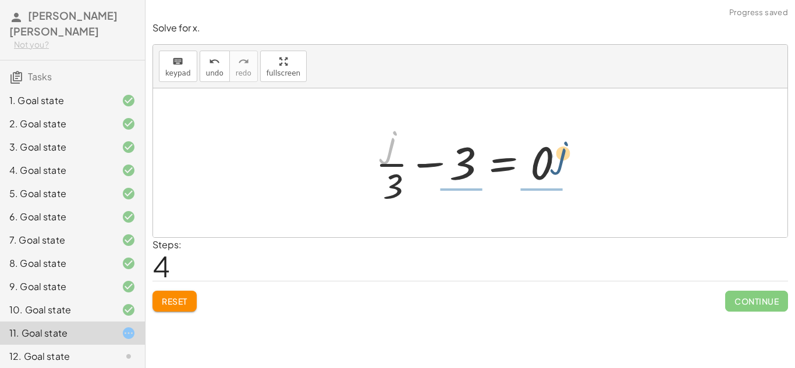
drag, startPoint x: 527, startPoint y: 150, endPoint x: 568, endPoint y: 162, distance: 42.4
click at [568, 162] on div at bounding box center [475, 163] width 210 height 90
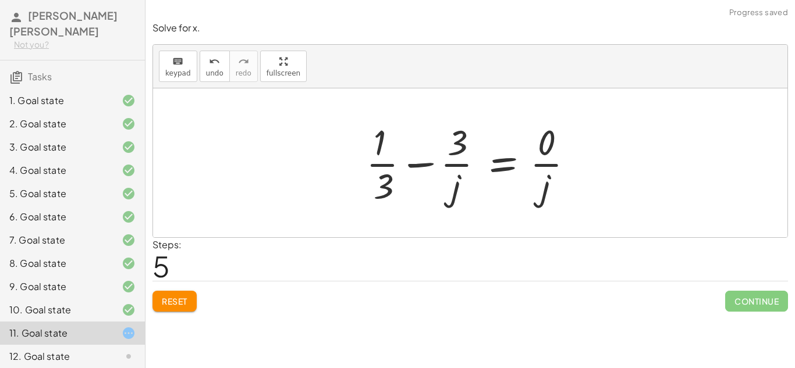
click at [456, 162] on div at bounding box center [474, 163] width 229 height 90
click at [375, 155] on div at bounding box center [474, 163] width 229 height 90
click at [171, 307] on button "Reset" at bounding box center [174, 301] width 44 height 21
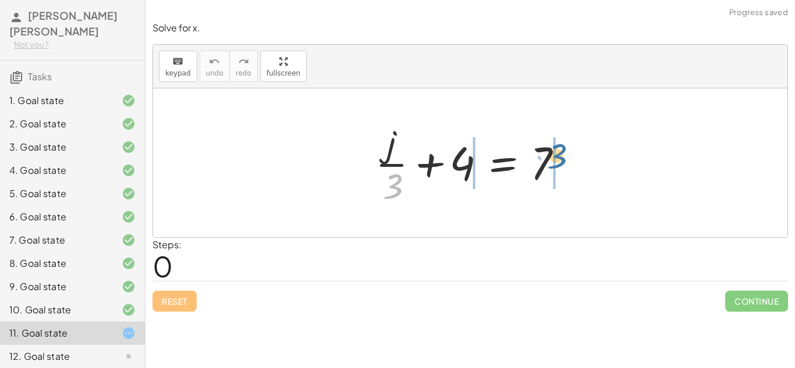
drag, startPoint x: 389, startPoint y: 197, endPoint x: 549, endPoint y: 167, distance: 163.3
click at [549, 167] on div at bounding box center [475, 163] width 210 height 90
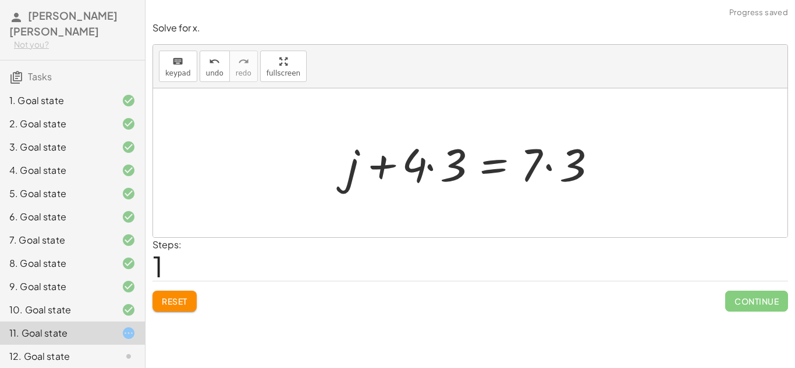
click at [536, 162] on div at bounding box center [475, 163] width 268 height 60
click at [172, 298] on span "Reset" at bounding box center [175, 301] width 26 height 10
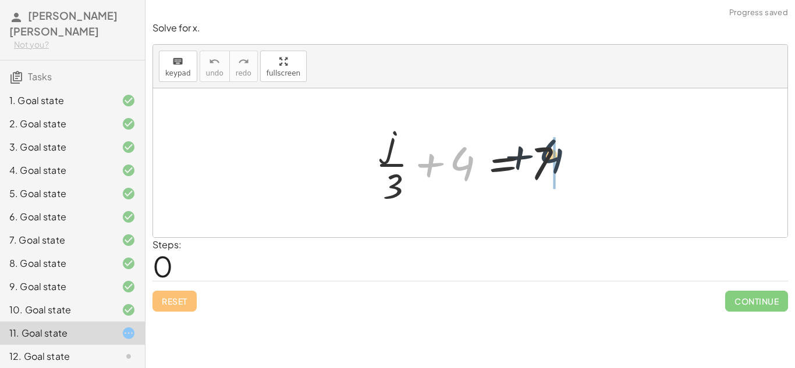
drag, startPoint x: 457, startPoint y: 171, endPoint x: 578, endPoint y: 161, distance: 120.9
click at [578, 161] on div at bounding box center [475, 163] width 210 height 90
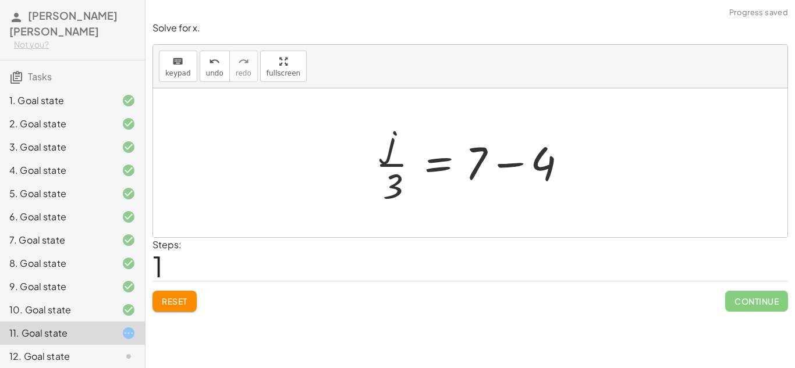
click at [520, 162] on div at bounding box center [475, 163] width 210 height 90
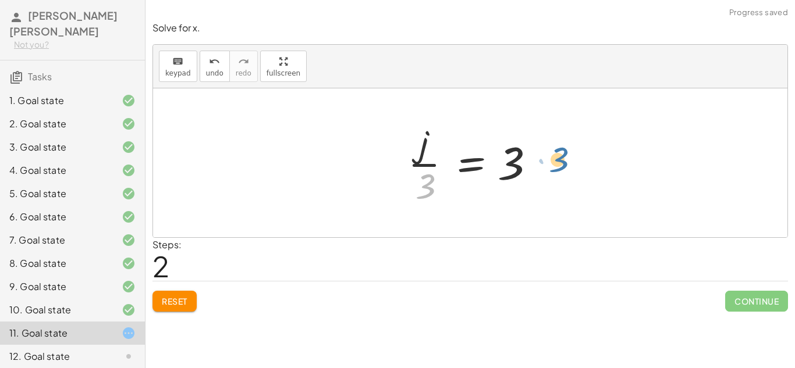
drag, startPoint x: 428, startPoint y: 188, endPoint x: 557, endPoint y: 162, distance: 131.8
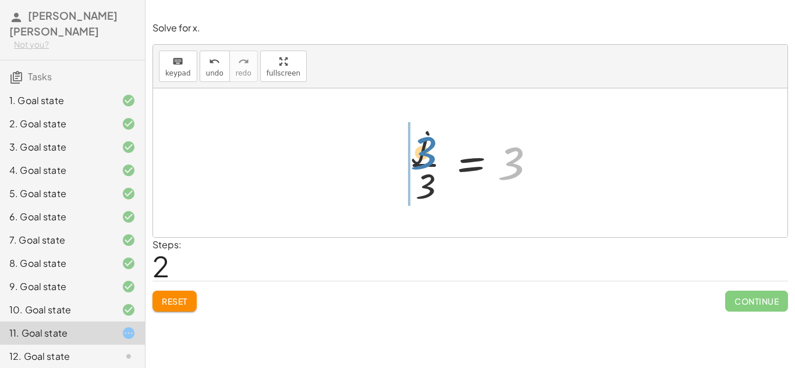
drag, startPoint x: 517, startPoint y: 162, endPoint x: 430, endPoint y: 150, distance: 88.1
click at [430, 150] on div at bounding box center [474, 163] width 145 height 90
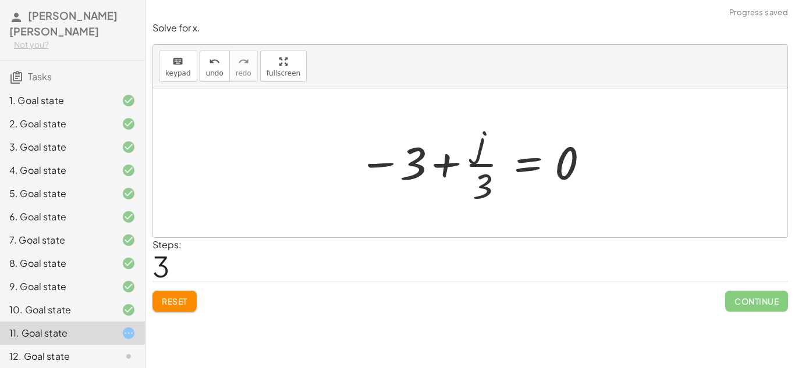
click at [393, 162] on div at bounding box center [475, 163] width 244 height 90
click at [470, 166] on div at bounding box center [475, 163] width 244 height 90
click at [195, 301] on button "Reset" at bounding box center [174, 301] width 44 height 21
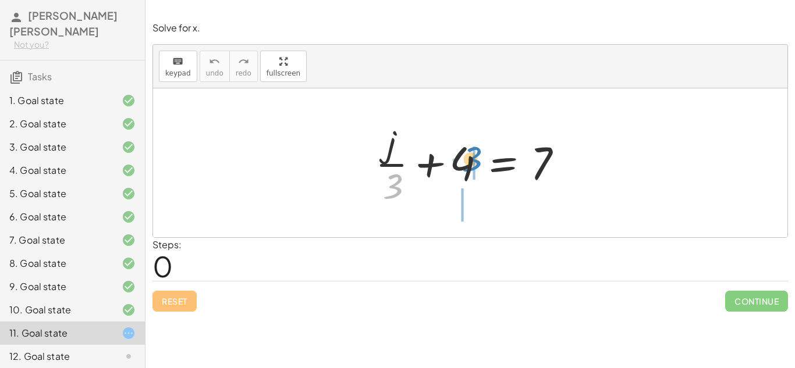
drag, startPoint x: 388, startPoint y: 183, endPoint x: 467, endPoint y: 156, distance: 83.7
click at [467, 156] on div at bounding box center [475, 163] width 210 height 90
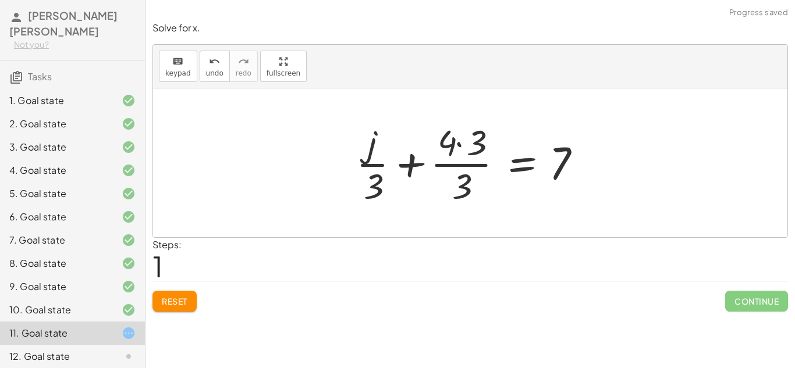
click at [167, 303] on span "Reset" at bounding box center [175, 301] width 26 height 10
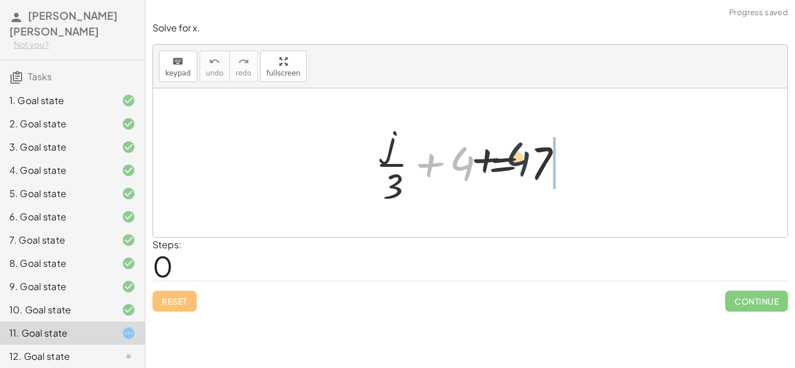
drag, startPoint x: 470, startPoint y: 158, endPoint x: 620, endPoint y: 148, distance: 150.5
click at [620, 148] on div "+ 4 + · j · 3 + 4 = 7" at bounding box center [470, 162] width 634 height 149
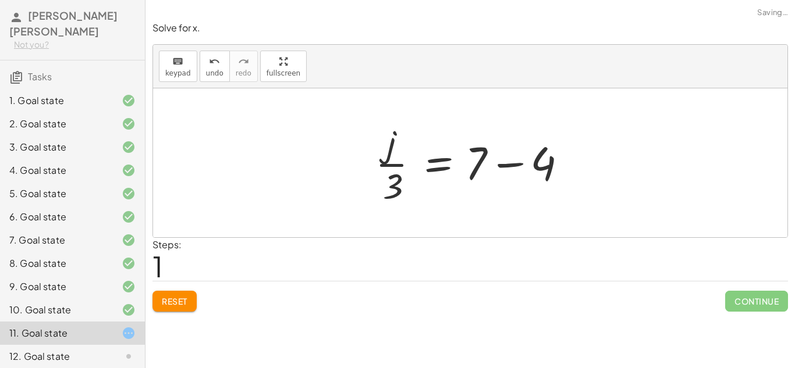
click at [503, 165] on div at bounding box center [475, 163] width 210 height 90
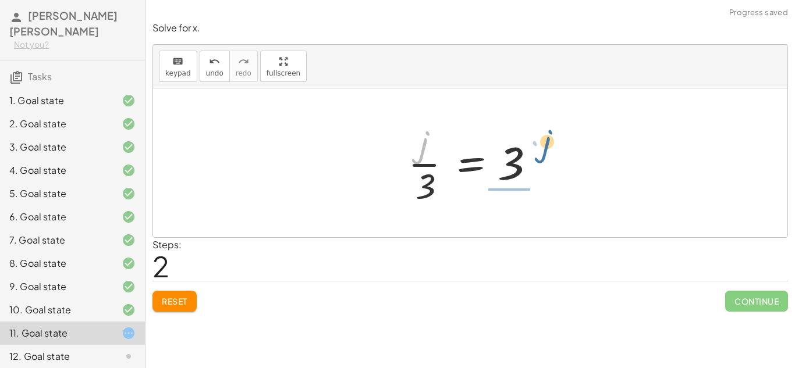
drag, startPoint x: 417, startPoint y: 146, endPoint x: 539, endPoint y: 149, distance: 122.2
click at [539, 149] on div at bounding box center [474, 163] width 145 height 90
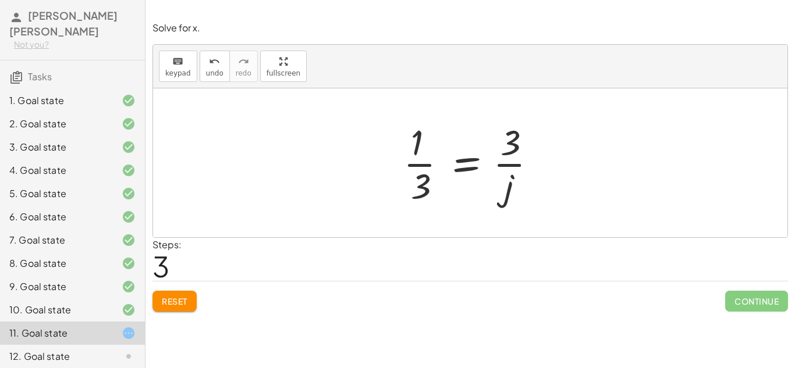
click at [166, 299] on span "Reset" at bounding box center [175, 301] width 26 height 10
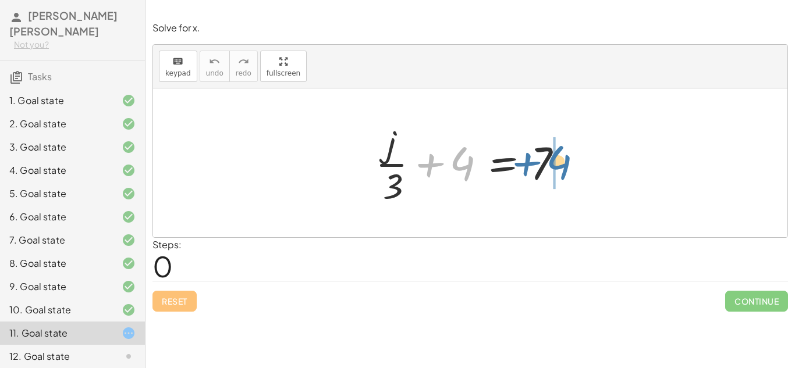
drag, startPoint x: 460, startPoint y: 167, endPoint x: 558, endPoint y: 166, distance: 98.3
click at [558, 166] on div at bounding box center [475, 163] width 210 height 90
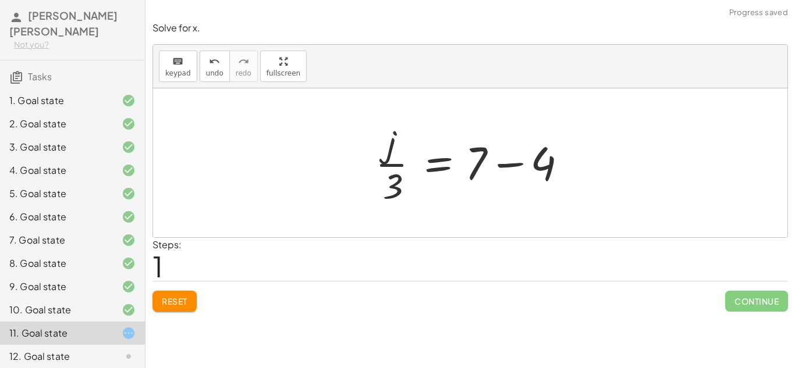
click at [527, 163] on div at bounding box center [475, 163] width 210 height 90
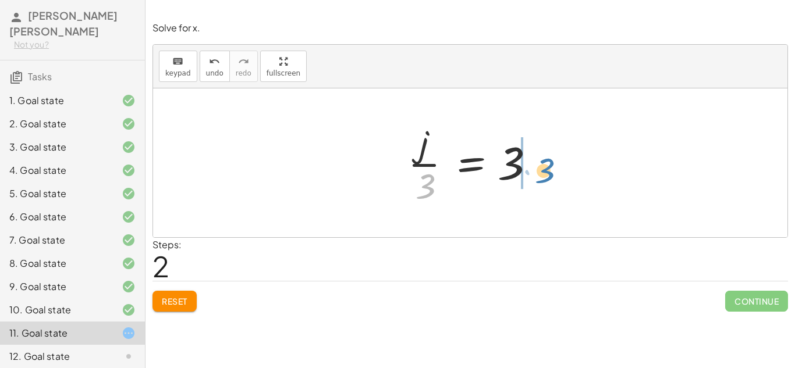
drag, startPoint x: 424, startPoint y: 178, endPoint x: 544, endPoint y: 160, distance: 121.2
click at [544, 160] on div at bounding box center [474, 163] width 145 height 90
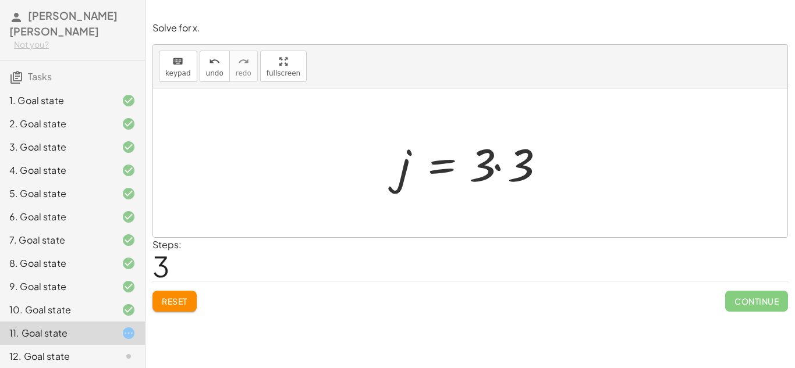
click at [498, 172] on div at bounding box center [475, 163] width 164 height 60
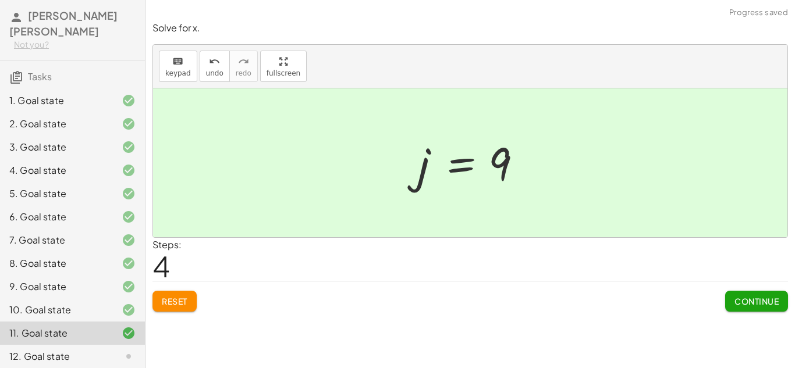
click at [752, 297] on span "Continue" at bounding box center [756, 301] width 44 height 10
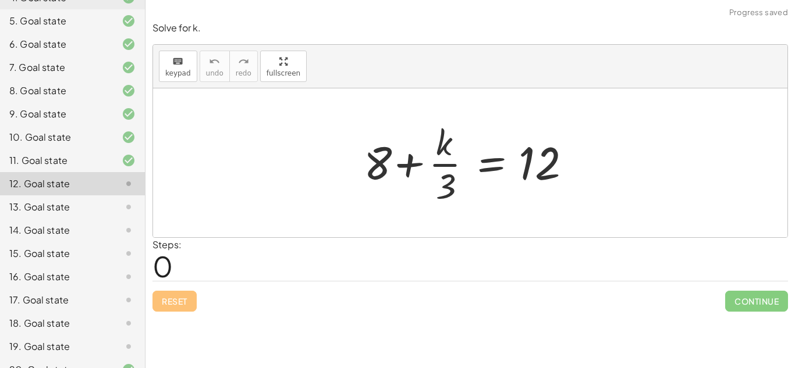
scroll to position [222, 0]
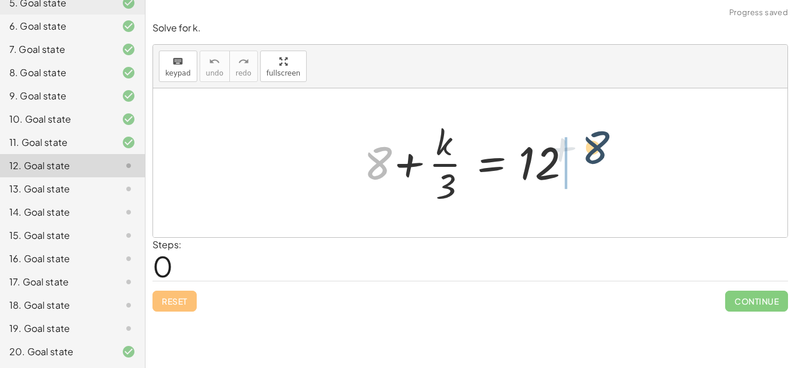
drag, startPoint x: 385, startPoint y: 166, endPoint x: 601, endPoint y: 161, distance: 216.6
click at [601, 161] on div "+ 8 + 8 + · k · 3 = 12" at bounding box center [470, 162] width 634 height 149
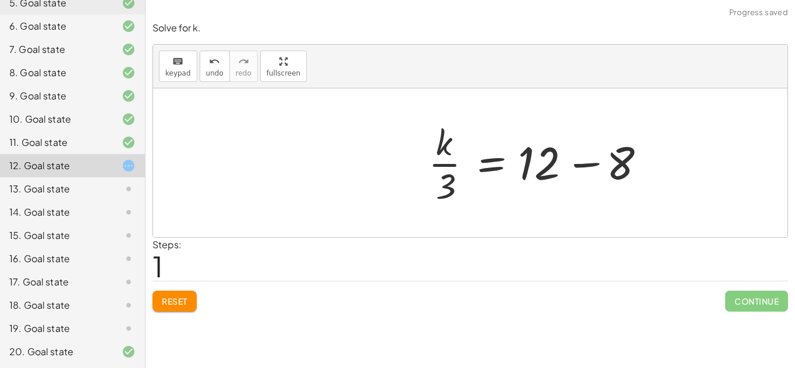
click at [579, 161] on div at bounding box center [538, 163] width 233 height 90
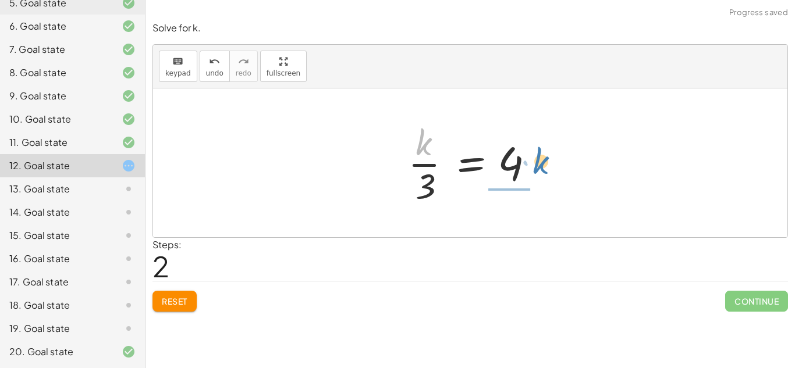
drag, startPoint x: 419, startPoint y: 145, endPoint x: 539, endPoint y: 165, distance: 122.0
click at [539, 165] on div at bounding box center [474, 163] width 145 height 90
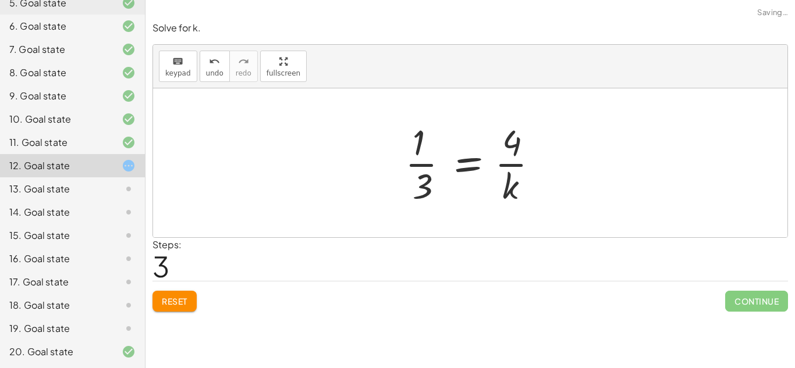
click at [510, 159] on div at bounding box center [476, 163] width 154 height 90
drag, startPoint x: 504, startPoint y: 186, endPoint x: 407, endPoint y: 144, distance: 105.5
click at [407, 144] on div at bounding box center [474, 163] width 154 height 90
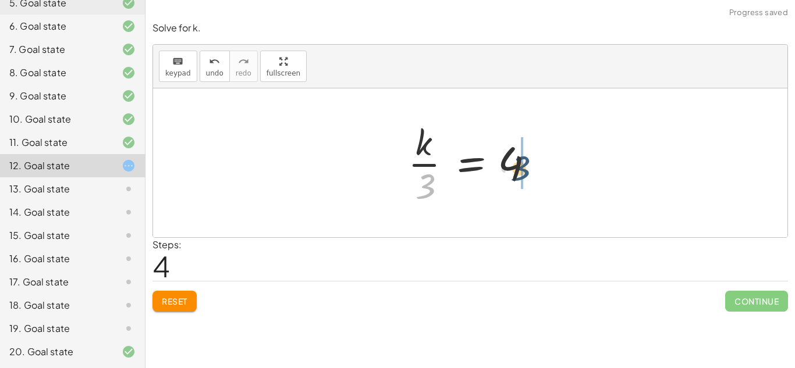
drag, startPoint x: 421, startPoint y: 189, endPoint x: 540, endPoint y: 165, distance: 121.0
click at [540, 165] on div at bounding box center [474, 163] width 145 height 90
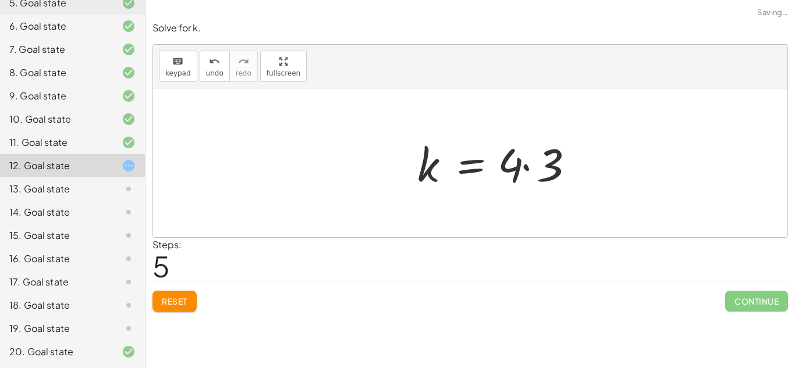
click at [527, 165] on div at bounding box center [498, 163] width 175 height 60
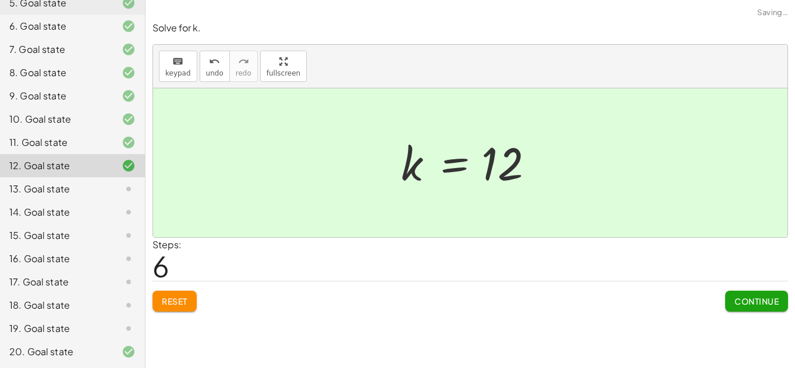
click at [750, 301] on span "Continue" at bounding box center [756, 301] width 44 height 10
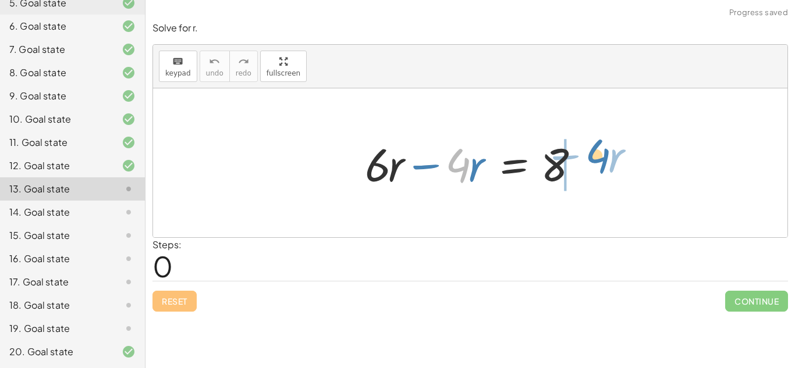
drag, startPoint x: 454, startPoint y: 163, endPoint x: 596, endPoint y: 154, distance: 142.3
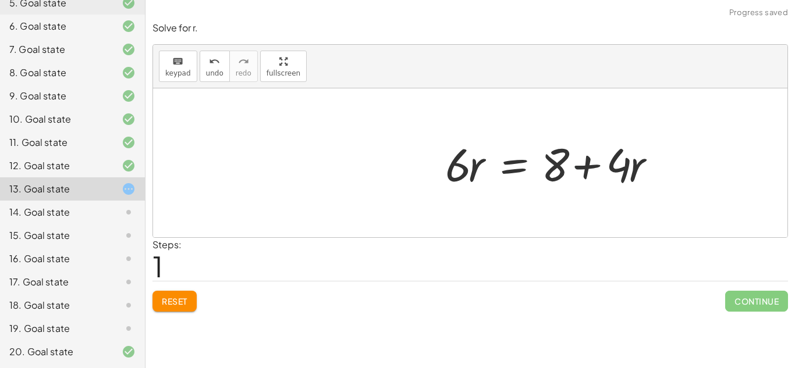
click at [585, 162] on div at bounding box center [554, 163] width 231 height 60
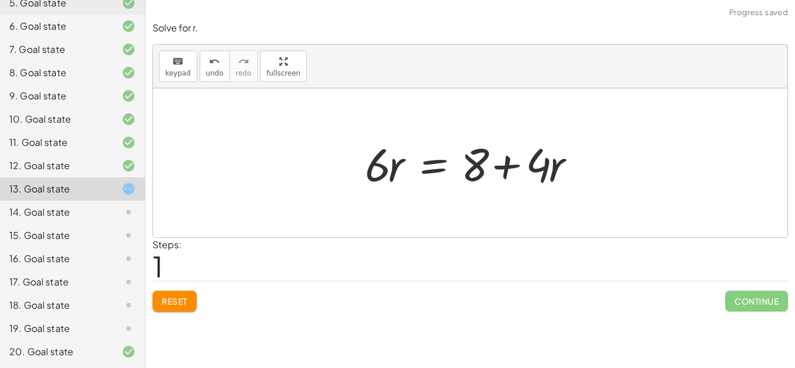
click at [486, 158] on div at bounding box center [474, 163] width 231 height 60
click at [492, 168] on div at bounding box center [474, 163] width 231 height 60
drag, startPoint x: 371, startPoint y: 157, endPoint x: 495, endPoint y: 158, distance: 123.4
click at [495, 158] on div at bounding box center [474, 163] width 231 height 60
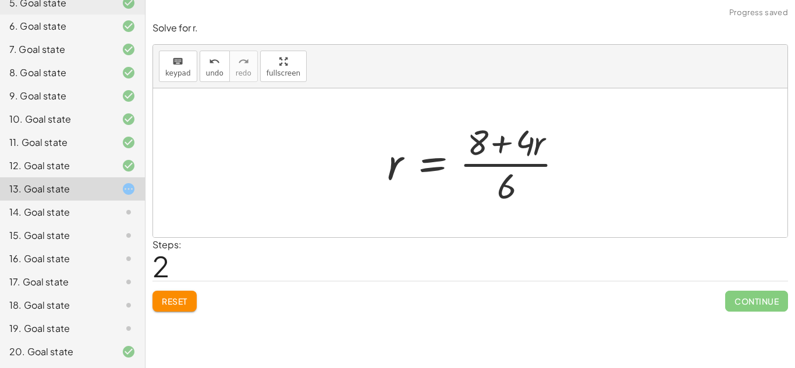
click at [495, 159] on div at bounding box center [479, 163] width 197 height 90
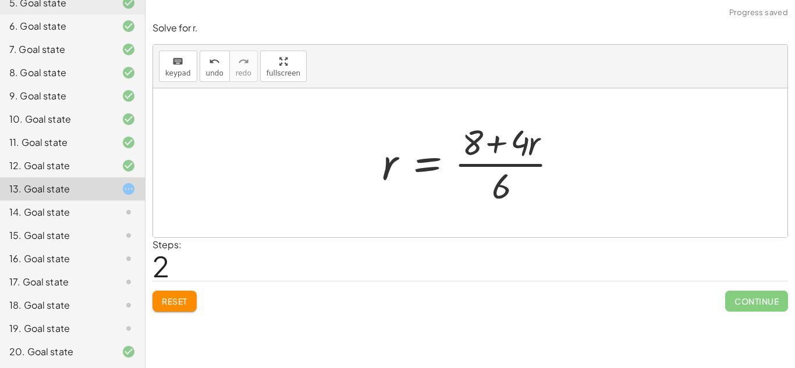
click at [162, 301] on span "Reset" at bounding box center [175, 301] width 26 height 10
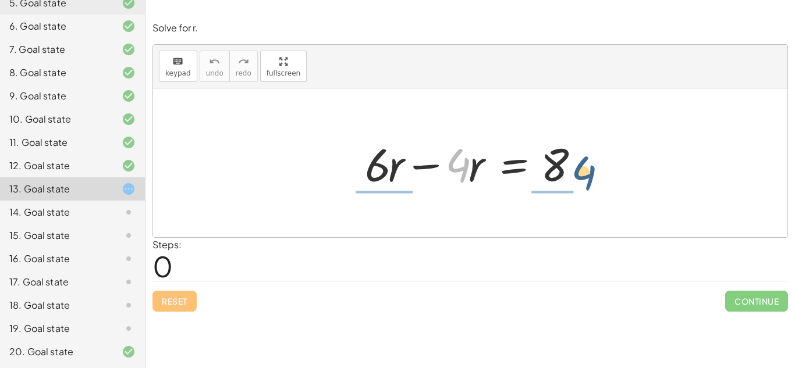
drag, startPoint x: 461, startPoint y: 168, endPoint x: 594, endPoint y: 168, distance: 132.1
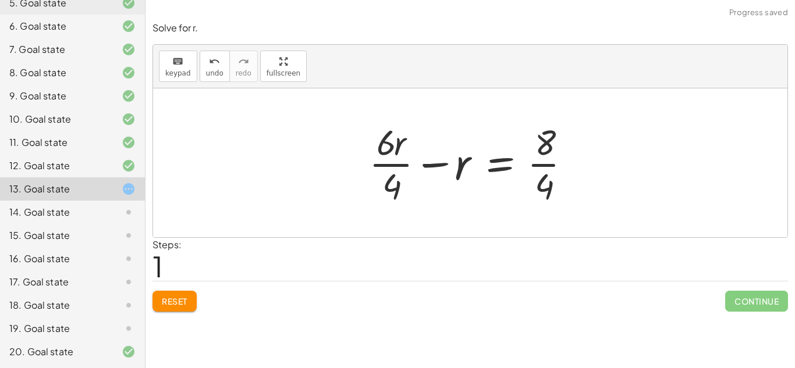
click at [556, 158] on div at bounding box center [474, 163] width 223 height 90
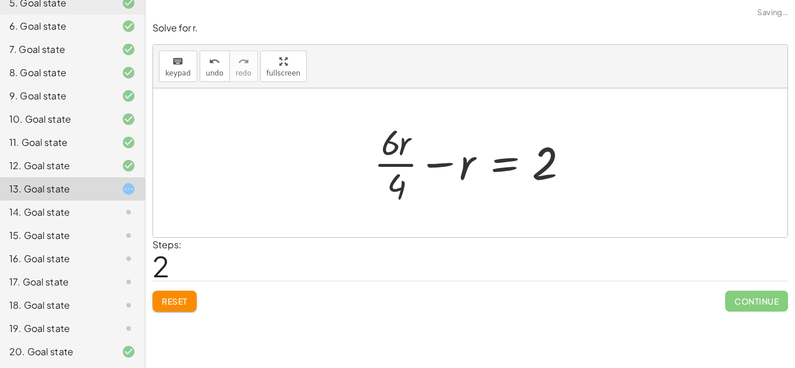
click at [399, 155] on div at bounding box center [475, 163] width 214 height 90
drag, startPoint x: 463, startPoint y: 165, endPoint x: 562, endPoint y: 164, distance: 98.9
click at [562, 164] on div at bounding box center [475, 163] width 214 height 90
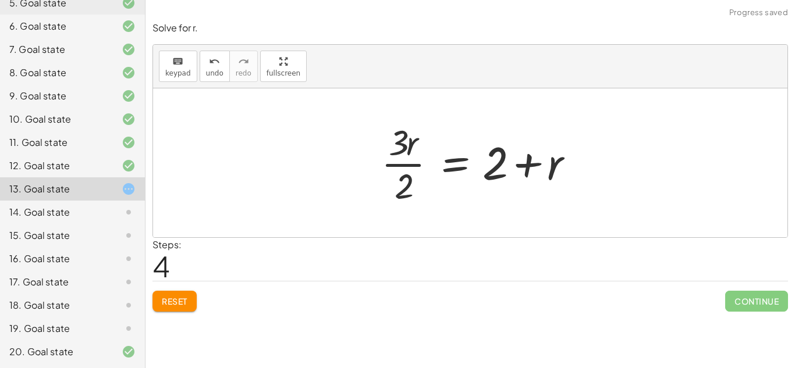
click at [577, 159] on div at bounding box center [482, 163] width 214 height 90
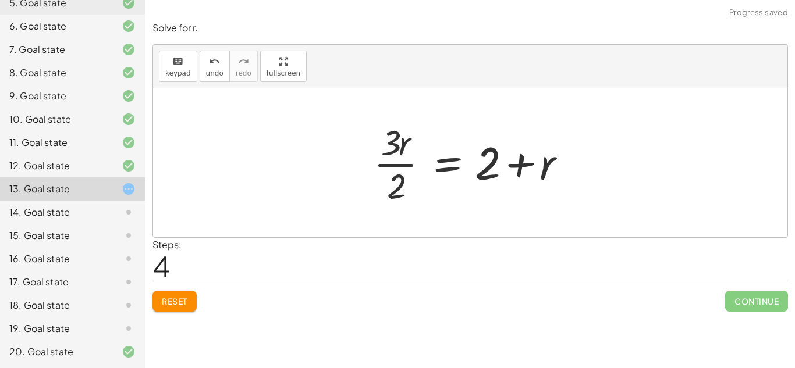
click at [512, 150] on div at bounding box center [475, 163] width 214 height 90
drag, startPoint x: 404, startPoint y: 134, endPoint x: 494, endPoint y: 154, distance: 92.3
click at [494, 154] on div at bounding box center [475, 163] width 214 height 90
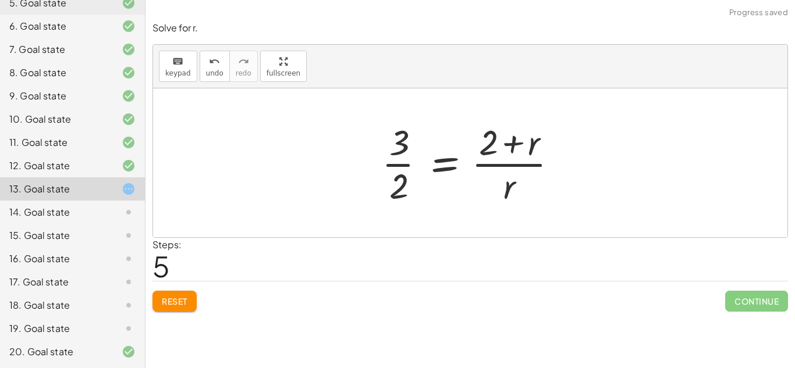
click at [513, 172] on div at bounding box center [474, 163] width 197 height 90
click at [171, 303] on span "Reset" at bounding box center [175, 301] width 26 height 10
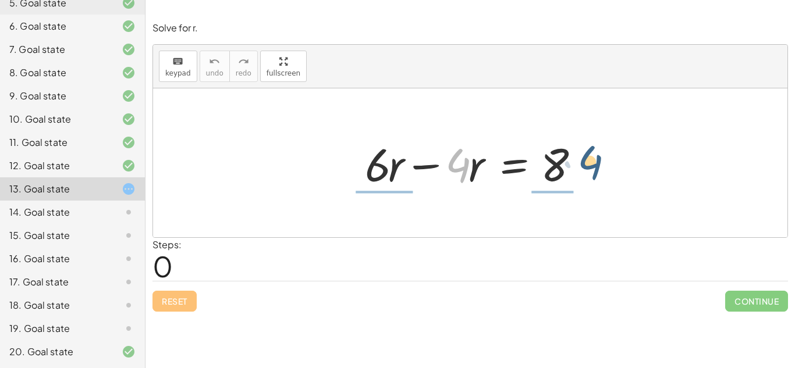
drag, startPoint x: 457, startPoint y: 164, endPoint x: 593, endPoint y: 161, distance: 135.6
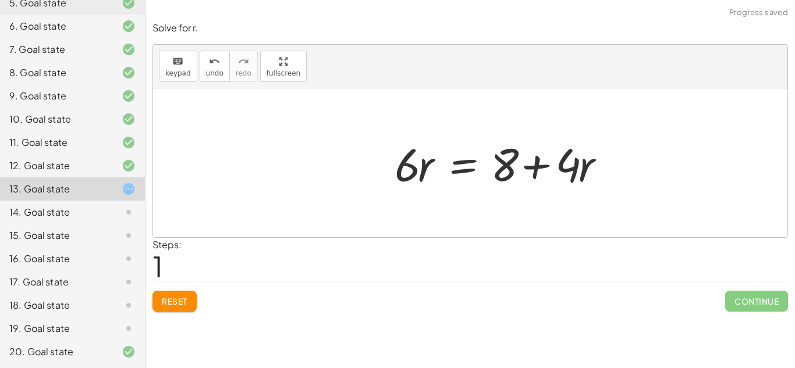
click at [583, 163] on div at bounding box center [504, 163] width 231 height 60
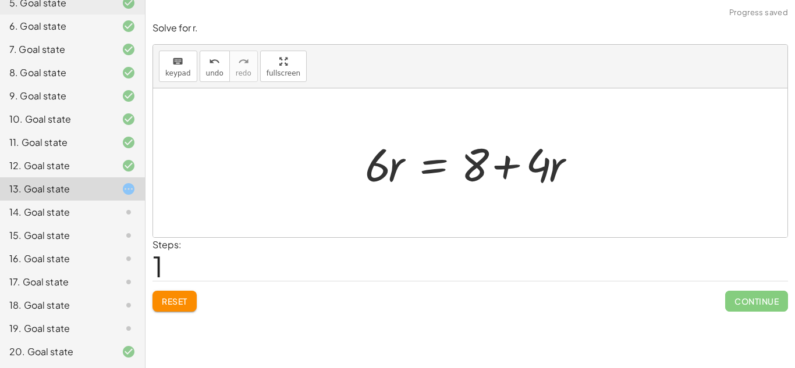
click at [500, 158] on div at bounding box center [474, 163] width 231 height 60
click at [489, 165] on div at bounding box center [474, 163] width 231 height 60
drag, startPoint x: 553, startPoint y: 169, endPoint x: 407, endPoint y: 164, distance: 146.1
click at [407, 164] on div at bounding box center [474, 163] width 231 height 60
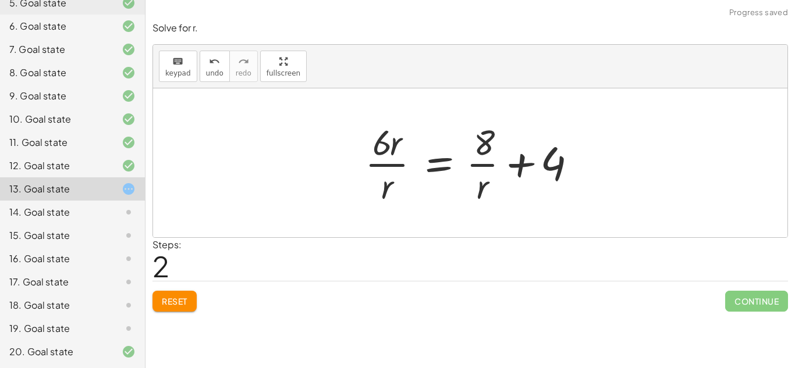
click at [480, 161] on div at bounding box center [474, 163] width 230 height 90
drag, startPoint x: 476, startPoint y: 190, endPoint x: 370, endPoint y: 157, distance: 111.4
click at [370, 157] on div at bounding box center [474, 163] width 230 height 90
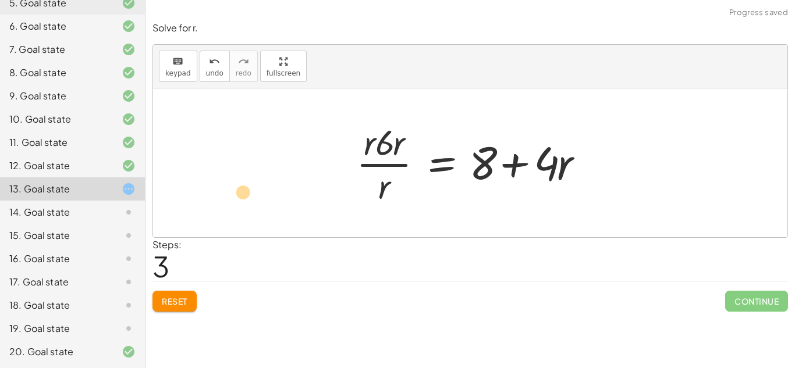
drag, startPoint x: 560, startPoint y: 164, endPoint x: 239, endPoint y: 152, distance: 321.4
click at [239, 152] on div "+ · 6 · r − · 4 · r = 8 · 6 · r = + 8 + · 4 · r · 6 · r · r = + · 8 · r + 4 · r…" at bounding box center [470, 162] width 634 height 149
click at [159, 300] on button "Reset" at bounding box center [174, 301] width 44 height 21
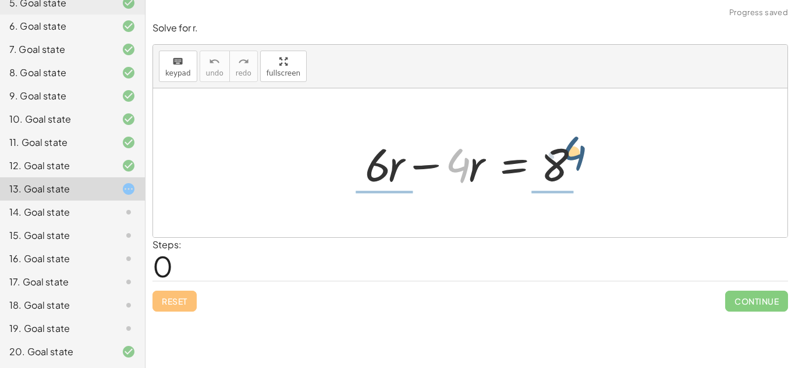
drag, startPoint x: 454, startPoint y: 165, endPoint x: 582, endPoint y: 161, distance: 128.1
click at [582, 161] on div at bounding box center [474, 163] width 231 height 60
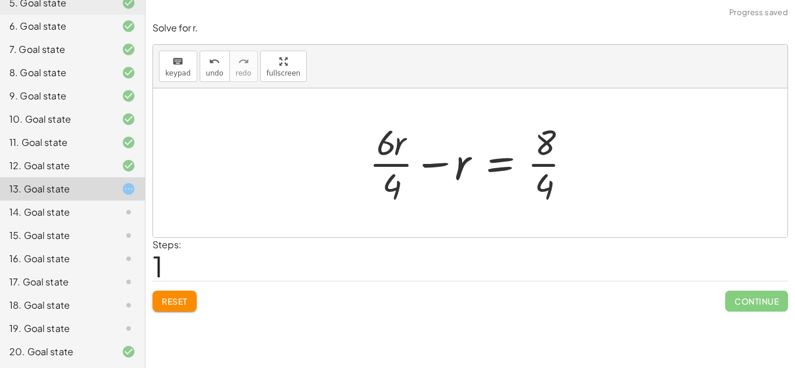
click at [542, 154] on div at bounding box center [474, 163] width 223 height 90
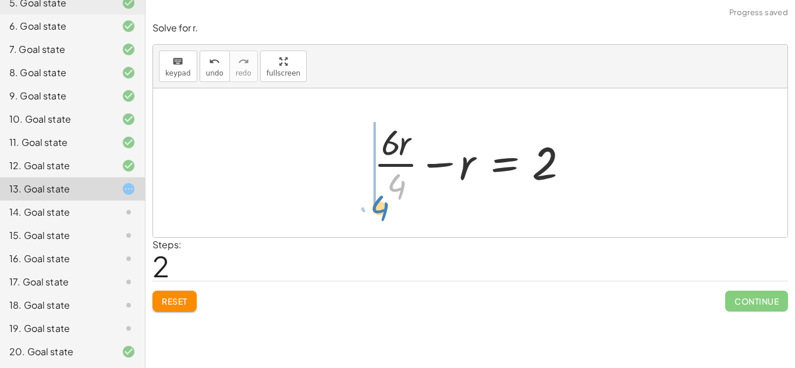
drag, startPoint x: 396, startPoint y: 187, endPoint x: 388, endPoint y: 196, distance: 11.9
click at [388, 196] on div at bounding box center [475, 163] width 214 height 90
drag, startPoint x: 402, startPoint y: 144, endPoint x: 569, endPoint y: 164, distance: 168.8
click at [569, 164] on div at bounding box center [475, 163] width 214 height 90
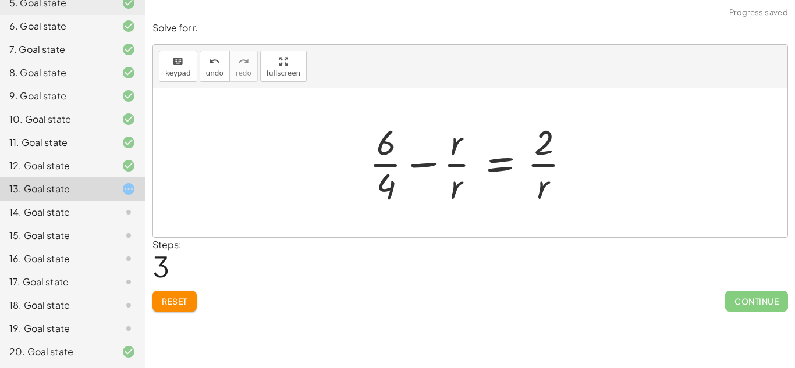
click at [379, 163] on div at bounding box center [474, 163] width 222 height 90
click at [455, 160] on div at bounding box center [474, 163] width 222 height 90
click at [388, 157] on div at bounding box center [474, 163] width 219 height 90
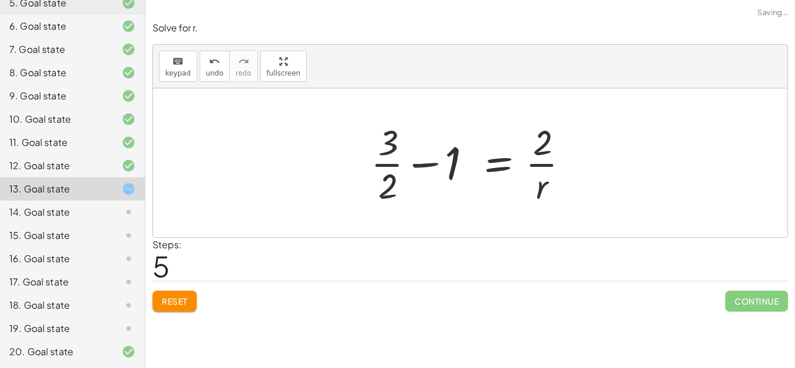
click at [388, 157] on div at bounding box center [474, 163] width 219 height 90
click at [388, 157] on div at bounding box center [461, 163] width 245 height 90
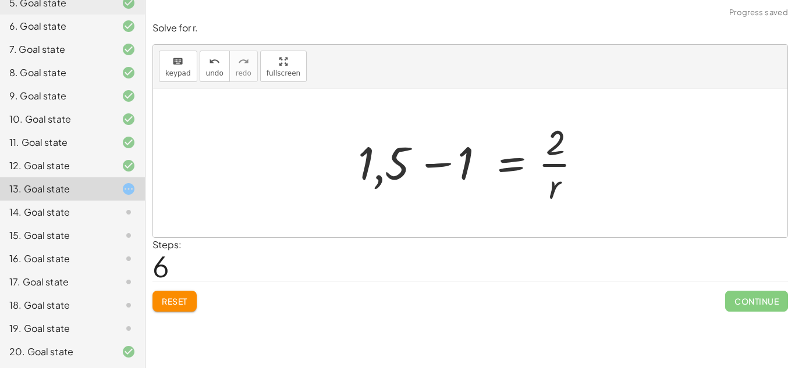
click at [378, 169] on div at bounding box center [474, 163] width 245 height 90
drag, startPoint x: 553, startPoint y: 193, endPoint x: 484, endPoint y: 169, distance: 72.9
click at [484, 169] on div at bounding box center [474, 163] width 245 height 90
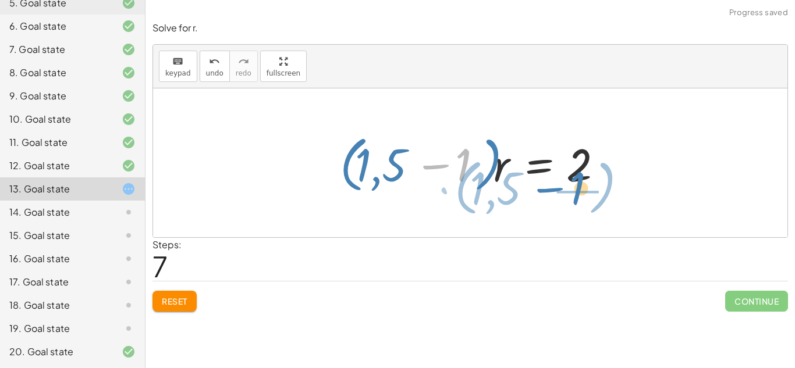
drag, startPoint x: 459, startPoint y: 161, endPoint x: 573, endPoint y: 184, distance: 116.3
click at [573, 184] on div at bounding box center [475, 163] width 282 height 67
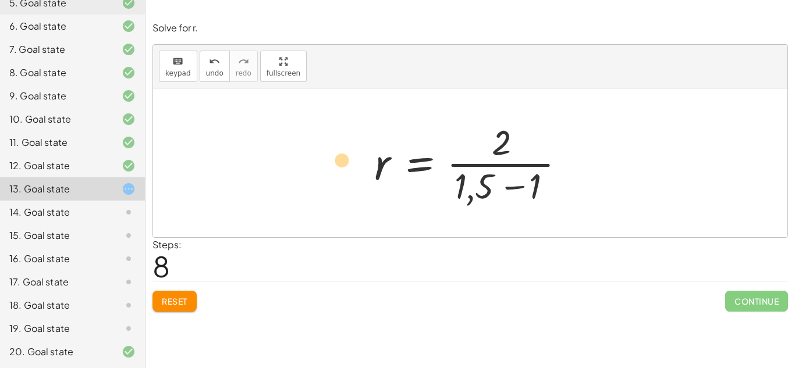
drag, startPoint x: 482, startPoint y: 190, endPoint x: 348, endPoint y: 164, distance: 136.8
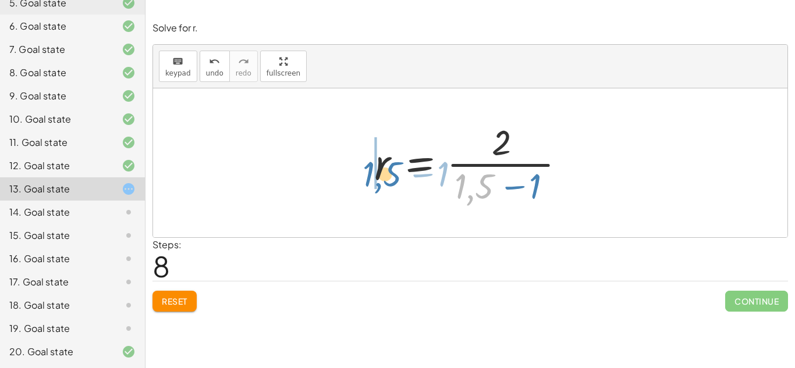
drag, startPoint x: 460, startPoint y: 191, endPoint x: 350, endPoint y: 173, distance: 111.5
click at [350, 173] on div "+ · 6 · r − · 4 · r = 8 + · 6 · r · 4 − r = · 8 · 4 + · 6 · r · 4 − r = 2 + · 6…" at bounding box center [470, 162] width 634 height 149
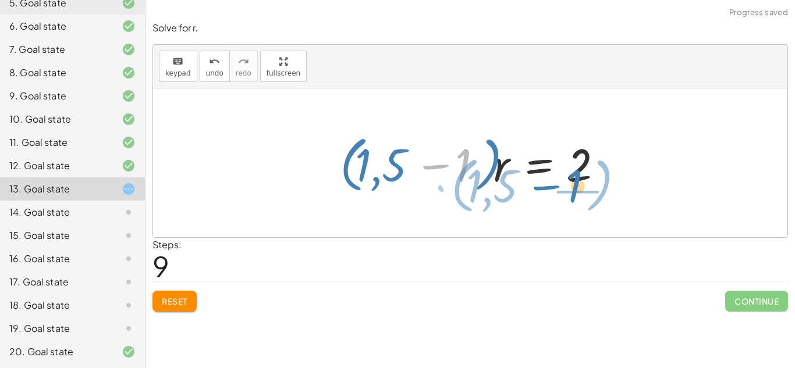
drag, startPoint x: 470, startPoint y: 159, endPoint x: 584, endPoint y: 180, distance: 115.4
click at [584, 180] on div at bounding box center [475, 163] width 282 height 67
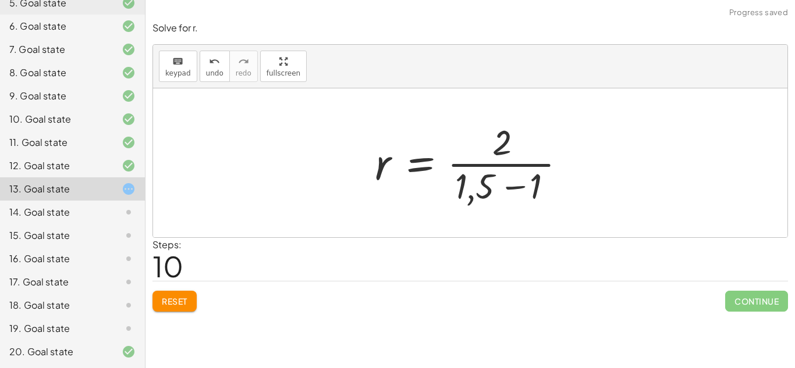
click at [679, 150] on div at bounding box center [470, 162] width 634 height 149
click at [507, 202] on div at bounding box center [474, 163] width 212 height 90
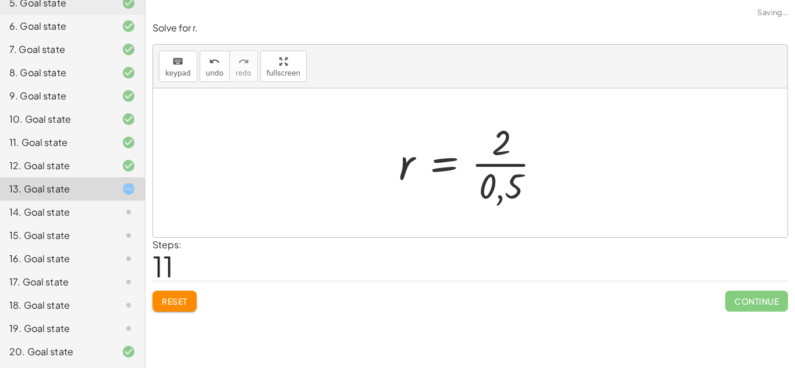
click at [482, 186] on div at bounding box center [475, 163] width 164 height 90
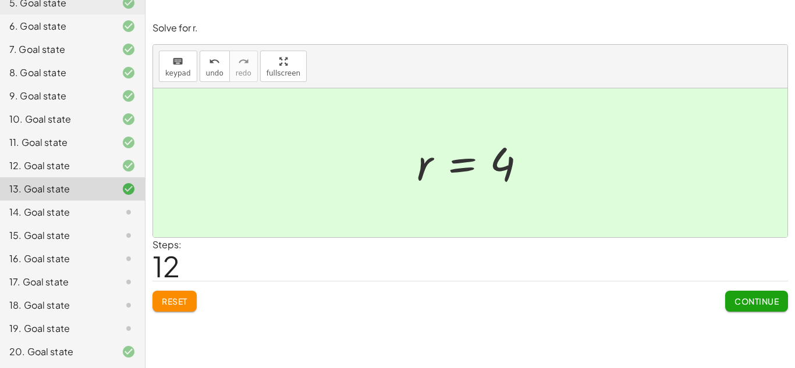
click at [756, 306] on span "Continue" at bounding box center [756, 301] width 44 height 10
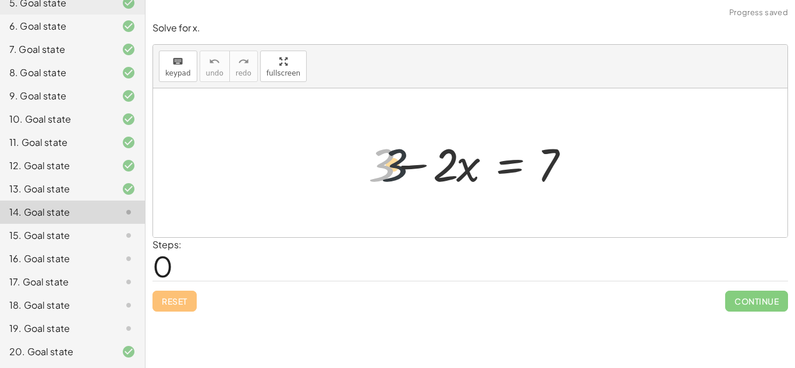
drag, startPoint x: 380, startPoint y: 155, endPoint x: 495, endPoint y: 143, distance: 115.3
click at [495, 143] on div at bounding box center [475, 163] width 224 height 60
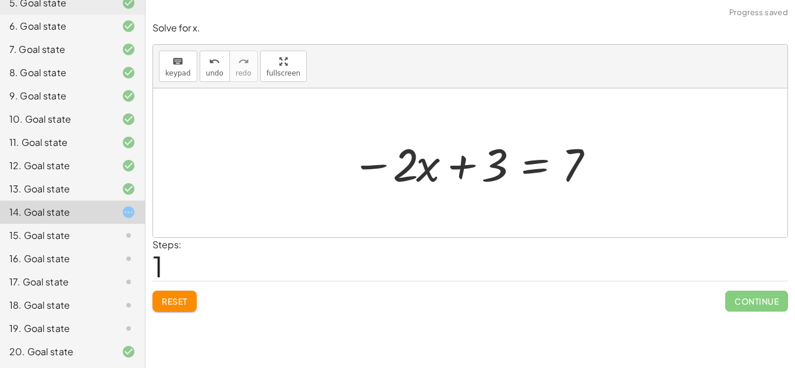
click at [456, 161] on div at bounding box center [475, 163] width 258 height 60
click at [546, 164] on div at bounding box center [475, 163] width 258 height 60
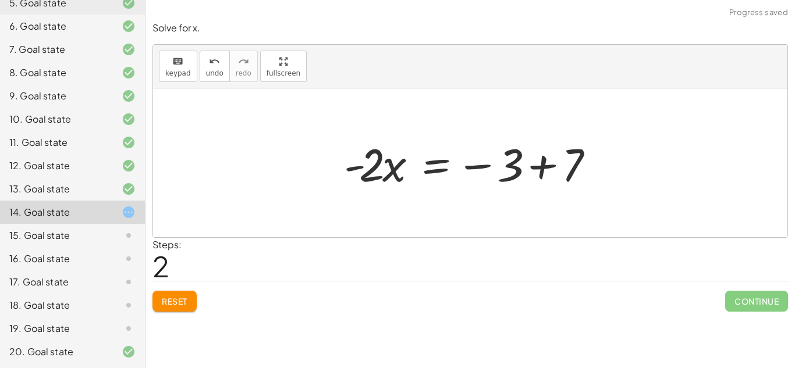
click at [533, 168] on div at bounding box center [474, 163] width 273 height 60
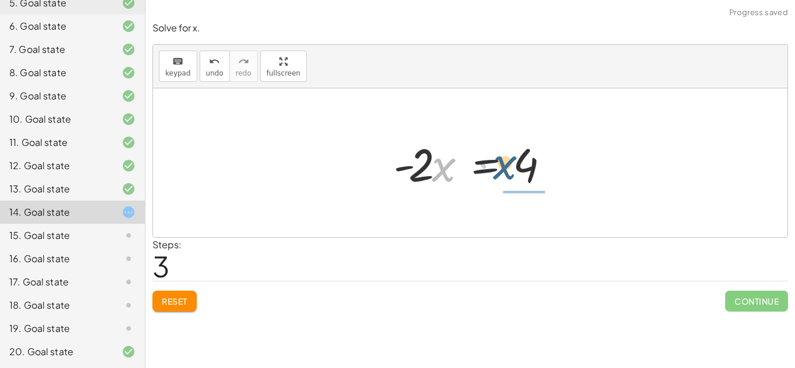
drag, startPoint x: 439, startPoint y: 167, endPoint x: 505, endPoint y: 165, distance: 65.8
click at [505, 165] on div at bounding box center [475, 163] width 175 height 60
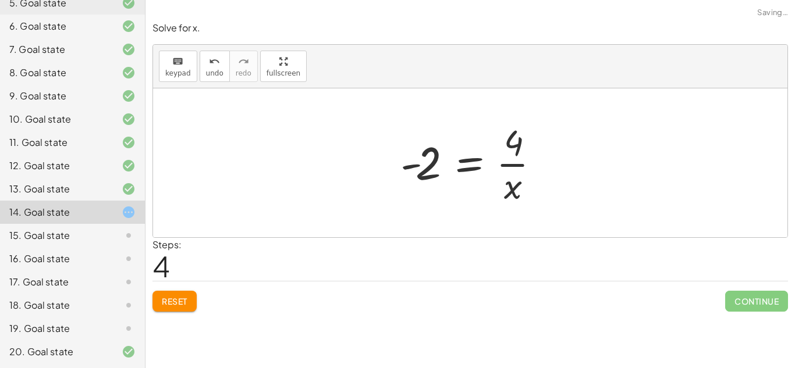
click at [516, 165] on div at bounding box center [475, 163] width 161 height 90
drag, startPoint x: 425, startPoint y: 164, endPoint x: 555, endPoint y: 166, distance: 129.2
click at [555, 166] on div at bounding box center [475, 163] width 161 height 90
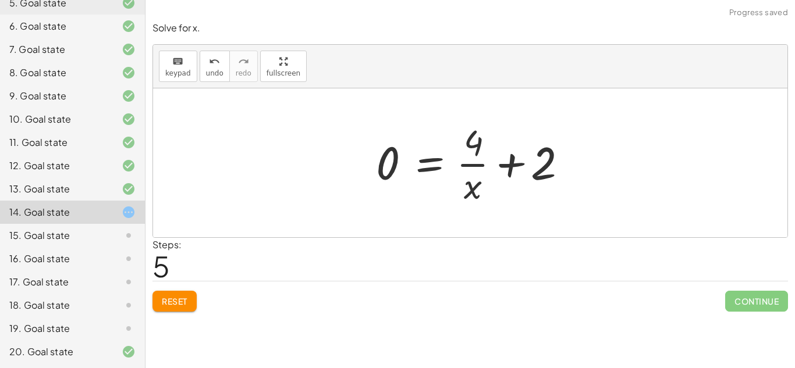
click at [550, 166] on div at bounding box center [475, 163] width 210 height 90
click at [478, 154] on div at bounding box center [475, 163] width 210 height 90
click at [177, 291] on button "Reset" at bounding box center [174, 301] width 44 height 21
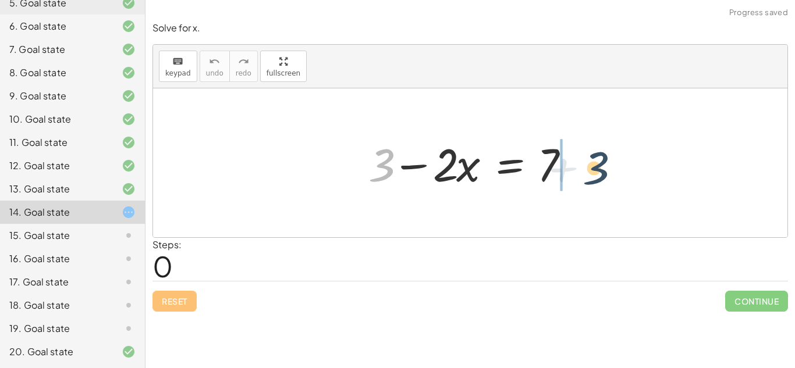
drag, startPoint x: 378, startPoint y: 159, endPoint x: 601, endPoint y: 161, distance: 223.5
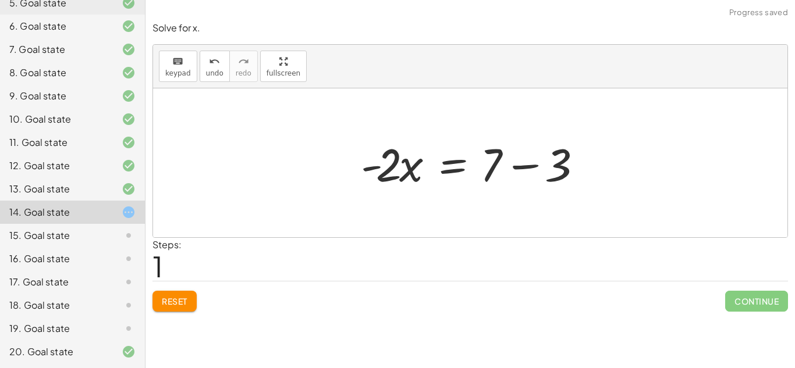
click at [535, 161] on div at bounding box center [474, 163] width 239 height 60
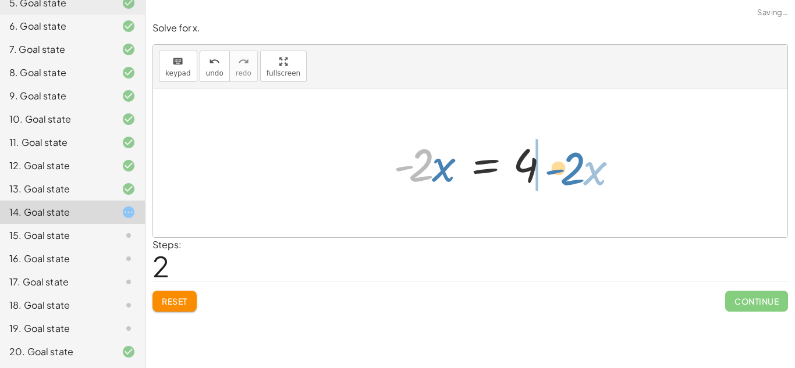
drag, startPoint x: 410, startPoint y: 165, endPoint x: 563, endPoint y: 168, distance: 153.1
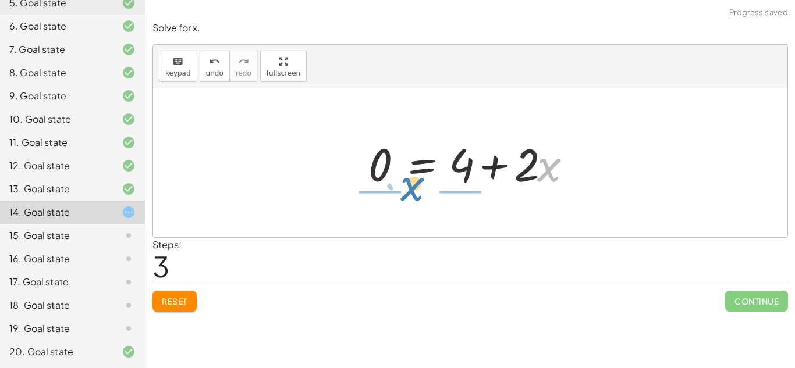
drag, startPoint x: 546, startPoint y: 168, endPoint x: 380, endPoint y: 181, distance: 166.9
click at [380, 181] on div at bounding box center [475, 163] width 224 height 60
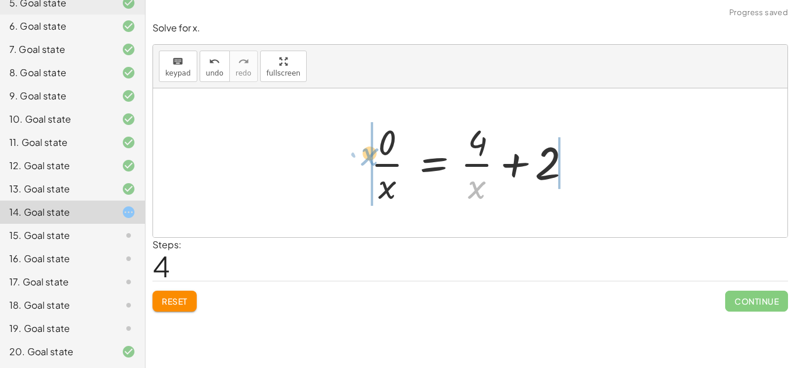
drag, startPoint x: 471, startPoint y: 188, endPoint x: 359, endPoint y: 155, distance: 116.5
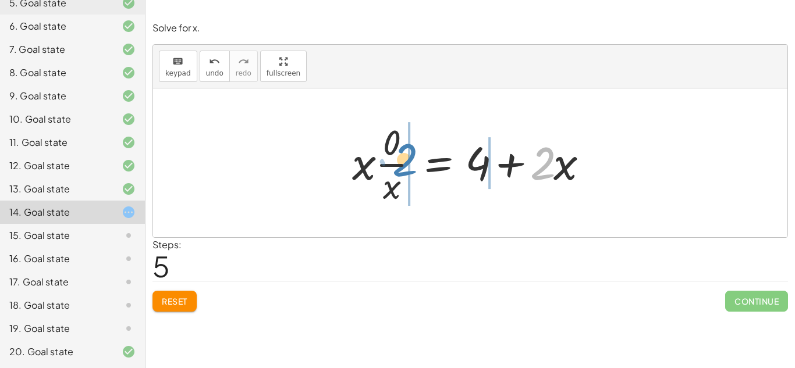
drag, startPoint x: 548, startPoint y: 165, endPoint x: 427, endPoint y: 159, distance: 121.8
click at [427, 159] on div at bounding box center [474, 163] width 257 height 90
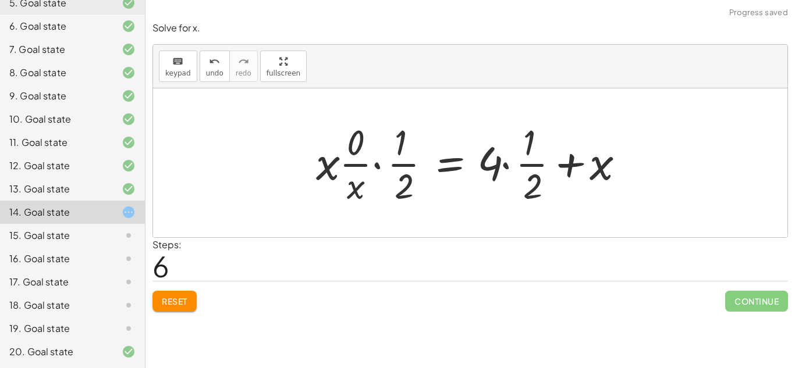
click at [536, 168] on div at bounding box center [474, 163] width 329 height 90
click at [181, 307] on button "Reset" at bounding box center [174, 301] width 44 height 21
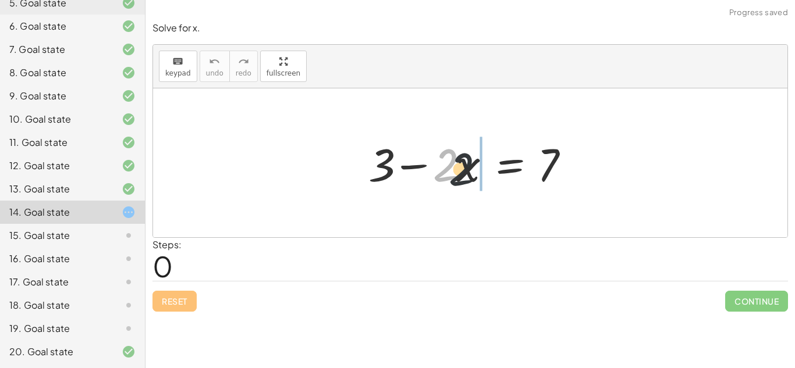
drag, startPoint x: 438, startPoint y: 151, endPoint x: 461, endPoint y: 158, distance: 24.3
click at [461, 158] on div at bounding box center [475, 163] width 224 height 60
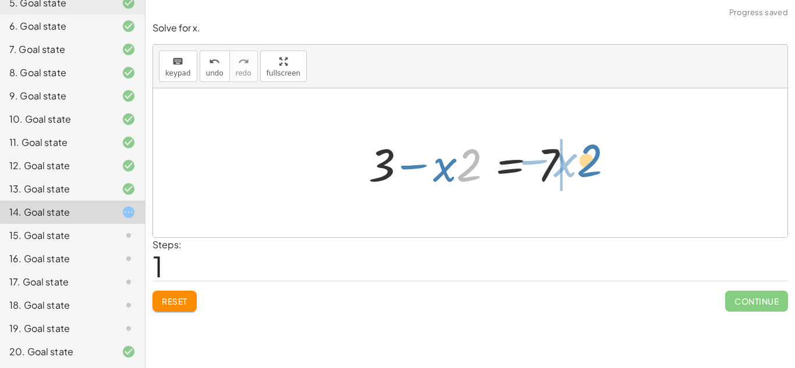
drag, startPoint x: 467, startPoint y: 158, endPoint x: 589, endPoint y: 154, distance: 122.9
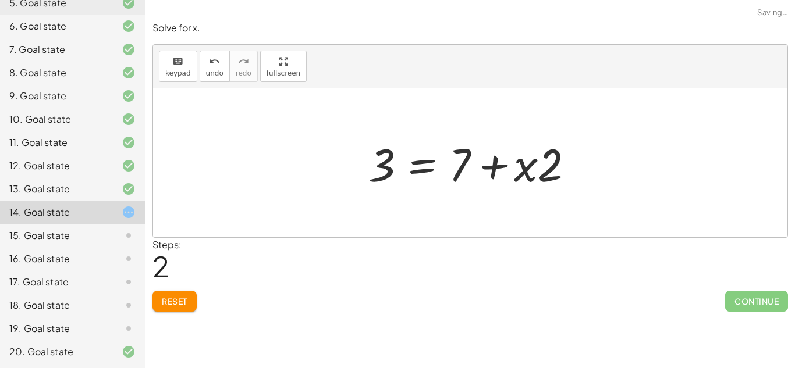
click at [520, 166] on div at bounding box center [475, 163] width 224 height 60
drag, startPoint x: 458, startPoint y: 161, endPoint x: 535, endPoint y: 170, distance: 77.9
click at [535, 170] on div at bounding box center [475, 163] width 224 height 60
click at [519, 165] on div at bounding box center [475, 163] width 224 height 60
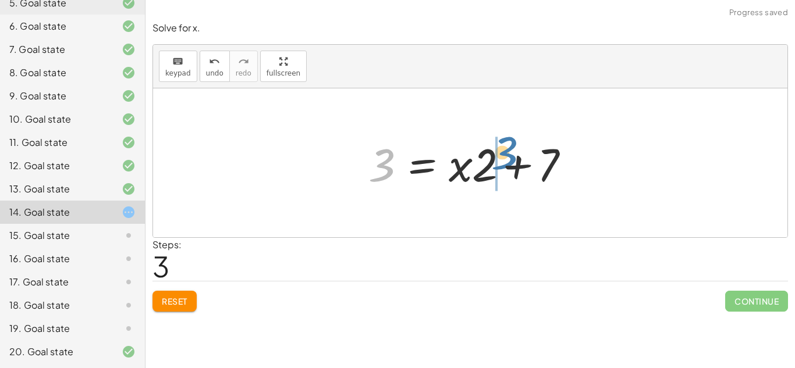
drag, startPoint x: 384, startPoint y: 159, endPoint x: 507, endPoint y: 147, distance: 124.0
click at [507, 147] on div at bounding box center [475, 163] width 224 height 60
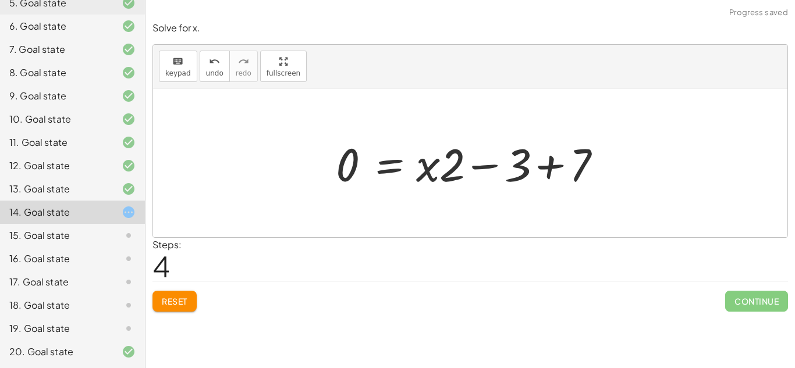
click at [545, 158] on div at bounding box center [474, 163] width 289 height 60
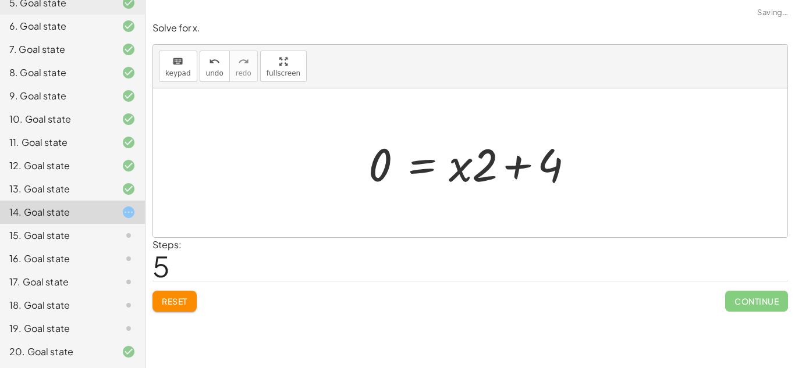
click at [508, 162] on div at bounding box center [475, 163] width 224 height 60
drag, startPoint x: 460, startPoint y: 164, endPoint x: 361, endPoint y: 162, distance: 98.9
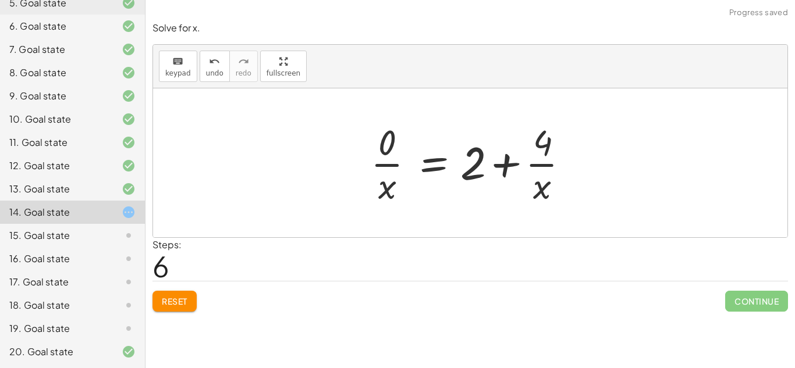
click at [534, 163] on div at bounding box center [474, 163] width 219 height 90
drag, startPoint x: 543, startPoint y: 147, endPoint x: 471, endPoint y: 186, distance: 81.5
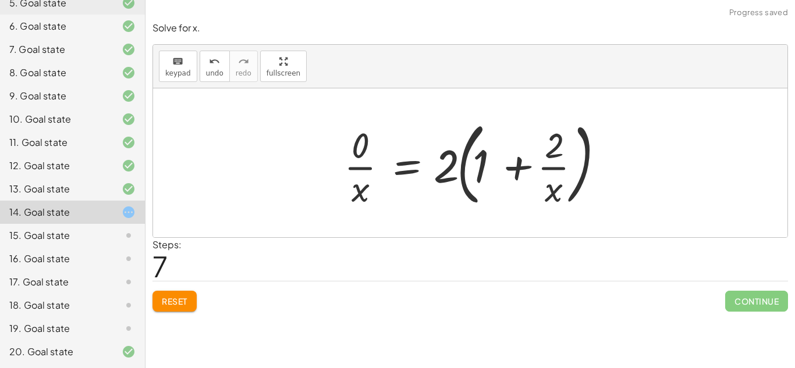
click at [555, 156] on div at bounding box center [474, 163] width 273 height 97
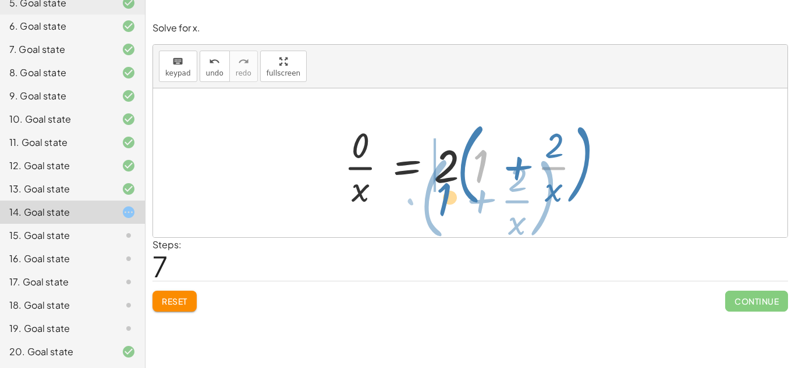
drag, startPoint x: 481, startPoint y: 166, endPoint x: 438, endPoint y: 204, distance: 56.5
click at [438, 204] on div at bounding box center [474, 163] width 273 height 97
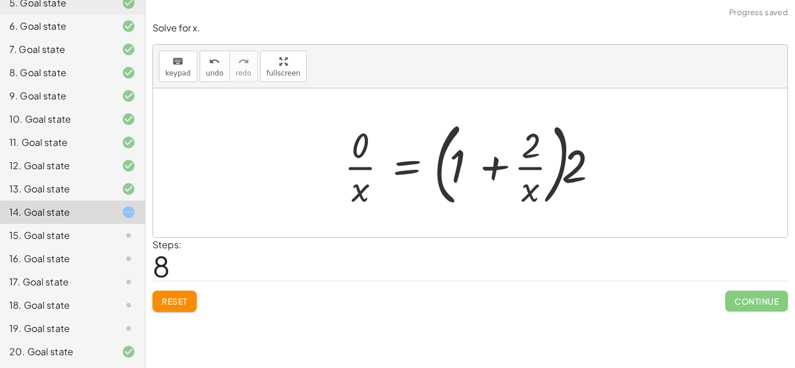
click at [205, 280] on div "Steps: 8" at bounding box center [469, 259] width 635 height 43
click at [177, 296] on span "Reset" at bounding box center [175, 301] width 26 height 10
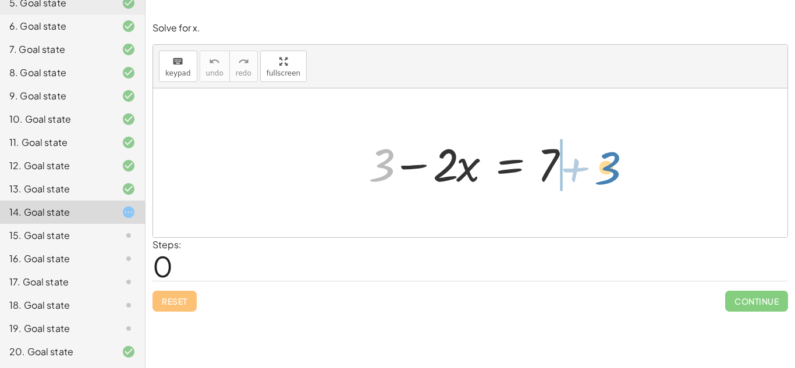
drag, startPoint x: 374, startPoint y: 175, endPoint x: 576, endPoint y: 178, distance: 202.5
click at [576, 178] on div at bounding box center [475, 163] width 224 height 60
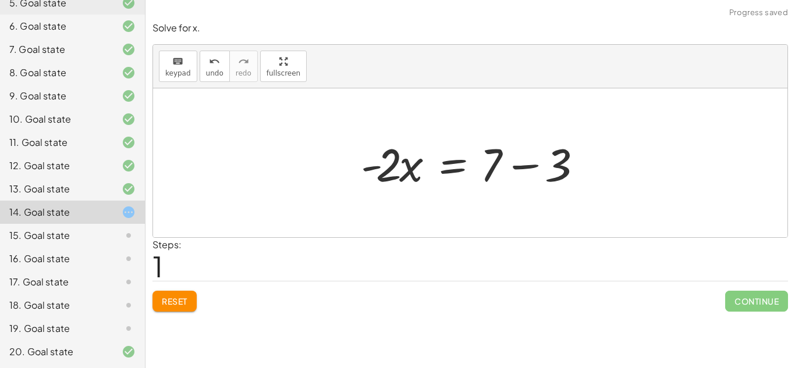
click at [536, 160] on div at bounding box center [474, 163] width 239 height 60
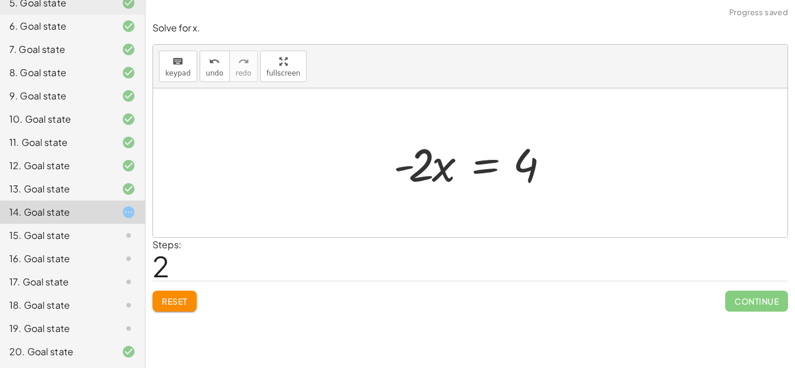
drag, startPoint x: 404, startPoint y: 168, endPoint x: 473, endPoint y: 100, distance: 96.7
click at [473, 100] on div "+ 3 − · 2 · x = 7 · - 2 · x = + 7 − 3 · 2 · x = - 4" at bounding box center [470, 162] width 634 height 149
drag, startPoint x: 404, startPoint y: 165, endPoint x: 585, endPoint y: 169, distance: 181.0
click at [585, 169] on div "+ 3 − · 2 · x = 7 · - 2 · x = + 7 − 3 - · 2 · x · 2 · x = - 4" at bounding box center [470, 162] width 634 height 149
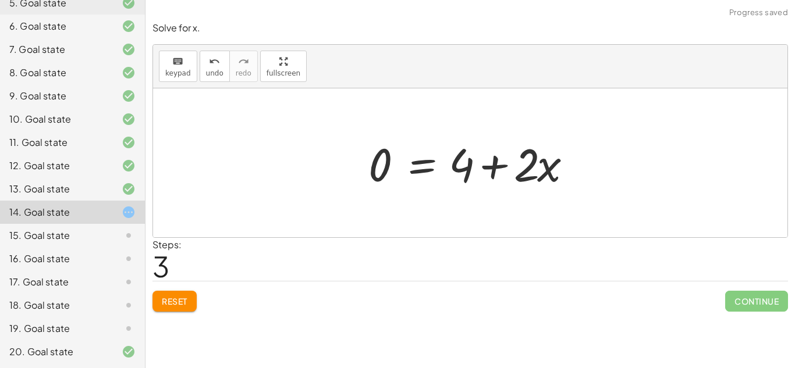
click at [473, 157] on div at bounding box center [475, 163] width 224 height 60
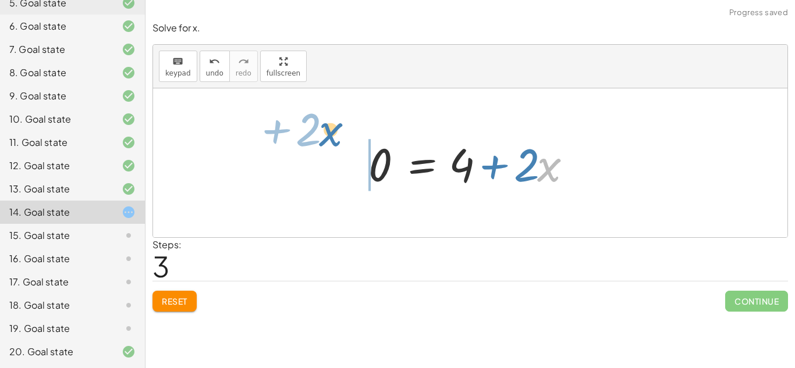
drag, startPoint x: 558, startPoint y: 170, endPoint x: 354, endPoint y: 152, distance: 205.0
click at [354, 152] on div "+ 3 − · 2 · x = 7 · - 2 · x = + 7 − 3 · - 2 · x = 4 · x + · 2 · 2 · x = 4 0 + +" at bounding box center [470, 163] width 239 height 66
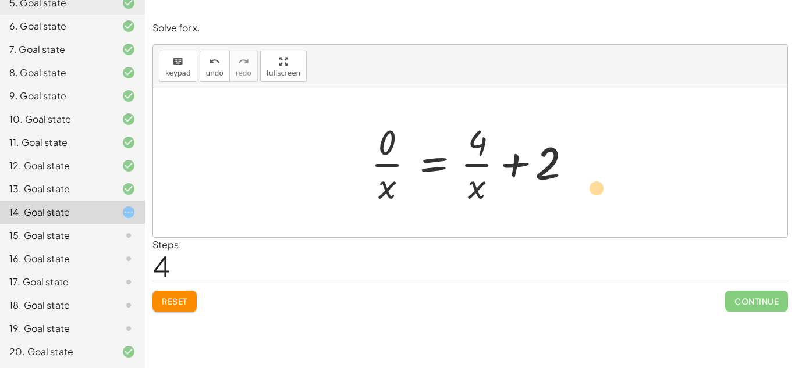
drag, startPoint x: 482, startPoint y: 133, endPoint x: 602, endPoint y: 179, distance: 128.9
click at [602, 179] on div "+ 3 − · 2 · x = 7 · - 2 · x = + 7 − 3 · - 2 · x = 4 0 = + 4 + · 2 · x · 4 2 = 4…" at bounding box center [470, 162] width 634 height 149
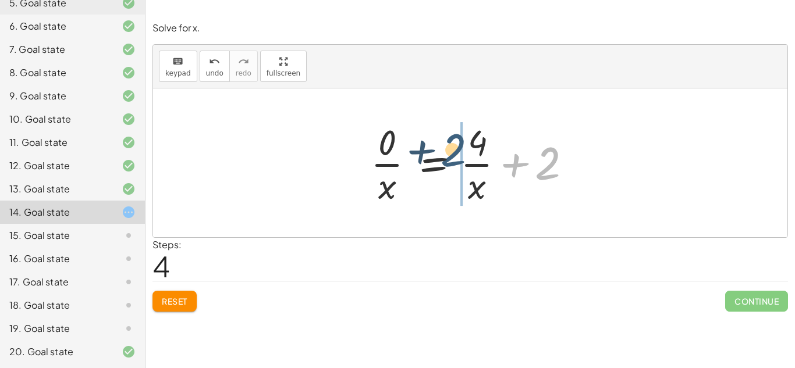
drag, startPoint x: 549, startPoint y: 158, endPoint x: 453, endPoint y: 147, distance: 96.7
click at [453, 147] on div at bounding box center [474, 163] width 219 height 90
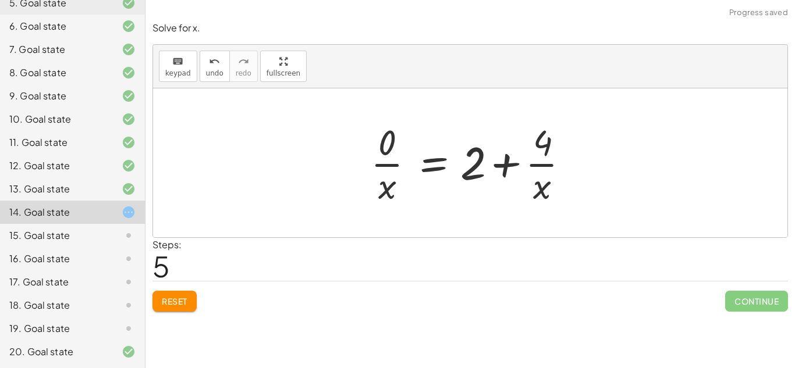
click at [502, 164] on div at bounding box center [474, 163] width 219 height 90
drag, startPoint x: 383, startPoint y: 148, endPoint x: 512, endPoint y: 171, distance: 130.6
click at [512, 171] on div at bounding box center [474, 163] width 219 height 90
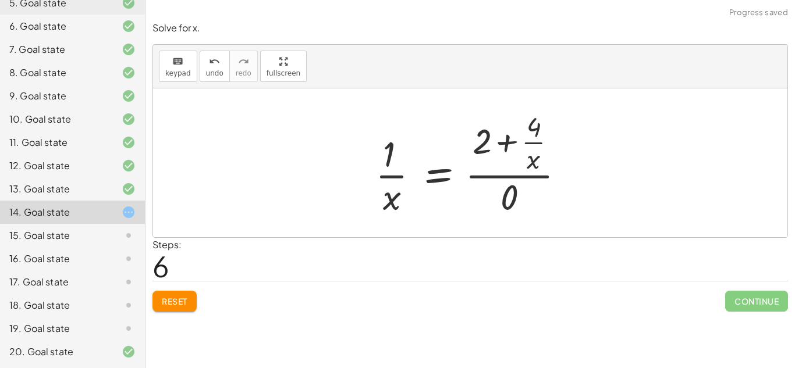
click at [507, 181] on div at bounding box center [475, 163] width 210 height 112
drag, startPoint x: 385, startPoint y: 222, endPoint x: 371, endPoint y: 217, distance: 15.5
click at [371, 217] on div "+ 3 − · 2 · x = 7 · - 2 · x = + 7 − 3 · - 2 · x = 4 0 = + 4 + · 2 · x · 0 · x =…" at bounding box center [470, 162] width 634 height 149
drag, startPoint x: 385, startPoint y: 201, endPoint x: 530, endPoint y: 126, distance: 164.0
click at [530, 126] on div at bounding box center [475, 163] width 210 height 112
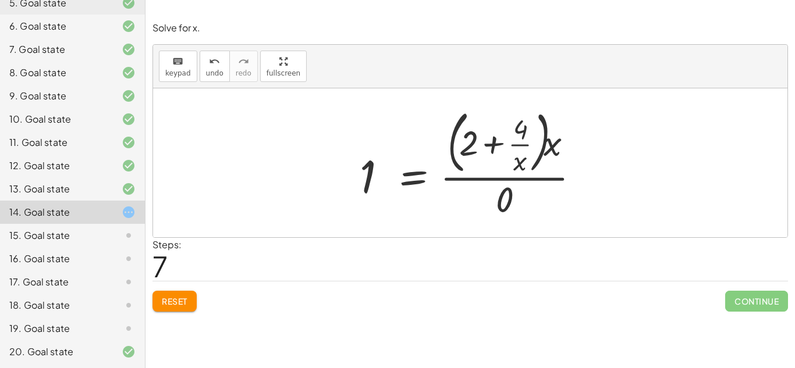
click at [497, 137] on div at bounding box center [474, 163] width 241 height 118
click at [169, 300] on span "Reset" at bounding box center [175, 301] width 26 height 10
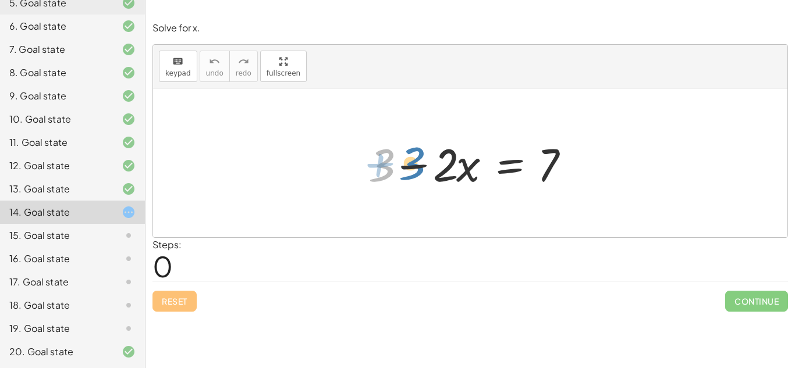
drag, startPoint x: 379, startPoint y: 172, endPoint x: 399, endPoint y: 170, distance: 20.4
click at [399, 170] on div at bounding box center [475, 163] width 224 height 60
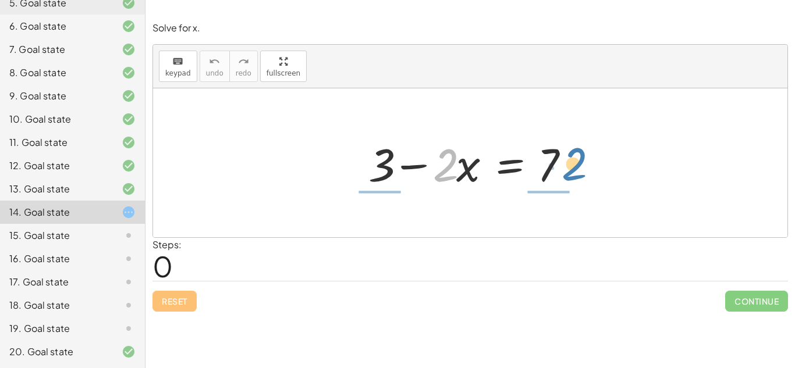
drag, startPoint x: 442, startPoint y: 168, endPoint x: 577, endPoint y: 168, distance: 134.4
click at [577, 168] on div at bounding box center [475, 163] width 224 height 60
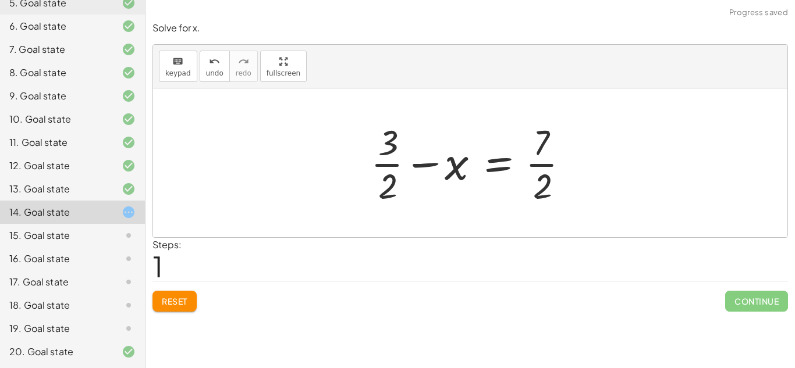
click at [543, 162] on div at bounding box center [474, 163] width 219 height 90
click at [385, 146] on div at bounding box center [474, 163] width 219 height 90
click at [385, 157] on div at bounding box center [474, 163] width 219 height 90
click at [385, 162] on div at bounding box center [474, 163] width 219 height 90
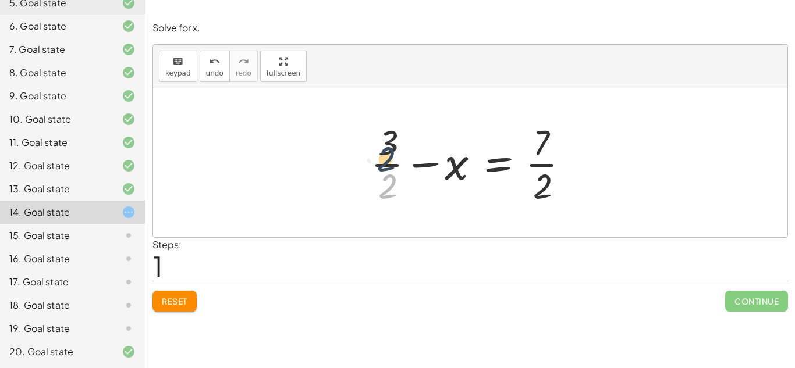
drag, startPoint x: 386, startPoint y: 185, endPoint x: 385, endPoint y: 144, distance: 41.3
click at [385, 144] on div at bounding box center [474, 163] width 219 height 90
drag, startPoint x: 541, startPoint y: 192, endPoint x: 322, endPoint y: 123, distance: 228.9
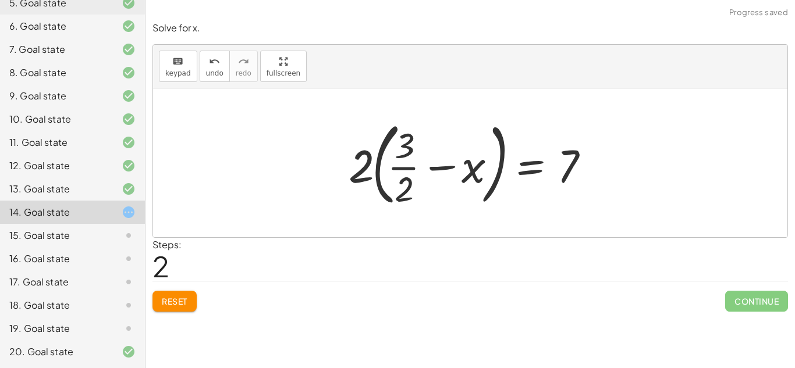
click at [404, 169] on div at bounding box center [475, 163] width 264 height 97
drag, startPoint x: 577, startPoint y: 168, endPoint x: 366, endPoint y: 173, distance: 211.3
click at [366, 173] on div at bounding box center [475, 163] width 264 height 97
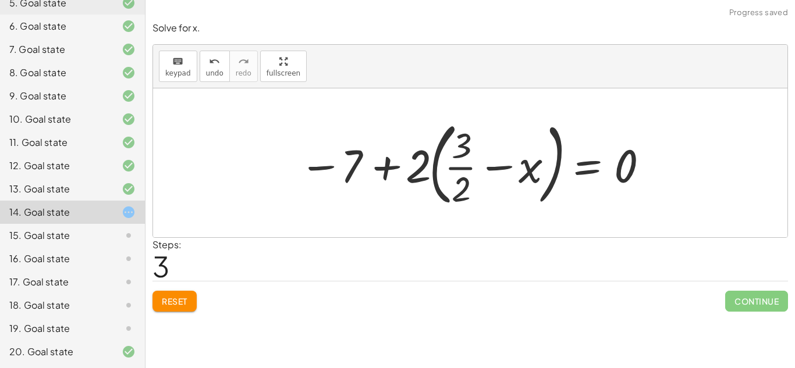
click at [378, 163] on div at bounding box center [474, 163] width 363 height 97
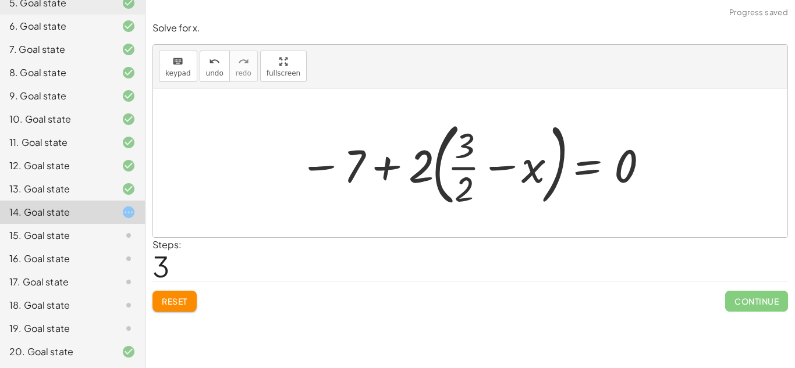
click at [378, 163] on div at bounding box center [474, 163] width 363 height 97
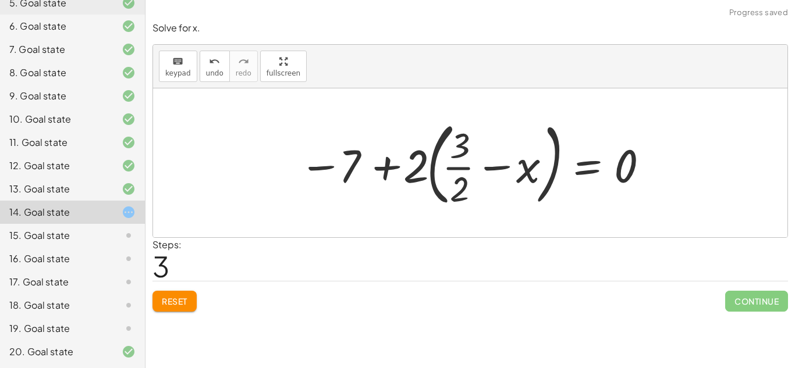
click at [378, 163] on div at bounding box center [474, 163] width 363 height 97
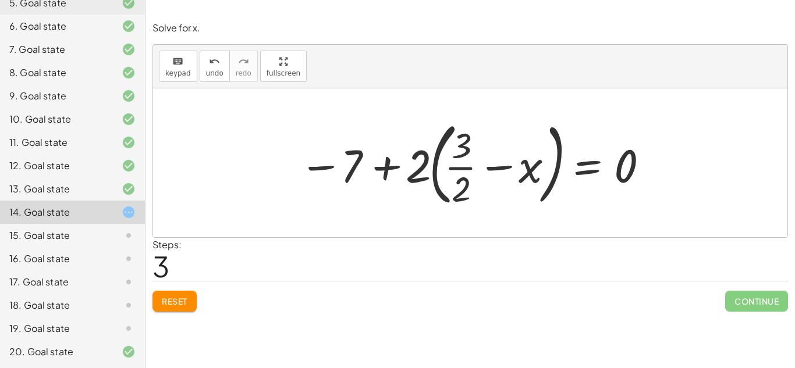
click at [184, 308] on button "Reset" at bounding box center [174, 301] width 44 height 21
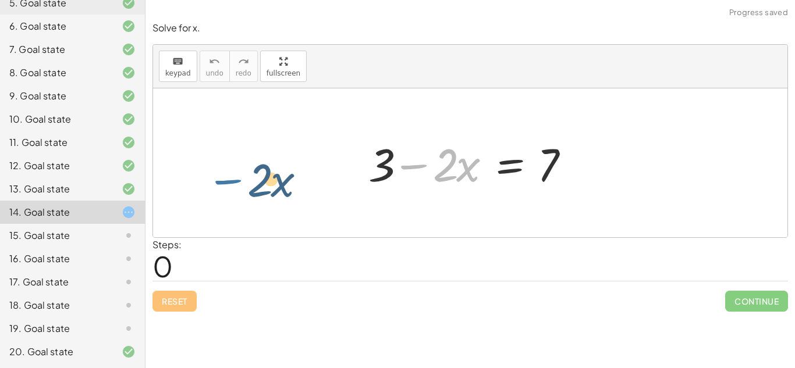
drag, startPoint x: 415, startPoint y: 164, endPoint x: 213, endPoint y: 168, distance: 202.0
click at [213, 168] on div "− · 2 · x + 3 − · 2 · x = 7" at bounding box center [470, 162] width 634 height 149
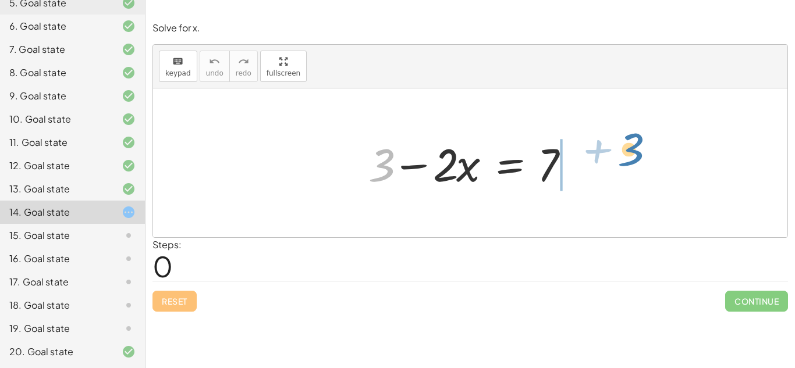
drag, startPoint x: 380, startPoint y: 165, endPoint x: 608, endPoint y: 157, distance: 227.7
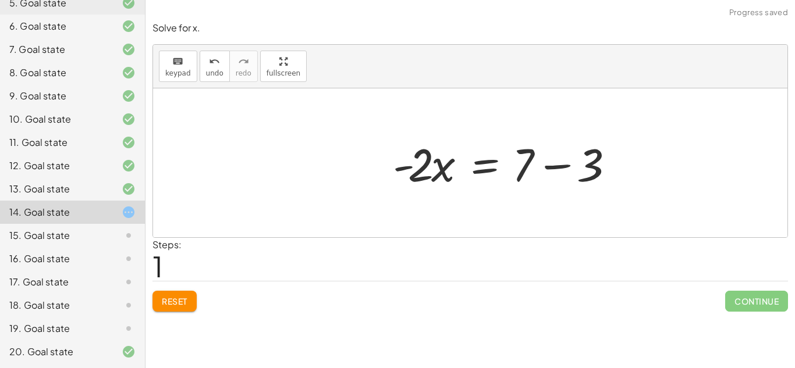
click at [584, 162] on div at bounding box center [506, 163] width 239 height 60
drag, startPoint x: 405, startPoint y: 167, endPoint x: 452, endPoint y: 125, distance: 63.0
click at [452, 125] on div "+ 3 − · 2 · x = 7 · - 2 · x = + 7 − 3 - · 2 · x = - 4" at bounding box center [470, 162] width 634 height 149
drag, startPoint x: 402, startPoint y: 168, endPoint x: 559, endPoint y: 169, distance: 157.7
click at [559, 169] on div at bounding box center [475, 163] width 175 height 60
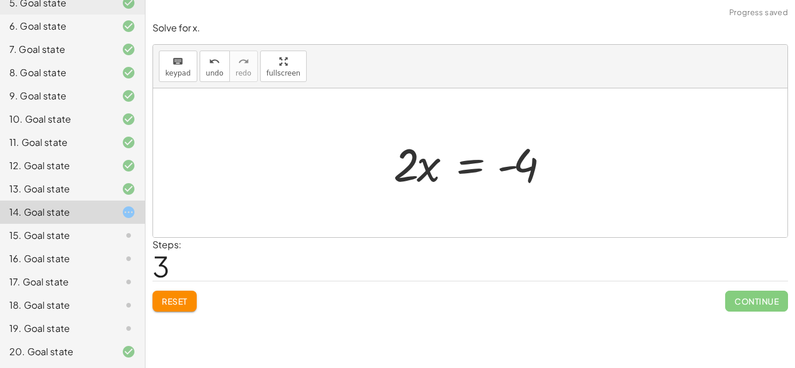
click at [512, 167] on div at bounding box center [475, 163] width 175 height 60
drag, startPoint x: 422, startPoint y: 168, endPoint x: 513, endPoint y: 169, distance: 90.2
click at [513, 169] on div at bounding box center [475, 163] width 175 height 60
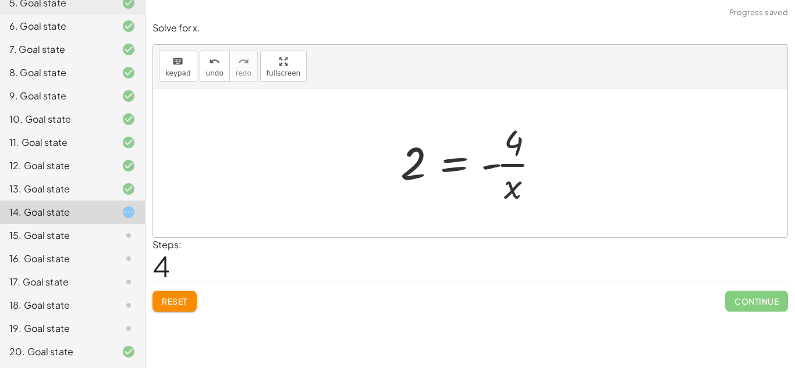
click at [512, 160] on div at bounding box center [475, 163] width 161 height 90
drag, startPoint x: 408, startPoint y: 162, endPoint x: 507, endPoint y: 161, distance: 99.5
click at [507, 161] on div at bounding box center [475, 163] width 161 height 90
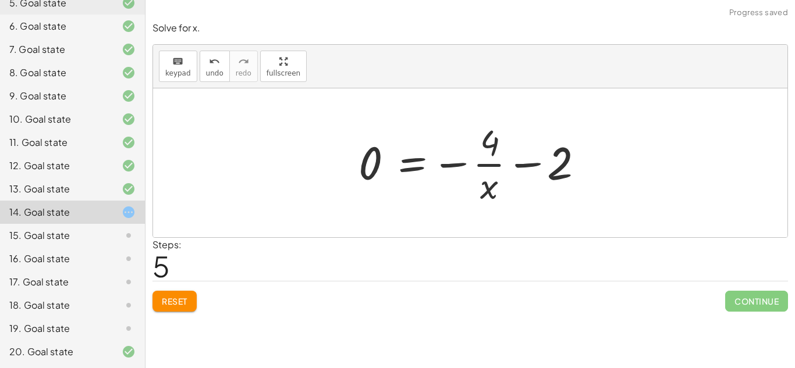
click at [519, 164] on div at bounding box center [475, 163] width 244 height 90
click at [178, 294] on button "Reset" at bounding box center [174, 301] width 44 height 21
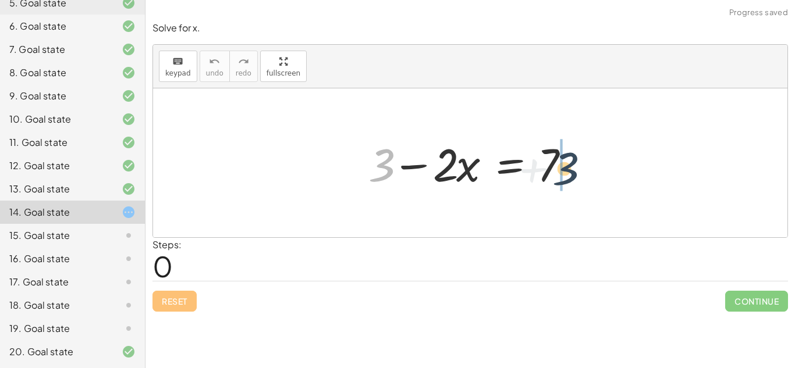
drag, startPoint x: 386, startPoint y: 158, endPoint x: 591, endPoint y: 157, distance: 204.8
click at [591, 157] on div "+ 3 + 3 − · 2 · x = 7" at bounding box center [470, 162] width 634 height 149
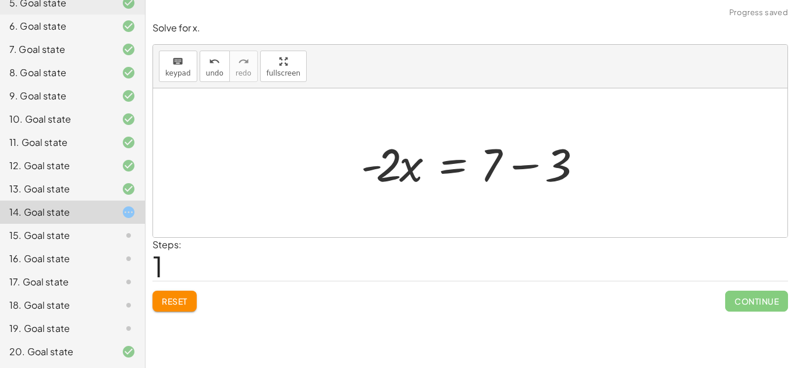
click at [581, 161] on div at bounding box center [474, 163] width 239 height 60
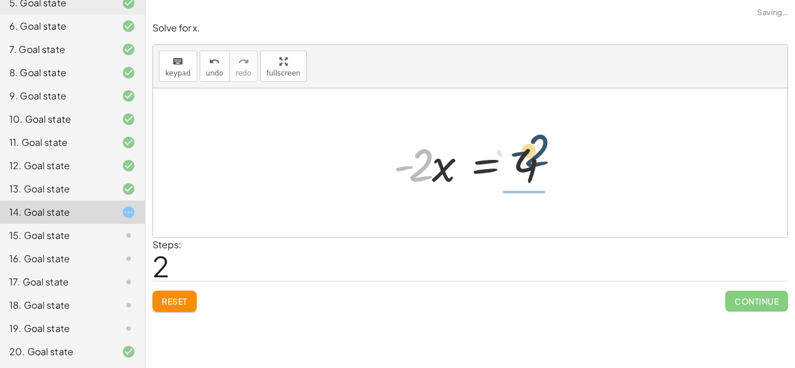
drag, startPoint x: 413, startPoint y: 162, endPoint x: 550, endPoint y: 147, distance: 137.5
click at [550, 147] on div at bounding box center [475, 163] width 175 height 60
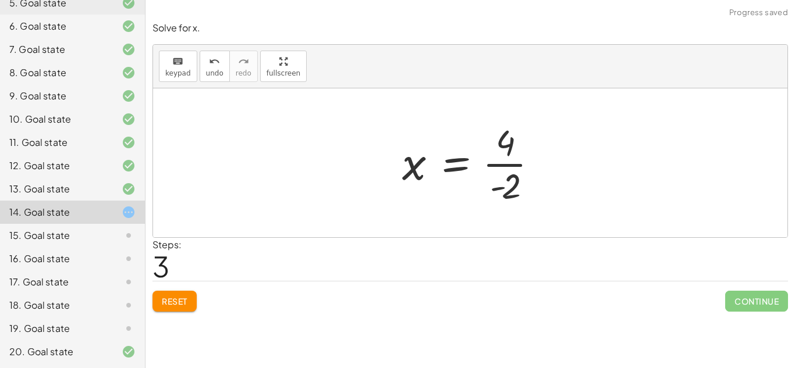
click at [506, 166] on div at bounding box center [474, 163] width 157 height 90
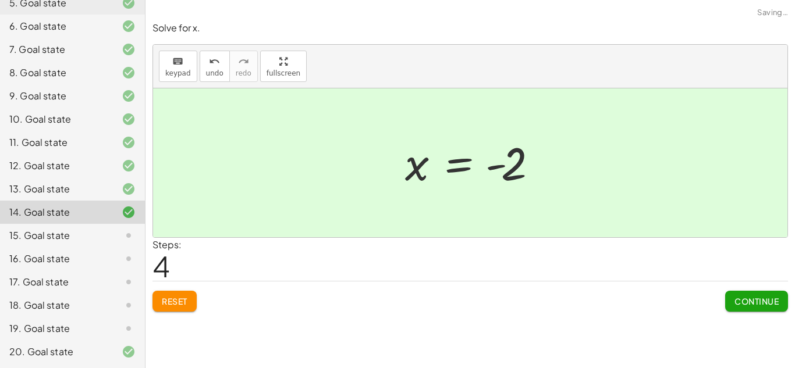
click at [764, 290] on div "Continue" at bounding box center [756, 297] width 63 height 30
click at [754, 297] on span "Continue" at bounding box center [756, 301] width 44 height 10
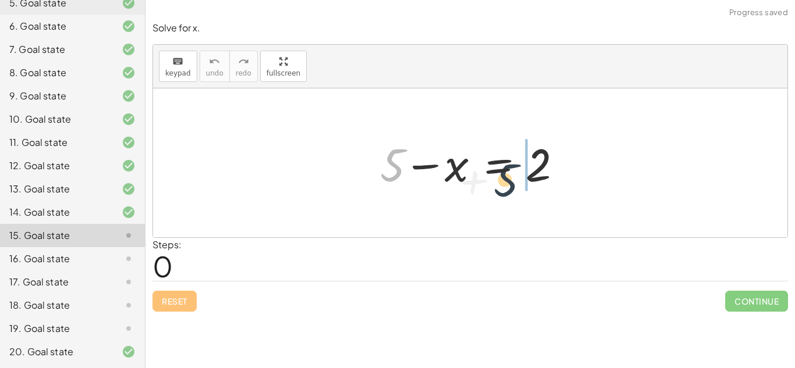
drag, startPoint x: 387, startPoint y: 150, endPoint x: 569, endPoint y: 161, distance: 182.4
click at [569, 161] on div at bounding box center [474, 163] width 201 height 60
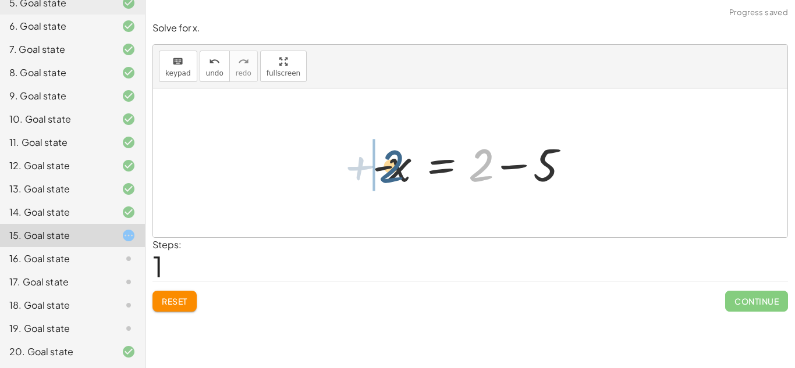
drag, startPoint x: 482, startPoint y: 173, endPoint x: 389, endPoint y: 175, distance: 92.6
click at [389, 175] on div at bounding box center [475, 163] width 216 height 60
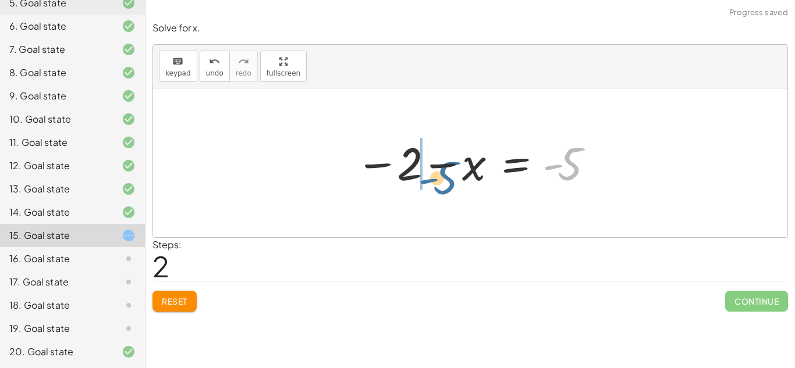
drag, startPoint x: 568, startPoint y: 161, endPoint x: 439, endPoint y: 166, distance: 129.3
click at [439, 166] on div at bounding box center [475, 163] width 250 height 58
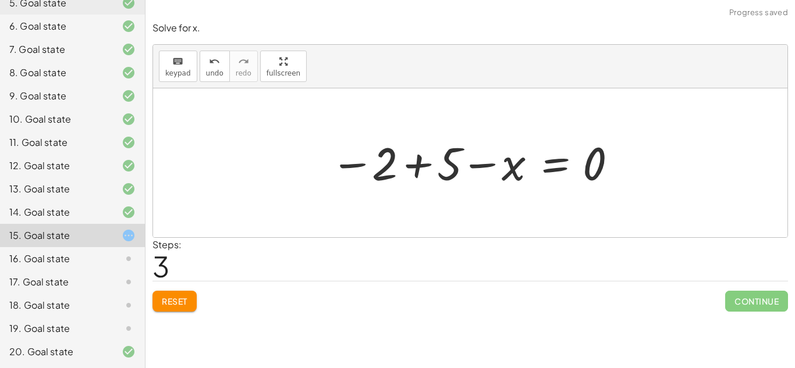
click at [393, 161] on div at bounding box center [474, 163] width 299 height 58
click at [410, 165] on div at bounding box center [474, 163] width 299 height 58
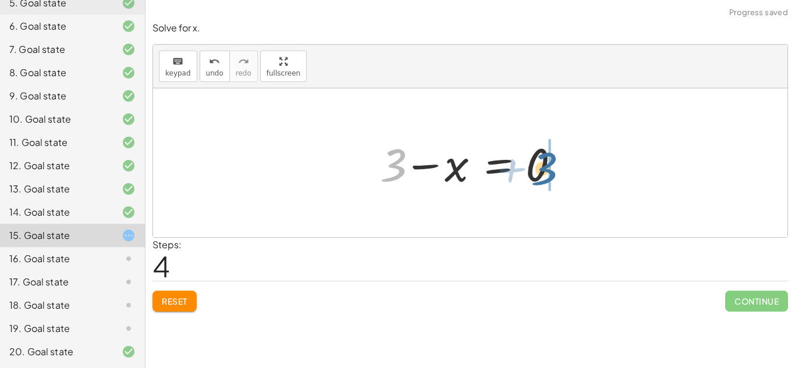
drag, startPoint x: 394, startPoint y: 161, endPoint x: 548, endPoint y: 165, distance: 153.7
click at [548, 165] on div at bounding box center [474, 163] width 201 height 60
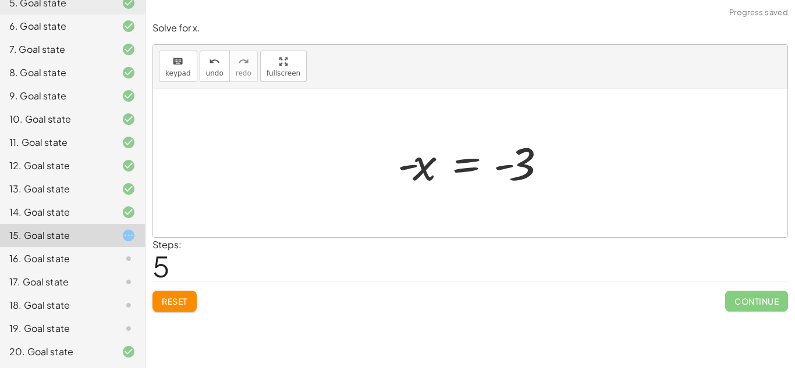
click at [513, 162] on div at bounding box center [475, 163] width 166 height 58
drag, startPoint x: 425, startPoint y: 164, endPoint x: 541, endPoint y: 145, distance: 117.4
click at [541, 145] on div at bounding box center [475, 163] width 166 height 58
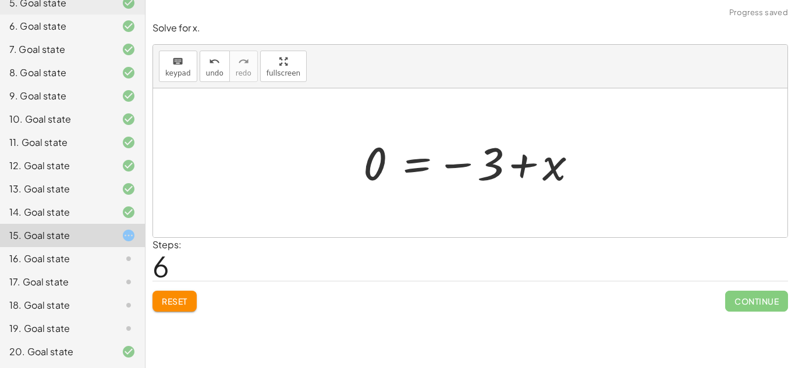
click at [520, 162] on div at bounding box center [474, 163] width 235 height 58
drag, startPoint x: 379, startPoint y: 159, endPoint x: 560, endPoint y: 160, distance: 180.4
click at [560, 160] on div at bounding box center [474, 163] width 235 height 58
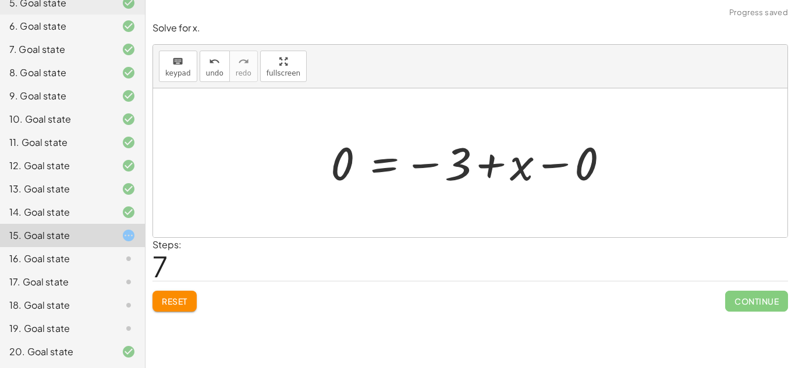
click at [573, 163] on div at bounding box center [474, 163] width 299 height 58
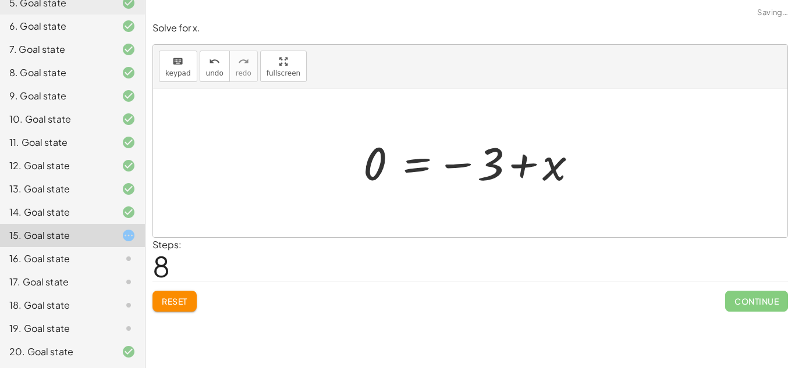
click at [567, 163] on div "+ 5 − x = 2 - x = + 2 − 5 − 2 − x = - 5 − 2 + 5 − x = 0 + 3 − x = 0 - x = + 0 −…" at bounding box center [470, 162] width 634 height 149
drag, startPoint x: 555, startPoint y: 166, endPoint x: 306, endPoint y: 155, distance: 248.7
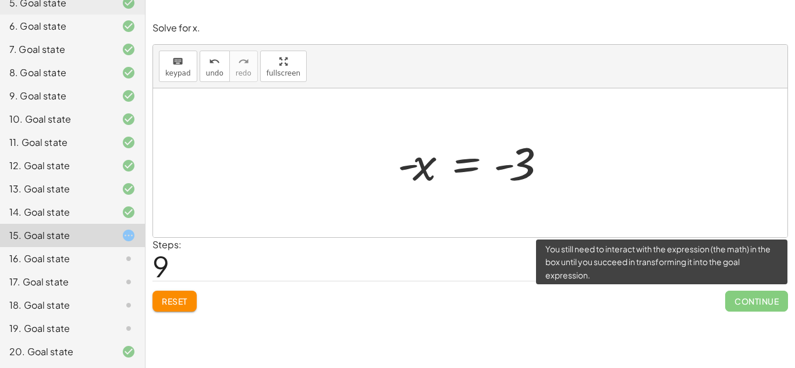
click at [751, 299] on span "Continue" at bounding box center [756, 301] width 63 height 21
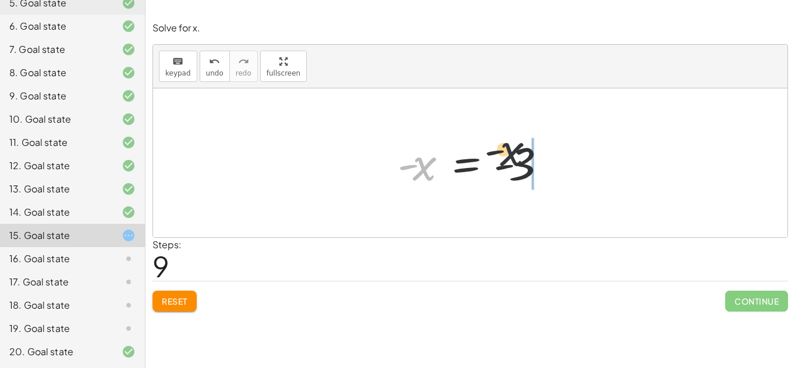
drag, startPoint x: 425, startPoint y: 166, endPoint x: 539, endPoint y: 147, distance: 116.2
click at [539, 147] on div at bounding box center [475, 163] width 166 height 58
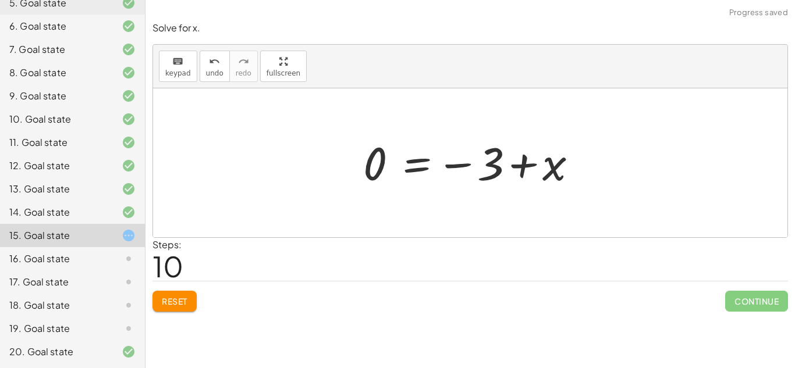
click at [511, 160] on div at bounding box center [474, 163] width 235 height 58
drag, startPoint x: 378, startPoint y: 165, endPoint x: 490, endPoint y: 163, distance: 112.3
click at [490, 163] on div at bounding box center [474, 163] width 235 height 58
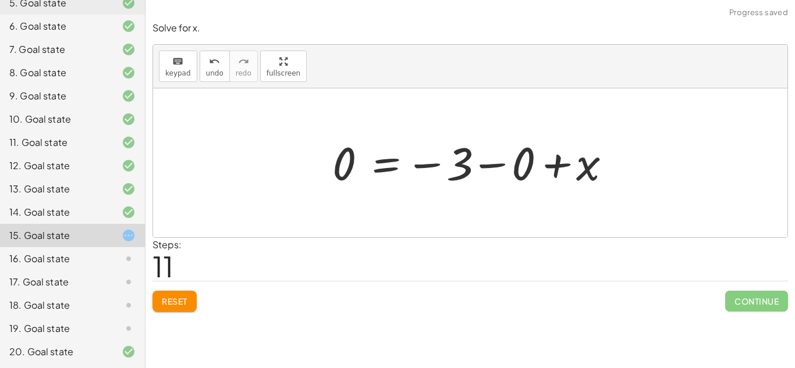
click at [494, 161] on div at bounding box center [475, 163] width 299 height 58
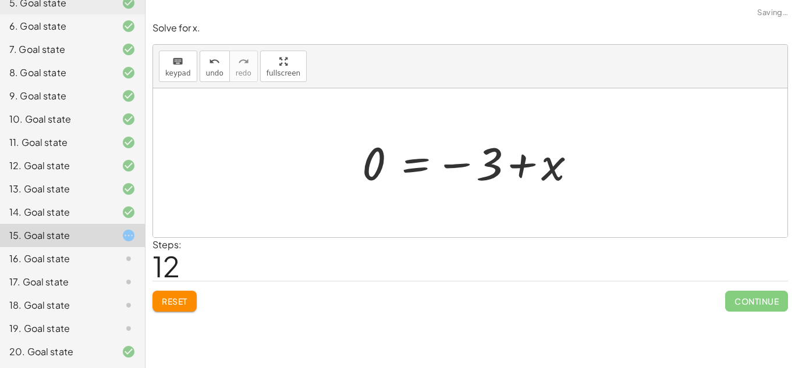
click at [488, 160] on div at bounding box center [473, 163] width 235 height 58
click at [488, 160] on div at bounding box center [474, 163] width 235 height 58
click at [606, 152] on div at bounding box center [470, 162] width 634 height 149
drag, startPoint x: 559, startPoint y: 172, endPoint x: 502, endPoint y: 180, distance: 57.6
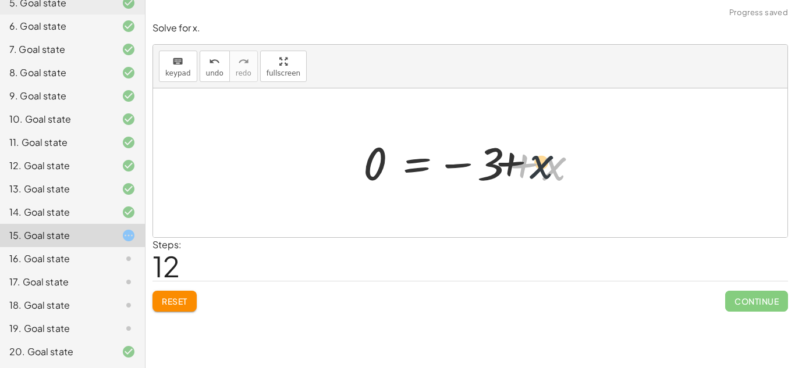
click at [502, 180] on div at bounding box center [474, 163] width 235 height 58
drag, startPoint x: 546, startPoint y: 166, endPoint x: 446, endPoint y: 158, distance: 101.0
click at [446, 158] on div at bounding box center [474, 163] width 235 height 58
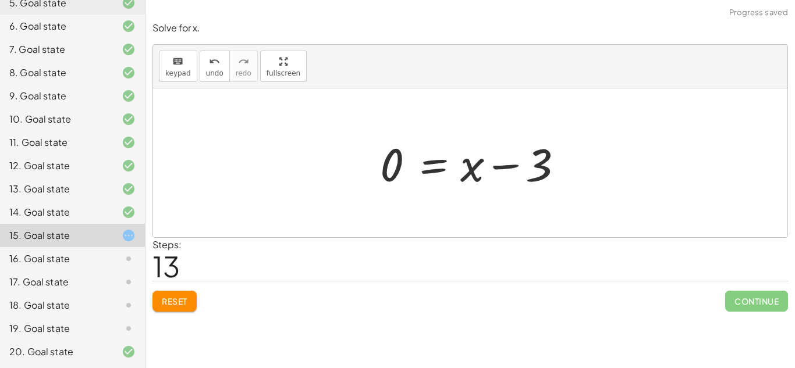
click at [502, 164] on div at bounding box center [474, 163] width 201 height 60
drag, startPoint x: 375, startPoint y: 173, endPoint x: 469, endPoint y: 168, distance: 94.4
click at [469, 168] on div at bounding box center [474, 163] width 201 height 60
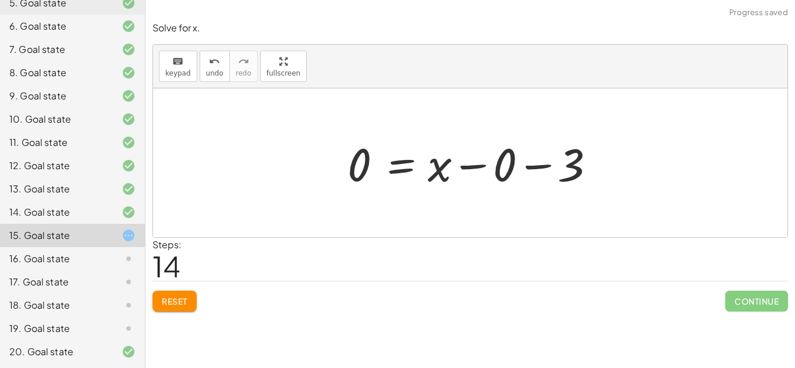
click at [567, 164] on div at bounding box center [474, 163] width 265 height 60
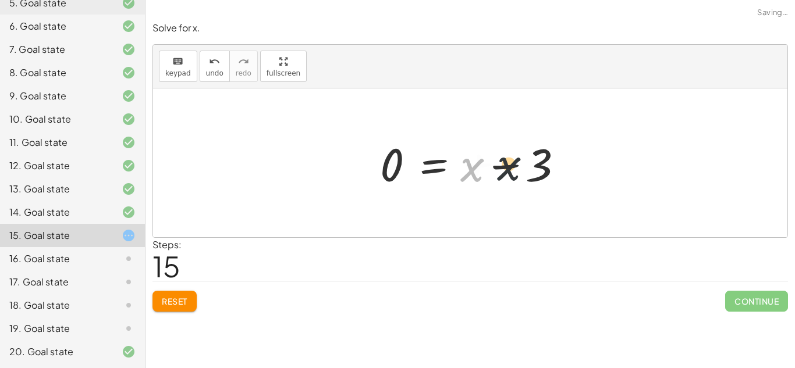
drag, startPoint x: 461, startPoint y: 166, endPoint x: 546, endPoint y: 162, distance: 84.5
click at [546, 162] on div at bounding box center [474, 163] width 201 height 60
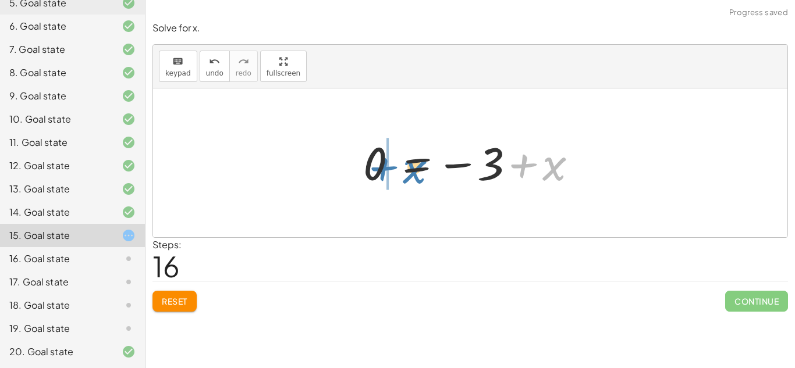
drag, startPoint x: 560, startPoint y: 167, endPoint x: 406, endPoint y: 164, distance: 154.8
click at [406, 164] on div at bounding box center [474, 163] width 235 height 58
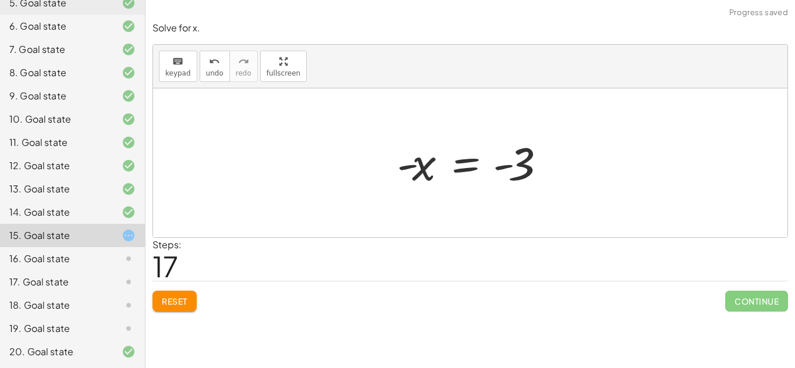
click at [438, 160] on div at bounding box center [474, 163] width 166 height 58
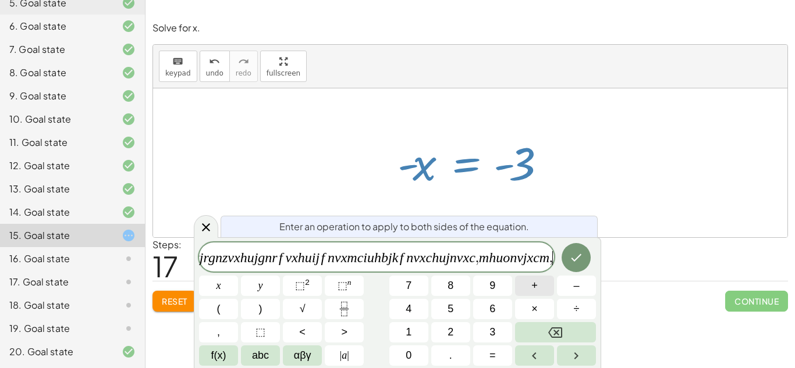
scroll to position [0, 276]
click at [545, 264] on var "m" at bounding box center [544, 257] width 10 height 15
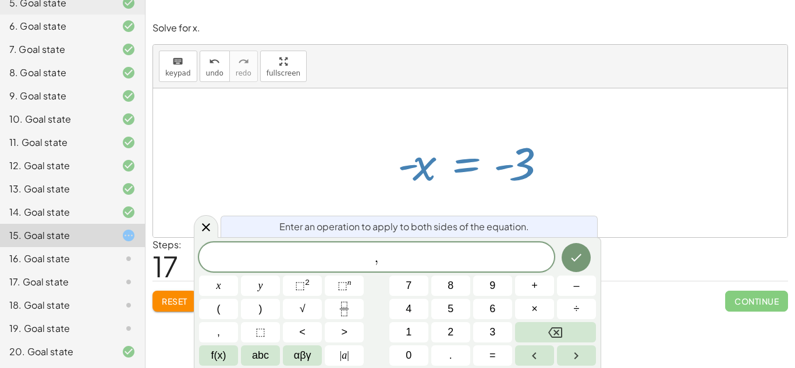
click at [512, 261] on span "​ ," at bounding box center [376, 258] width 355 height 16
click at [203, 223] on icon at bounding box center [206, 228] width 14 height 14
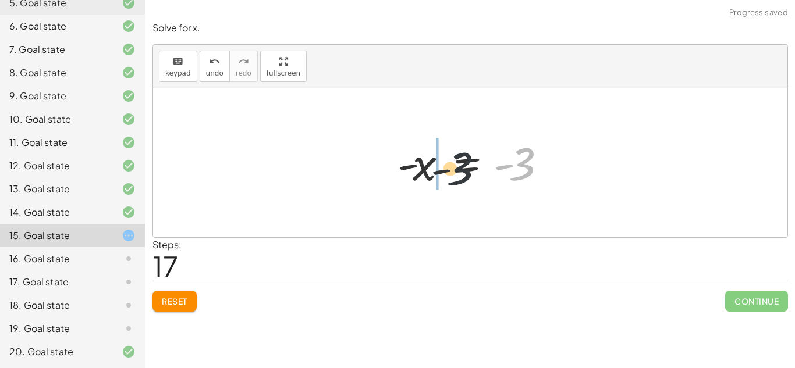
drag, startPoint x: 535, startPoint y: 161, endPoint x: 438, endPoint y: 166, distance: 97.4
click at [438, 166] on div at bounding box center [475, 163] width 166 height 58
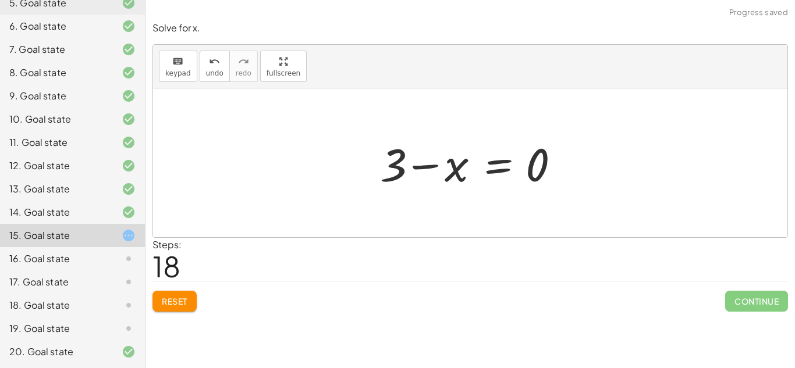
click at [431, 165] on div at bounding box center [474, 163] width 201 height 60
drag, startPoint x: 540, startPoint y: 162, endPoint x: 439, endPoint y: 163, distance: 101.3
click at [439, 163] on div at bounding box center [474, 163] width 201 height 60
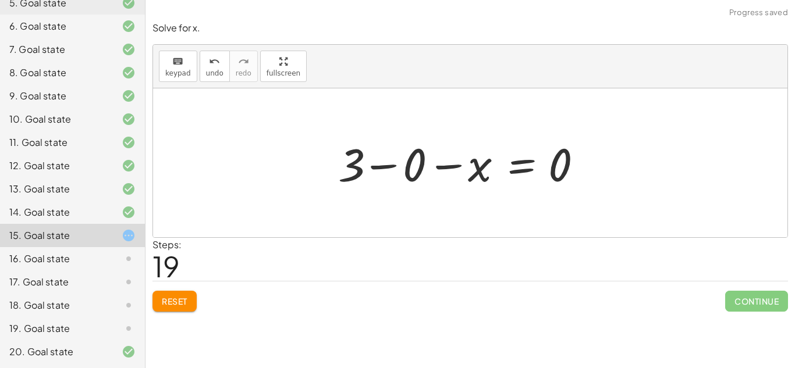
click at [378, 160] on div at bounding box center [464, 163] width 265 height 60
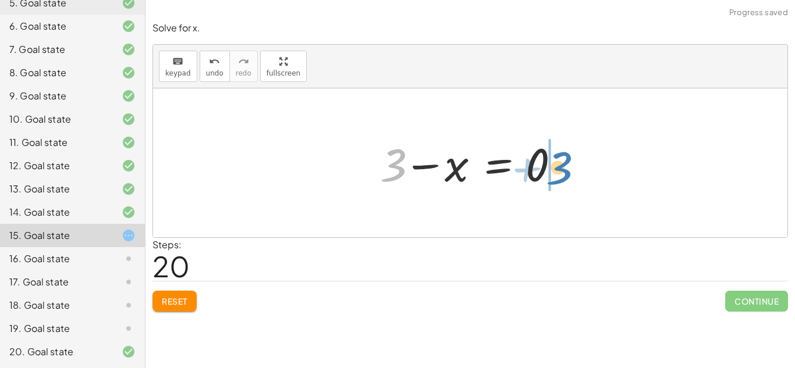
drag, startPoint x: 385, startPoint y: 162, endPoint x: 559, endPoint y: 164, distance: 174.0
click at [559, 164] on div at bounding box center [474, 163] width 201 height 60
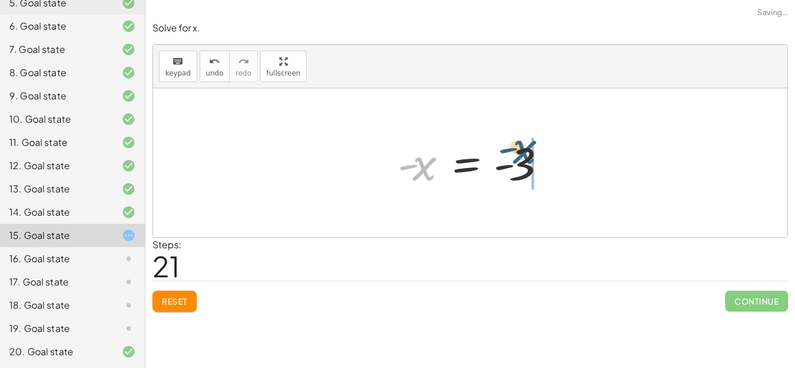
drag, startPoint x: 421, startPoint y: 174, endPoint x: 544, endPoint y: 162, distance: 124.0
click at [544, 162] on div at bounding box center [475, 163] width 166 height 58
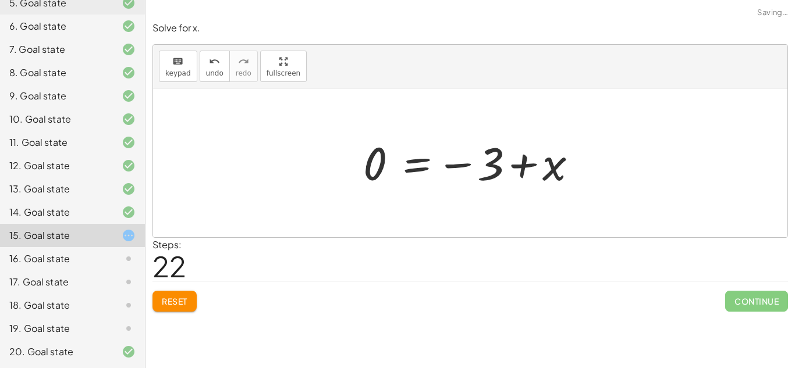
click at [576, 157] on div at bounding box center [474, 163] width 235 height 58
drag, startPoint x: 365, startPoint y: 151, endPoint x: 427, endPoint y: 159, distance: 61.7
click at [427, 159] on div at bounding box center [474, 163] width 235 height 58
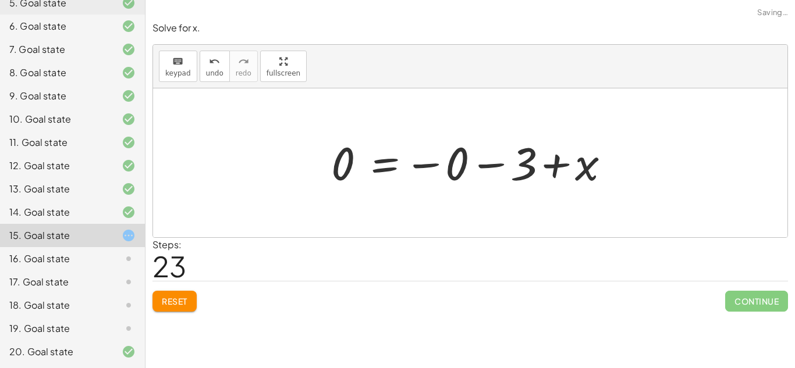
click at [516, 160] on div at bounding box center [474, 163] width 299 height 58
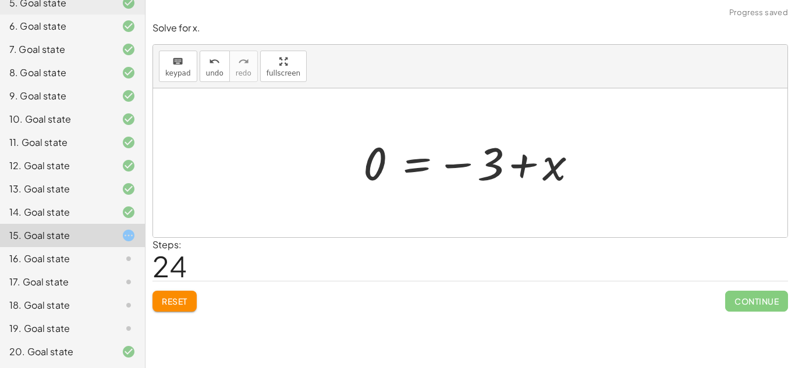
click at [517, 163] on div at bounding box center [474, 163] width 235 height 58
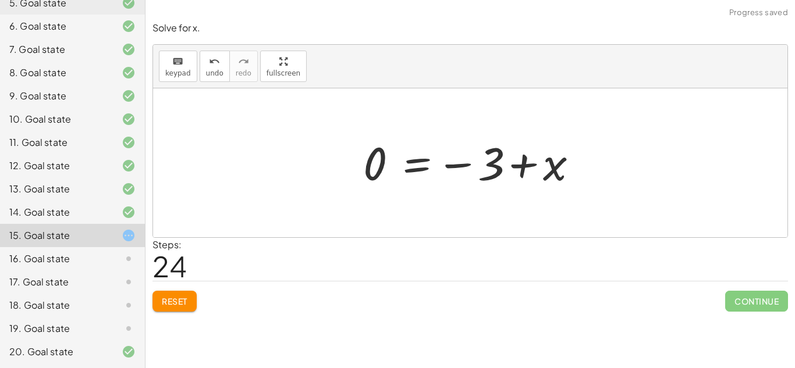
click at [517, 163] on div at bounding box center [474, 163] width 235 height 58
drag, startPoint x: 550, startPoint y: 168, endPoint x: 460, endPoint y: 158, distance: 90.7
click at [460, 158] on div at bounding box center [474, 163] width 235 height 58
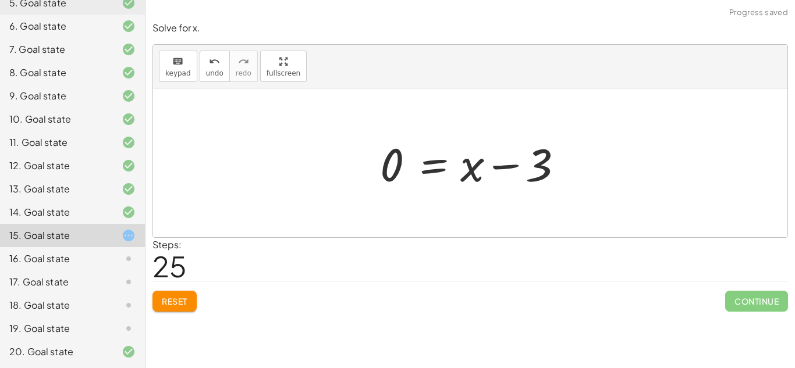
click at [482, 165] on div at bounding box center [474, 163] width 201 height 60
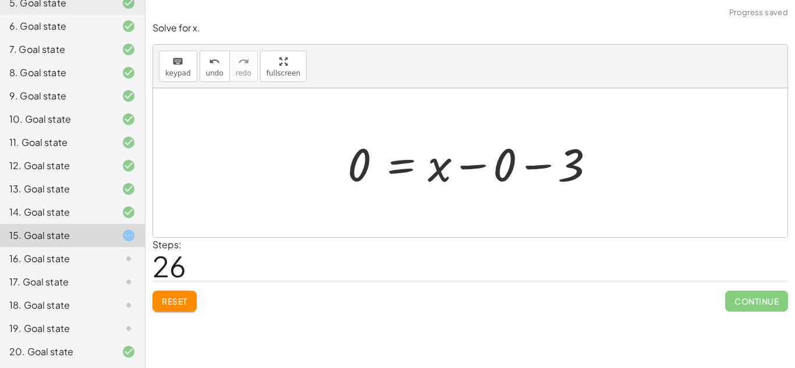
click at [563, 165] on div at bounding box center [474, 163] width 265 height 60
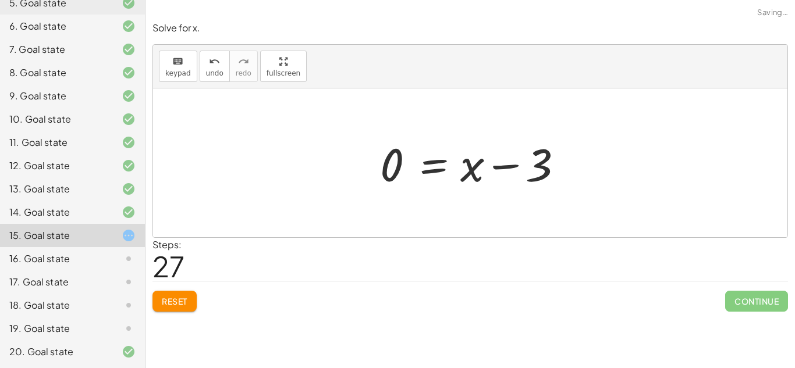
click at [516, 164] on div at bounding box center [474, 163] width 201 height 60
drag, startPoint x: 541, startPoint y: 164, endPoint x: 389, endPoint y: 158, distance: 152.0
click at [389, 158] on div at bounding box center [474, 163] width 201 height 60
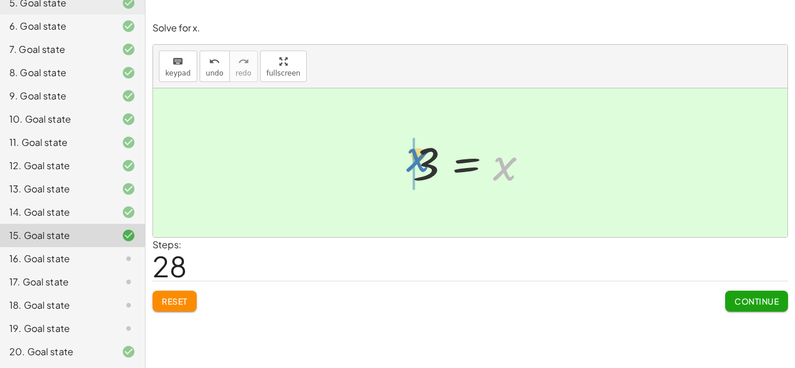
drag, startPoint x: 511, startPoint y: 164, endPoint x: 424, endPoint y: 155, distance: 87.7
click at [424, 155] on div at bounding box center [475, 163] width 136 height 58
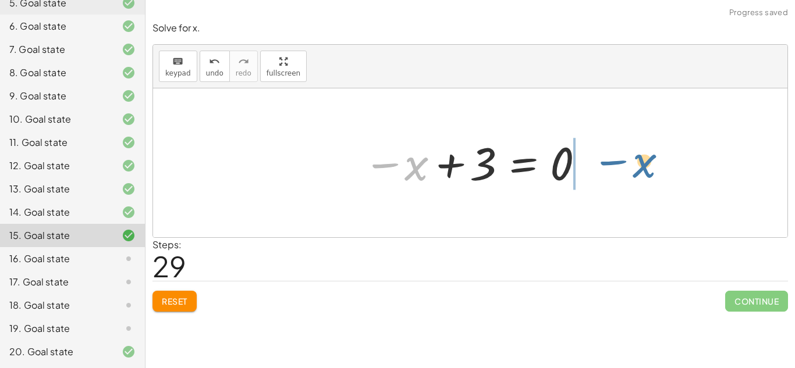
drag, startPoint x: 407, startPoint y: 175, endPoint x: 635, endPoint y: 171, distance: 228.7
click at [635, 171] on div "+ 5 − x = 2 - x = + 2 − 5 − 2 − x = - 5 − 2 + 5 − x = 0 + 3 − x = 0 - x = + 0 −…" at bounding box center [470, 162] width 634 height 149
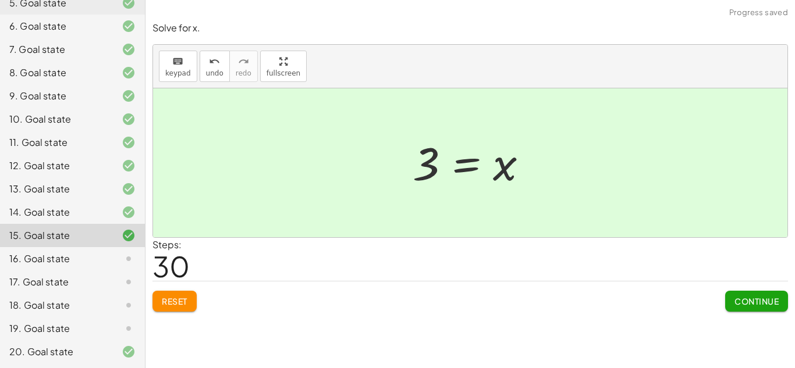
click at [768, 299] on span "Continue" at bounding box center [756, 301] width 44 height 10
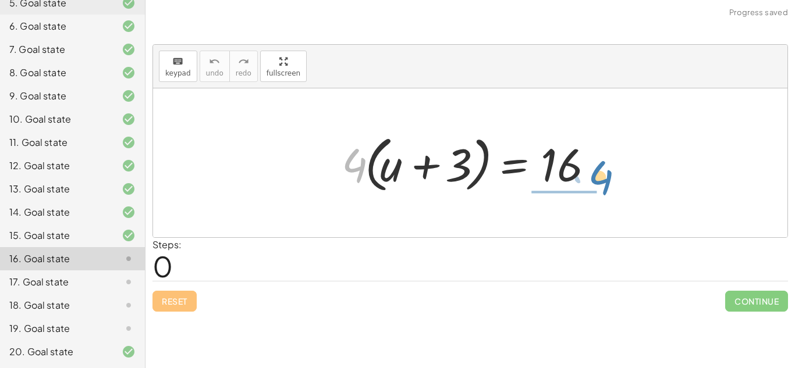
drag, startPoint x: 361, startPoint y: 173, endPoint x: 611, endPoint y: 186, distance: 250.5
click at [611, 186] on div at bounding box center [475, 163] width 278 height 67
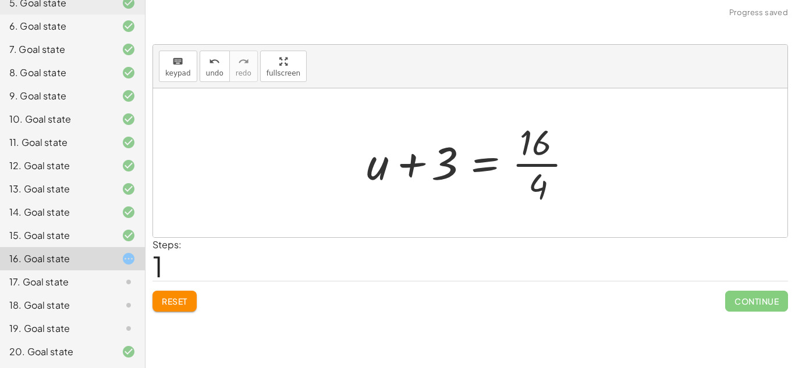
click at [530, 159] on div at bounding box center [475, 163] width 228 height 90
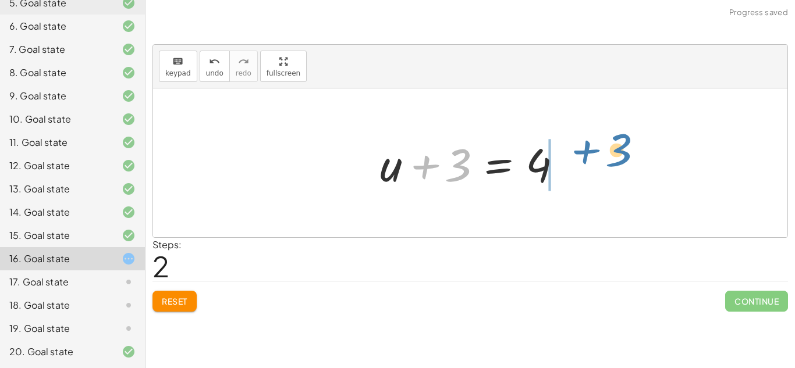
drag, startPoint x: 459, startPoint y: 163, endPoint x: 618, endPoint y: 148, distance: 159.5
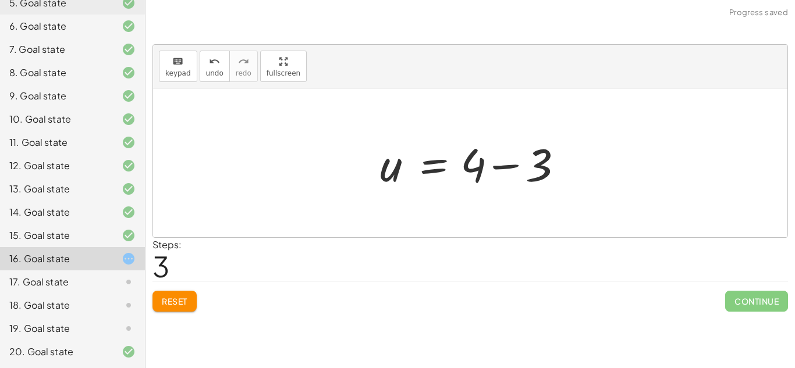
click at [489, 169] on div at bounding box center [474, 163] width 201 height 60
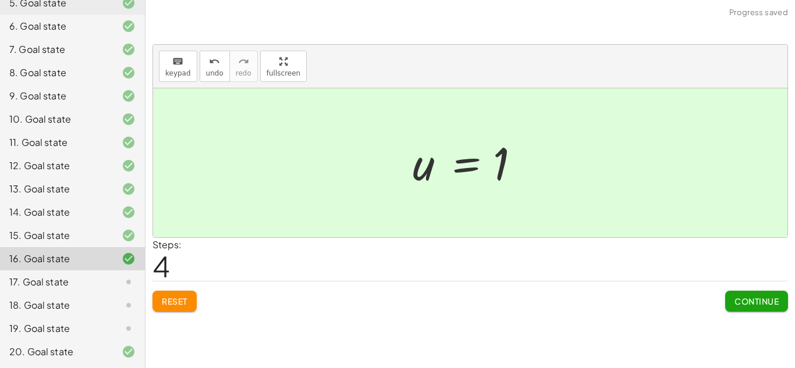
click at [758, 298] on span "Continue" at bounding box center [756, 301] width 44 height 10
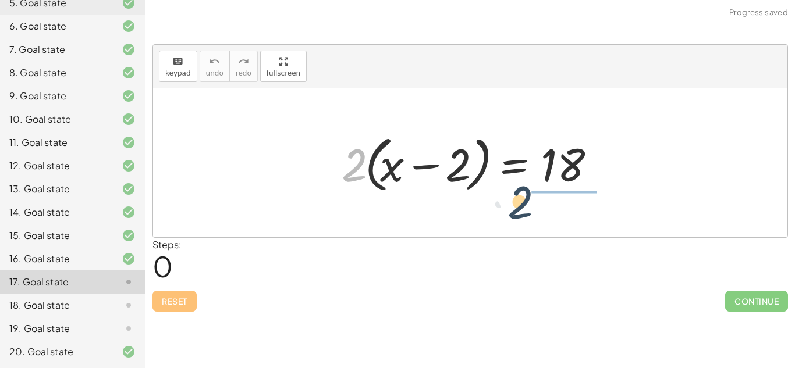
drag, startPoint x: 355, startPoint y: 158, endPoint x: 560, endPoint y: 193, distance: 207.7
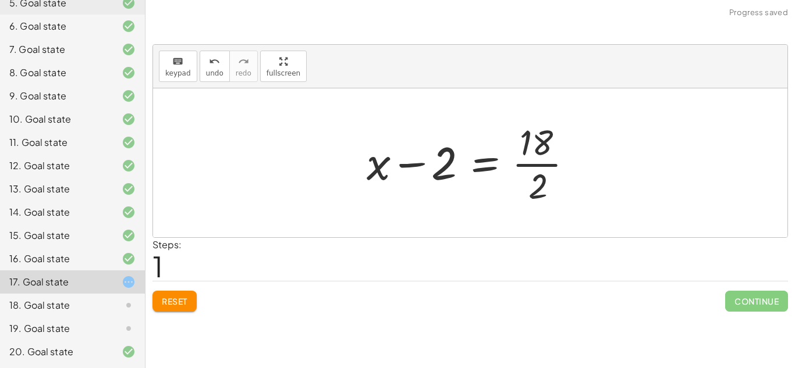
click at [538, 157] on div at bounding box center [475, 163] width 228 height 90
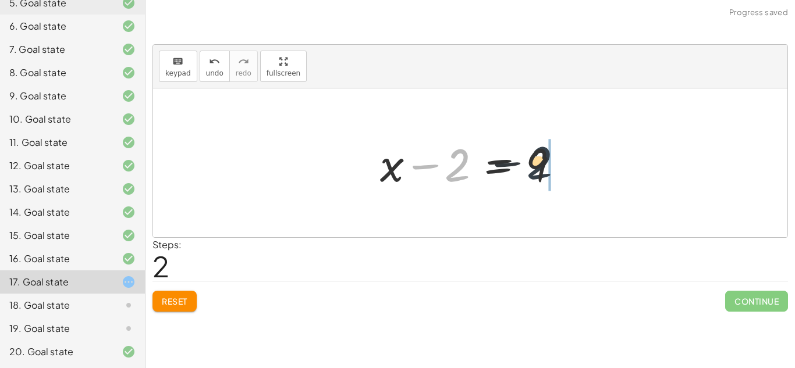
drag, startPoint x: 450, startPoint y: 166, endPoint x: 534, endPoint y: 164, distance: 83.8
click at [534, 164] on div at bounding box center [474, 163] width 201 height 60
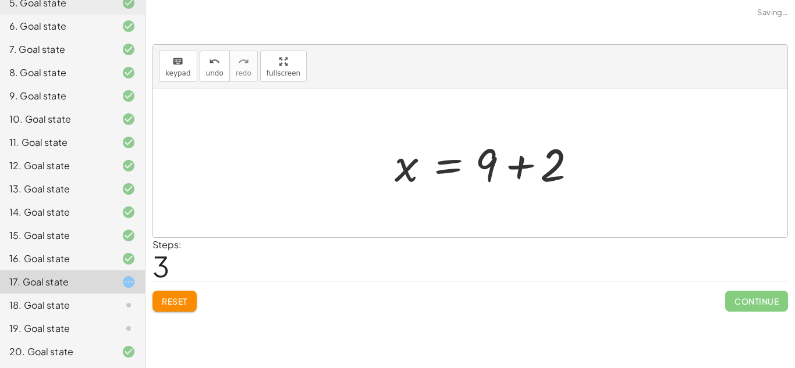
click at [571, 162] on div at bounding box center [489, 163] width 201 height 60
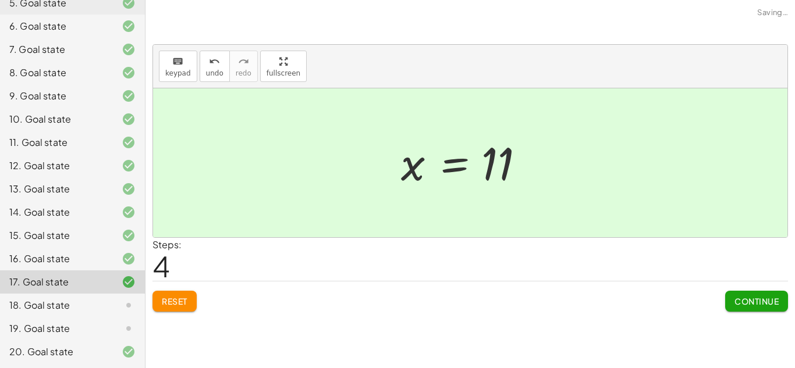
click at [742, 299] on span "Continue" at bounding box center [756, 301] width 44 height 10
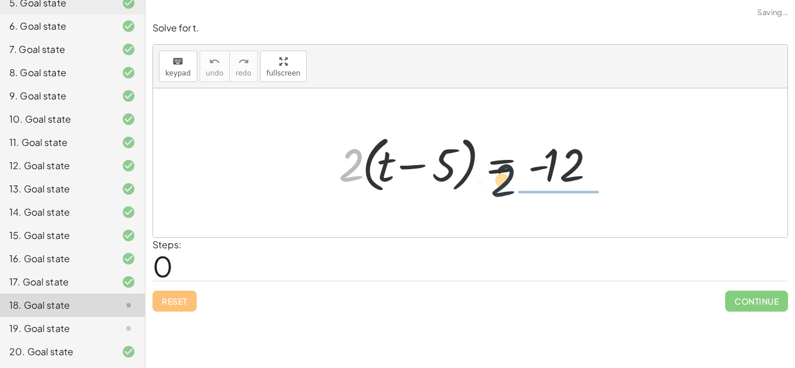
drag, startPoint x: 351, startPoint y: 156, endPoint x: 592, endPoint y: 143, distance: 241.3
click at [592, 143] on div at bounding box center [474, 163] width 283 height 67
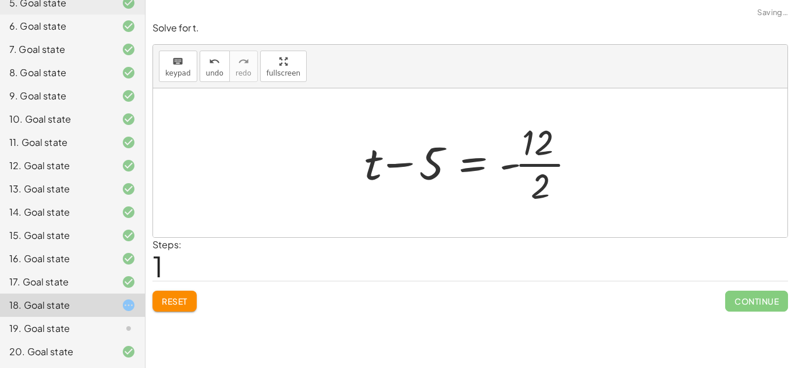
click at [556, 152] on div at bounding box center [474, 163] width 232 height 90
click at [548, 153] on div at bounding box center [474, 163] width 232 height 90
click at [545, 156] on div at bounding box center [474, 163] width 232 height 90
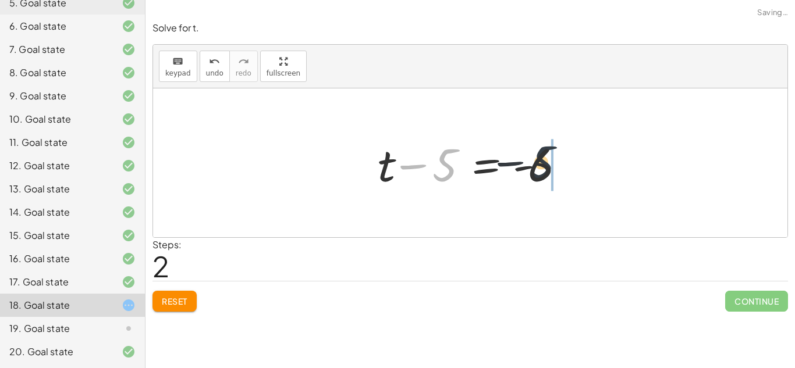
drag, startPoint x: 445, startPoint y: 165, endPoint x: 574, endPoint y: 165, distance: 129.2
click at [574, 165] on div at bounding box center [474, 163] width 205 height 60
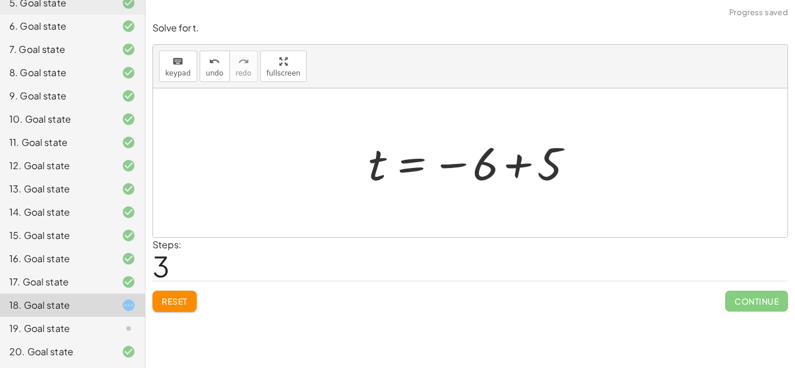
click at [515, 163] on div at bounding box center [475, 163] width 224 height 58
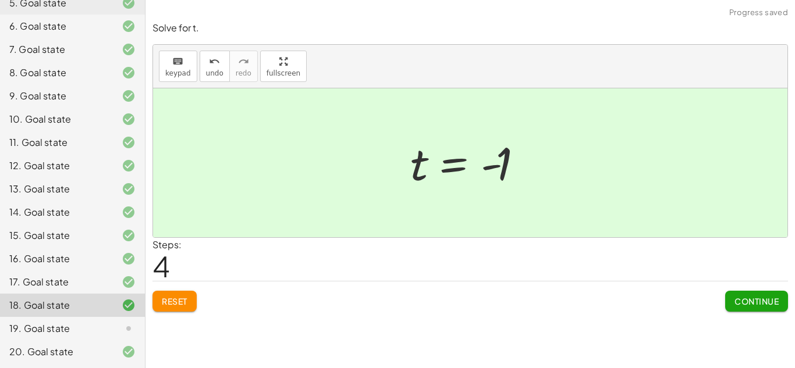
click at [744, 298] on span "Continue" at bounding box center [756, 301] width 44 height 10
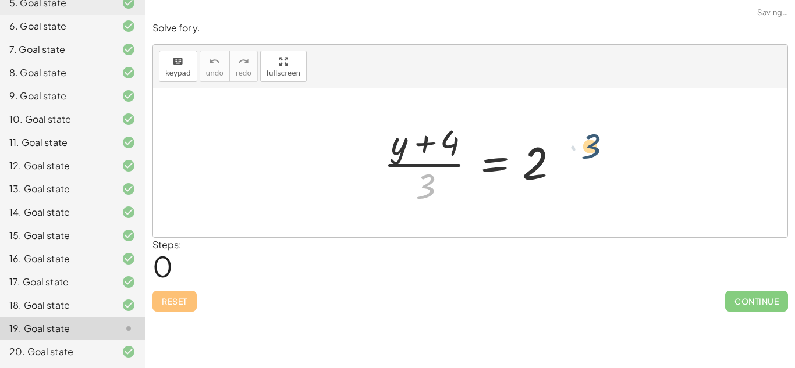
drag, startPoint x: 425, startPoint y: 187, endPoint x: 592, endPoint y: 147, distance: 171.6
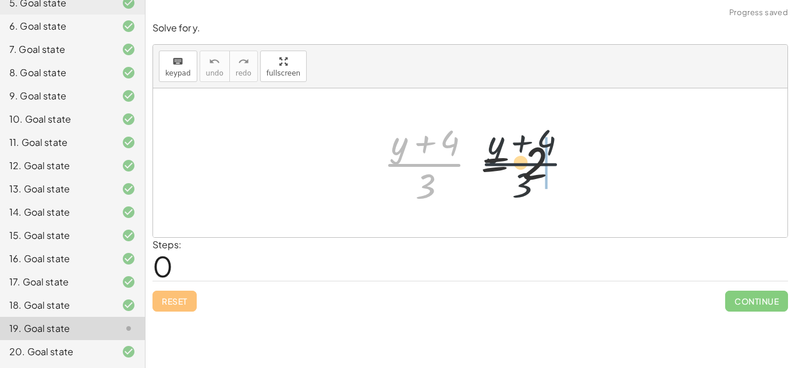
drag, startPoint x: 389, startPoint y: 152, endPoint x: 530, endPoint y: 158, distance: 140.9
click at [530, 158] on div at bounding box center [475, 163] width 194 height 90
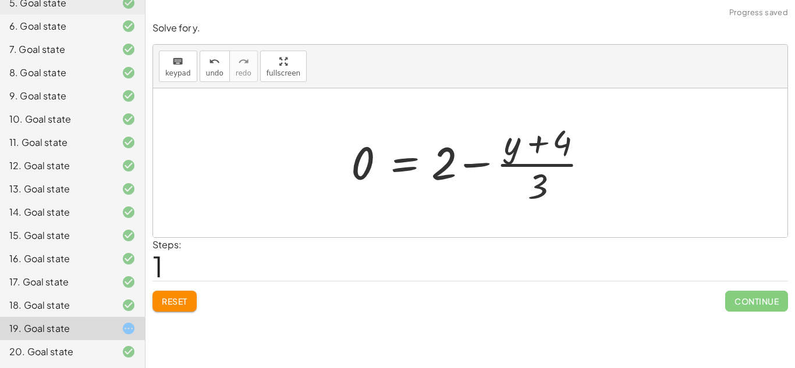
click at [574, 159] on div at bounding box center [474, 163] width 258 height 90
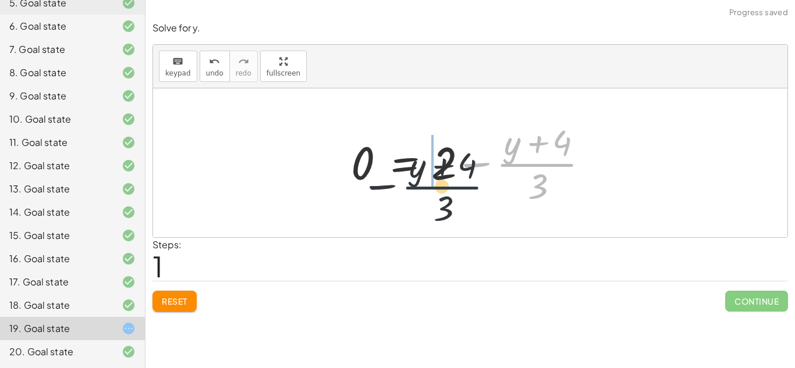
drag, startPoint x: 552, startPoint y: 154, endPoint x: 415, endPoint y: 180, distance: 138.6
click at [415, 180] on div at bounding box center [474, 163] width 258 height 90
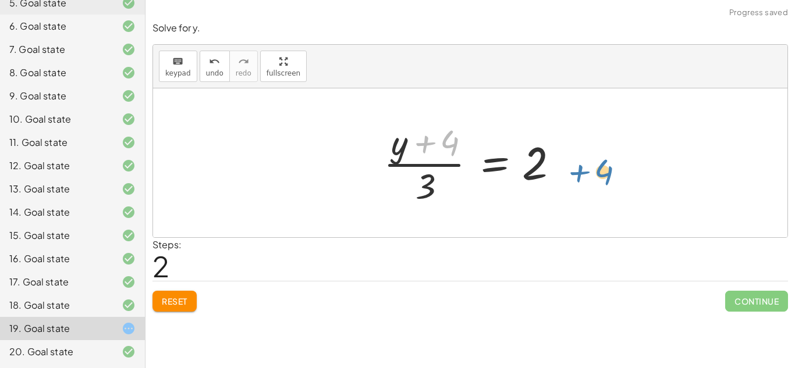
drag, startPoint x: 449, startPoint y: 141, endPoint x: 609, endPoint y: 169, distance: 162.5
drag, startPoint x: 433, startPoint y: 140, endPoint x: 527, endPoint y: 163, distance: 96.4
click at [527, 163] on div at bounding box center [475, 163] width 194 height 90
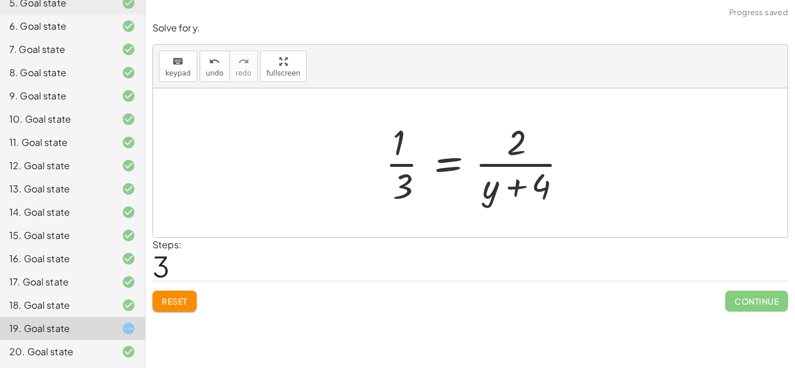
click at [545, 171] on div at bounding box center [480, 163] width 203 height 90
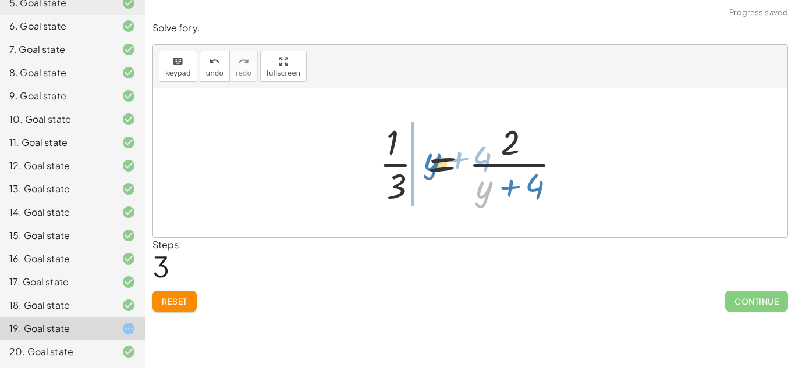
drag, startPoint x: 479, startPoint y: 197, endPoint x: 400, endPoint y: 148, distance: 92.2
click at [400, 148] on div at bounding box center [474, 163] width 203 height 90
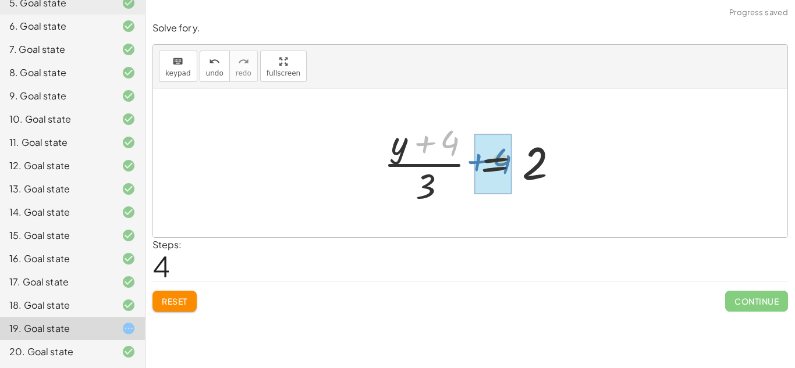
drag, startPoint x: 444, startPoint y: 139, endPoint x: 520, endPoint y: 160, distance: 78.5
click at [520, 160] on div at bounding box center [475, 163] width 194 height 90
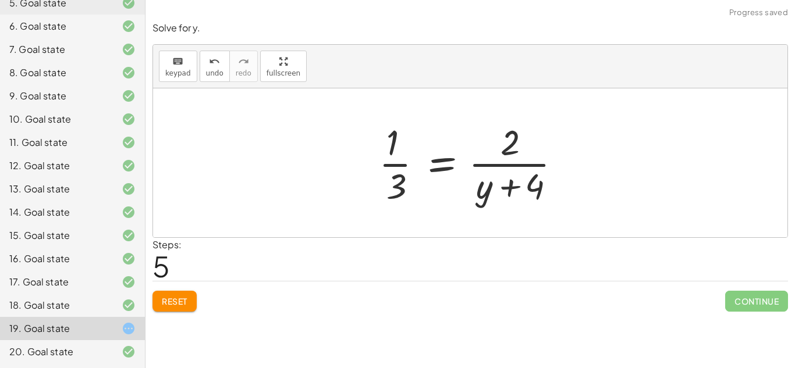
click at [387, 160] on div at bounding box center [474, 163] width 203 height 90
click at [396, 166] on div at bounding box center [474, 163] width 203 height 90
click at [396, 166] on div at bounding box center [430, 163] width 290 height 90
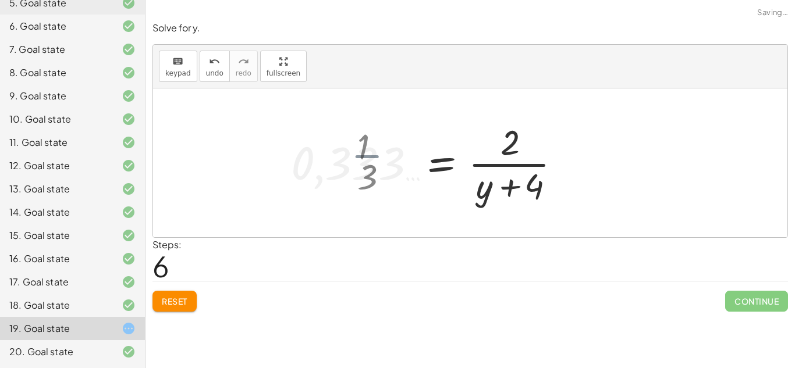
click at [396, 166] on div at bounding box center [430, 163] width 290 height 90
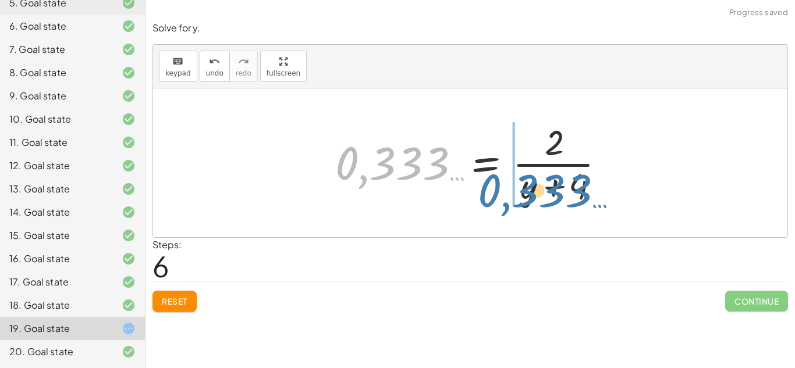
drag, startPoint x: 395, startPoint y: 168, endPoint x: 587, endPoint y: 221, distance: 199.2
click at [587, 221] on div "· ( + y + 4 ) · 3 = 2 0 = + 2 − · ( + y + 4 ) · 3 + 0 + · ( + y + 4 ) · 3 = 2 ·…" at bounding box center [470, 162] width 634 height 149
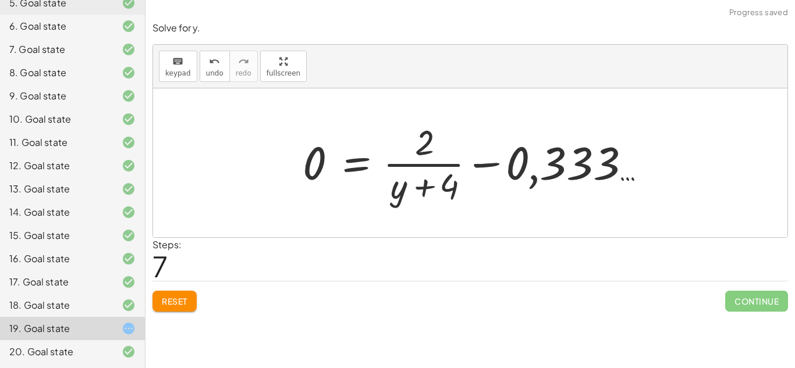
click at [185, 299] on span "Reset" at bounding box center [175, 301] width 26 height 10
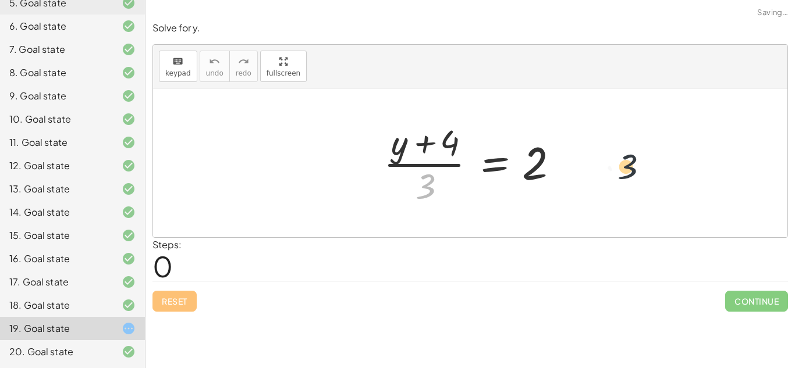
drag, startPoint x: 427, startPoint y: 187, endPoint x: 635, endPoint y: 165, distance: 209.5
drag, startPoint x: 422, startPoint y: 188, endPoint x: 529, endPoint y: 141, distance: 117.0
click at [529, 141] on div at bounding box center [475, 163] width 194 height 90
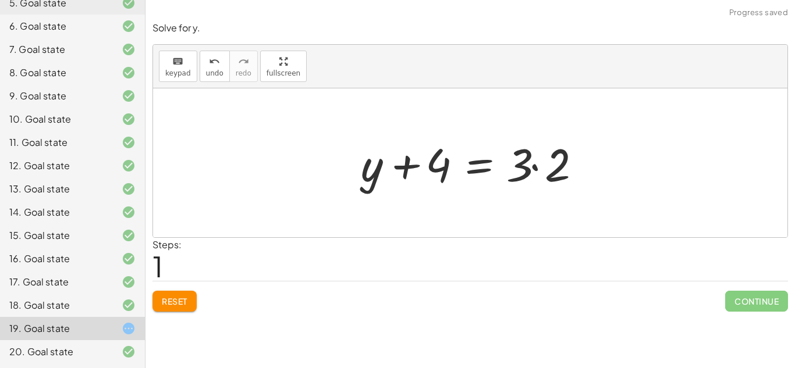
click at [535, 157] on div at bounding box center [474, 163] width 239 height 60
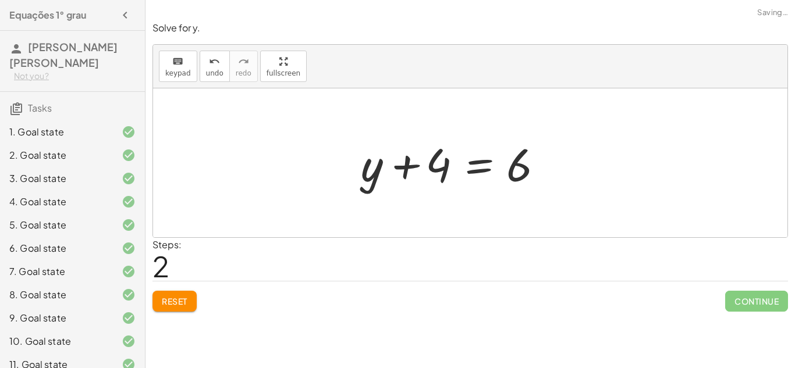
scroll to position [222, 0]
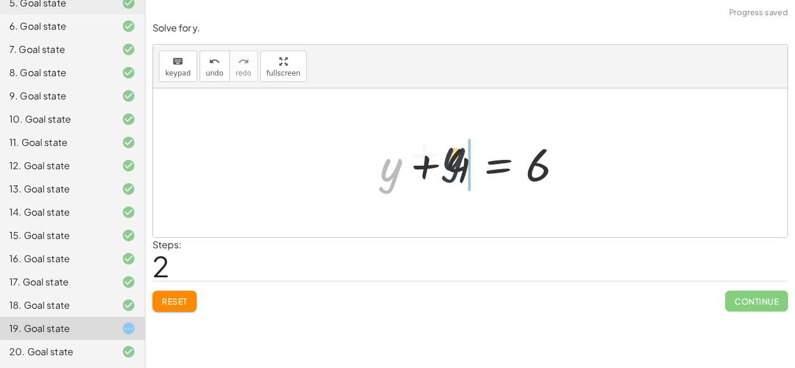
drag, startPoint x: 392, startPoint y: 167, endPoint x: 497, endPoint y: 147, distance: 107.2
click at [497, 147] on div at bounding box center [474, 163] width 201 height 60
drag, startPoint x: 394, startPoint y: 171, endPoint x: 651, endPoint y: 126, distance: 261.2
click at [651, 126] on div "· ( + y + 4 ) · 3 = 2 + y + 4 = · 3 · 2 + y + y + 4 = 6" at bounding box center [470, 162] width 634 height 149
drag, startPoint x: 402, startPoint y: 169, endPoint x: 603, endPoint y: 172, distance: 202.0
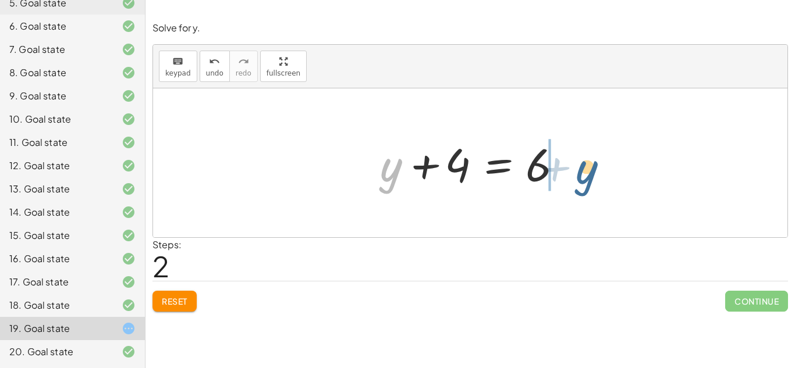
click at [603, 172] on div "· ( + y + 4 ) · 3 = 2 + y + 4 = · 3 · 2 + y + y + 4 = 6" at bounding box center [470, 162] width 634 height 149
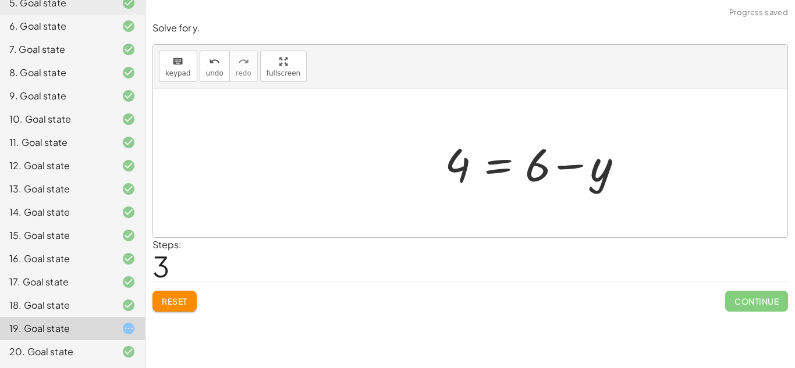
click at [567, 161] on div at bounding box center [539, 163] width 201 height 60
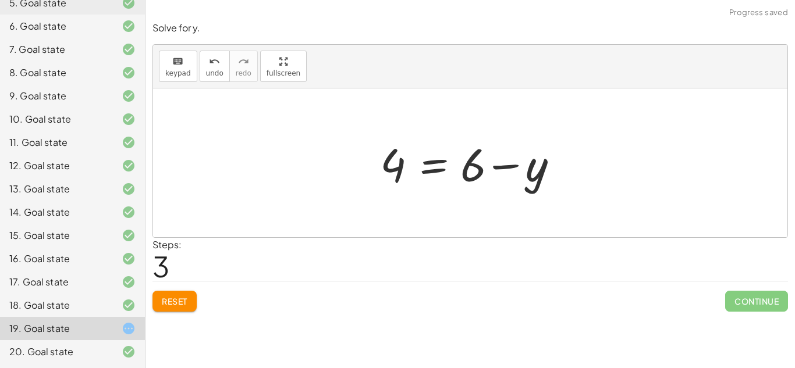
click at [496, 163] on div at bounding box center [474, 163] width 201 height 60
drag, startPoint x: 382, startPoint y: 162, endPoint x: 546, endPoint y: 154, distance: 164.3
click at [546, 154] on div at bounding box center [474, 163] width 201 height 60
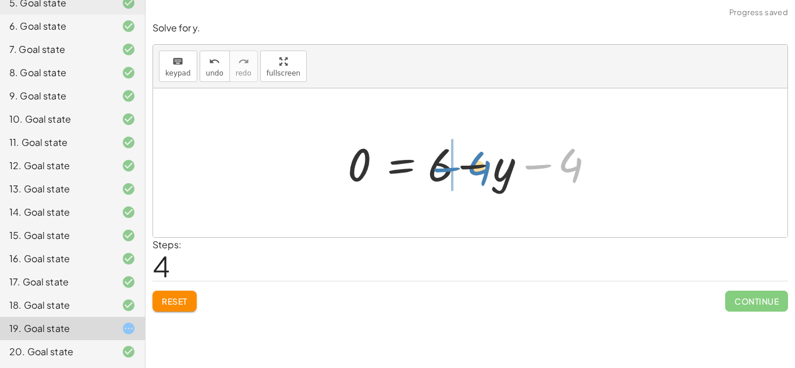
drag, startPoint x: 567, startPoint y: 160, endPoint x: 480, endPoint y: 161, distance: 87.3
click at [480, 161] on div at bounding box center [474, 163] width 265 height 60
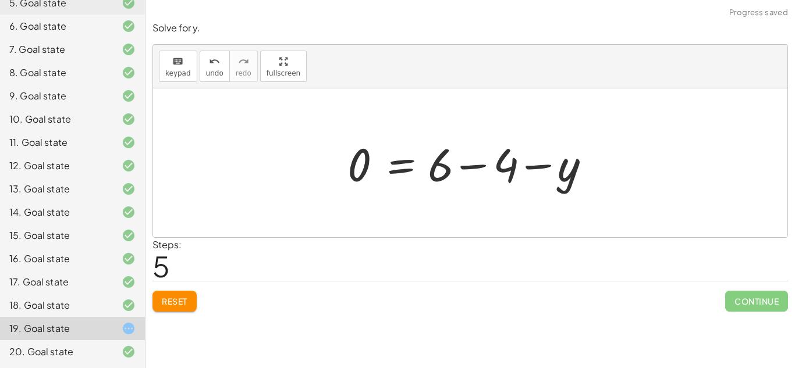
click at [480, 161] on div at bounding box center [474, 163] width 265 height 60
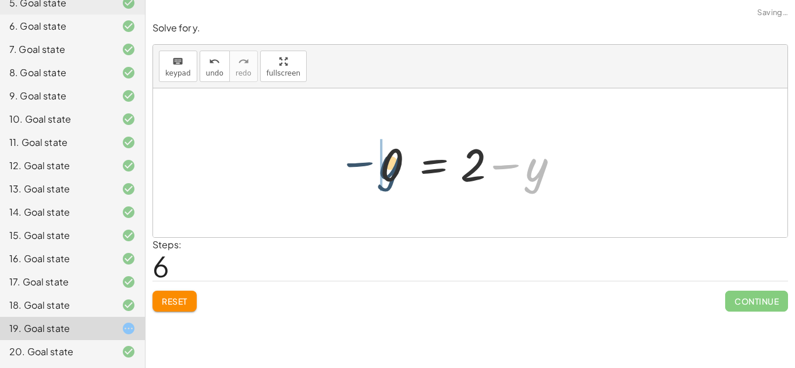
drag, startPoint x: 541, startPoint y: 163, endPoint x: 393, endPoint y: 159, distance: 148.4
click at [393, 159] on div at bounding box center [474, 163] width 201 height 60
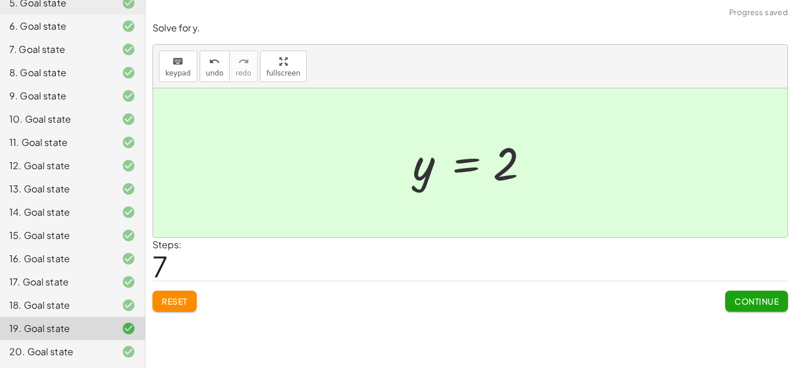
click at [741, 303] on span "Continue" at bounding box center [756, 301] width 44 height 10
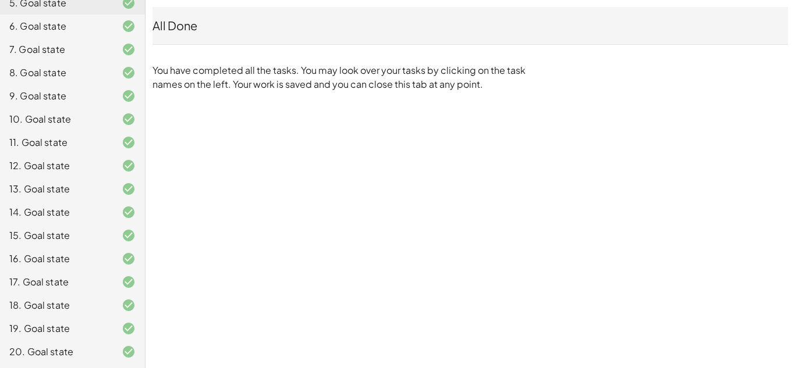
click at [53, 349] on div "20. Goal state" at bounding box center [56, 352] width 94 height 14
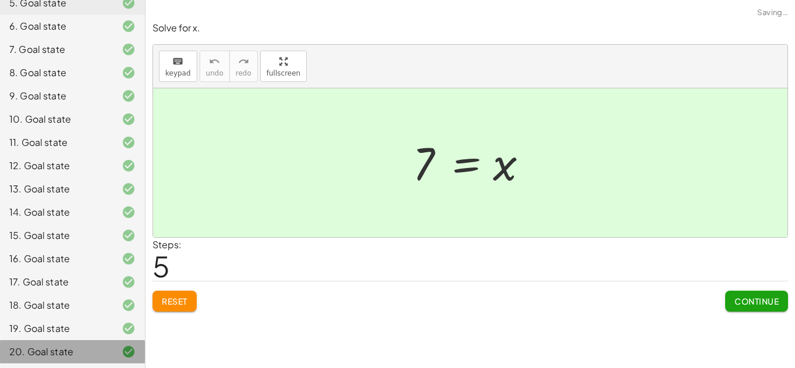
click at [100, 356] on div "20. Goal state" at bounding box center [56, 352] width 94 height 14
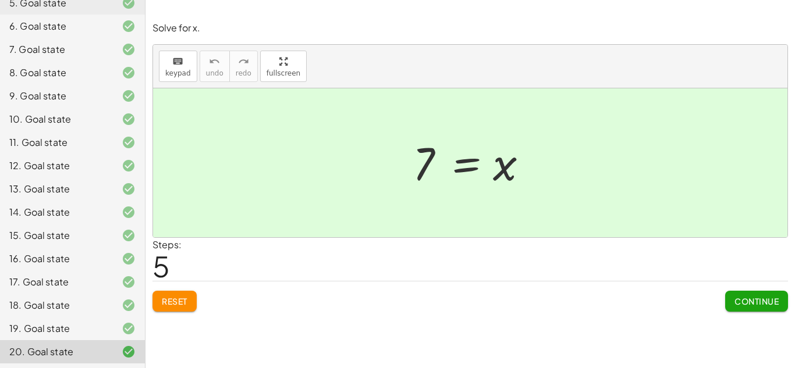
click at [165, 306] on span "Reset" at bounding box center [175, 301] width 26 height 10
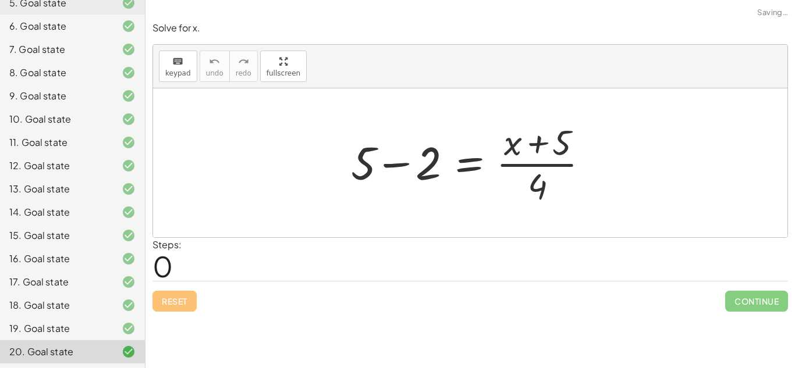
click at [406, 161] on div at bounding box center [474, 163] width 258 height 90
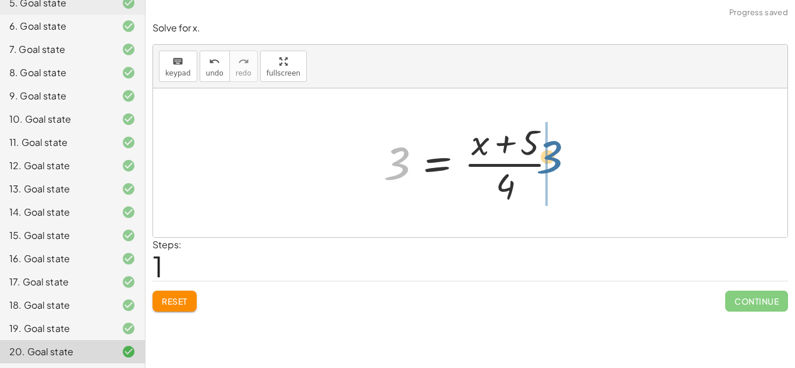
drag, startPoint x: 379, startPoint y: 155, endPoint x: 563, endPoint y: 151, distance: 184.5
click at [563, 151] on div at bounding box center [475, 163] width 194 height 90
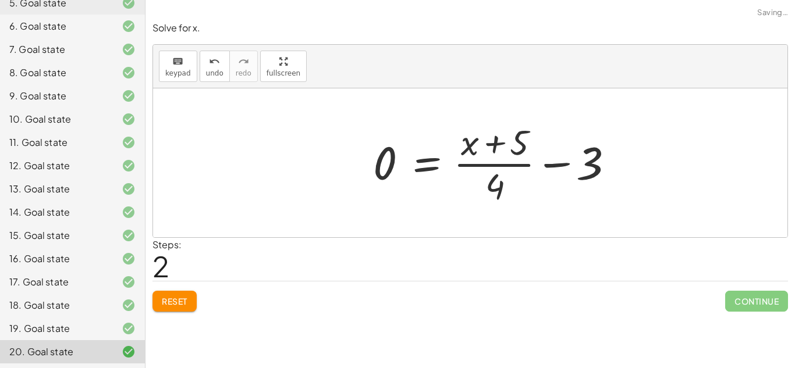
click at [560, 158] on div at bounding box center [496, 163] width 258 height 90
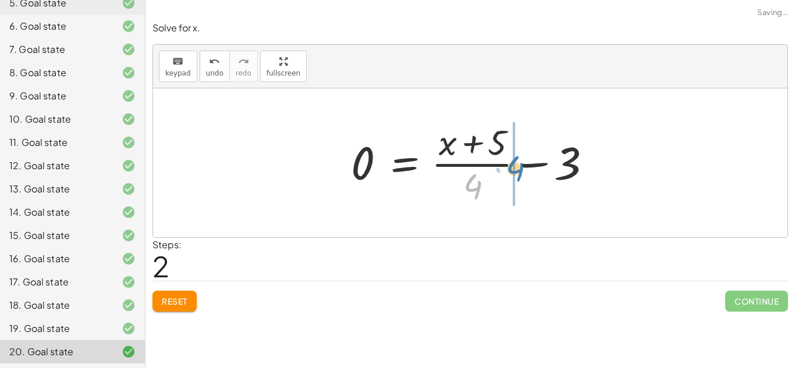
drag, startPoint x: 471, startPoint y: 184, endPoint x: 515, endPoint y: 164, distance: 48.4
click at [515, 164] on div at bounding box center [474, 163] width 258 height 90
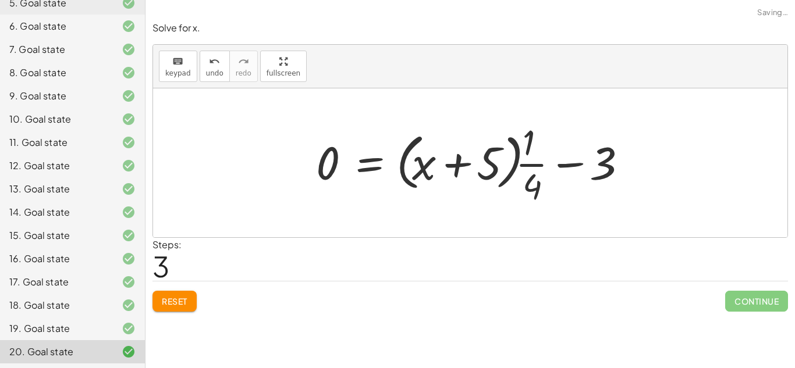
click at [582, 168] on div at bounding box center [474, 163] width 329 height 90
click at [538, 162] on div at bounding box center [474, 163] width 329 height 90
drag, startPoint x: 489, startPoint y: 152, endPoint x: 663, endPoint y: 154, distance: 174.6
click at [663, 154] on div "+ 5 − 2 = · ( + x + 5 ) · 4 3 = · ( + x + 5 ) · 4 0 = + · ( + x + 5 ) · 4 − 3 +…" at bounding box center [470, 162] width 634 height 149
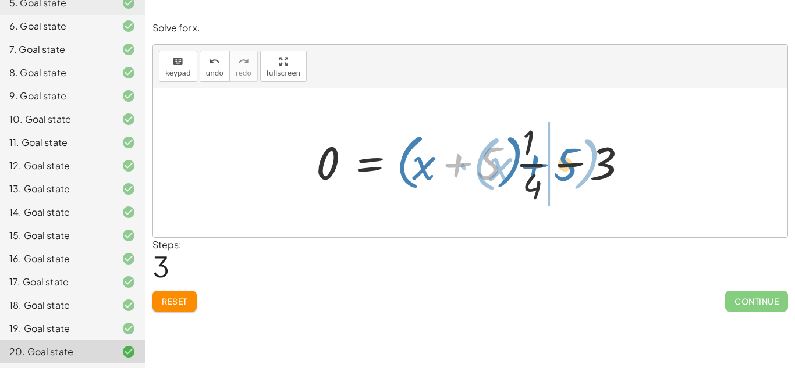
drag, startPoint x: 487, startPoint y: 159, endPoint x: 564, endPoint y: 161, distance: 76.8
click at [564, 161] on div at bounding box center [474, 163] width 329 height 90
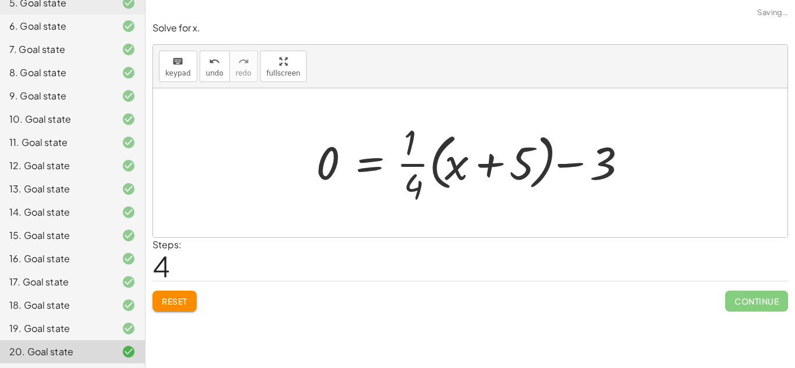
click at [413, 159] on div at bounding box center [474, 163] width 329 height 90
click at [403, 162] on div at bounding box center [474, 163] width 329 height 90
click at [645, 155] on div at bounding box center [470, 162] width 634 height 149
click at [579, 157] on div at bounding box center [474, 163] width 329 height 90
drag, startPoint x: 511, startPoint y: 167, endPoint x: 606, endPoint y: 169, distance: 95.5
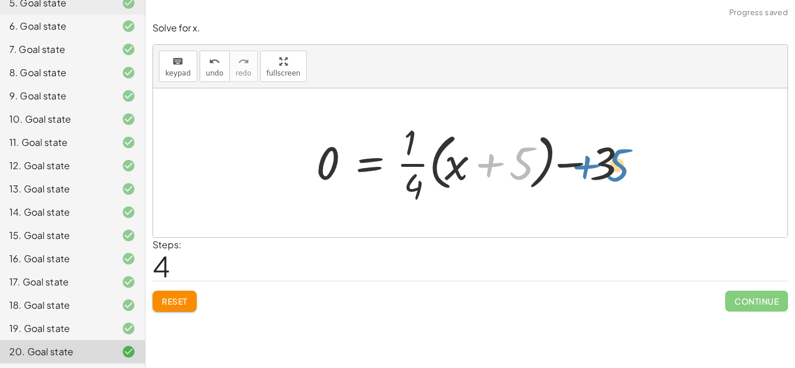
click at [606, 169] on div at bounding box center [474, 163] width 329 height 90
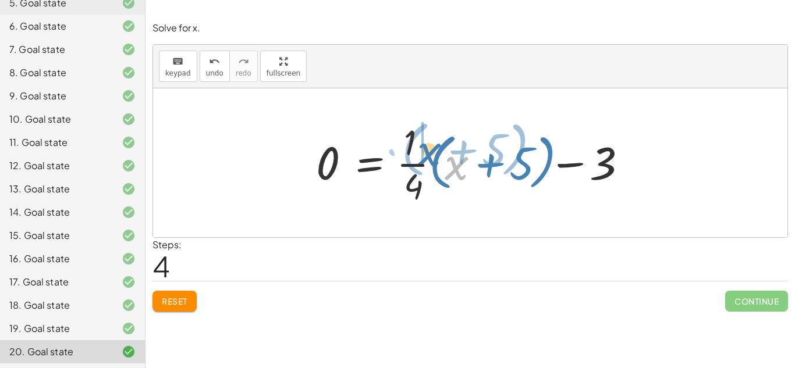
drag, startPoint x: 452, startPoint y: 165, endPoint x: 420, endPoint y: 153, distance: 34.1
click at [420, 153] on div at bounding box center [474, 163] width 329 height 90
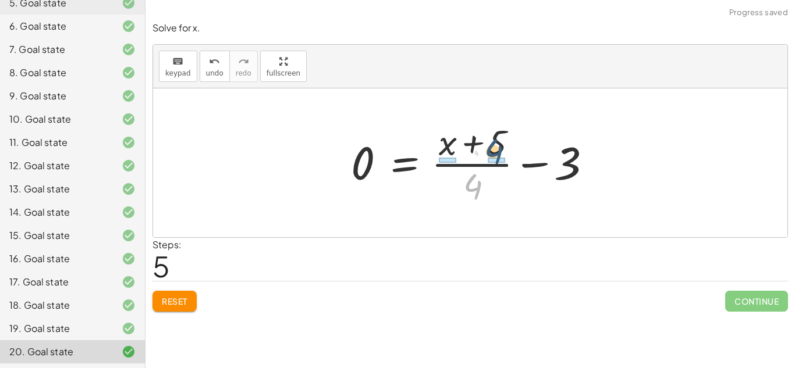
drag, startPoint x: 477, startPoint y: 182, endPoint x: 501, endPoint y: 141, distance: 46.7
click at [501, 141] on div at bounding box center [474, 163] width 258 height 90
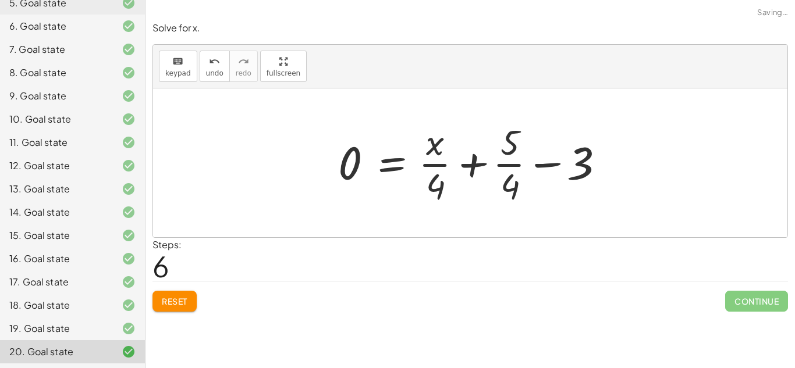
click at [467, 154] on div at bounding box center [474, 163] width 284 height 90
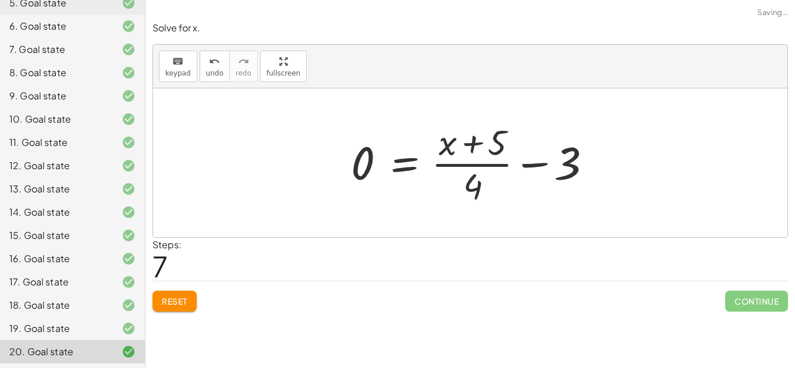
click at [467, 156] on div at bounding box center [474, 163] width 258 height 90
drag, startPoint x: 468, startPoint y: 186, endPoint x: 523, endPoint y: 161, distance: 60.2
click at [523, 161] on div at bounding box center [474, 163] width 258 height 90
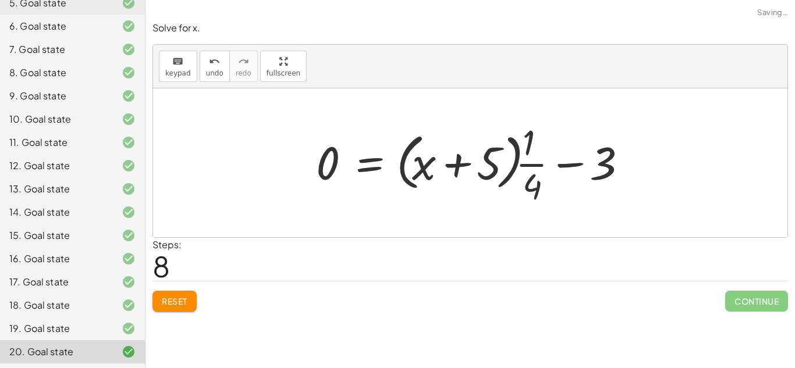
click at [530, 166] on div at bounding box center [474, 163] width 329 height 90
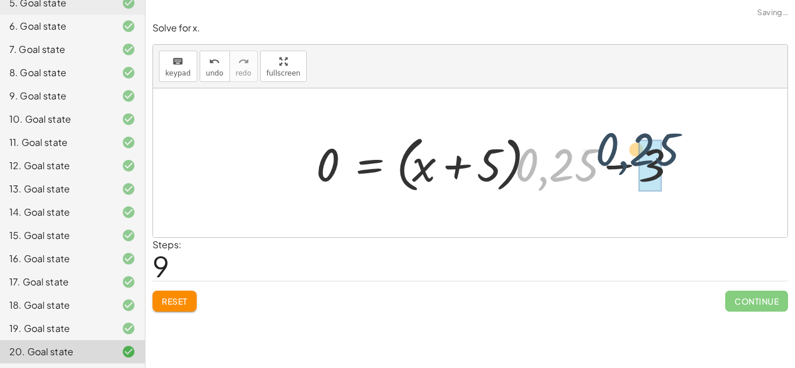
drag, startPoint x: 546, startPoint y: 177, endPoint x: 634, endPoint y: 159, distance: 89.6
click at [634, 159] on div at bounding box center [499, 163] width 378 height 67
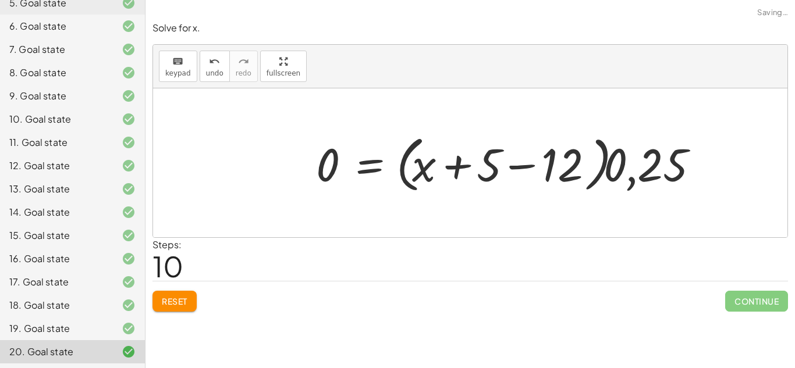
click at [635, 157] on div at bounding box center [510, 163] width 401 height 67
drag, startPoint x: 555, startPoint y: 164, endPoint x: 604, endPoint y: 165, distance: 48.9
click at [604, 165] on div at bounding box center [510, 163] width 401 height 67
click at [183, 301] on span "Reset" at bounding box center [175, 301] width 26 height 10
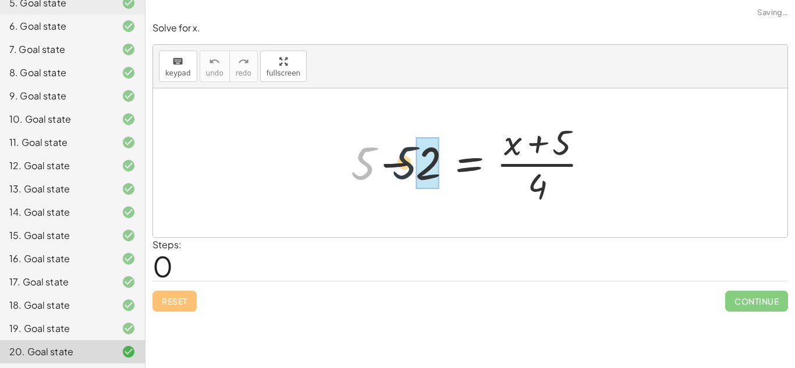
drag, startPoint x: 362, startPoint y: 165, endPoint x: 429, endPoint y: 164, distance: 67.5
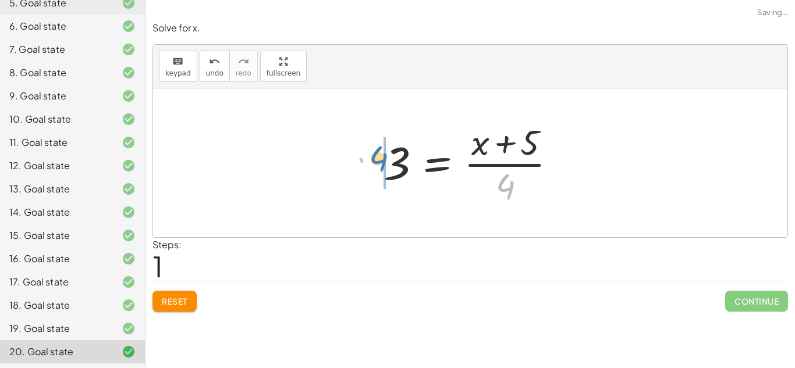
drag, startPoint x: 505, startPoint y: 183, endPoint x: 378, endPoint y: 156, distance: 129.8
click at [378, 156] on div at bounding box center [475, 163] width 194 height 90
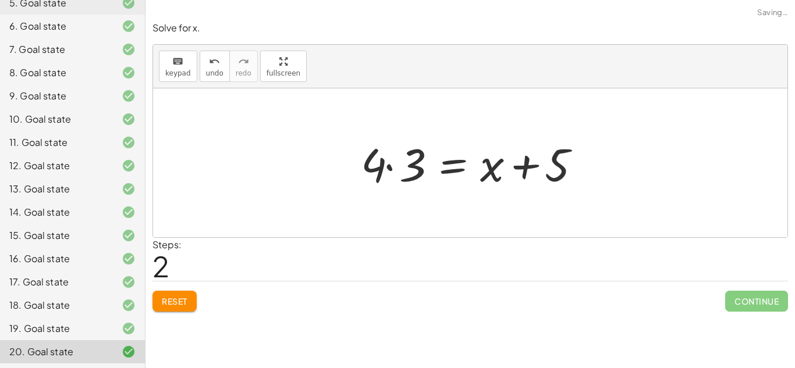
click at [383, 164] on div at bounding box center [474, 163] width 239 height 60
click at [400, 168] on div at bounding box center [474, 163] width 239 height 60
click at [400, 168] on div at bounding box center [482, 163] width 224 height 60
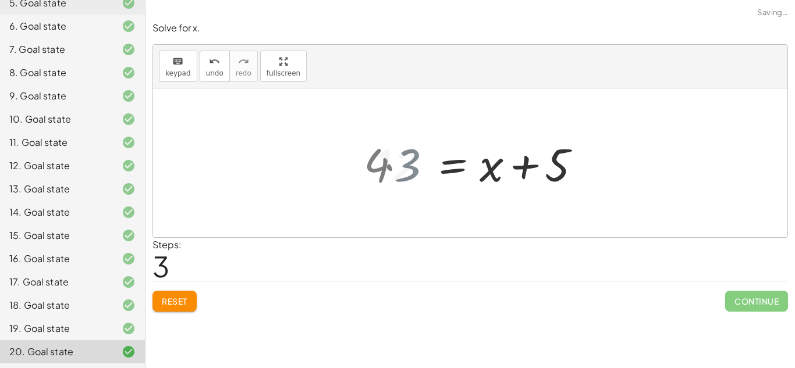
click at [400, 168] on div at bounding box center [482, 163] width 224 height 60
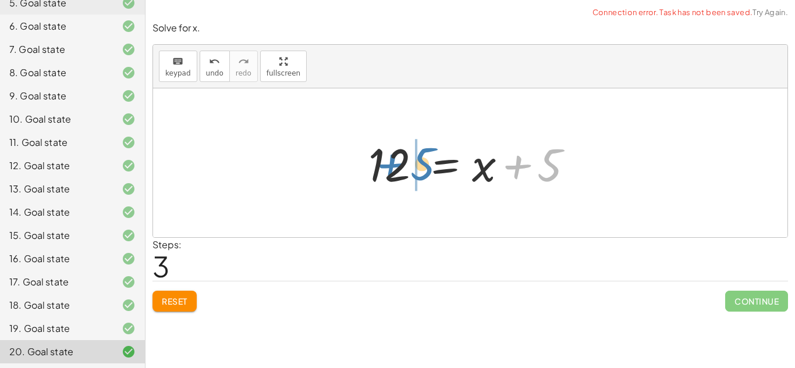
drag, startPoint x: 549, startPoint y: 161, endPoint x: 422, endPoint y: 161, distance: 127.4
click at [422, 161] on div at bounding box center [475, 163] width 224 height 60
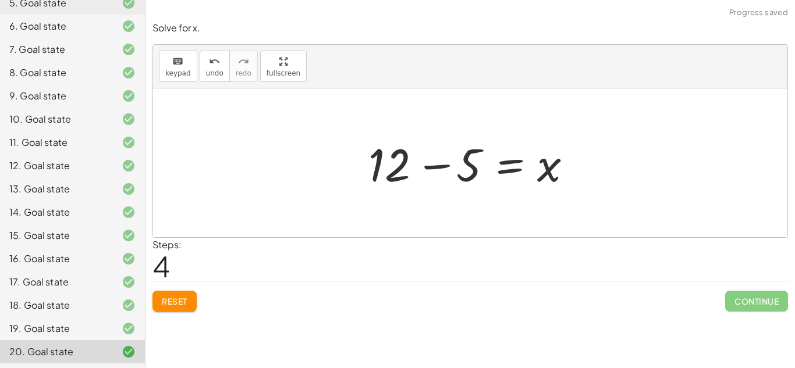
click at [423, 166] on div at bounding box center [475, 163] width 224 height 60
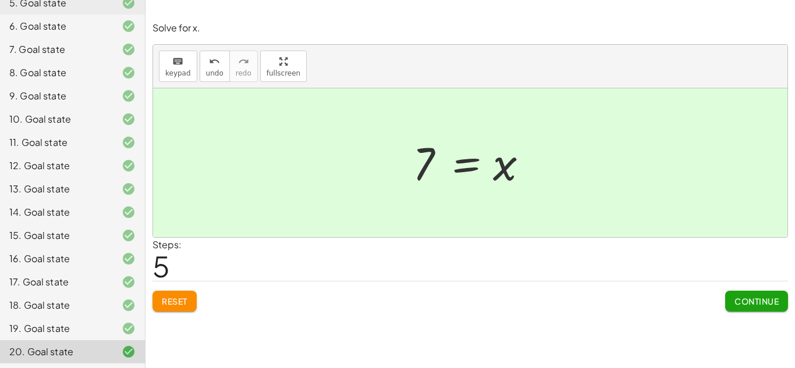
click at [158, 306] on button "Reset" at bounding box center [174, 301] width 44 height 21
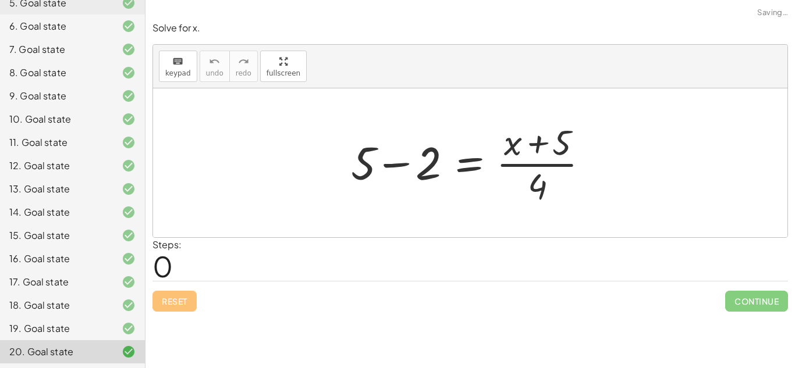
click at [391, 168] on div at bounding box center [474, 163] width 258 height 90
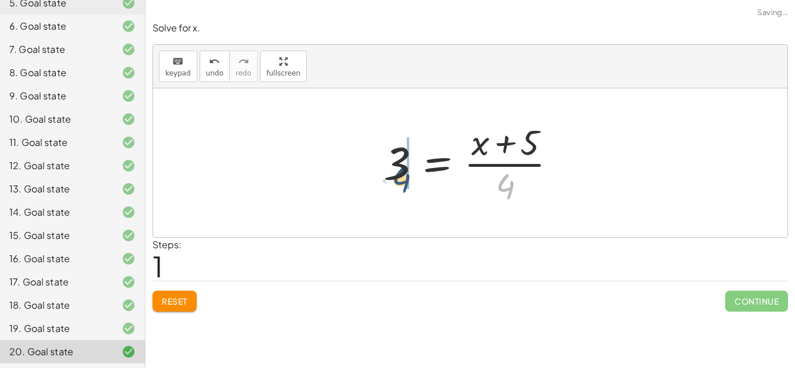
drag, startPoint x: 507, startPoint y: 184, endPoint x: 402, endPoint y: 175, distance: 106.3
click at [402, 175] on div at bounding box center [475, 163] width 194 height 90
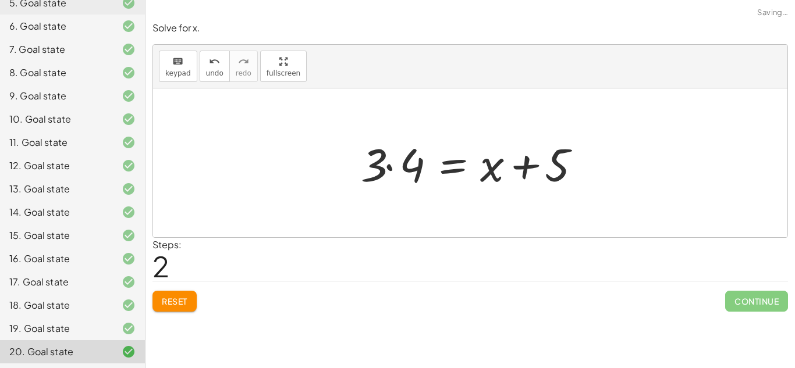
click at [385, 166] on div at bounding box center [474, 163] width 239 height 60
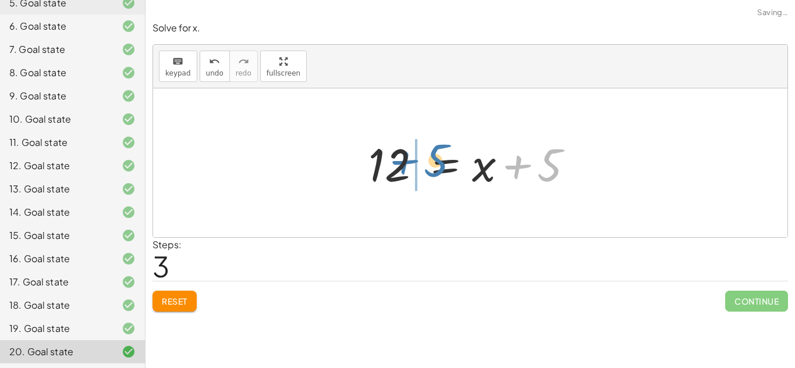
drag, startPoint x: 549, startPoint y: 168, endPoint x: 426, endPoint y: 162, distance: 123.5
click at [426, 162] on div at bounding box center [475, 163] width 224 height 60
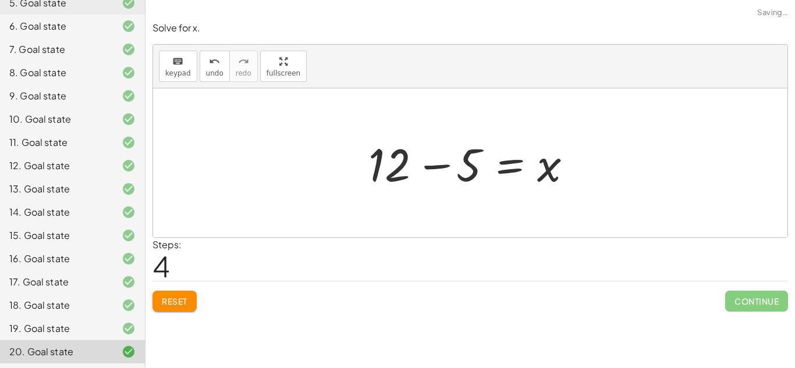
click at [377, 167] on div at bounding box center [475, 163] width 224 height 60
click at [461, 158] on div at bounding box center [475, 163] width 224 height 60
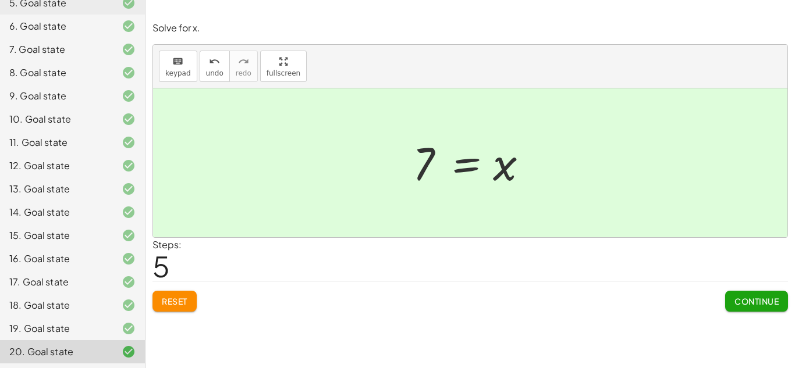
click at [87, 324] on div "19. Goal state" at bounding box center [56, 329] width 94 height 14
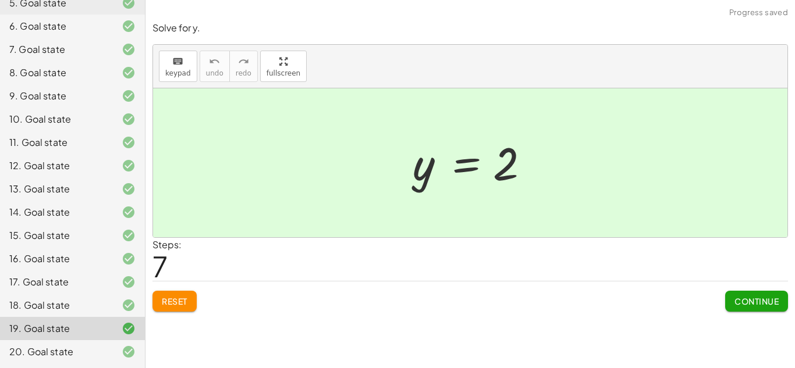
click at [176, 300] on span "Reset" at bounding box center [175, 301] width 26 height 10
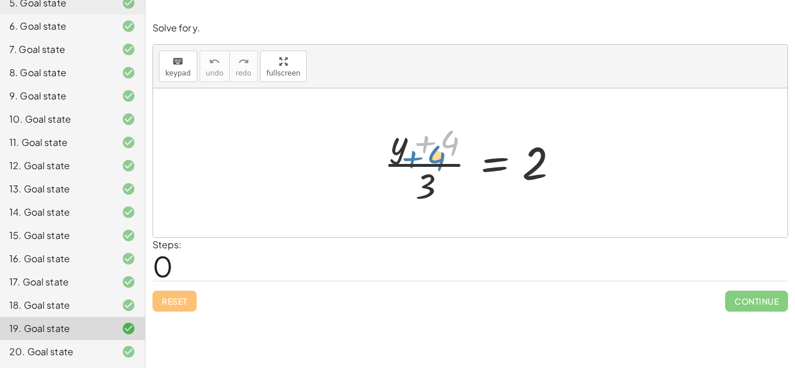
drag, startPoint x: 448, startPoint y: 146, endPoint x: 421, endPoint y: 158, distance: 30.0
click at [421, 158] on div at bounding box center [475, 163] width 194 height 90
drag, startPoint x: 421, startPoint y: 181, endPoint x: 560, endPoint y: 157, distance: 140.5
click at [560, 157] on div at bounding box center [475, 163] width 194 height 90
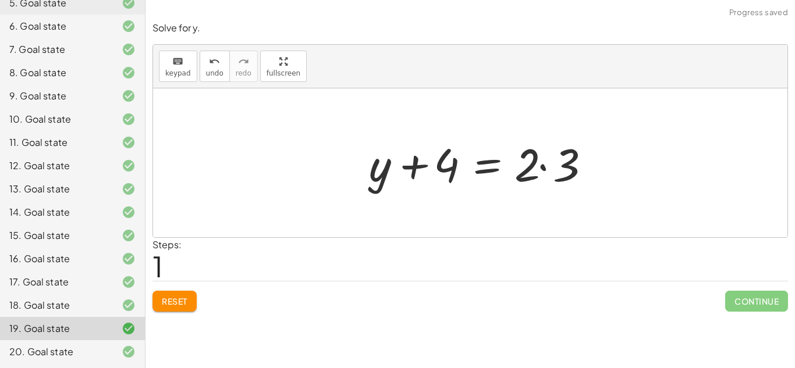
click at [542, 159] on div at bounding box center [482, 163] width 239 height 60
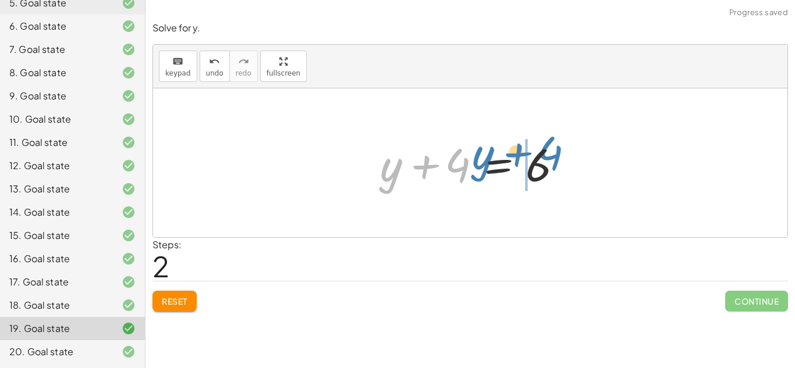
drag, startPoint x: 454, startPoint y: 165, endPoint x: 546, endPoint y: 157, distance: 92.4
click at [546, 157] on div at bounding box center [474, 163] width 201 height 60
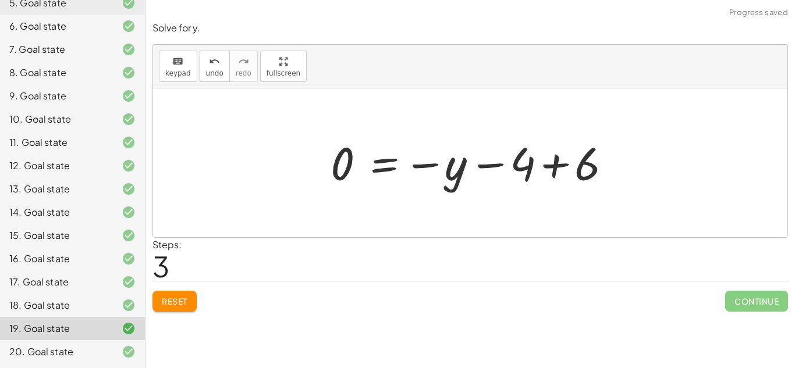
click at [551, 157] on div at bounding box center [474, 163] width 299 height 58
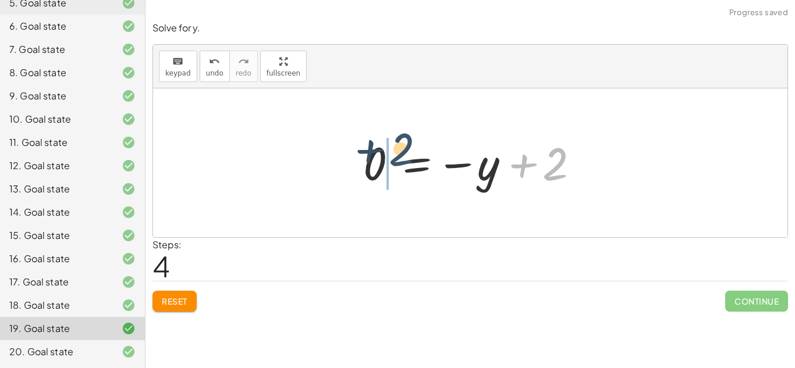
drag, startPoint x: 553, startPoint y: 165, endPoint x: 389, endPoint y: 155, distance: 164.4
click at [389, 155] on div at bounding box center [474, 163] width 235 height 58
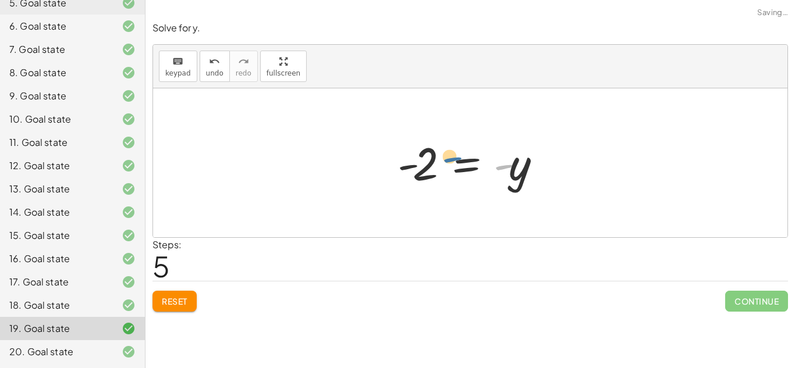
drag, startPoint x: 503, startPoint y: 170, endPoint x: 436, endPoint y: 167, distance: 67.0
click at [436, 167] on div at bounding box center [475, 163] width 166 height 58
click at [427, 165] on div at bounding box center [475, 163] width 166 height 58
